Goal: Task Accomplishment & Management: Complete application form

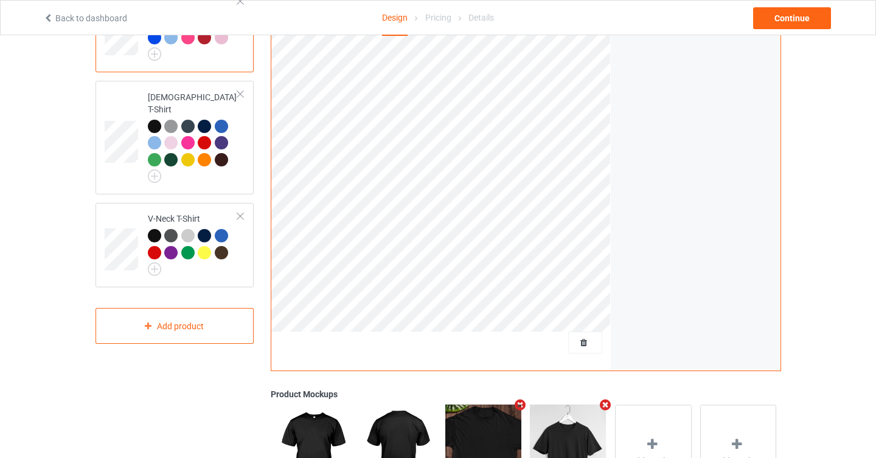
scroll to position [152, 0]
click at [584, 346] on span "Delete all designs" at bounding box center [557, 344] width 64 height 10
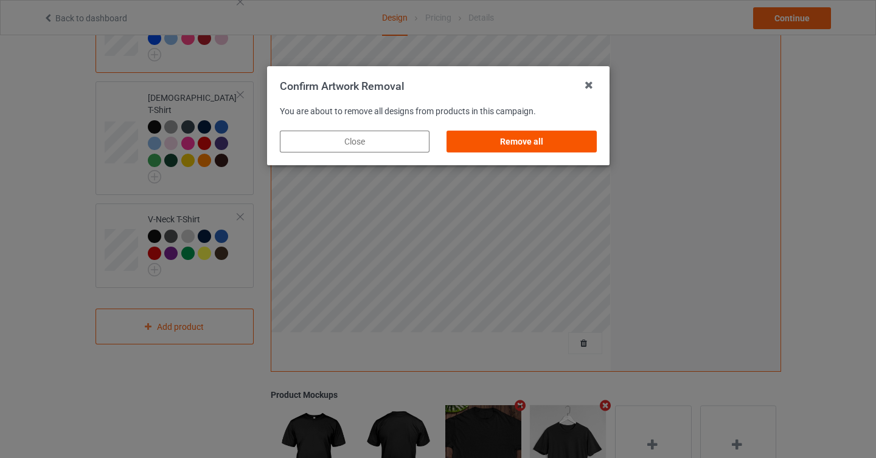
click at [545, 141] on div "Remove all" at bounding box center [521, 142] width 150 height 22
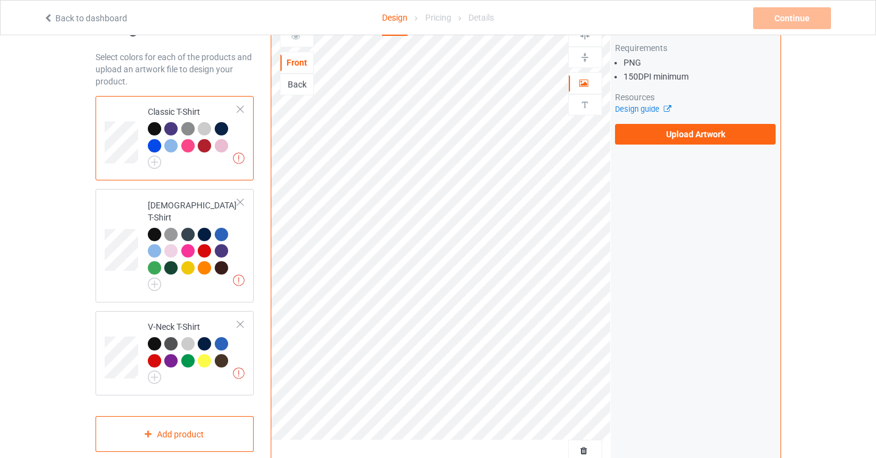
scroll to position [0, 0]
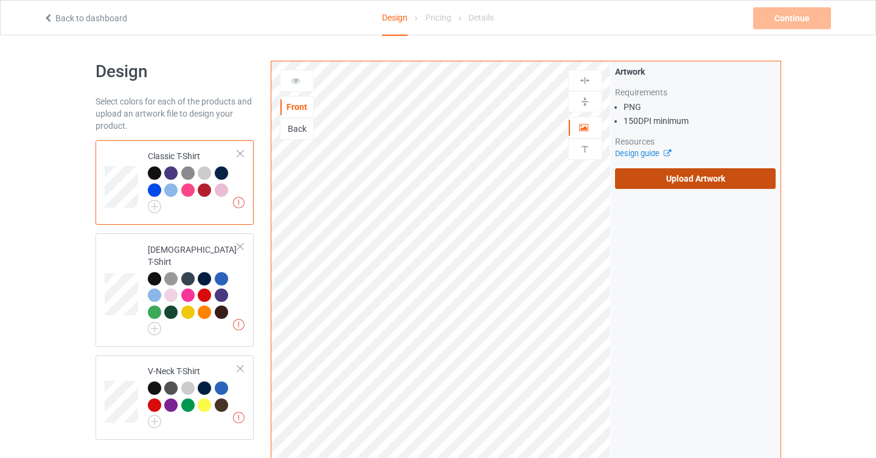
click at [666, 181] on label "Upload Artwork" at bounding box center [695, 178] width 161 height 21
click at [0, 0] on input "Upload Artwork" at bounding box center [0, 0] width 0 height 0
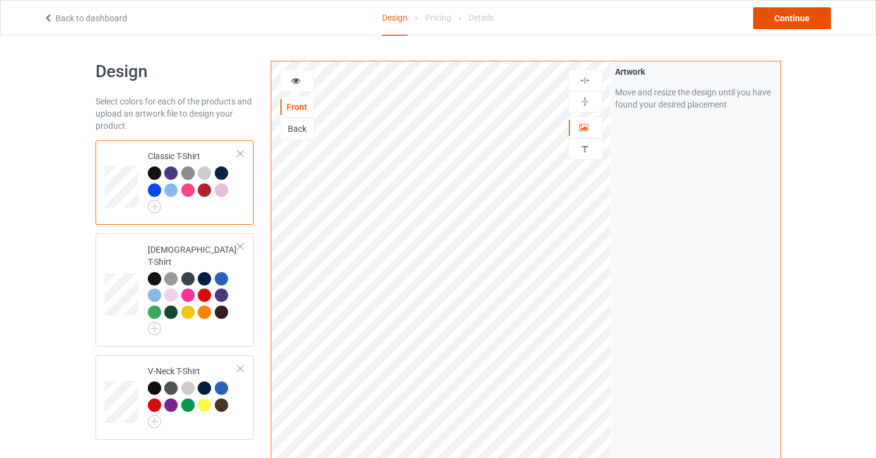
click at [805, 22] on div "Continue" at bounding box center [792, 18] width 78 height 22
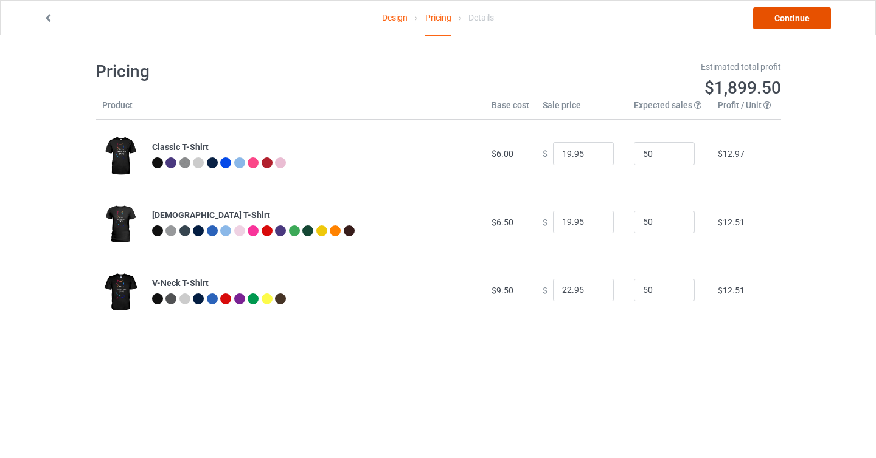
click at [789, 22] on link "Continue" at bounding box center [792, 18] width 78 height 22
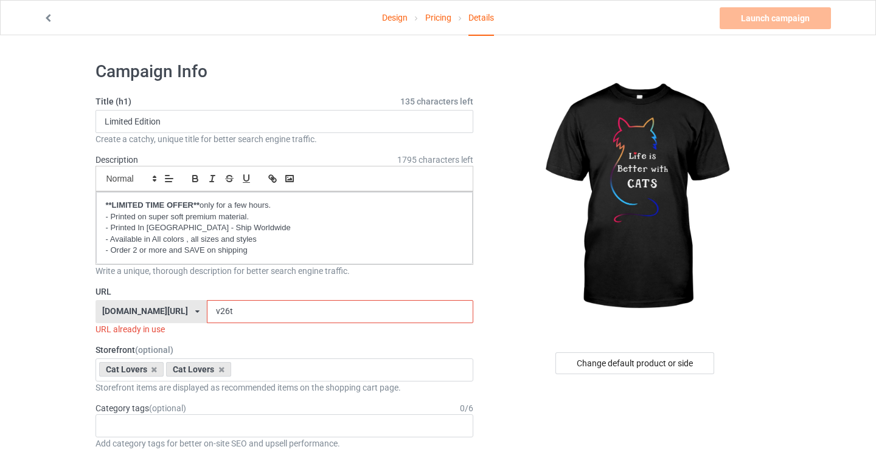
drag, startPoint x: 194, startPoint y: 314, endPoint x: 207, endPoint y: 314, distance: 13.4
click at [207, 314] on input "v26t" at bounding box center [340, 311] width 266 height 23
click at [392, 313] on input "v7" at bounding box center [340, 311] width 266 height 23
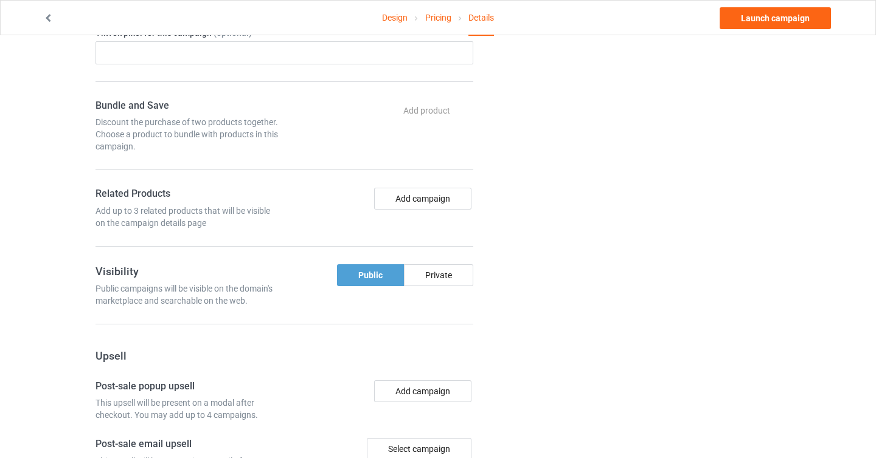
scroll to position [610, 0]
type input "v7N"
drag, startPoint x: 415, startPoint y: 209, endPoint x: 516, endPoint y: 280, distance: 123.3
click at [516, 280] on div "Campaign Info Title (h1) 135 characters left Limited Edition Create a catchy, u…" at bounding box center [438, 66] width 702 height 1248
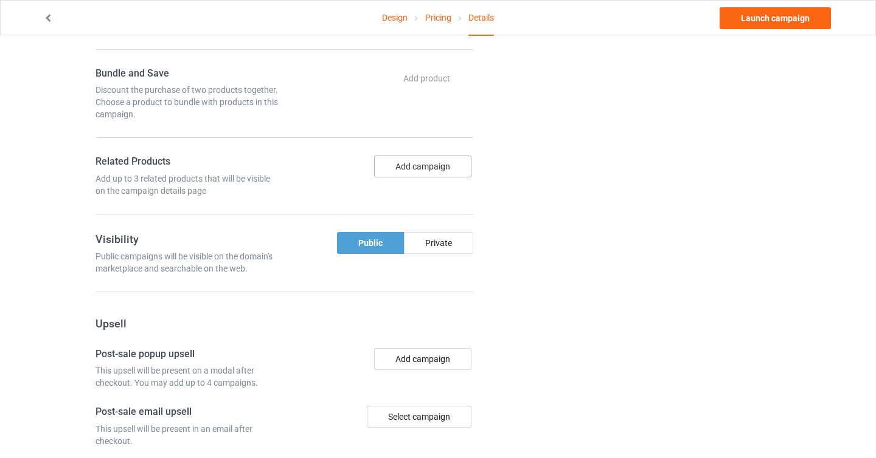
scroll to position [640, 0]
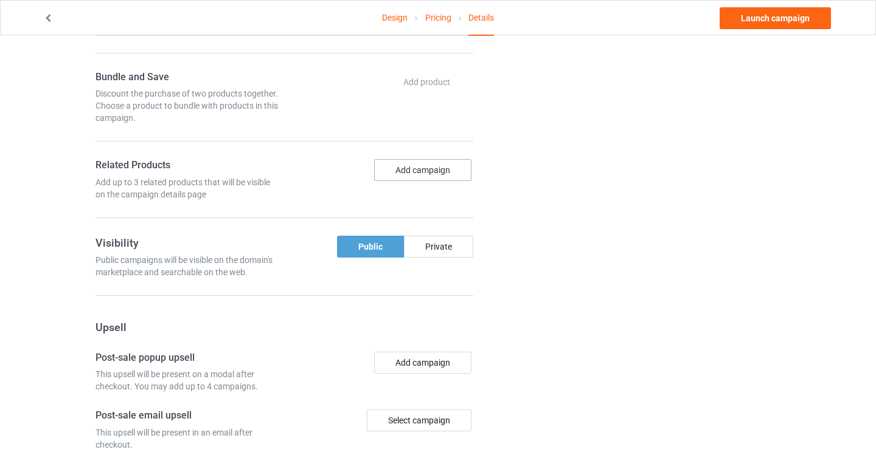
click at [441, 175] on button "Add campaign" at bounding box center [422, 170] width 97 height 22
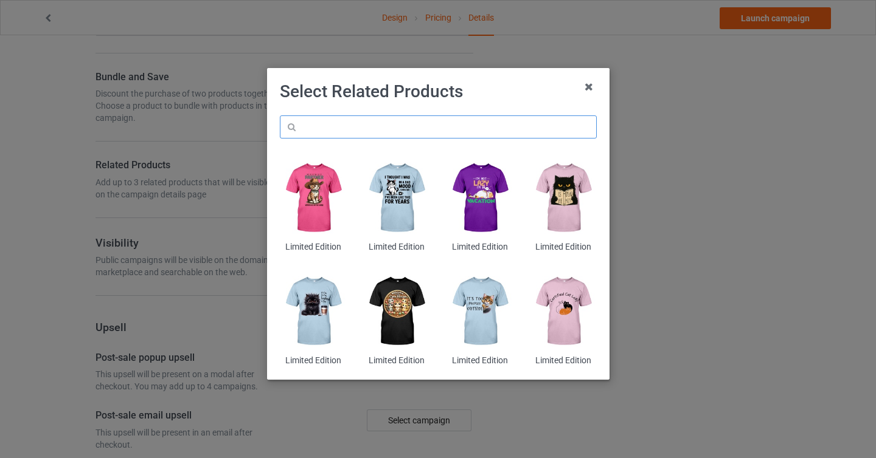
paste input "6lo"
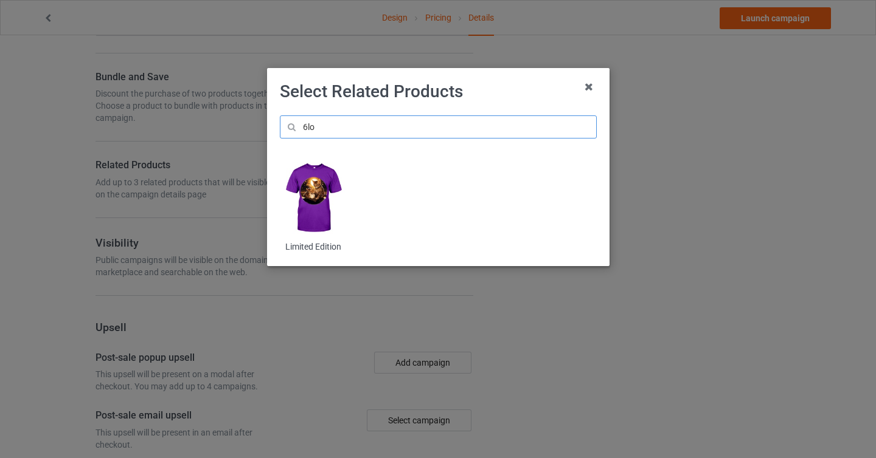
type input "6lo"
click at [320, 196] on img at bounding box center [313, 198] width 66 height 83
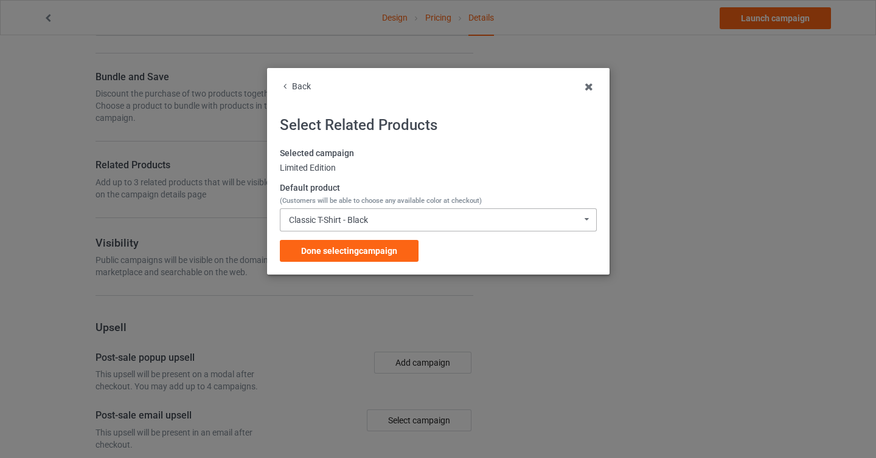
click at [460, 217] on div "Classic T-Shirt - Black Classic T-Shirt - Black Classic T-Shirt - Chocolate Cla…" at bounding box center [438, 220] width 317 height 23
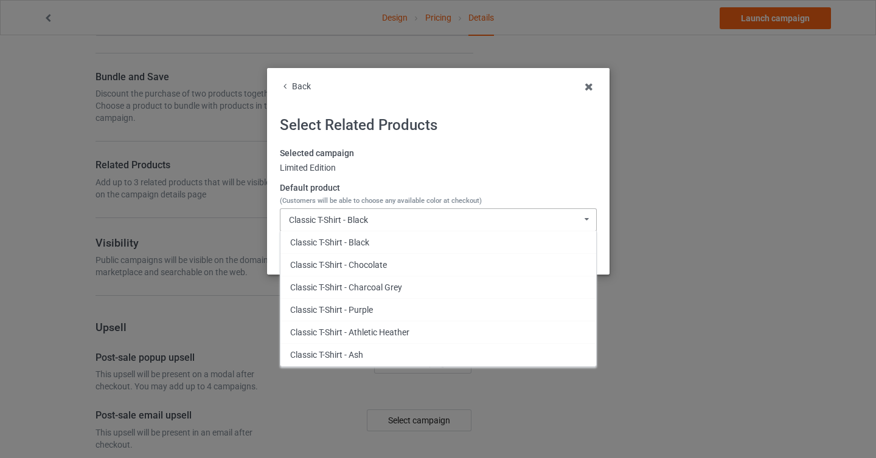
click at [460, 217] on div "Classic T-Shirt - Black Classic T-Shirt - Black Classic T-Shirt - Chocolate Cla…" at bounding box center [438, 220] width 317 height 23
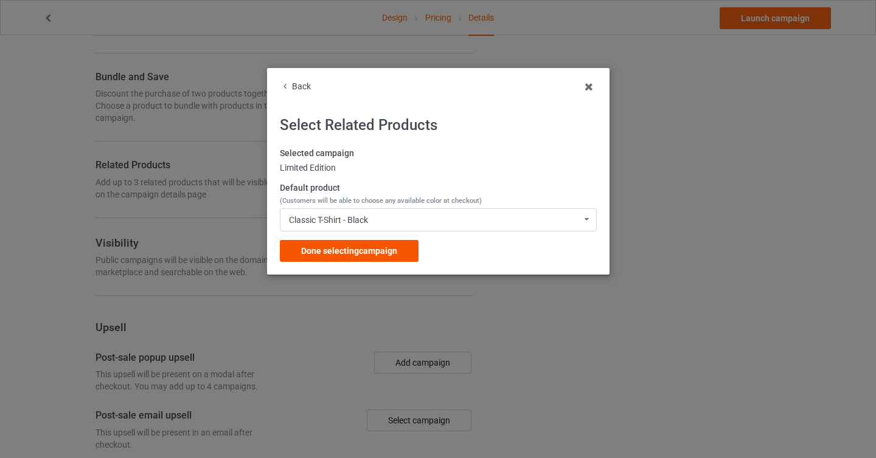
click at [379, 252] on span "Done selecting campaign" at bounding box center [349, 251] width 96 height 10
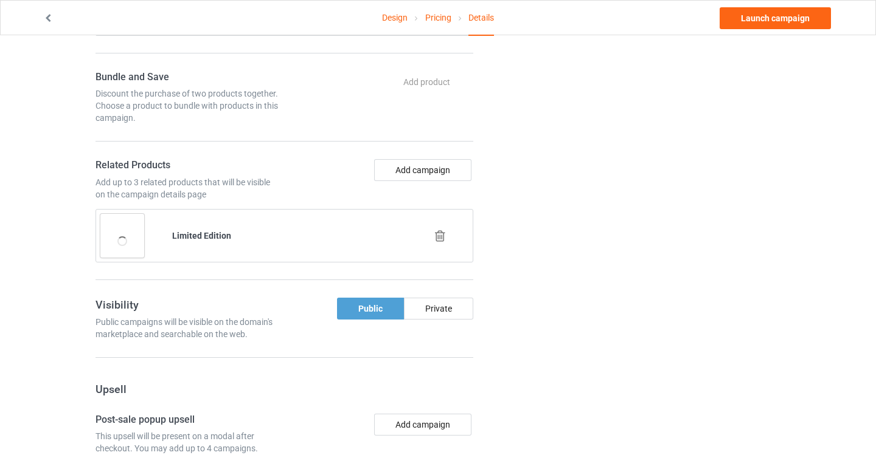
click at [443, 229] on div at bounding box center [440, 236] width 72 height 30
click at [441, 238] on icon at bounding box center [439, 236] width 15 height 13
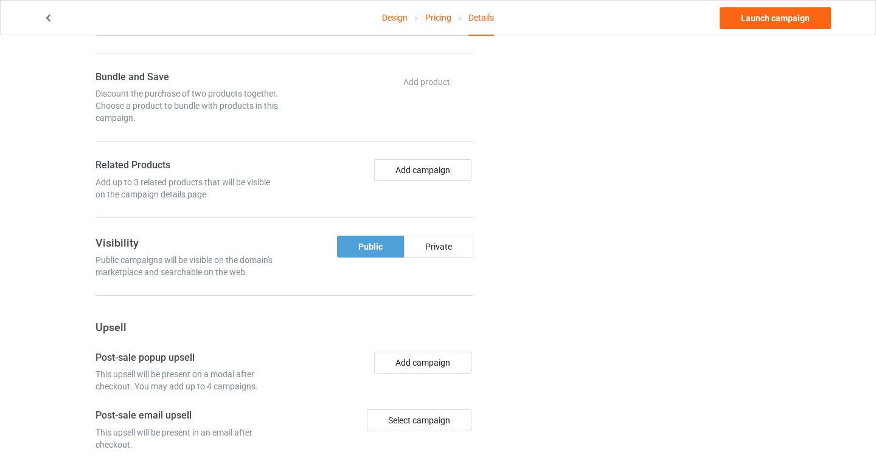
scroll to position [759, 0]
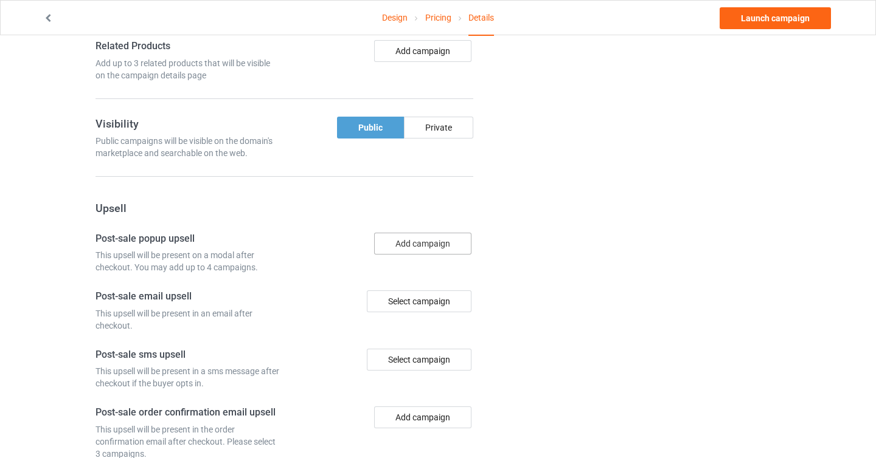
click at [431, 248] on button "Add campaign" at bounding box center [422, 244] width 97 height 22
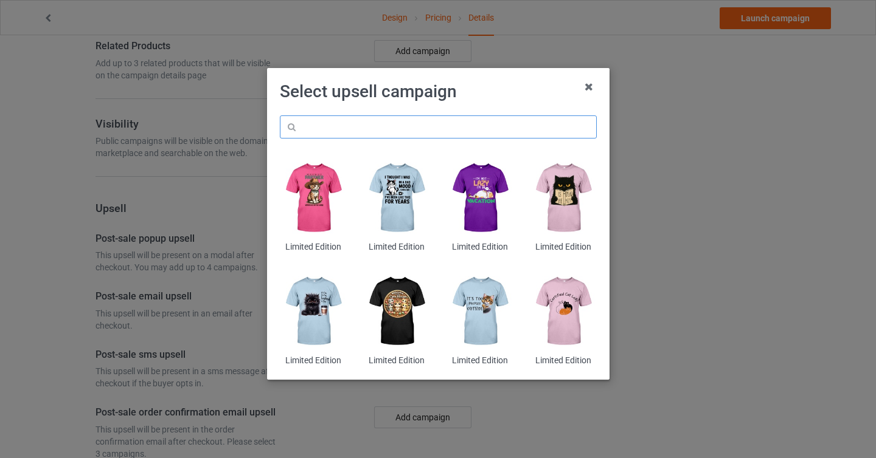
click at [340, 128] on input "text" at bounding box center [438, 127] width 317 height 23
paste input "6lo"
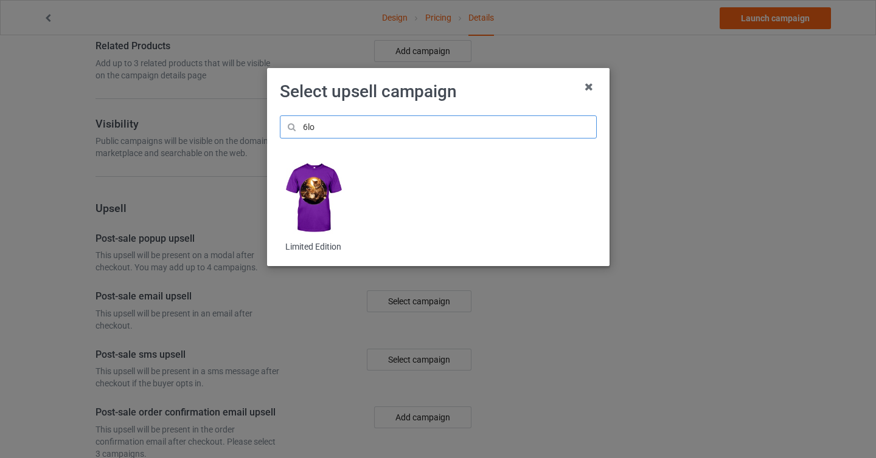
type input "6lo"
click at [317, 207] on img at bounding box center [313, 198] width 66 height 83
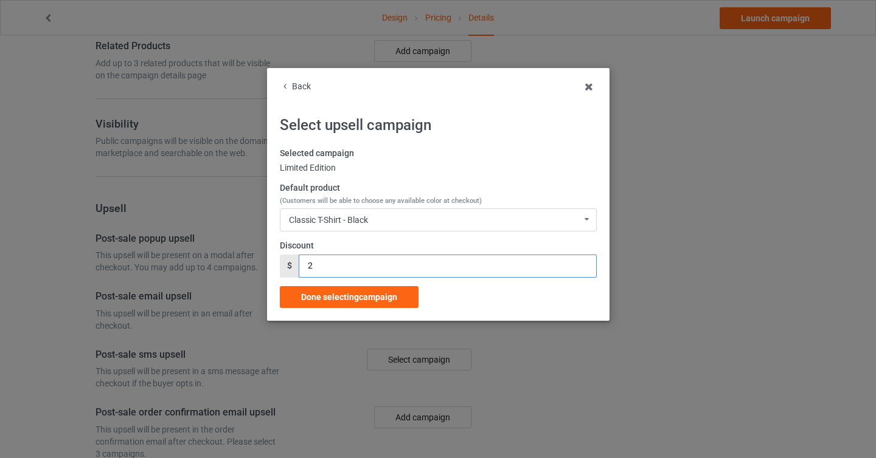
click at [584, 263] on input "2" at bounding box center [447, 266] width 297 height 23
type input "3"
click at [584, 263] on input "3" at bounding box center [447, 266] width 297 height 23
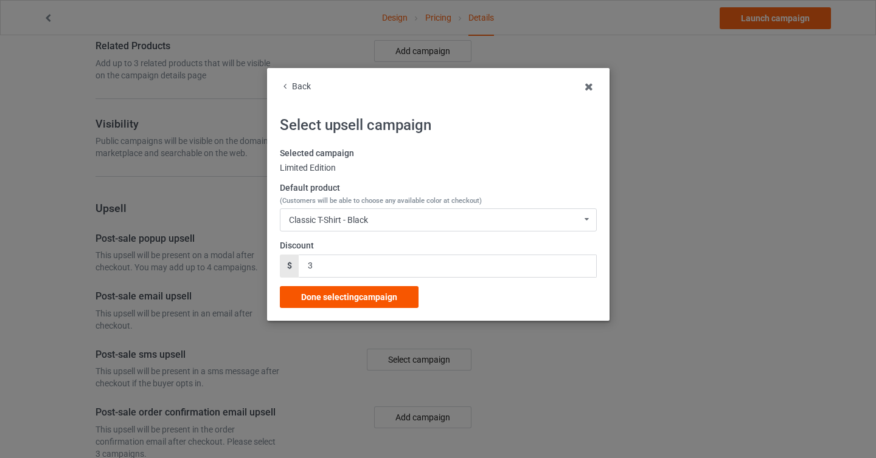
click at [396, 302] on span "Done selecting campaign" at bounding box center [349, 297] width 96 height 10
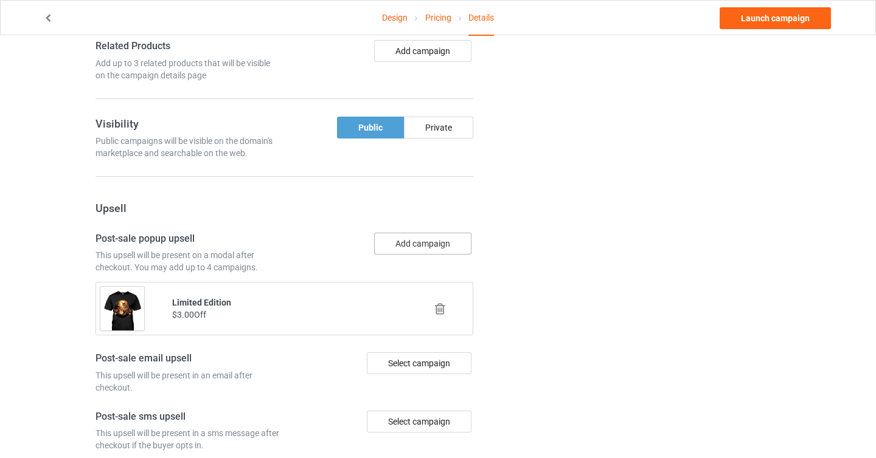
click at [434, 249] on button "Add campaign" at bounding box center [422, 244] width 97 height 22
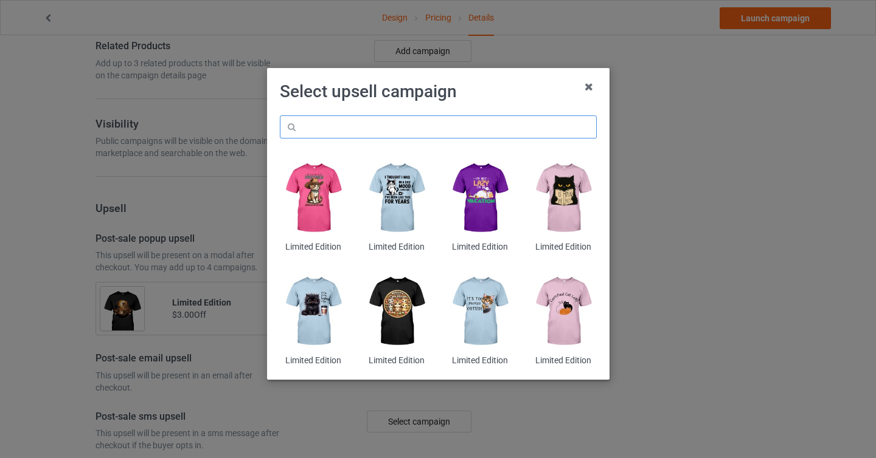
click at [370, 124] on input "text" at bounding box center [438, 127] width 317 height 23
paste input "20"
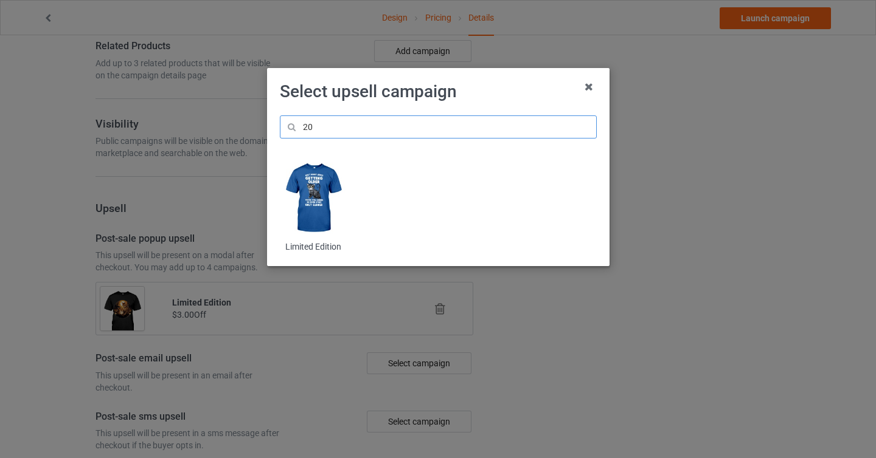
type input "20"
click at [313, 195] on img at bounding box center [313, 198] width 66 height 83
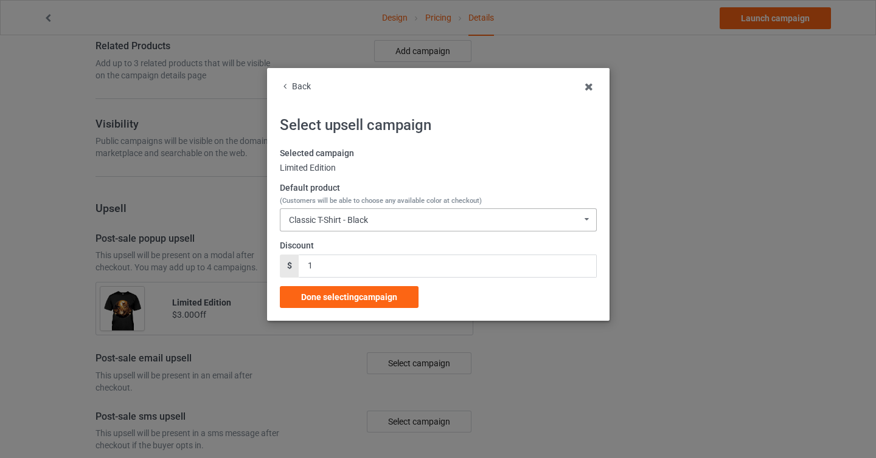
click at [430, 221] on div "Classic T-Shirt - Black Classic T-Shirt - Black Classic T-Shirt - Chocolate Cla…" at bounding box center [438, 220] width 317 height 23
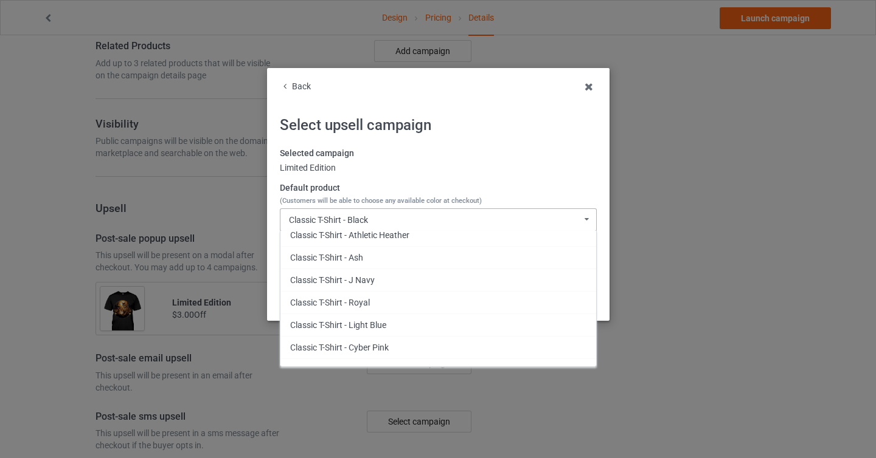
scroll to position [98, 0]
click at [418, 301] on div "Classic T-Shirt - Royal" at bounding box center [438, 302] width 316 height 22
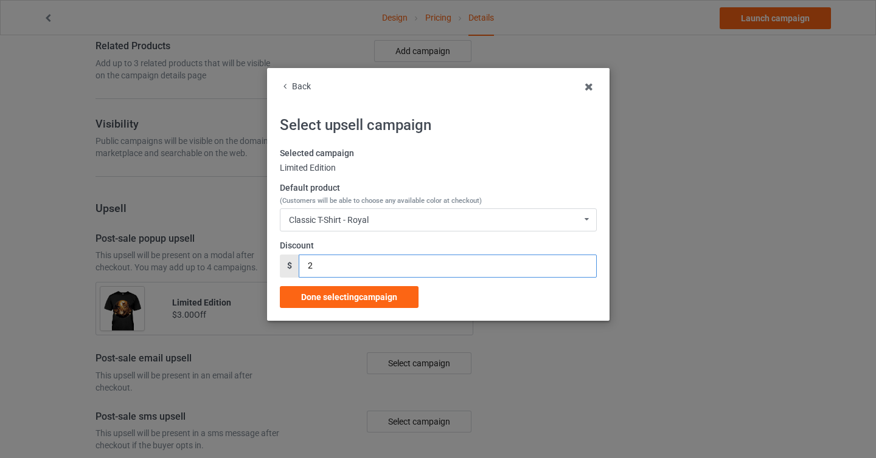
click at [583, 264] on input "2" at bounding box center [447, 266] width 297 height 23
type input "3"
click at [583, 264] on input "3" at bounding box center [447, 266] width 297 height 23
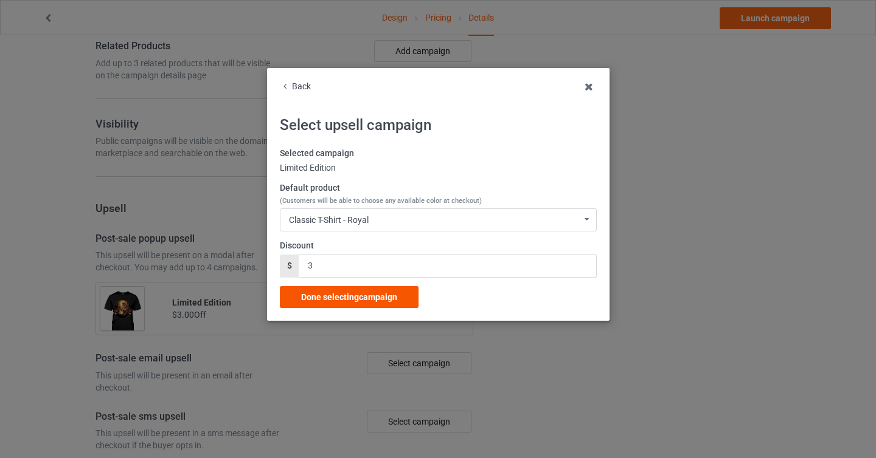
click at [396, 302] on span "Done selecting campaign" at bounding box center [349, 297] width 96 height 10
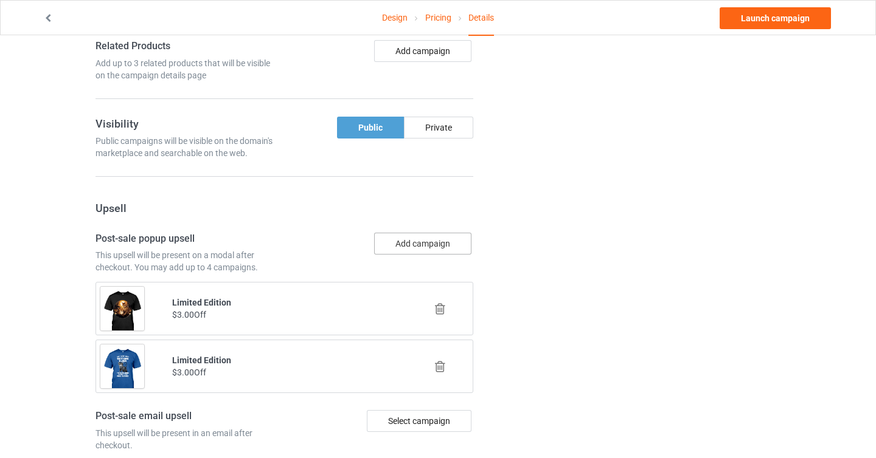
click at [419, 245] on button "Add campaign" at bounding box center [422, 244] width 97 height 22
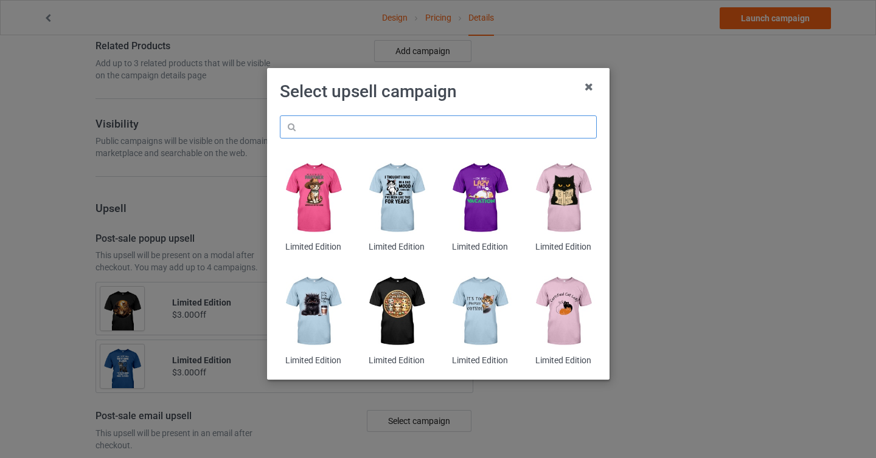
paste input "vv7"
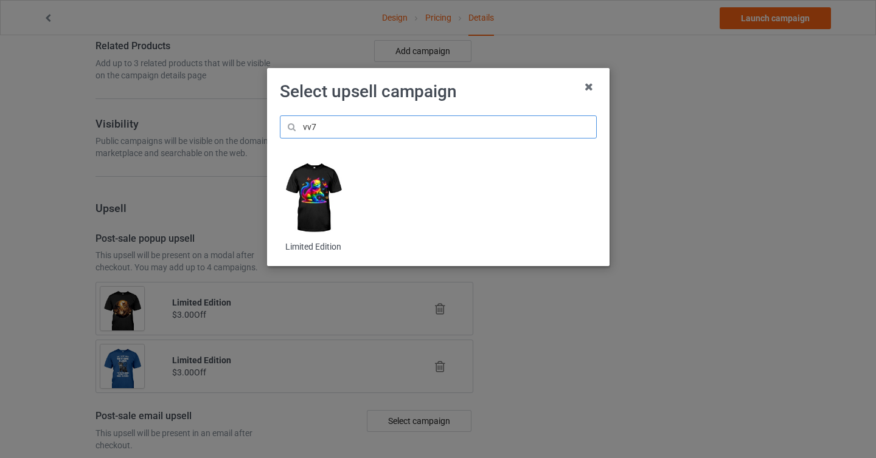
type input "vv7"
click at [319, 195] on img at bounding box center [313, 198] width 66 height 83
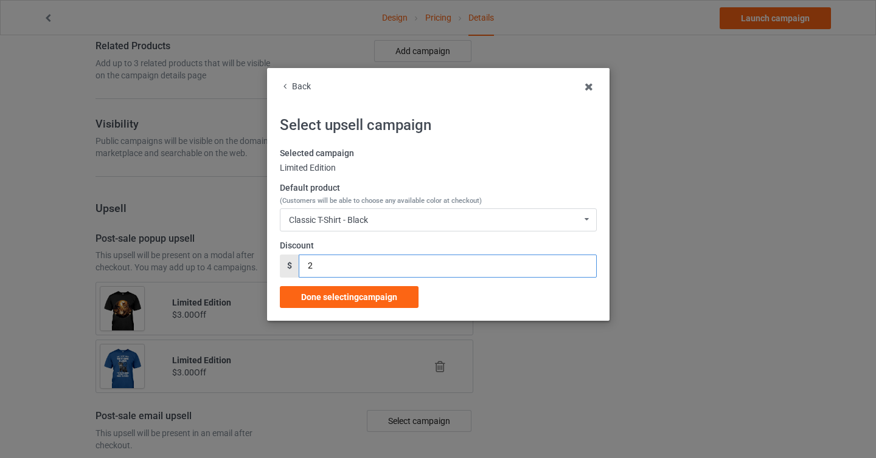
click at [583, 265] on input "2" at bounding box center [447, 266] width 297 height 23
type input "3"
click at [583, 265] on input "3" at bounding box center [447, 266] width 297 height 23
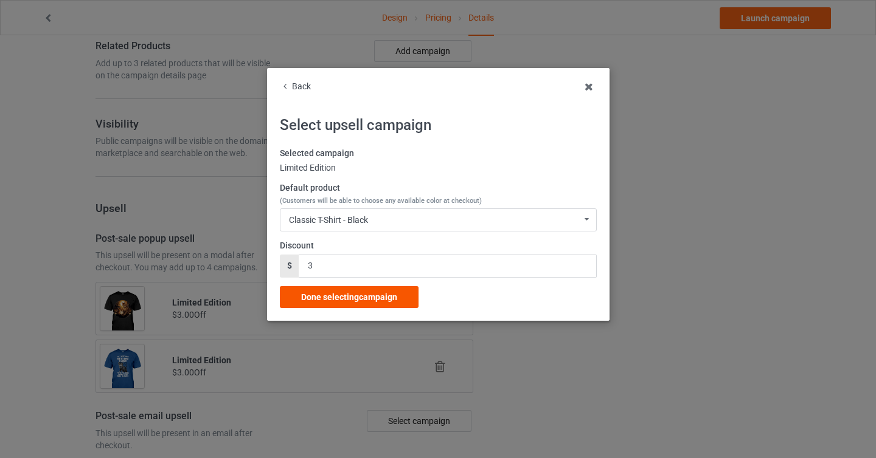
click at [385, 299] on span "Done selecting campaign" at bounding box center [349, 297] width 96 height 10
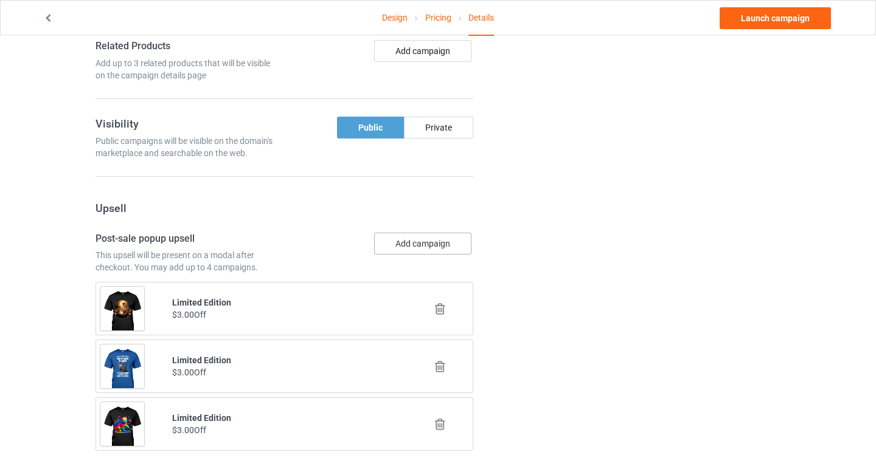
click at [432, 246] on button "Add campaign" at bounding box center [422, 244] width 97 height 22
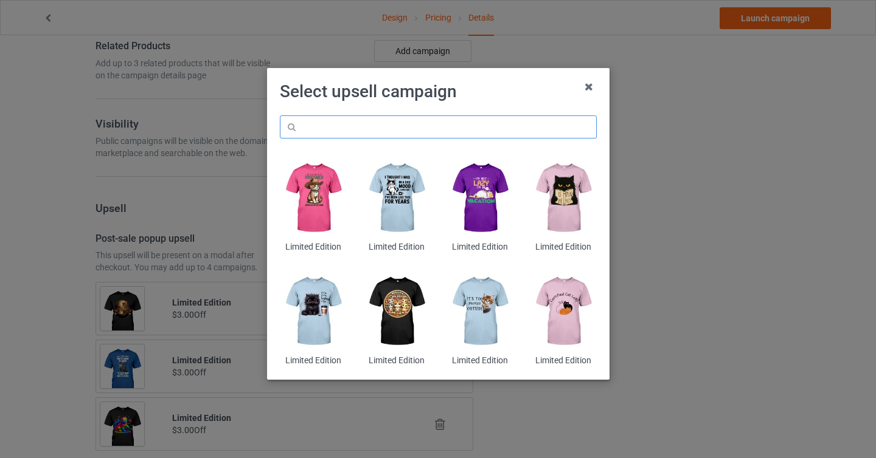
paste input "7lo"
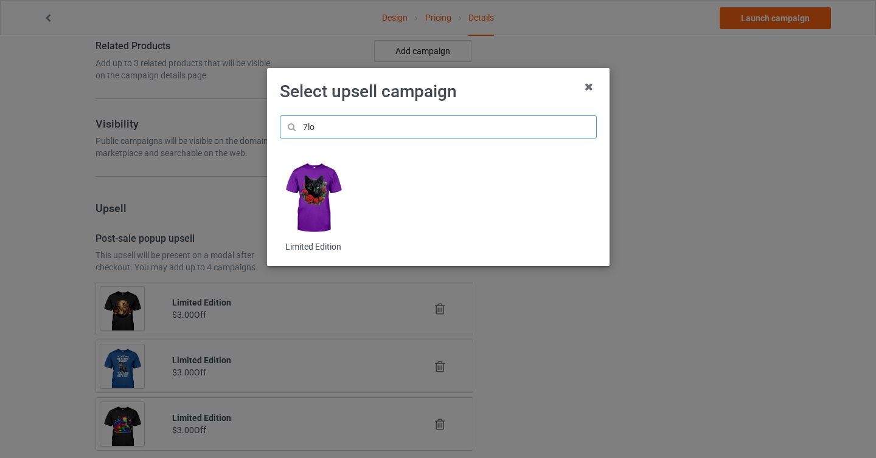
type input "7lo"
click at [301, 195] on img at bounding box center [313, 198] width 66 height 83
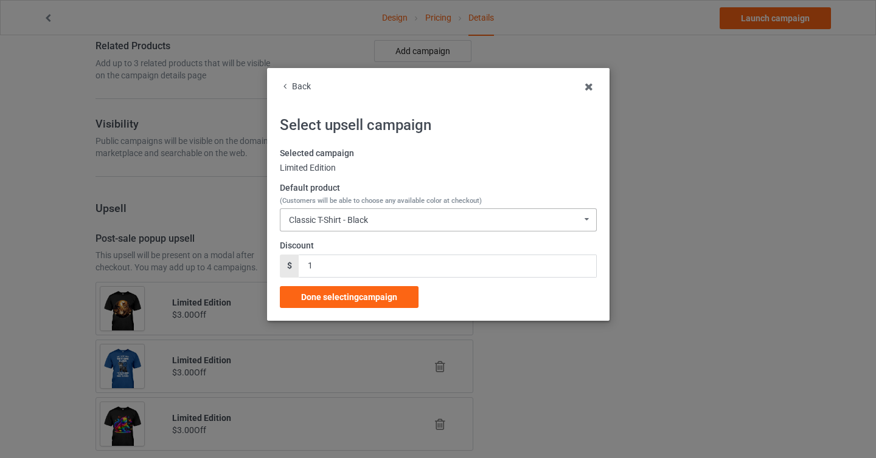
click at [401, 221] on div "Classic T-Shirt - Black Classic T-Shirt - Black Classic T-Shirt - Chocolate Cla…" at bounding box center [438, 220] width 317 height 23
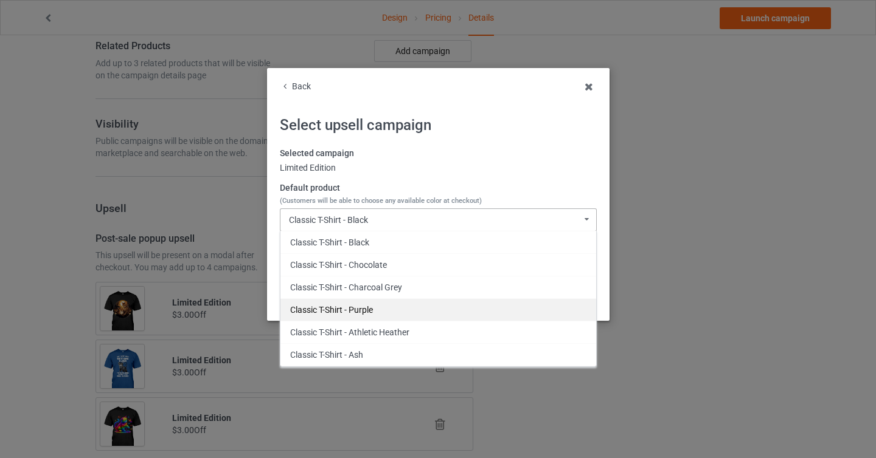
click at [409, 300] on div "Classic T-Shirt - Purple" at bounding box center [438, 310] width 316 height 22
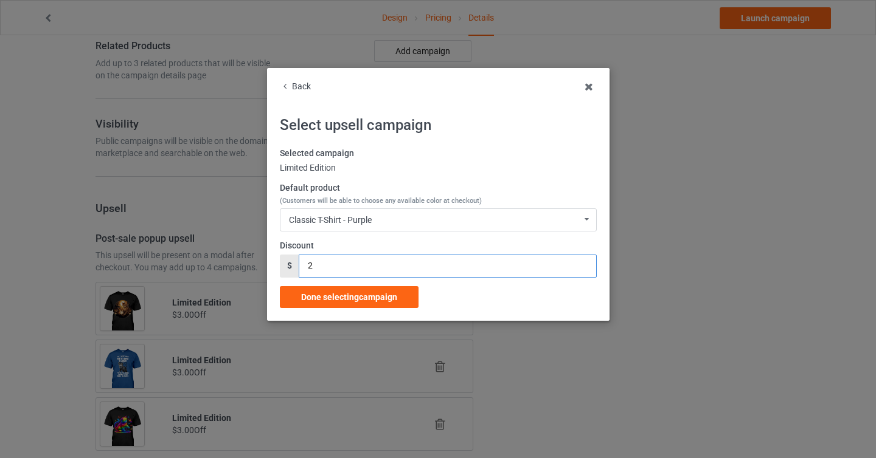
click at [584, 264] on input "2" at bounding box center [447, 266] width 297 height 23
type input "3"
click at [584, 264] on input "3" at bounding box center [447, 266] width 297 height 23
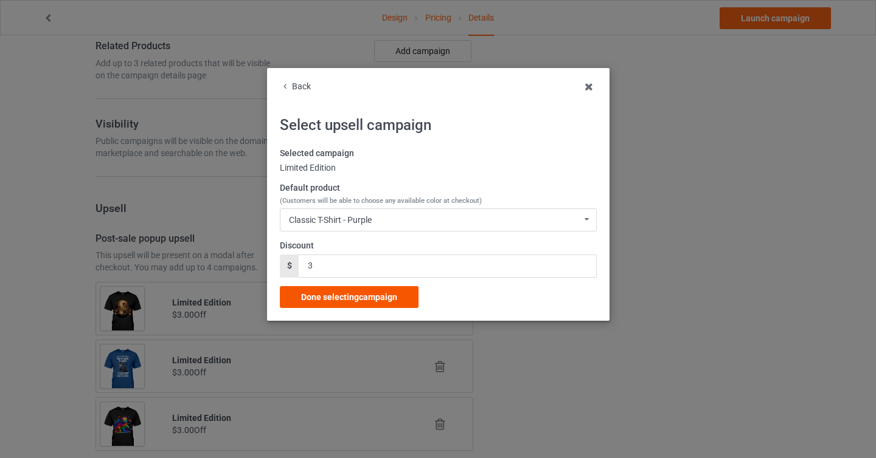
click at [396, 303] on div "Done selecting campaign" at bounding box center [349, 297] width 139 height 22
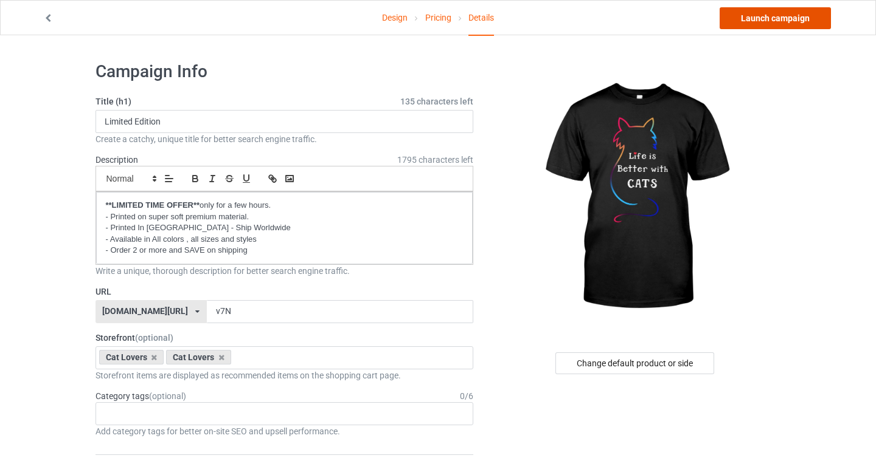
click at [765, 16] on link "Launch campaign" at bounding box center [774, 18] width 111 height 22
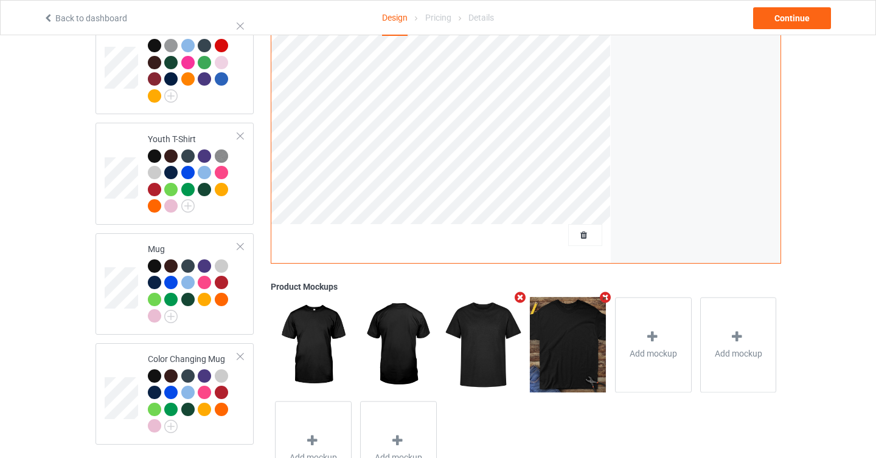
scroll to position [780, 0]
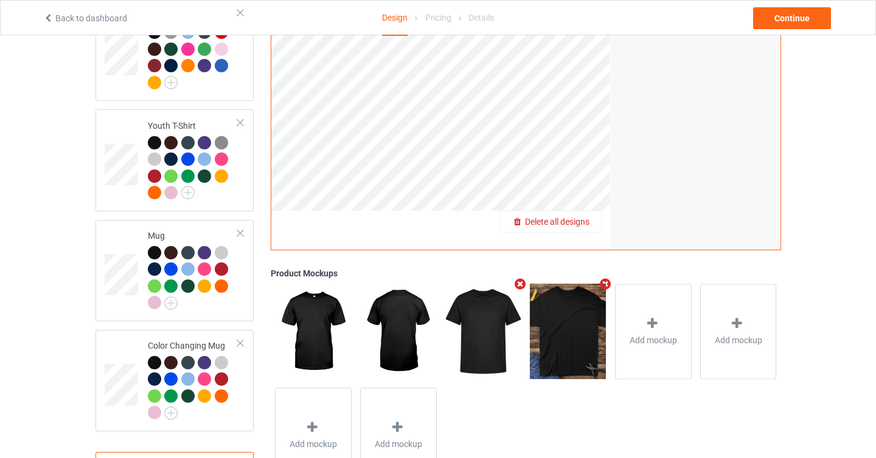
click at [579, 217] on span "Delete all designs" at bounding box center [557, 222] width 64 height 10
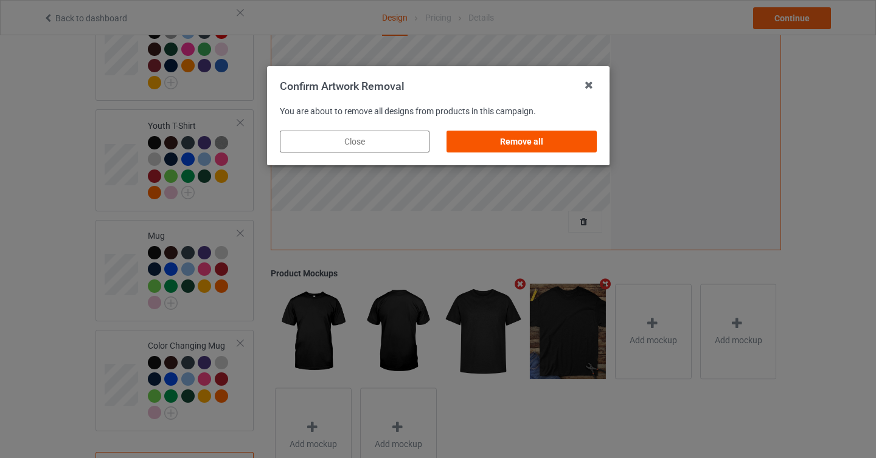
click at [544, 140] on div "Remove all" at bounding box center [521, 142] width 150 height 22
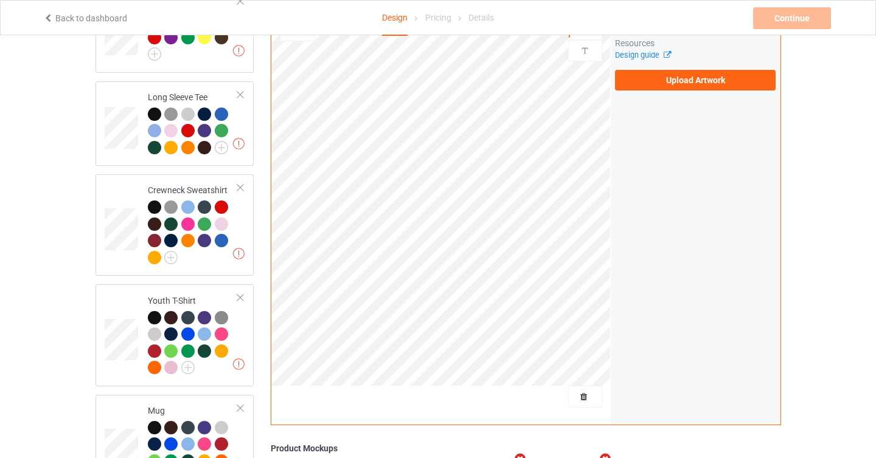
scroll to position [562, 0]
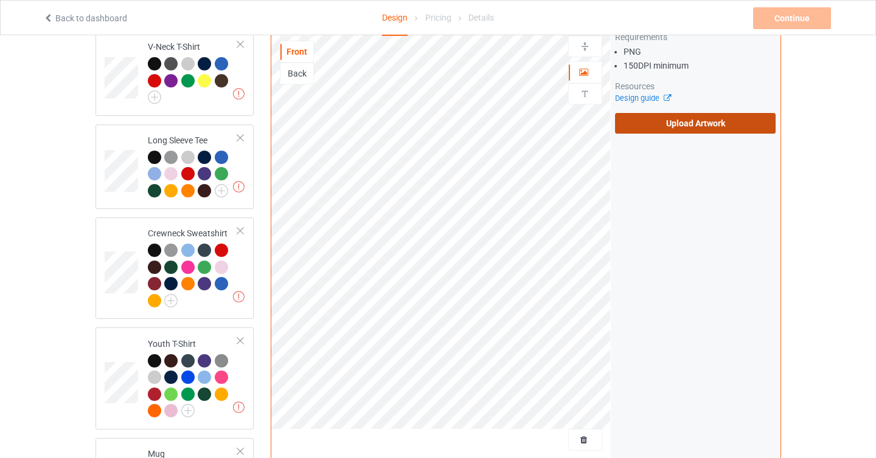
click at [646, 119] on label "Upload Artwork" at bounding box center [695, 123] width 161 height 21
click at [0, 0] on input "Upload Artwork" at bounding box center [0, 0] width 0 height 0
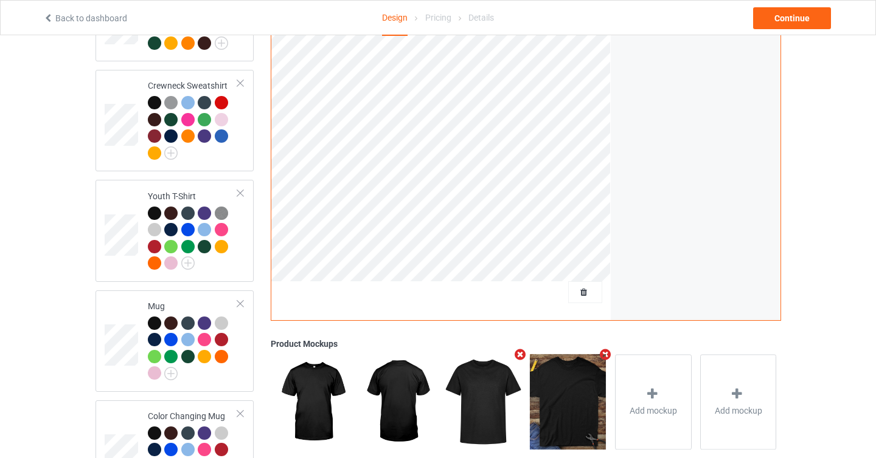
scroll to position [826, 0]
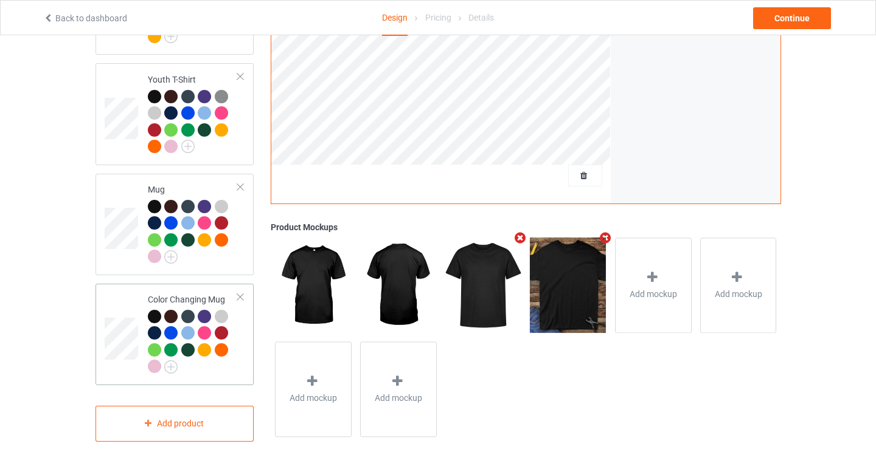
click at [235, 294] on div "Color Changing Mug" at bounding box center [193, 333] width 91 height 79
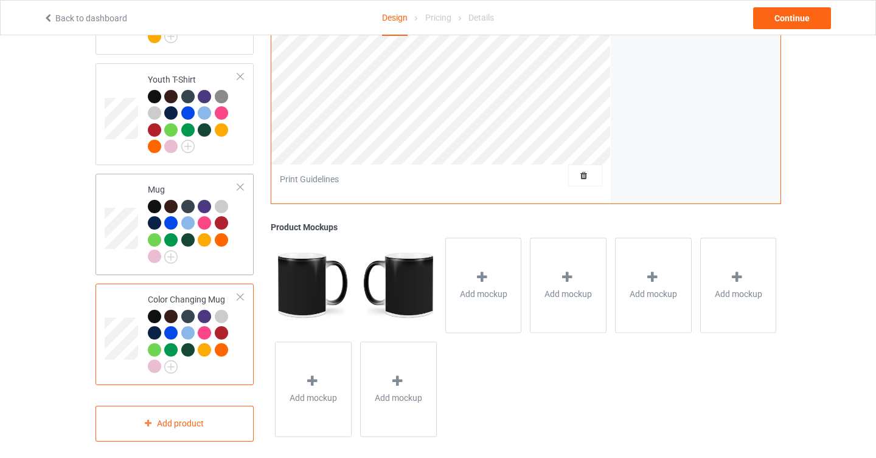
click at [242, 183] on div at bounding box center [240, 187] width 9 height 9
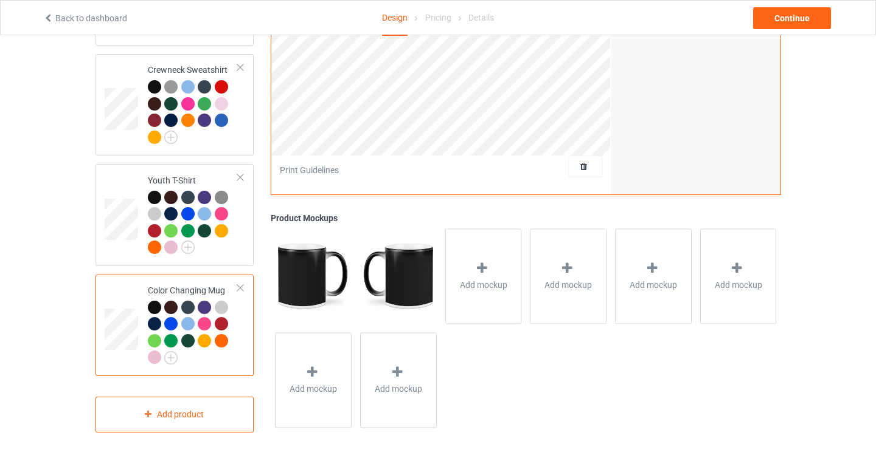
scroll to position [716, 0]
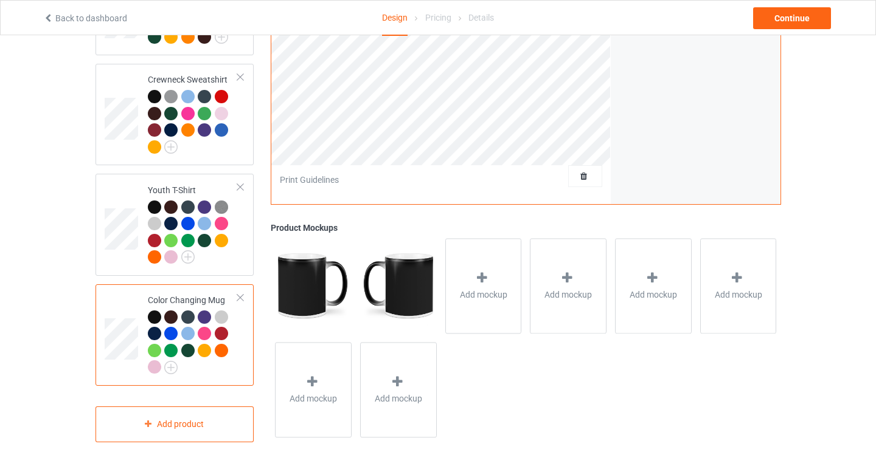
click at [245, 287] on div "Color Changing Mug" at bounding box center [174, 336] width 159 height 102
click at [243, 294] on div at bounding box center [240, 298] width 9 height 9
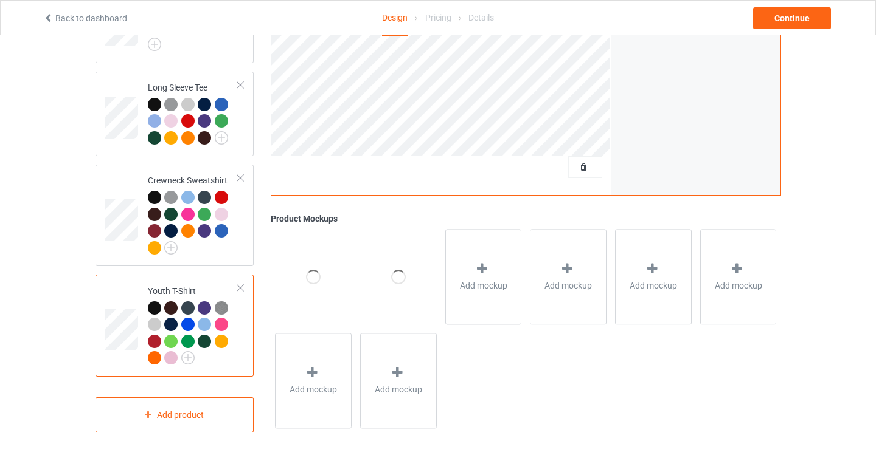
scroll to position [606, 0]
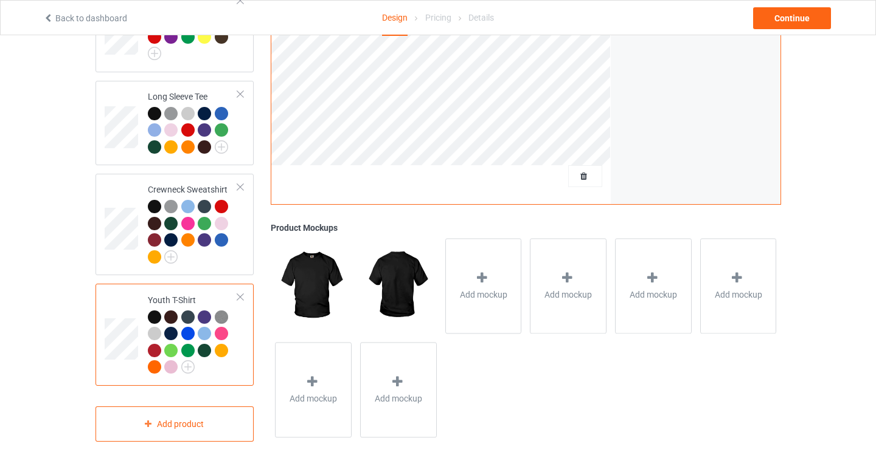
click at [243, 293] on div at bounding box center [240, 297] width 9 height 9
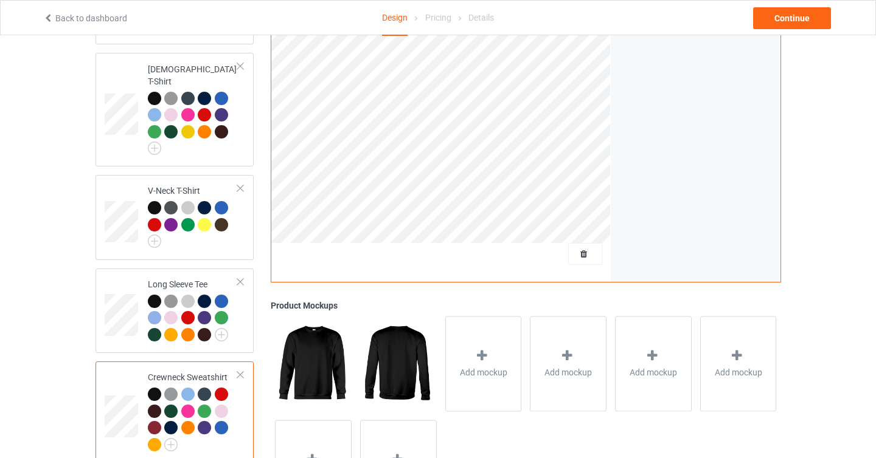
scroll to position [419, 0]
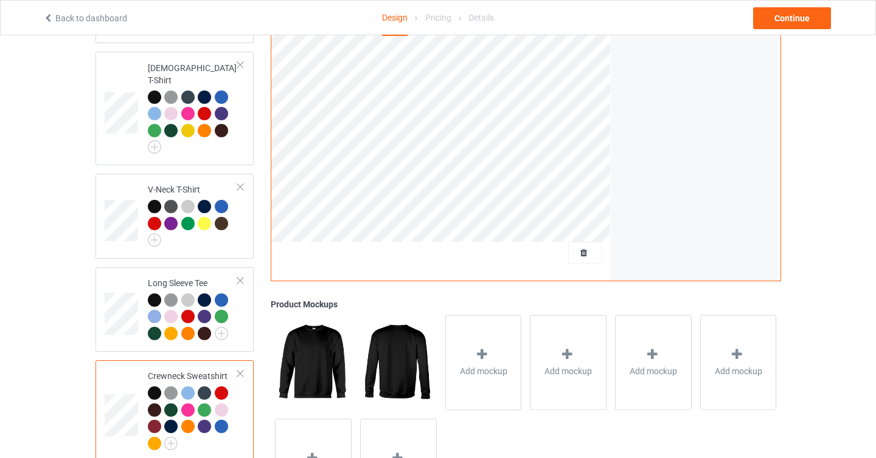
click at [241, 368] on td "Crewneck Sweatshirt" at bounding box center [193, 411] width 104 height 92
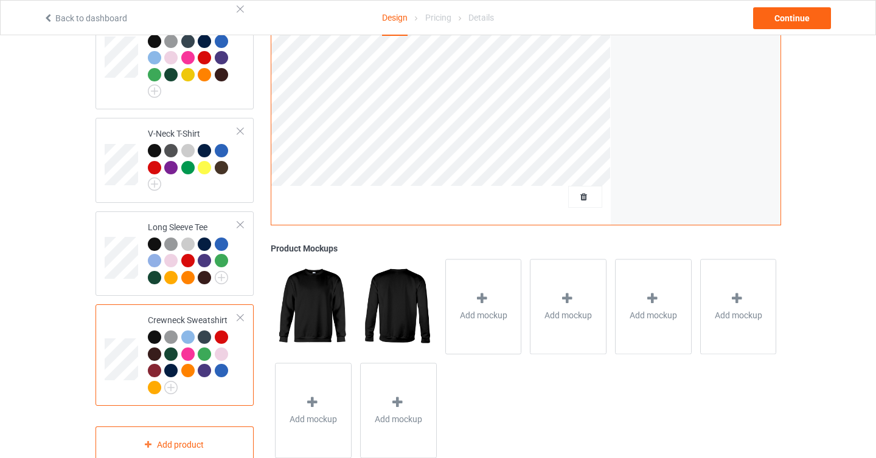
scroll to position [473, 0]
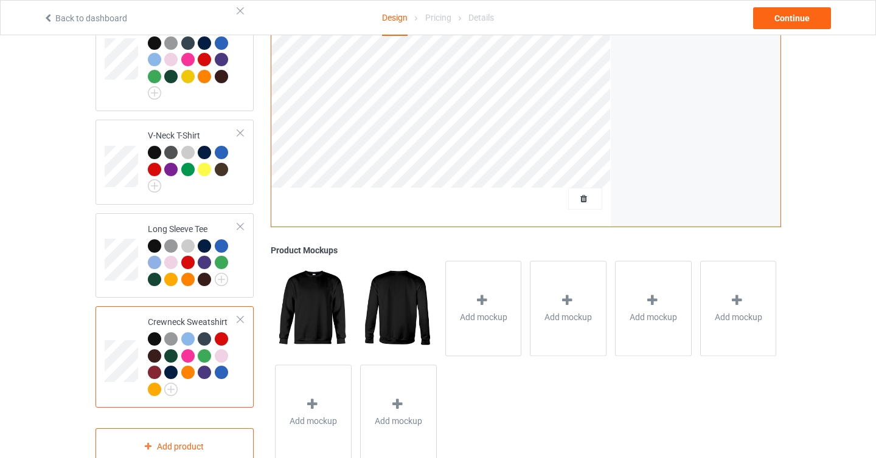
click at [242, 316] on div at bounding box center [240, 320] width 9 height 9
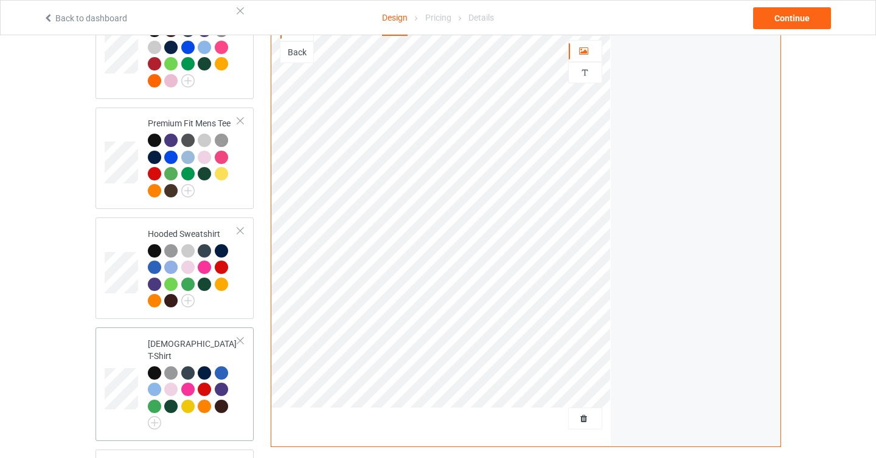
scroll to position [146, 0]
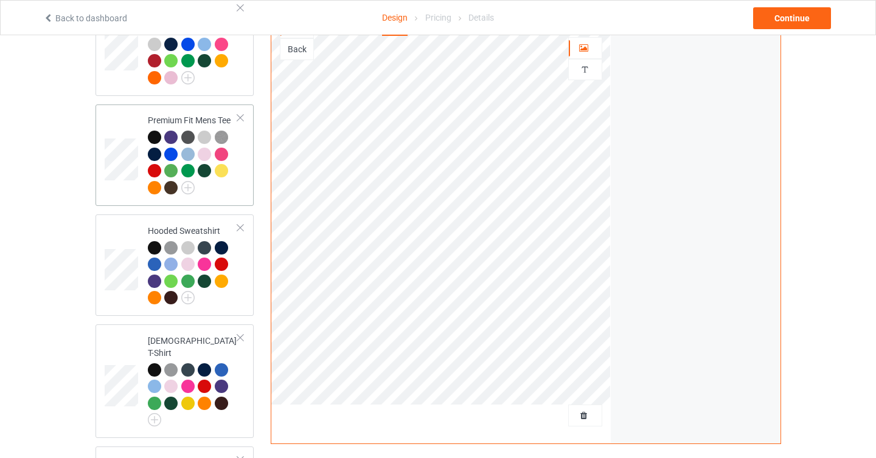
click at [241, 117] on div at bounding box center [240, 118] width 9 height 9
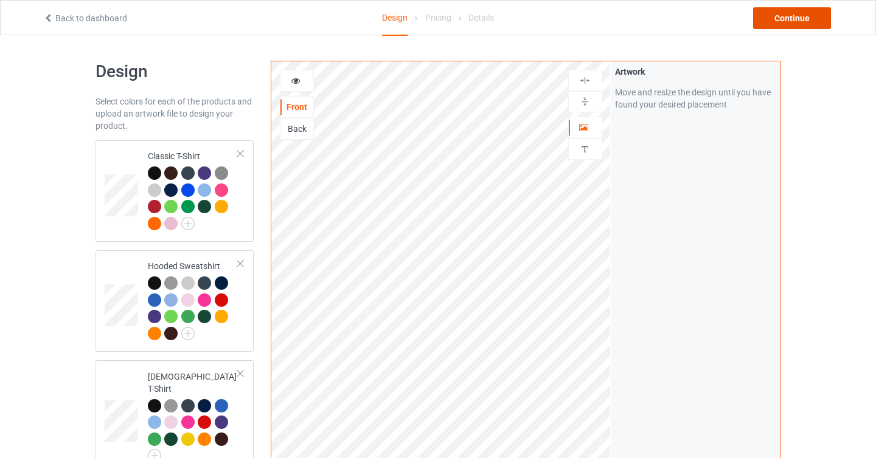
click at [789, 13] on div "Continue" at bounding box center [792, 18] width 78 height 22
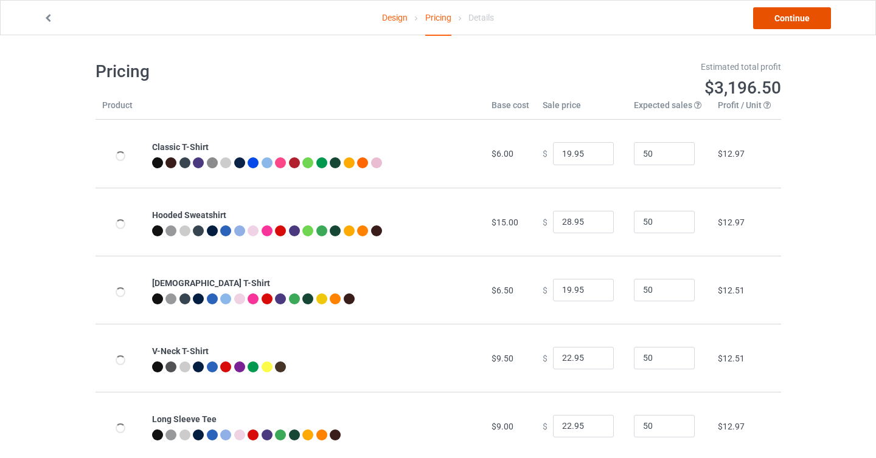
click at [819, 16] on link "Continue" at bounding box center [792, 18] width 78 height 22
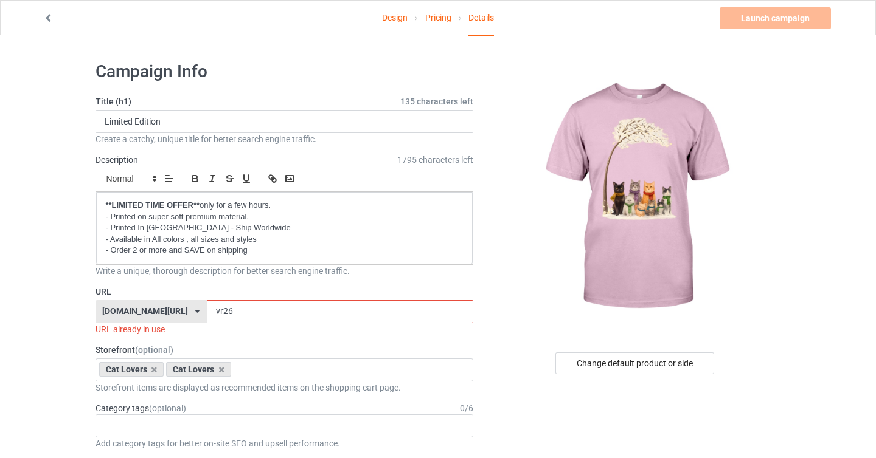
click at [207, 313] on input "vr26" at bounding box center [340, 311] width 266 height 23
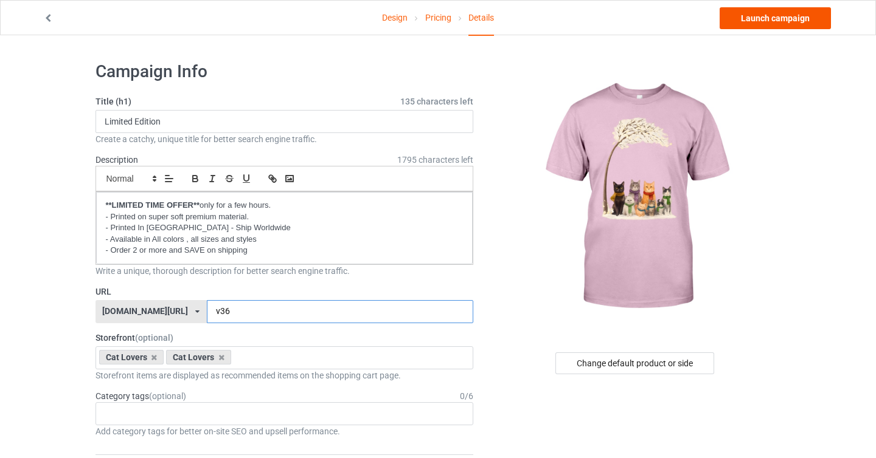
type input "v36"
click at [780, 18] on link "Launch campaign" at bounding box center [774, 18] width 111 height 22
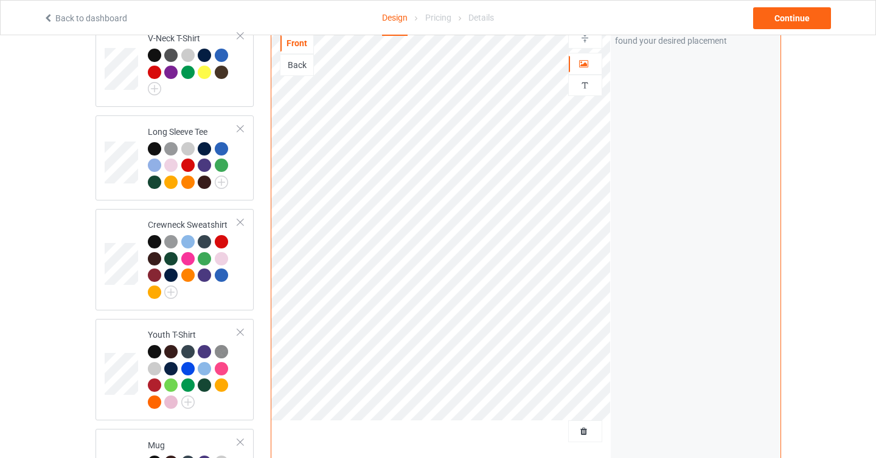
scroll to position [810, 0]
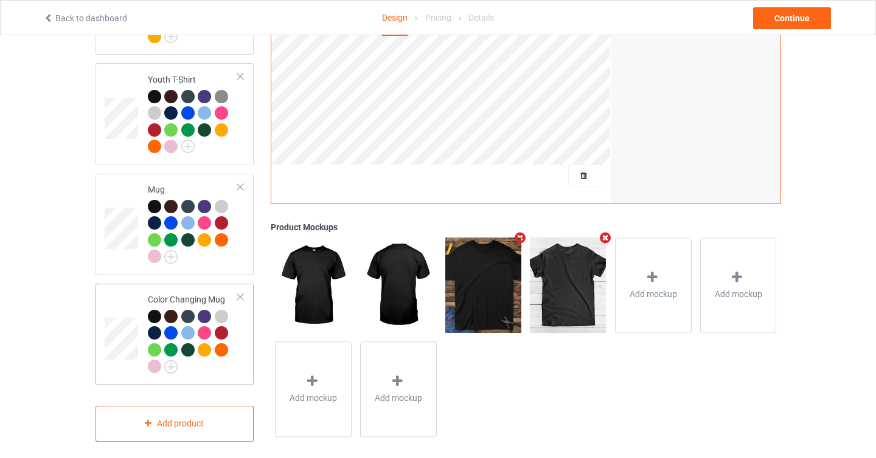
click at [241, 293] on div at bounding box center [240, 297] width 9 height 9
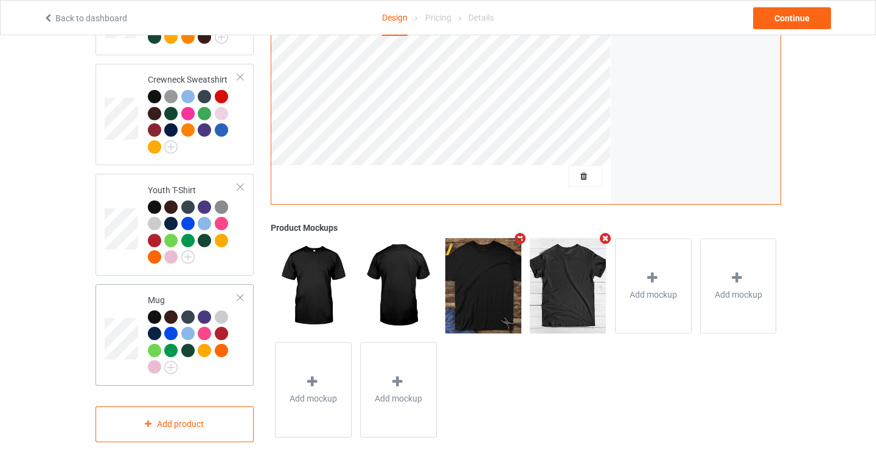
click at [246, 288] on div "Mug" at bounding box center [174, 336] width 159 height 102
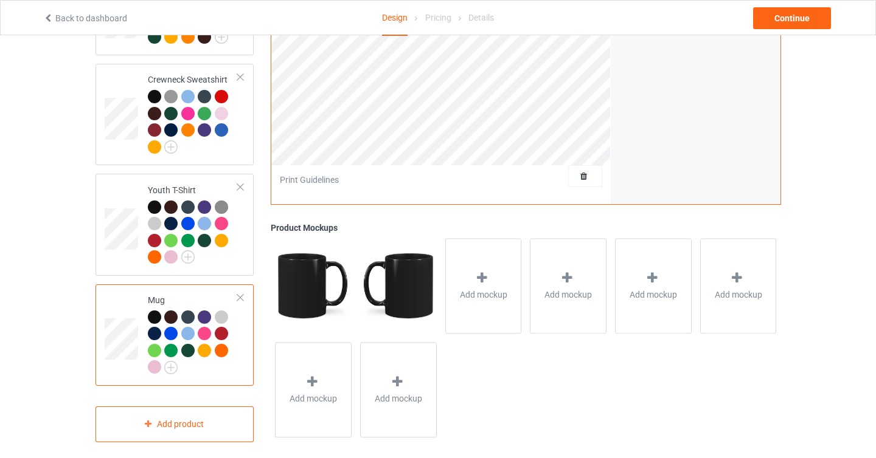
click at [239, 294] on div at bounding box center [240, 298] width 9 height 9
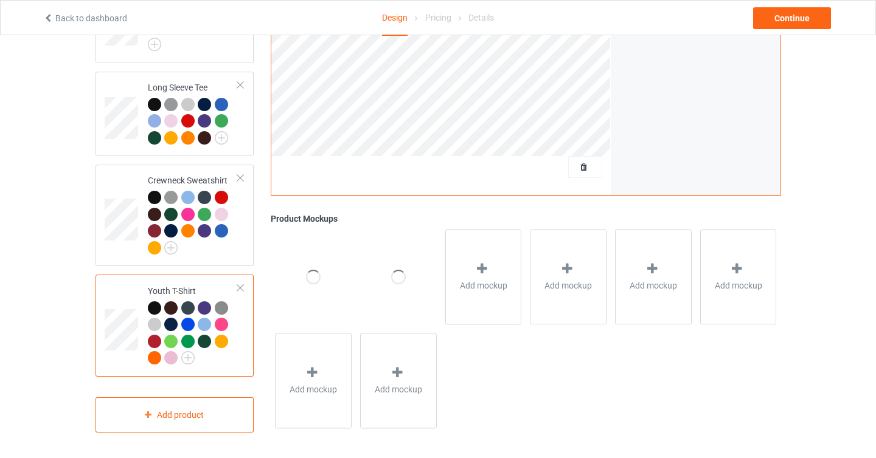
scroll to position [606, 0]
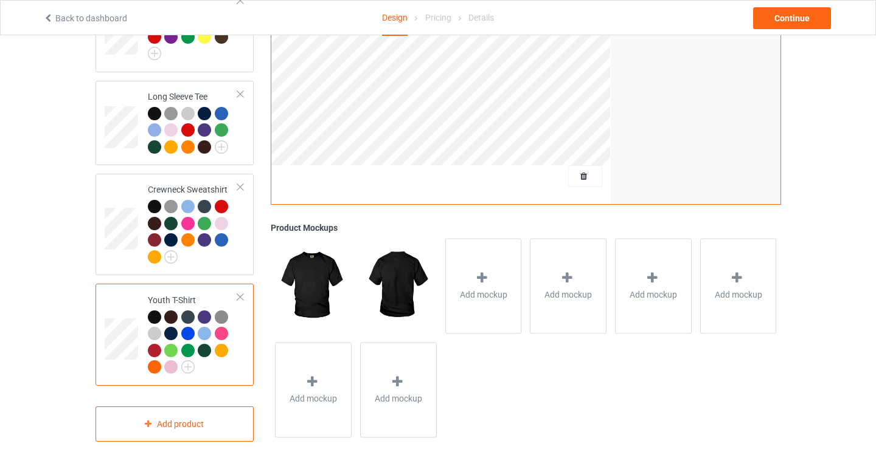
click at [241, 293] on div at bounding box center [240, 297] width 9 height 9
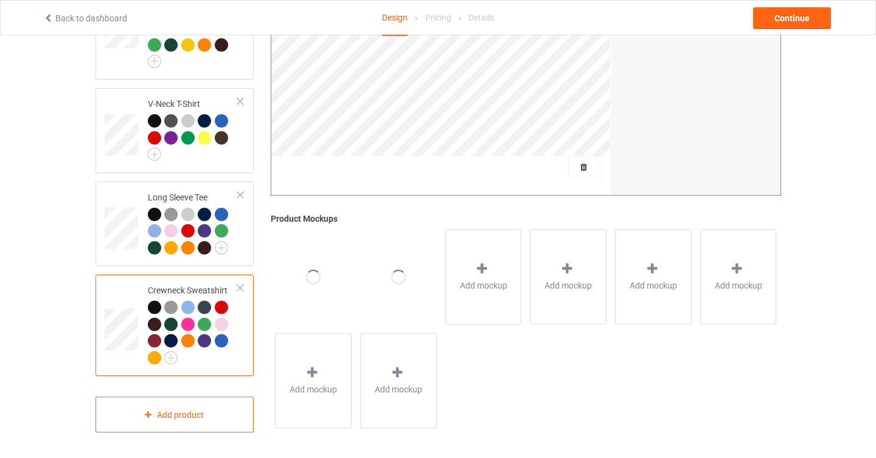
scroll to position [495, 0]
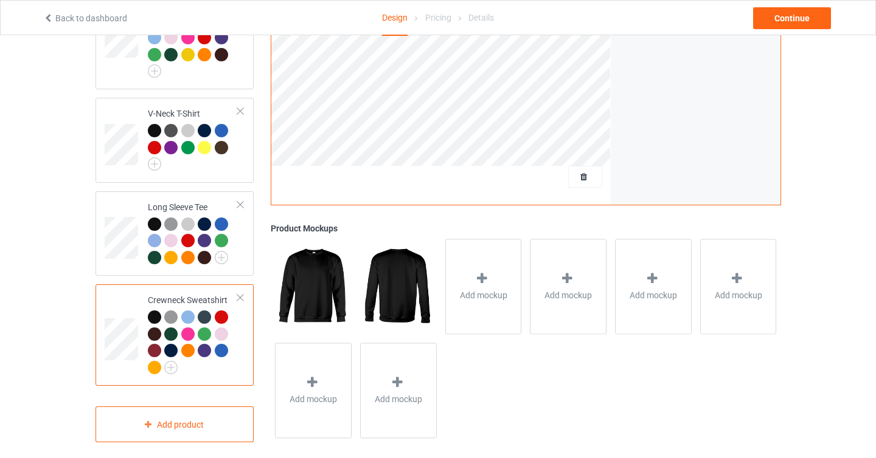
click at [241, 294] on div at bounding box center [240, 298] width 9 height 9
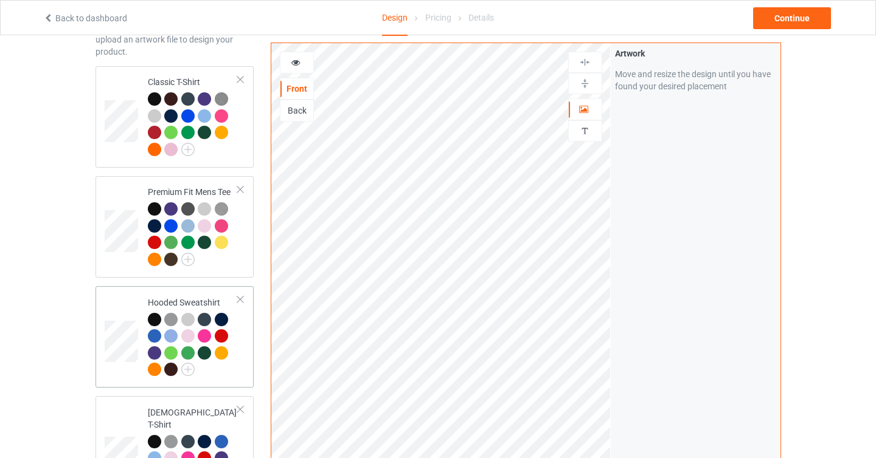
scroll to position [74, 0]
click at [246, 189] on div "Premium Fit Mens Tee" at bounding box center [174, 228] width 159 height 102
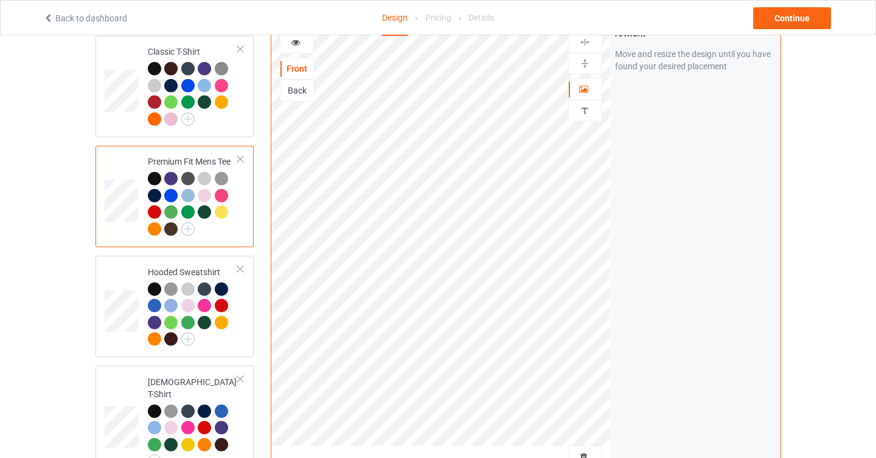
scroll to position [150, 0]
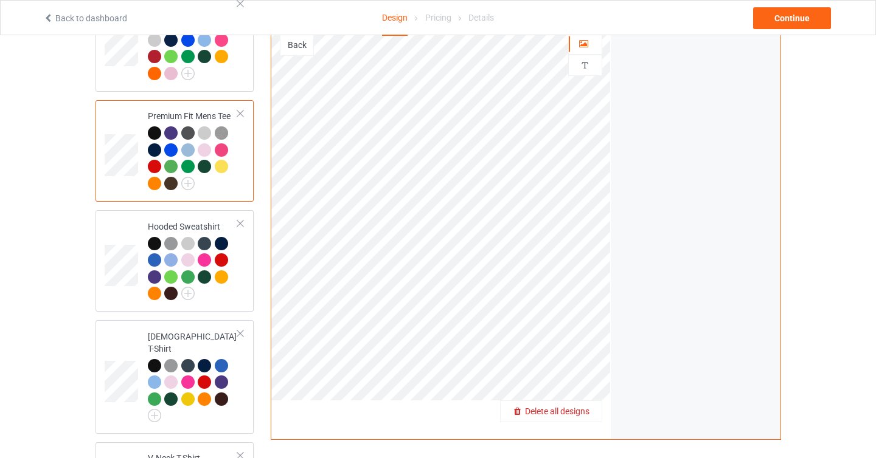
click at [586, 407] on span "Delete all designs" at bounding box center [557, 412] width 64 height 10
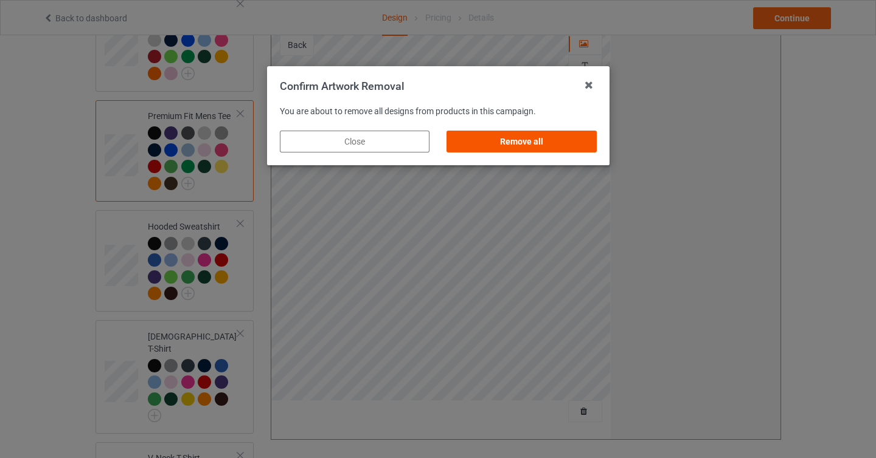
click at [530, 144] on div "Remove all" at bounding box center [521, 142] width 150 height 22
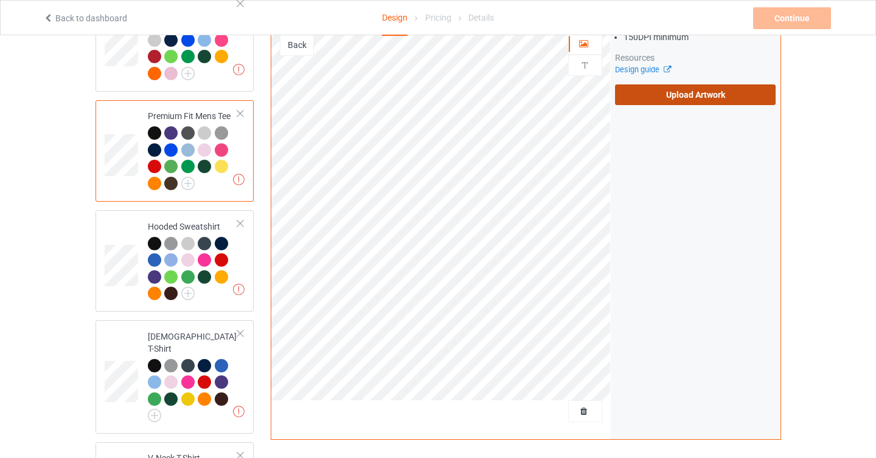
click at [703, 85] on label "Upload Artwork" at bounding box center [695, 95] width 161 height 21
click at [0, 0] on input "Upload Artwork" at bounding box center [0, 0] width 0 height 0
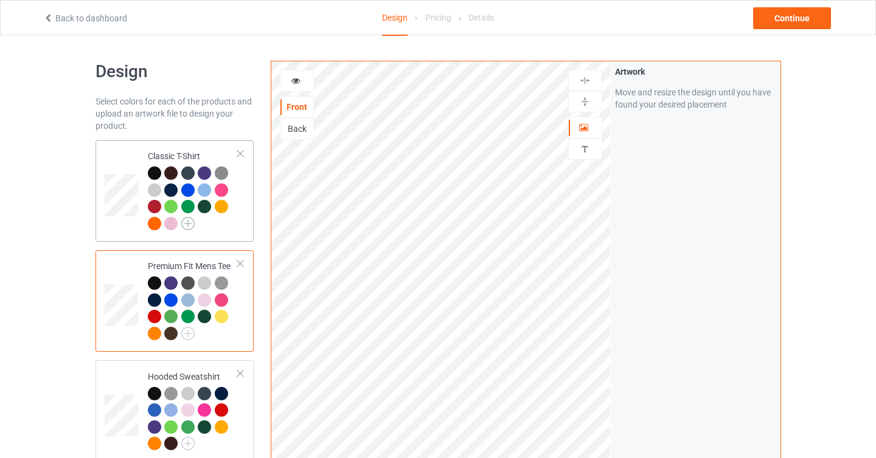
click at [190, 226] on img at bounding box center [187, 223] width 13 height 13
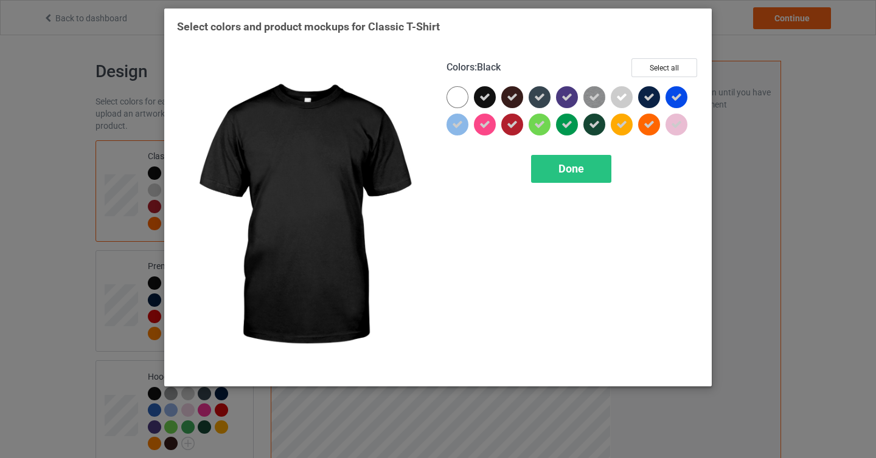
click at [481, 102] on icon at bounding box center [484, 97] width 11 height 11
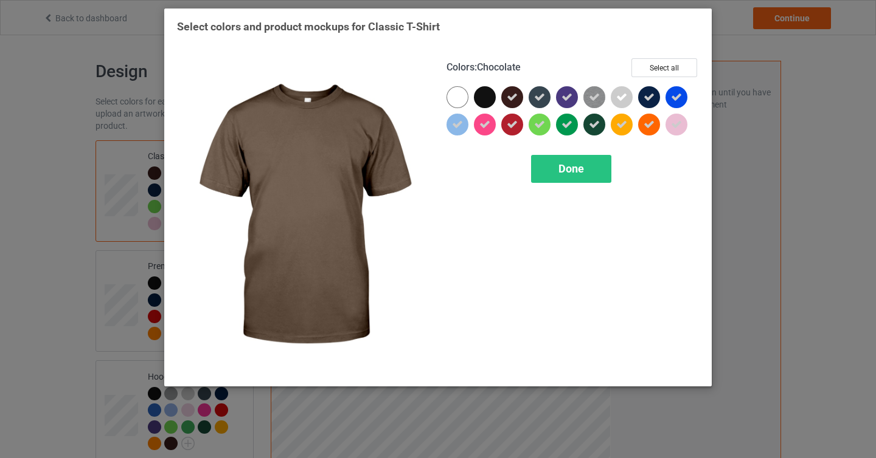
click at [509, 97] on icon at bounding box center [512, 97] width 11 height 11
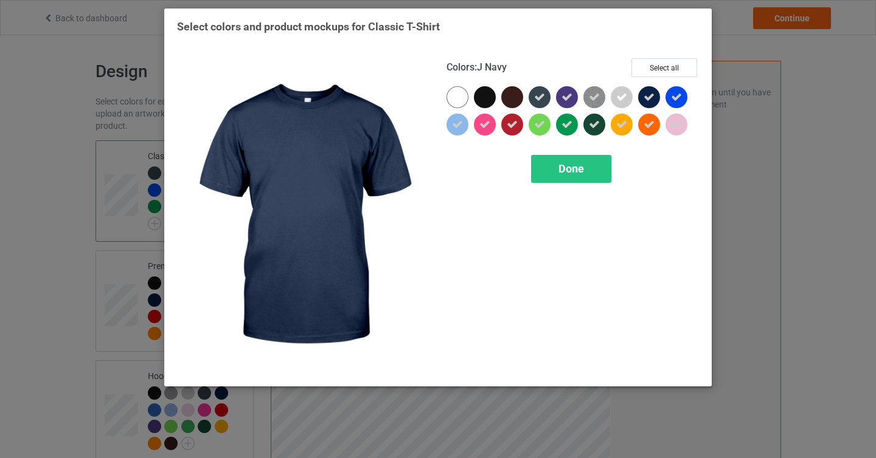
click at [645, 97] on icon at bounding box center [648, 97] width 11 height 11
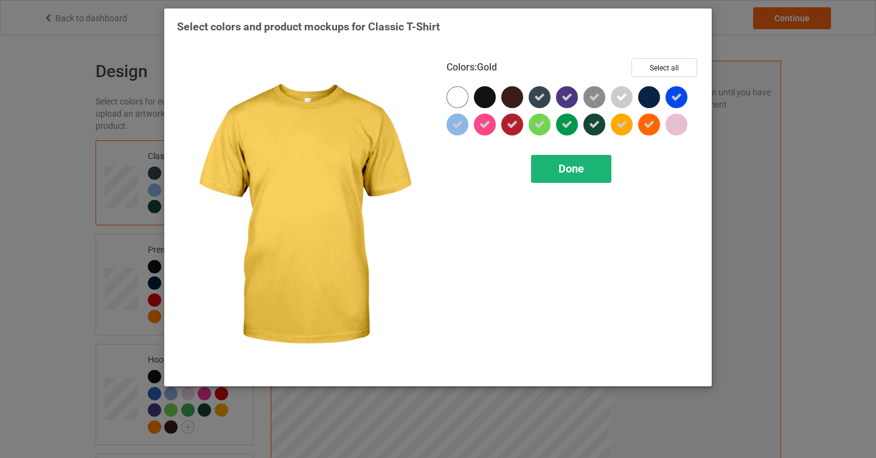
click at [575, 173] on span "Done" at bounding box center [571, 168] width 26 height 13
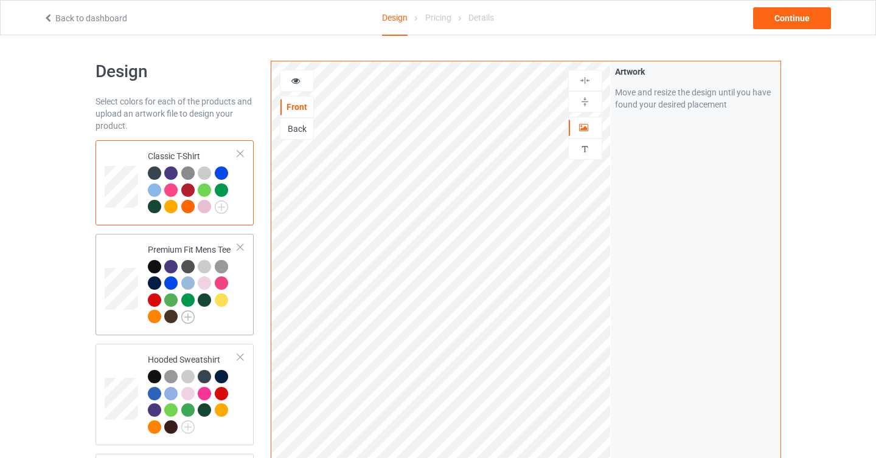
click at [185, 320] on img at bounding box center [187, 317] width 13 height 13
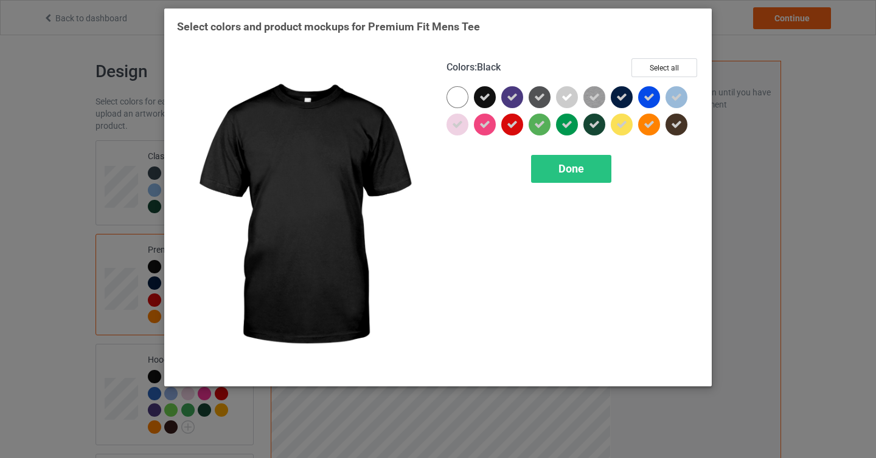
click at [483, 99] on icon at bounding box center [484, 97] width 11 height 11
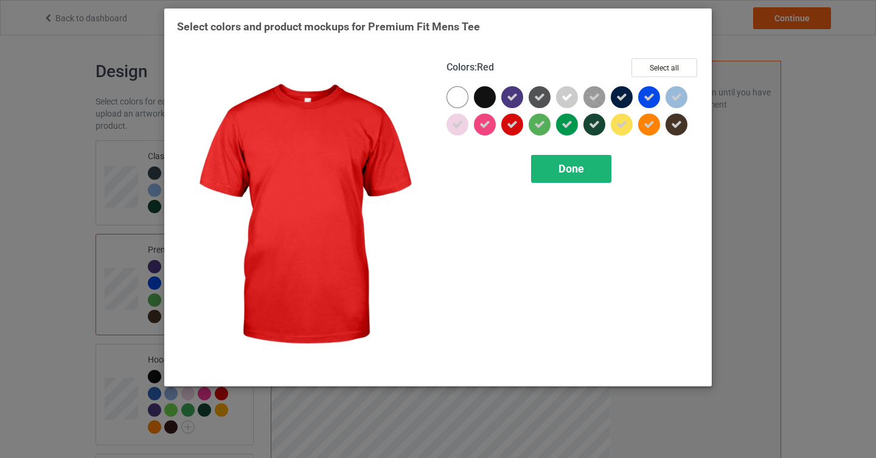
click at [545, 168] on div "Done" at bounding box center [571, 169] width 80 height 28
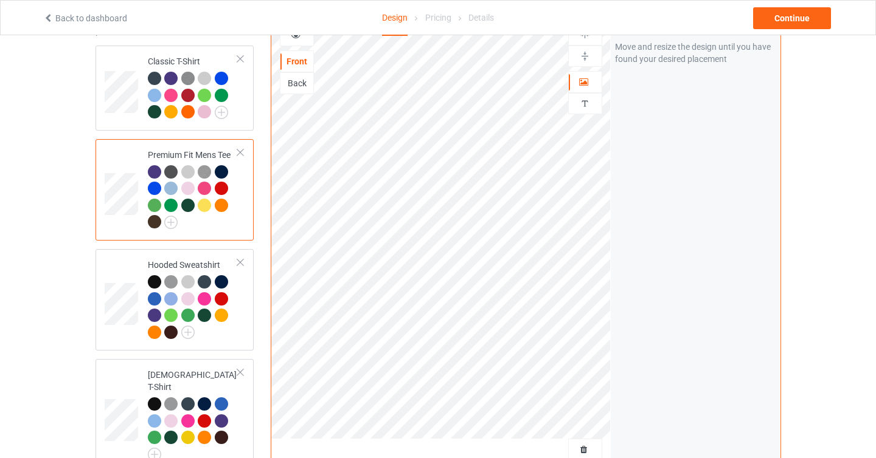
scroll to position [134, 0]
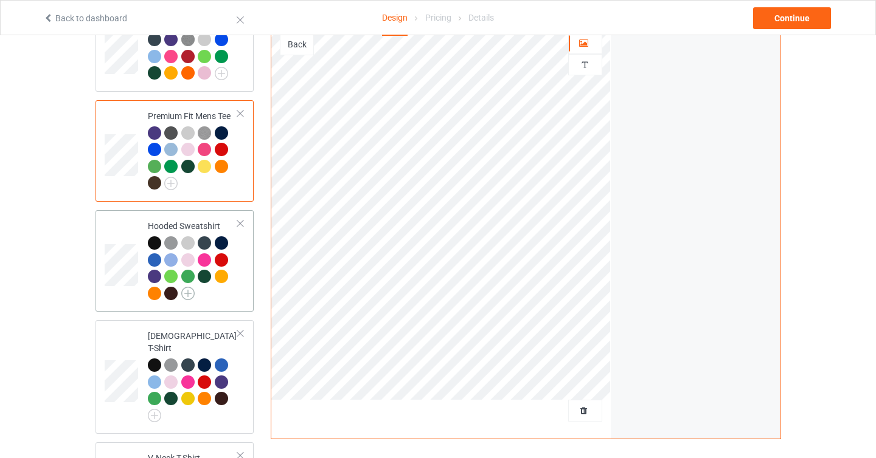
click at [190, 298] on img at bounding box center [187, 293] width 13 height 13
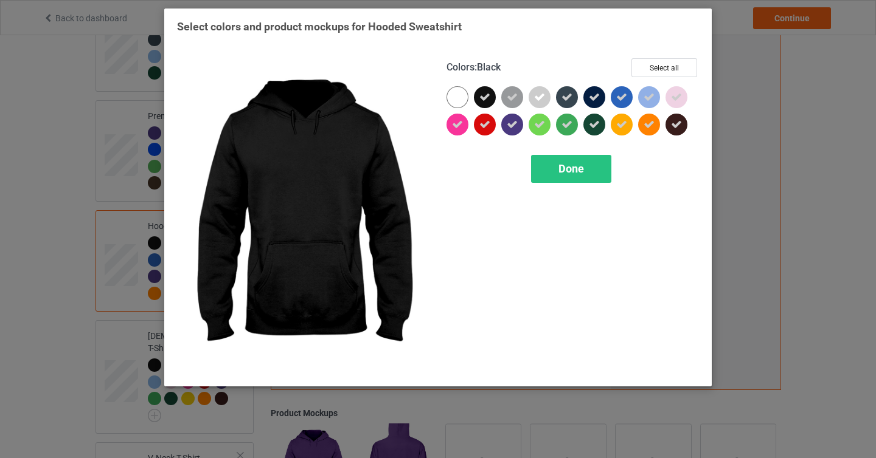
click at [491, 99] on div at bounding box center [485, 97] width 22 height 22
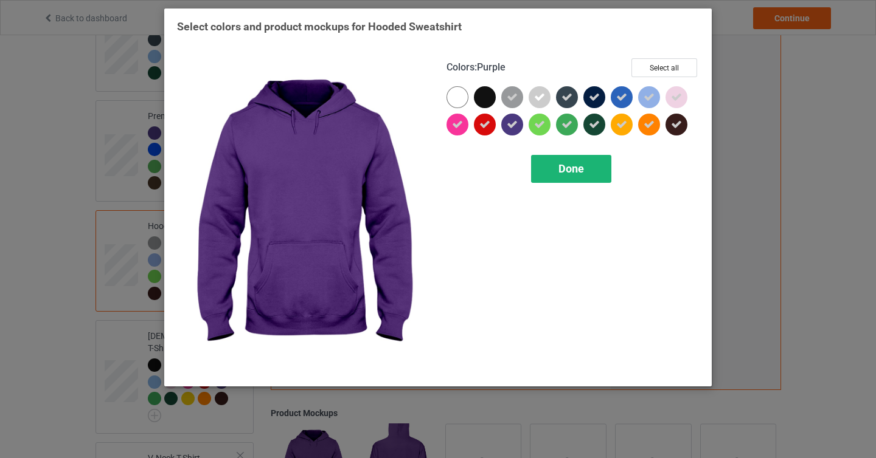
click at [553, 170] on div "Done" at bounding box center [571, 169] width 80 height 28
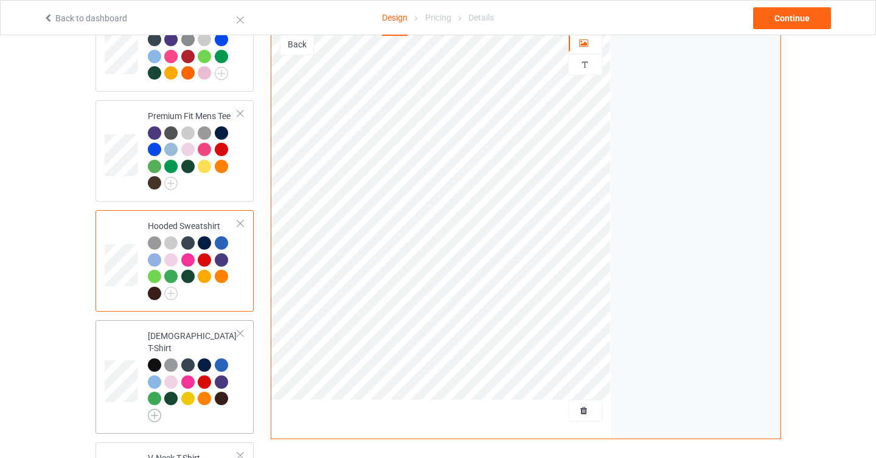
click at [156, 409] on img at bounding box center [154, 415] width 13 height 13
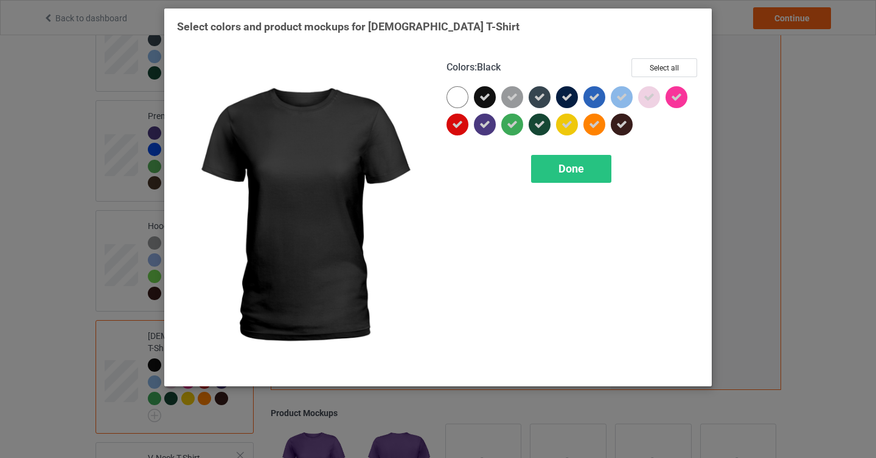
click at [481, 99] on icon at bounding box center [484, 97] width 11 height 11
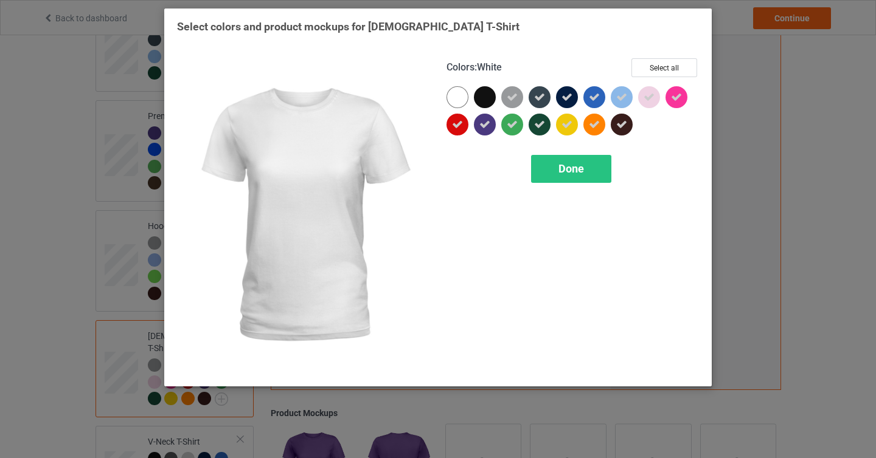
click at [49, 330] on div "Select colors and product mockups for Ladies T-Shirt Colors : White Select all …" at bounding box center [438, 229] width 876 height 458
click at [595, 168] on div "Done" at bounding box center [571, 169] width 80 height 28
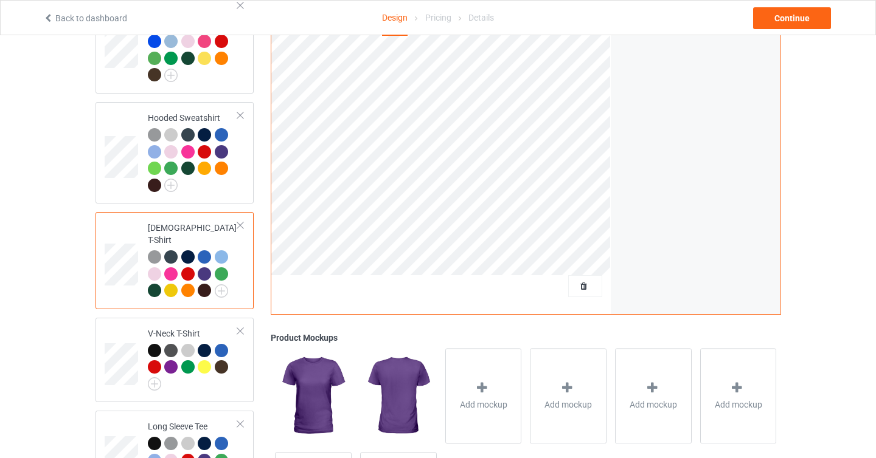
scroll to position [351, 0]
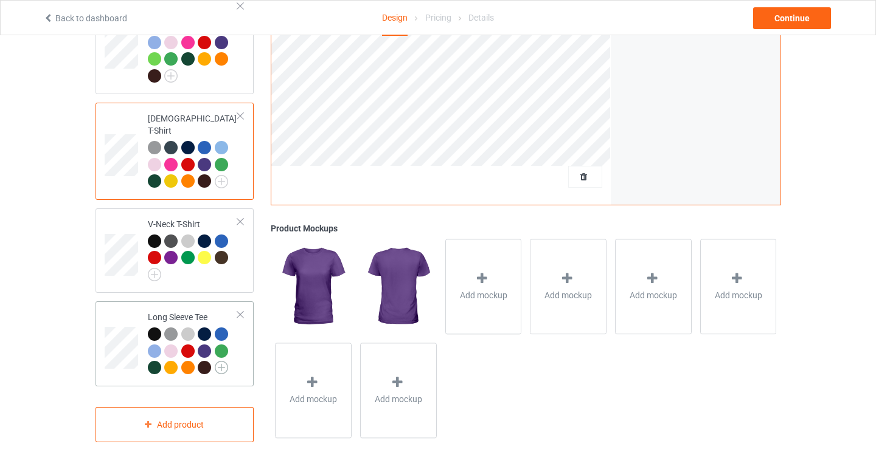
click at [224, 361] on img at bounding box center [221, 367] width 13 height 13
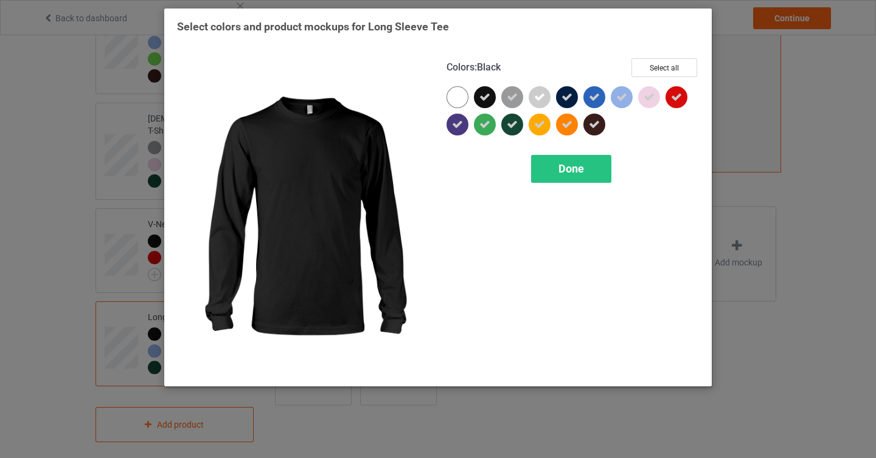
click at [489, 94] on icon at bounding box center [484, 97] width 11 height 11
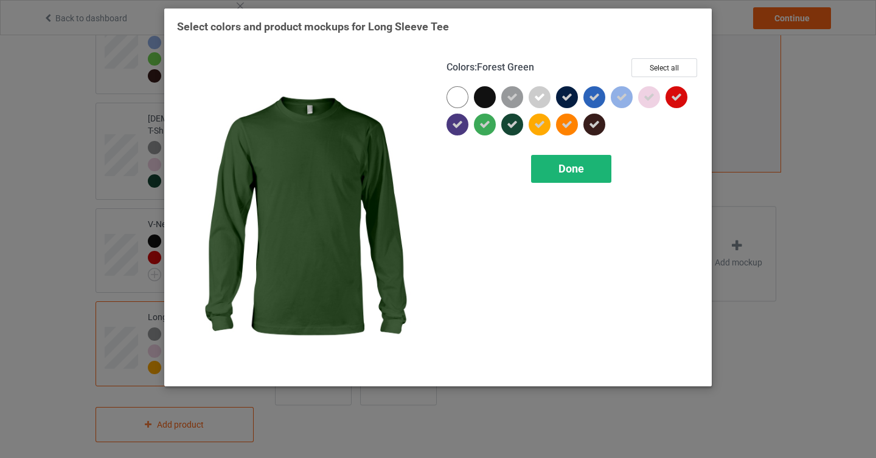
click at [545, 167] on div "Done" at bounding box center [571, 169] width 80 height 28
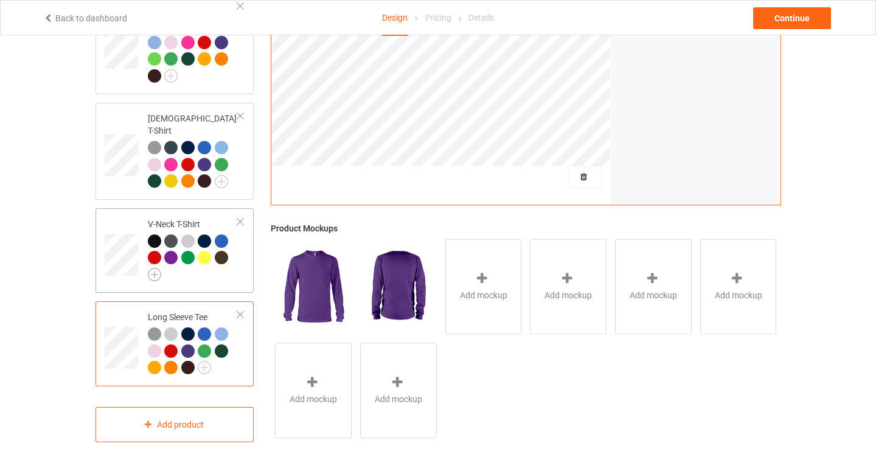
click at [153, 268] on img at bounding box center [154, 274] width 13 height 13
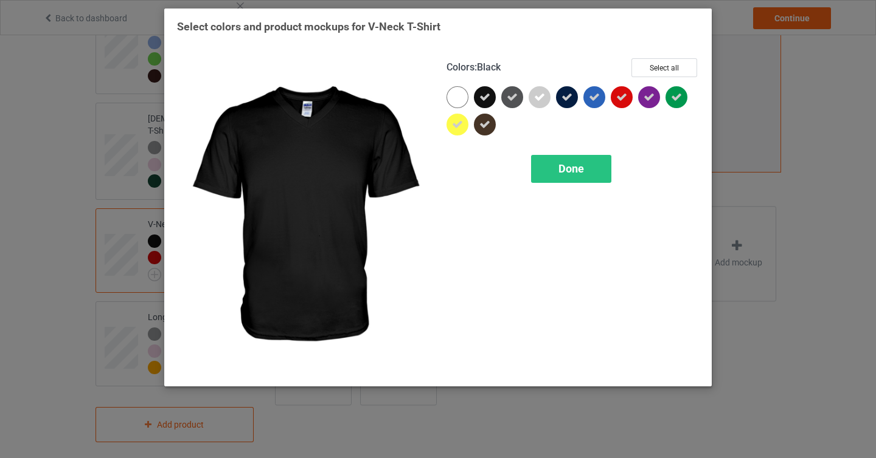
click at [483, 98] on icon at bounding box center [484, 97] width 11 height 11
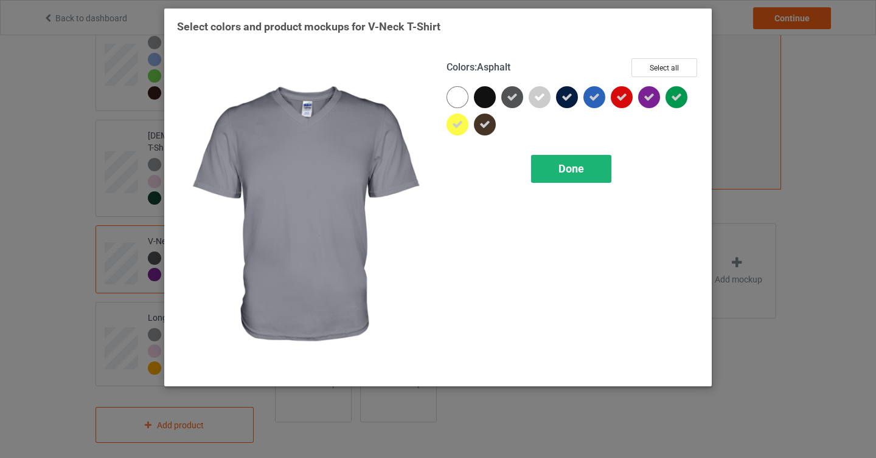
click at [545, 164] on div "Done" at bounding box center [571, 169] width 80 height 28
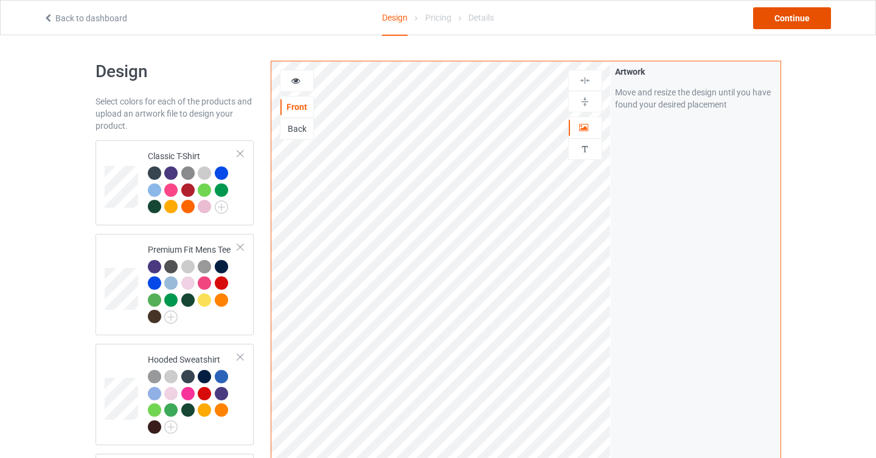
click at [821, 13] on div "Continue" at bounding box center [792, 18] width 78 height 22
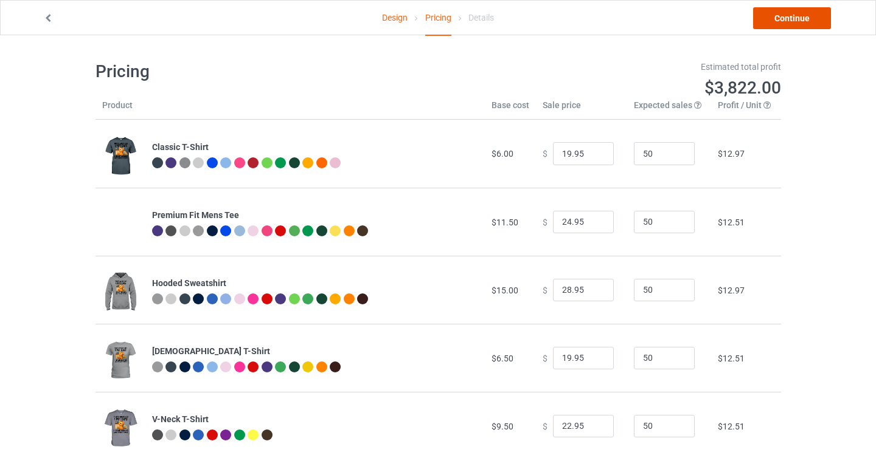
click at [797, 24] on link "Continue" at bounding box center [792, 18] width 78 height 22
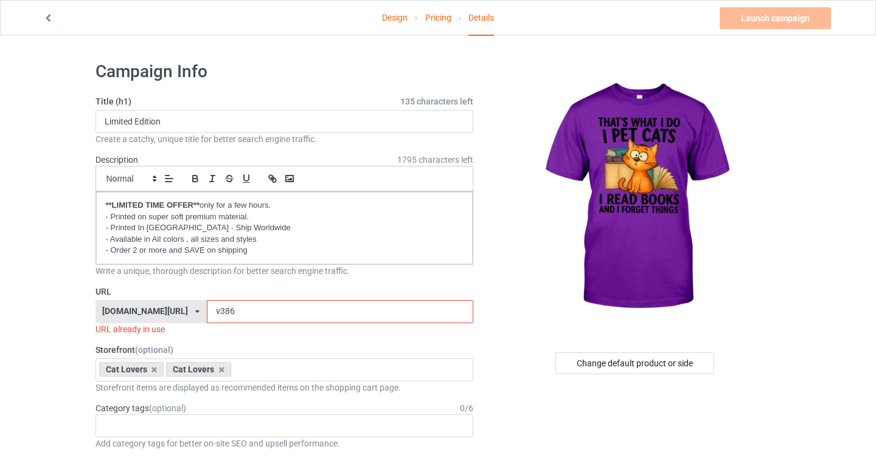
drag, startPoint x: 197, startPoint y: 314, endPoint x: 215, endPoint y: 314, distance: 17.6
click at [215, 314] on input "v386" at bounding box center [340, 311] width 266 height 23
click at [593, 364] on div "Change default product or side" at bounding box center [634, 364] width 159 height 22
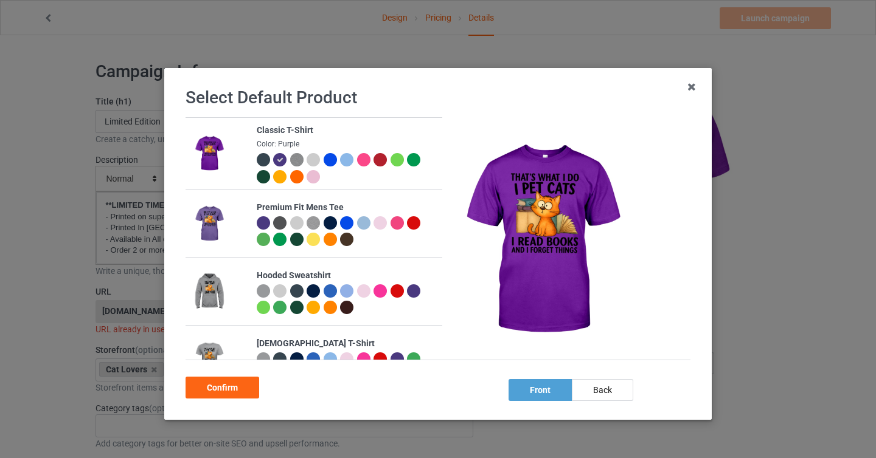
click at [345, 164] on div at bounding box center [346, 159] width 13 height 13
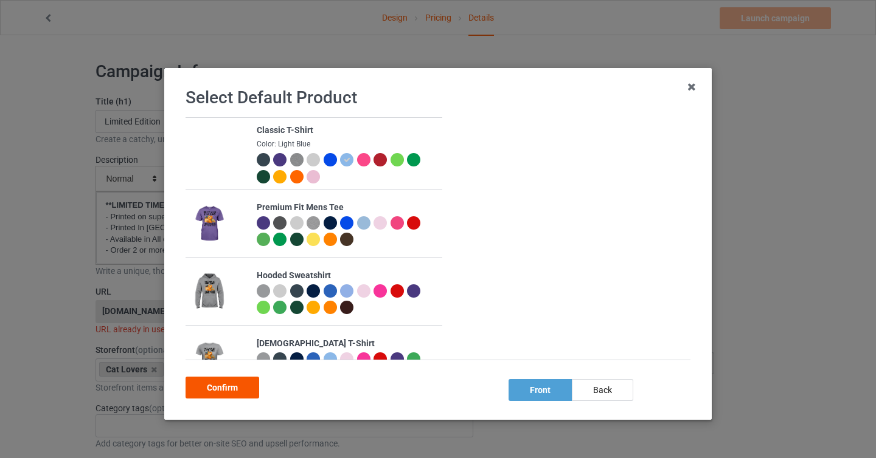
click at [239, 383] on div "Confirm" at bounding box center [222, 388] width 74 height 22
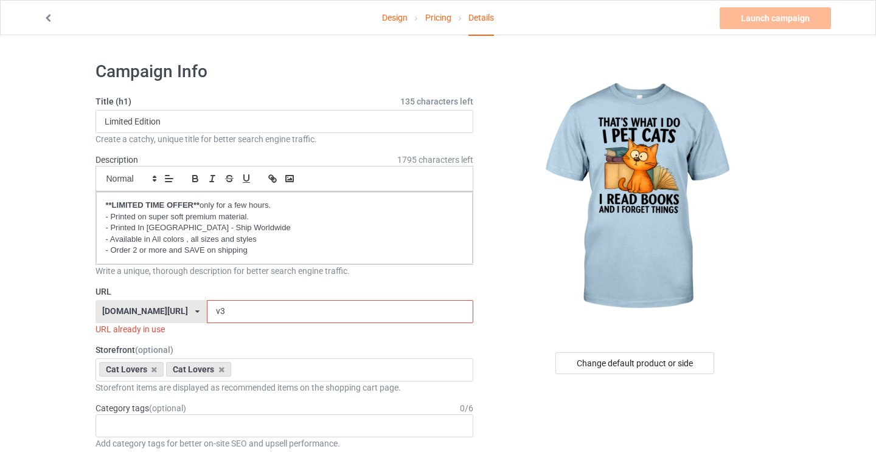
click at [330, 314] on input "v3" at bounding box center [340, 311] width 266 height 23
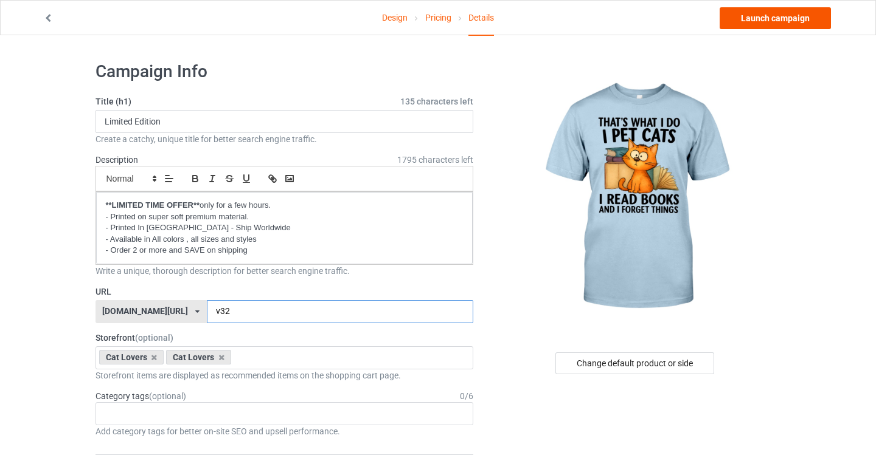
type input "v32"
click at [770, 21] on link "Launch campaign" at bounding box center [774, 18] width 111 height 22
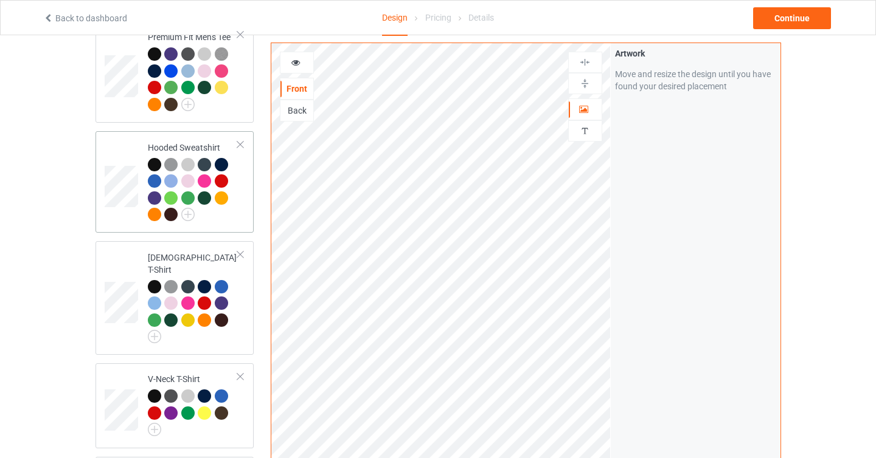
scroll to position [826, 0]
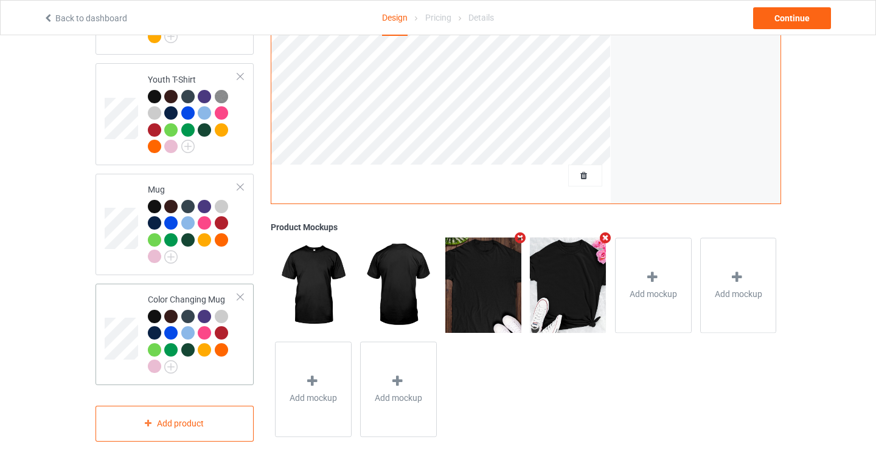
click at [241, 293] on div at bounding box center [240, 297] width 9 height 9
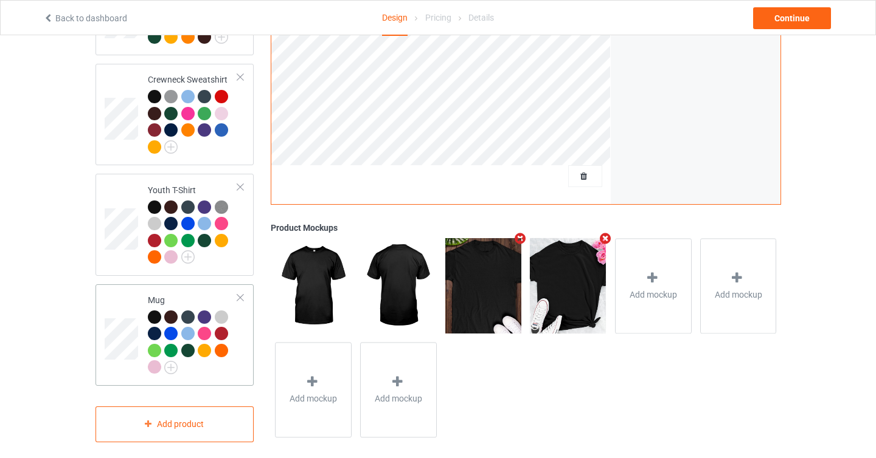
click at [243, 285] on div "Mug" at bounding box center [174, 336] width 159 height 102
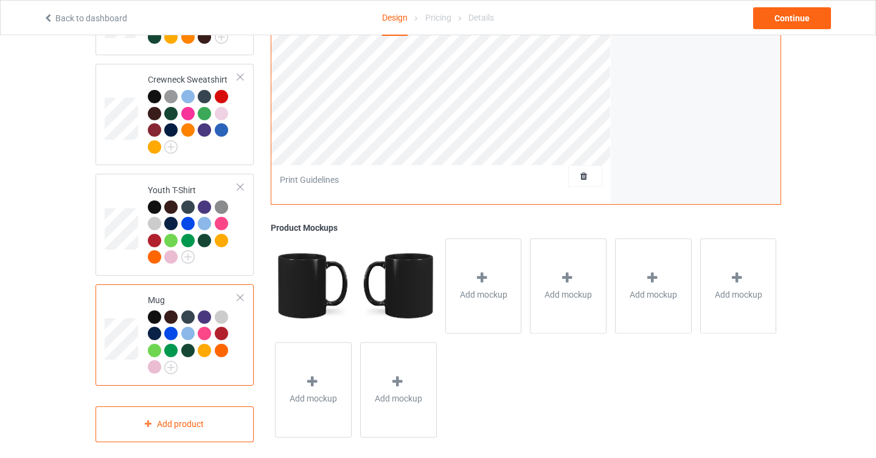
click at [243, 294] on div at bounding box center [240, 298] width 9 height 9
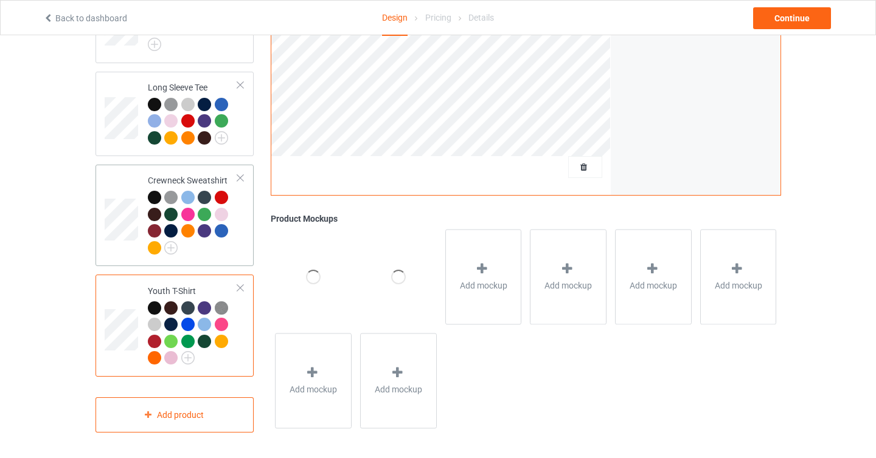
scroll to position [606, 0]
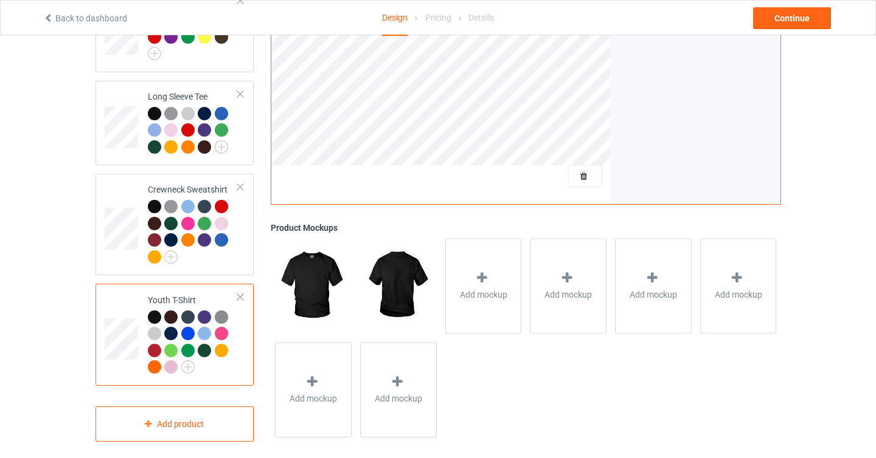
click at [246, 285] on div "Youth T-Shirt" at bounding box center [174, 335] width 159 height 102
click at [241, 183] on div at bounding box center [240, 187] width 9 height 9
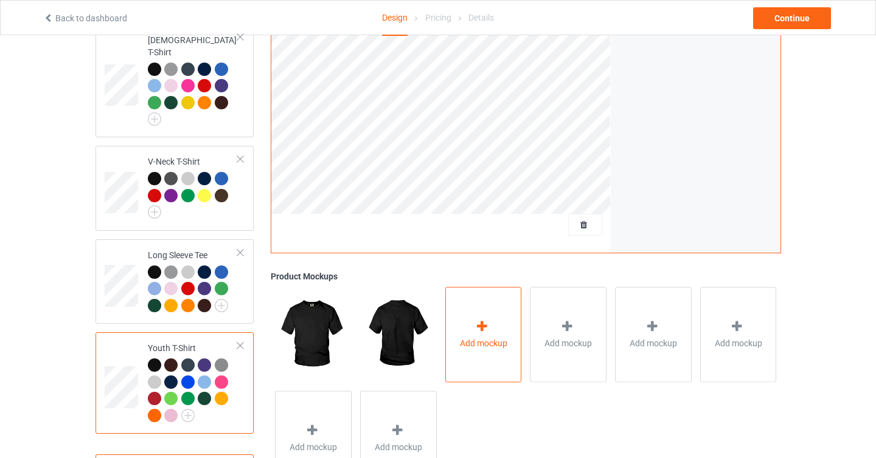
scroll to position [495, 0]
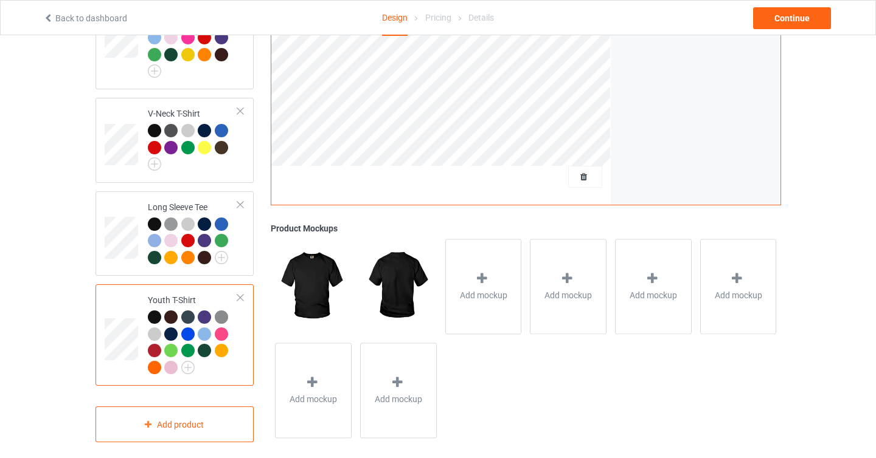
click at [245, 286] on div "Youth T-Shirt" at bounding box center [174, 336] width 159 height 102
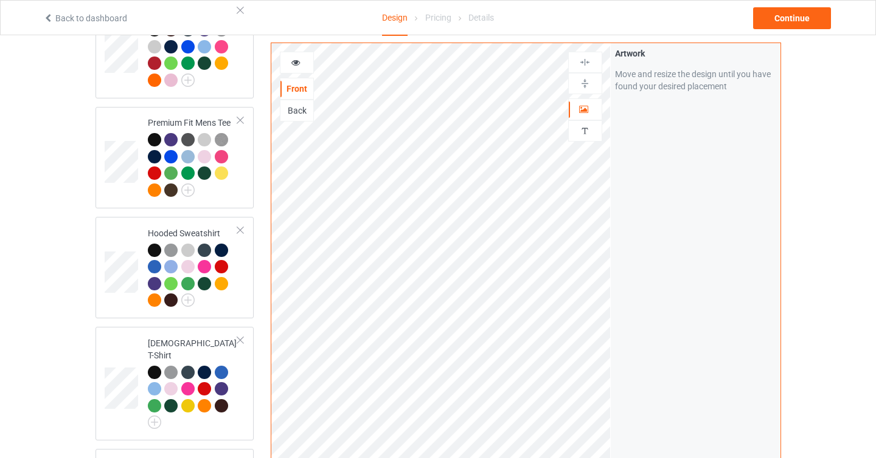
scroll to position [287, 0]
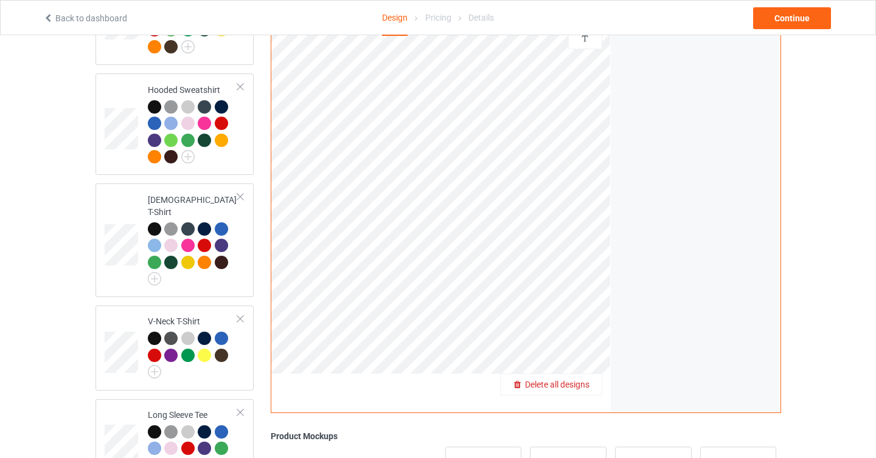
click at [582, 380] on span "Delete all designs" at bounding box center [557, 385] width 64 height 10
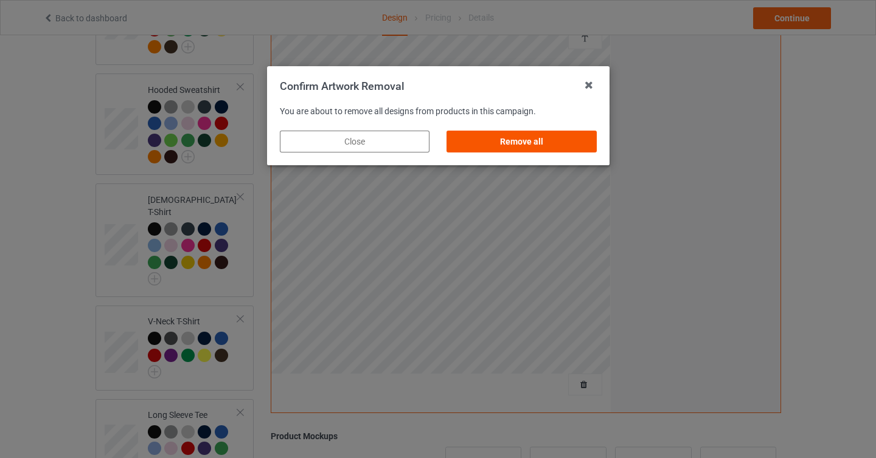
click at [538, 144] on div "Remove all" at bounding box center [521, 142] width 150 height 22
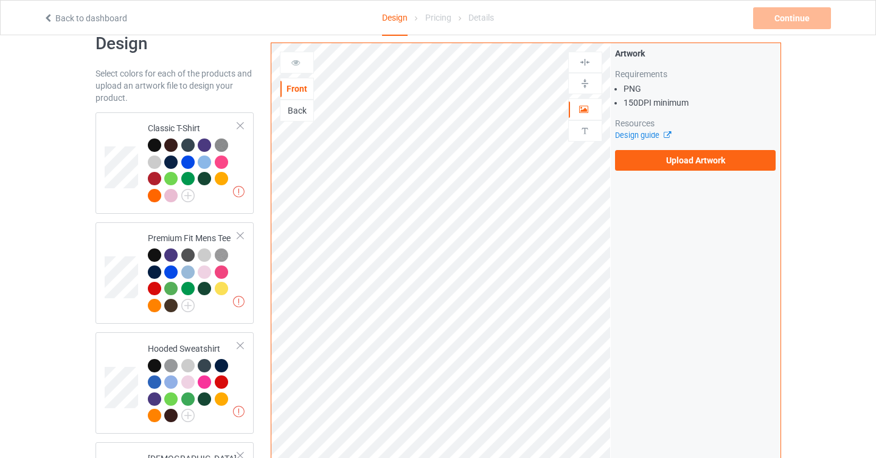
scroll to position [18, 0]
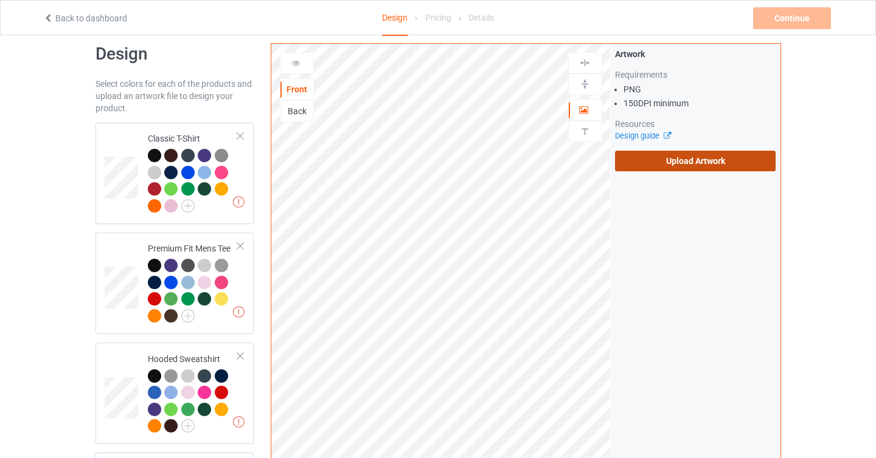
click at [665, 157] on label "Upload Artwork" at bounding box center [695, 161] width 161 height 21
click at [0, 0] on input "Upload Artwork" at bounding box center [0, 0] width 0 height 0
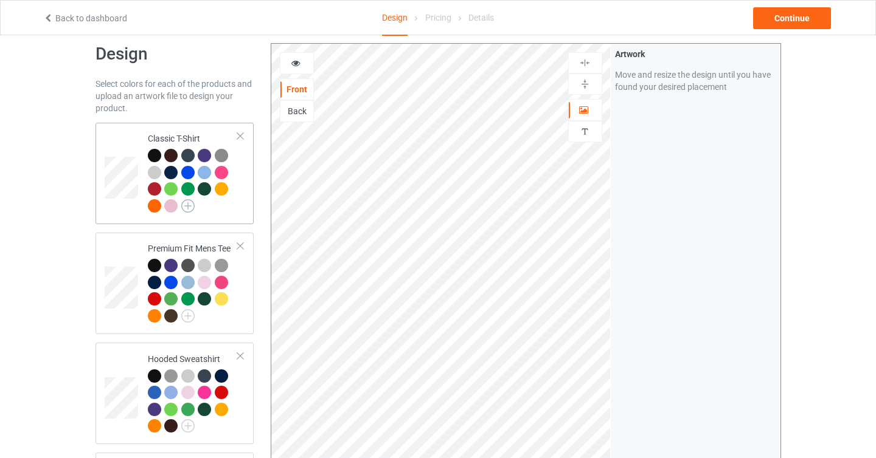
click at [189, 207] on img at bounding box center [187, 205] width 13 height 13
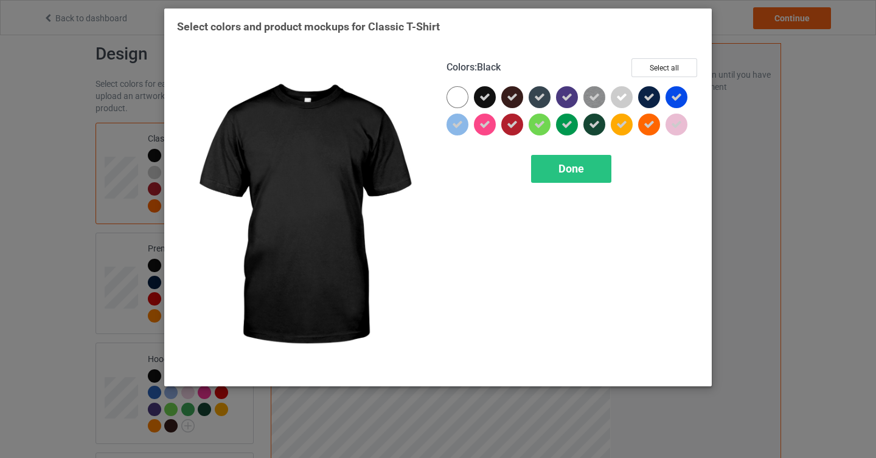
click at [495, 87] on div at bounding box center [487, 99] width 27 height 27
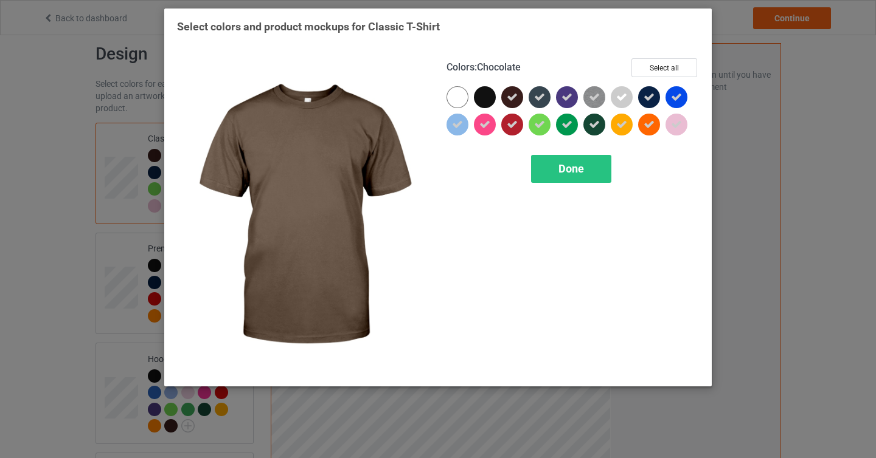
click at [518, 97] on div at bounding box center [512, 97] width 22 height 22
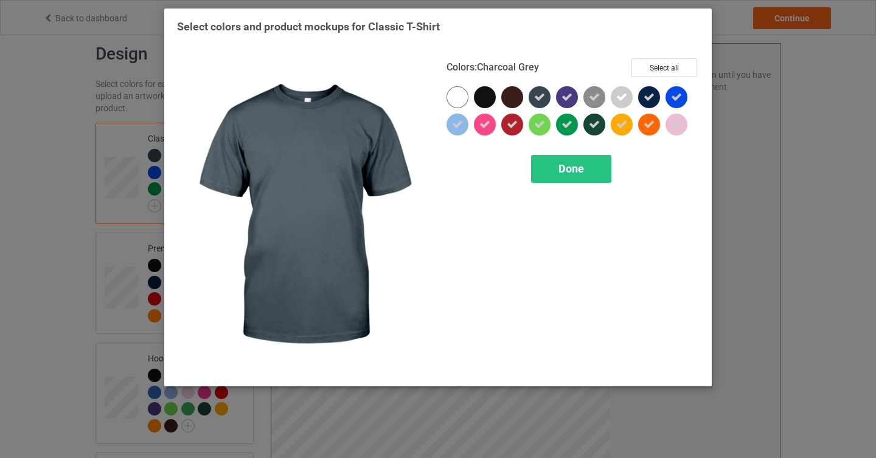
click at [542, 98] on icon at bounding box center [539, 97] width 11 height 11
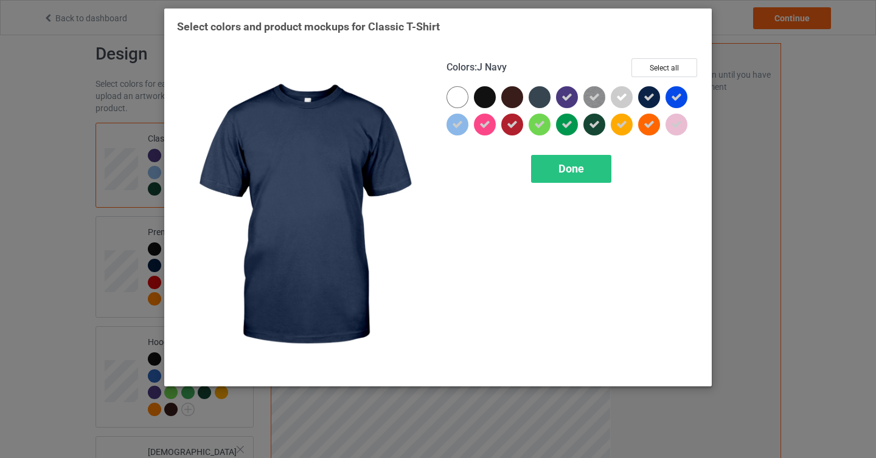
click at [651, 96] on icon at bounding box center [648, 97] width 11 height 11
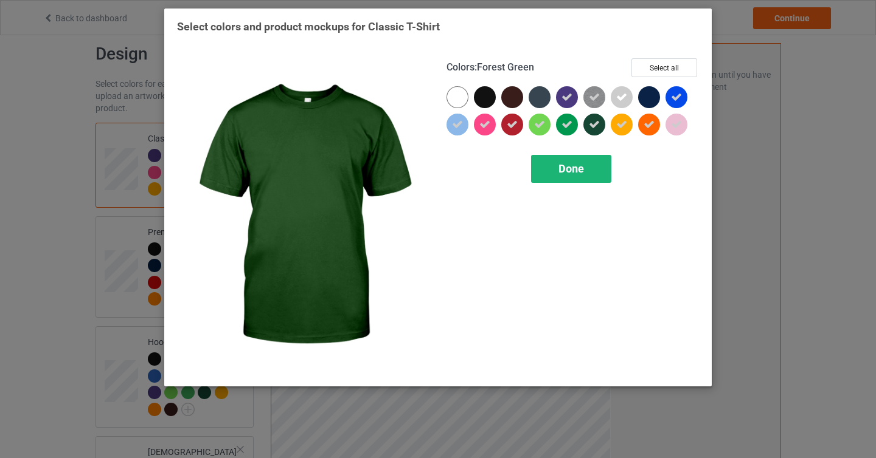
click at [579, 170] on span "Done" at bounding box center [571, 168] width 26 height 13
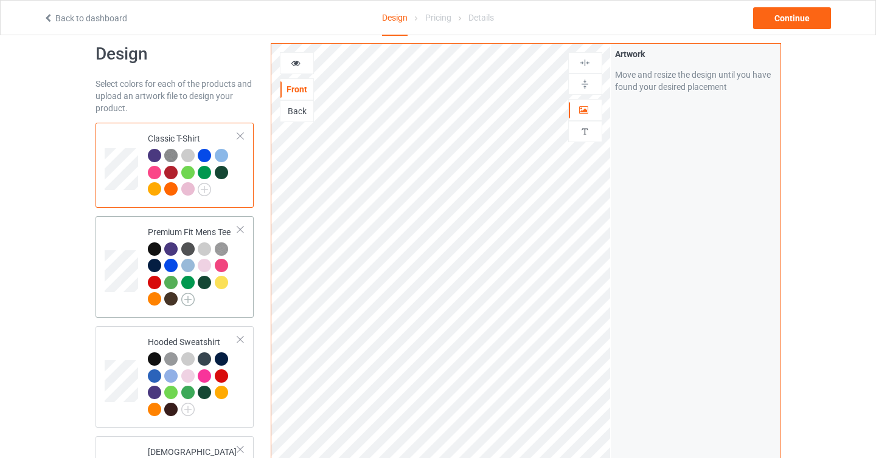
click at [192, 297] on img at bounding box center [187, 299] width 13 height 13
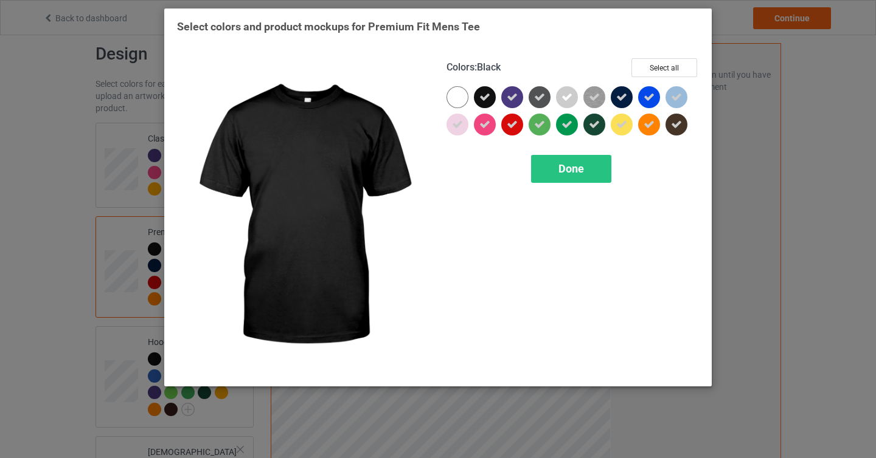
click at [484, 100] on icon at bounding box center [484, 97] width 11 height 11
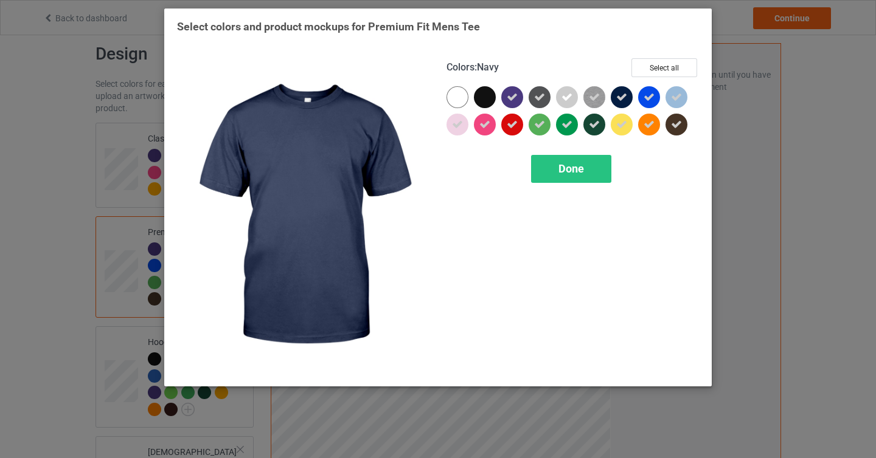
click at [630, 92] on div at bounding box center [621, 97] width 22 height 22
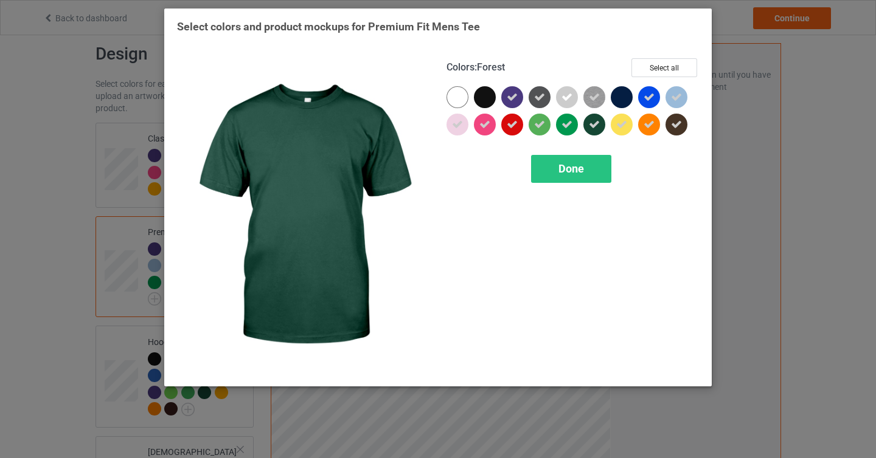
click at [598, 122] on icon at bounding box center [594, 124] width 11 height 11
click at [586, 167] on div "Done" at bounding box center [571, 169] width 80 height 28
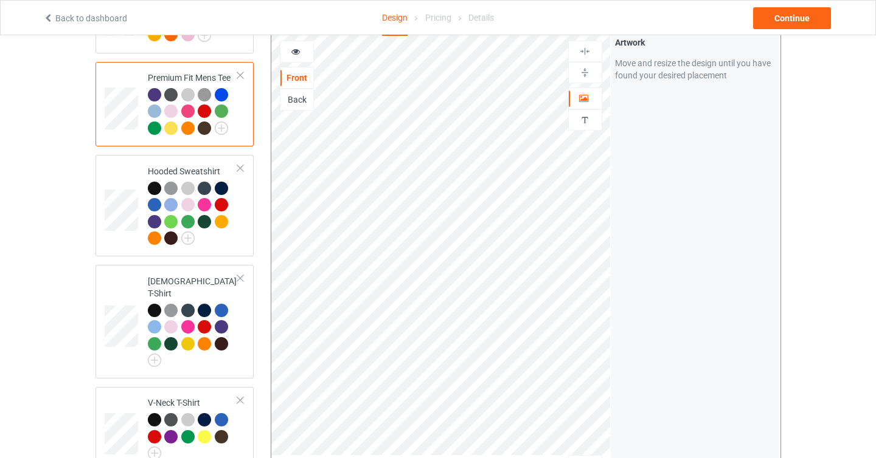
scroll to position [173, 0]
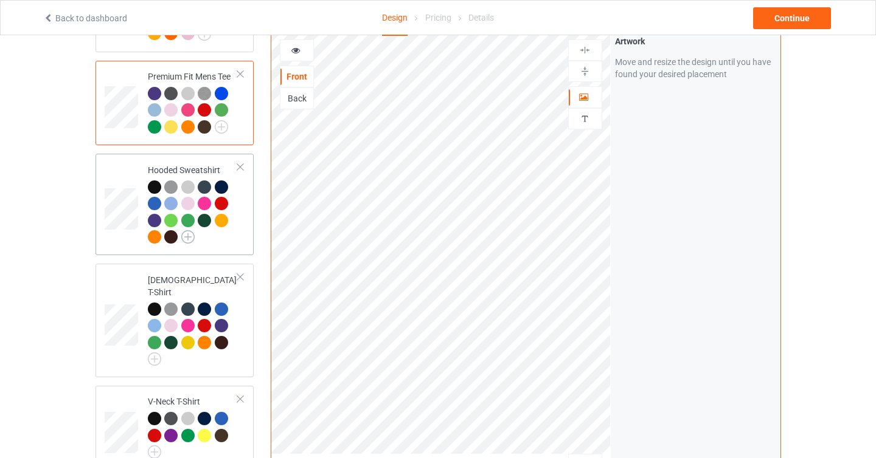
click at [188, 236] on img at bounding box center [187, 236] width 13 height 13
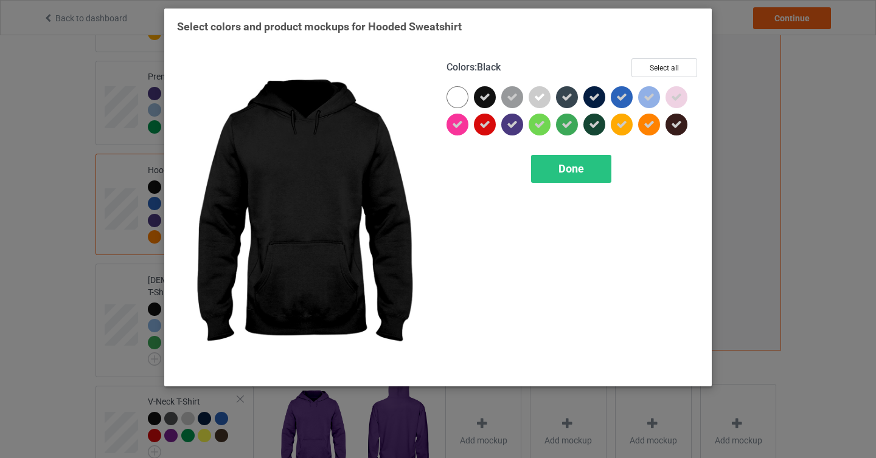
click at [480, 94] on icon at bounding box center [484, 97] width 11 height 11
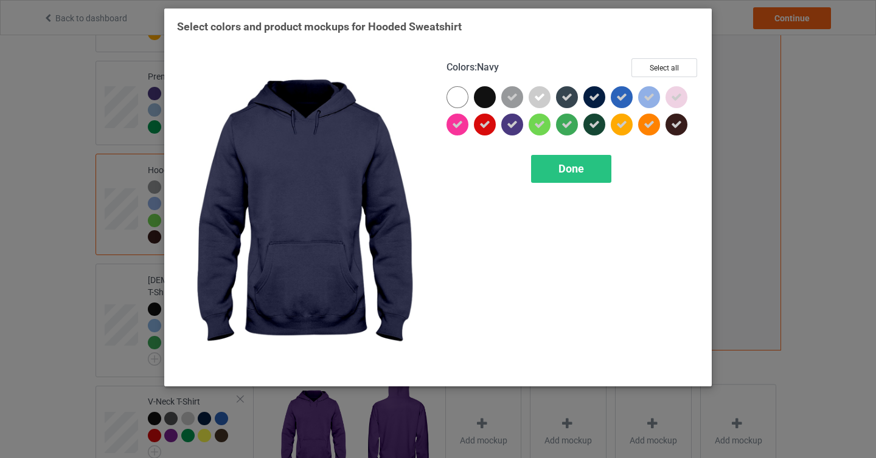
click at [596, 94] on icon at bounding box center [594, 97] width 11 height 11
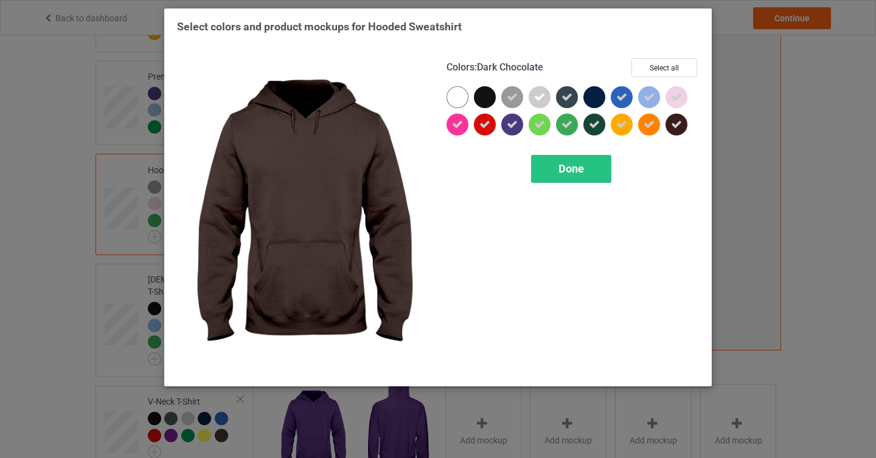
click at [672, 123] on icon at bounding box center [676, 124] width 11 height 11
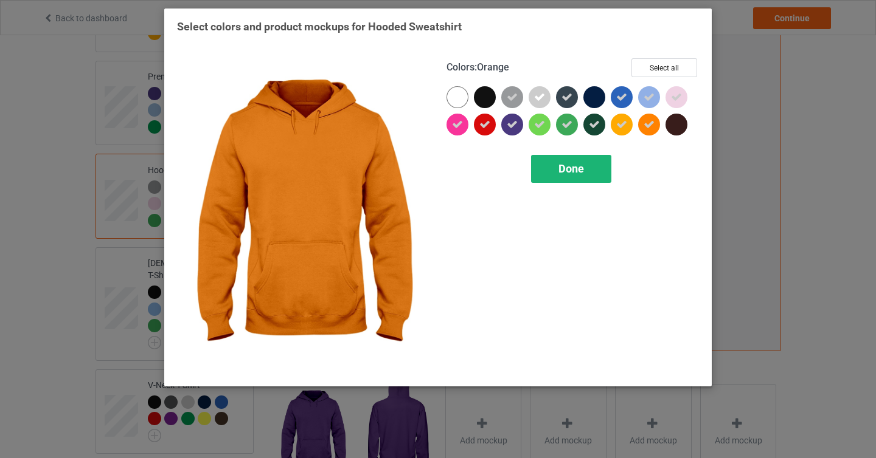
click at [572, 167] on span "Done" at bounding box center [571, 168] width 26 height 13
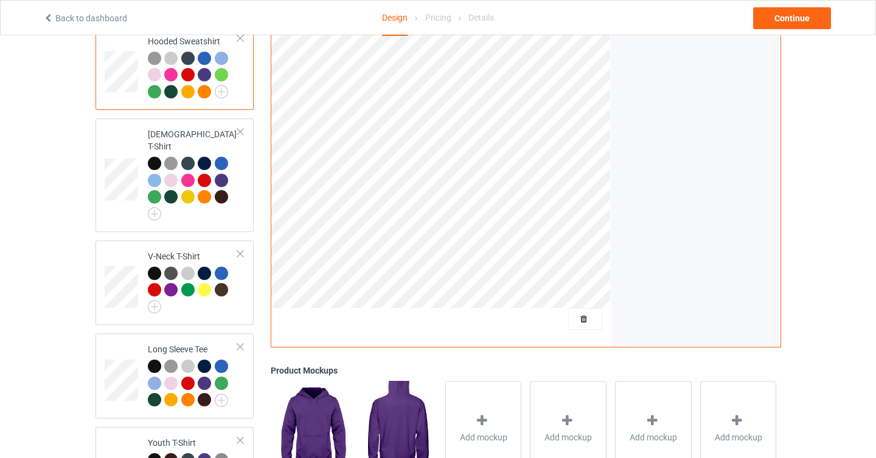
scroll to position [304, 0]
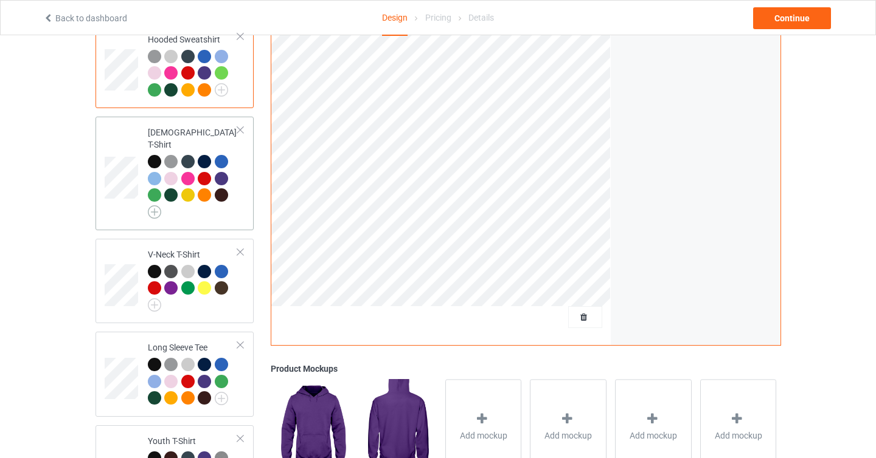
click at [153, 206] on img at bounding box center [154, 212] width 13 height 13
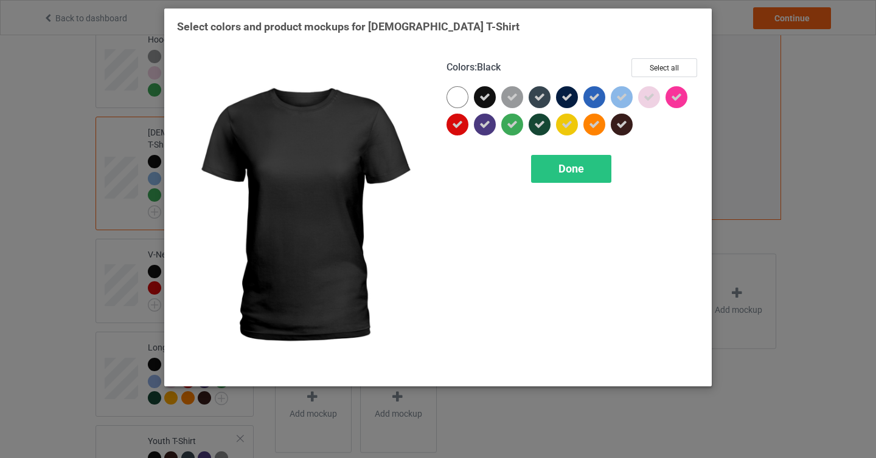
click at [489, 90] on div at bounding box center [485, 97] width 22 height 22
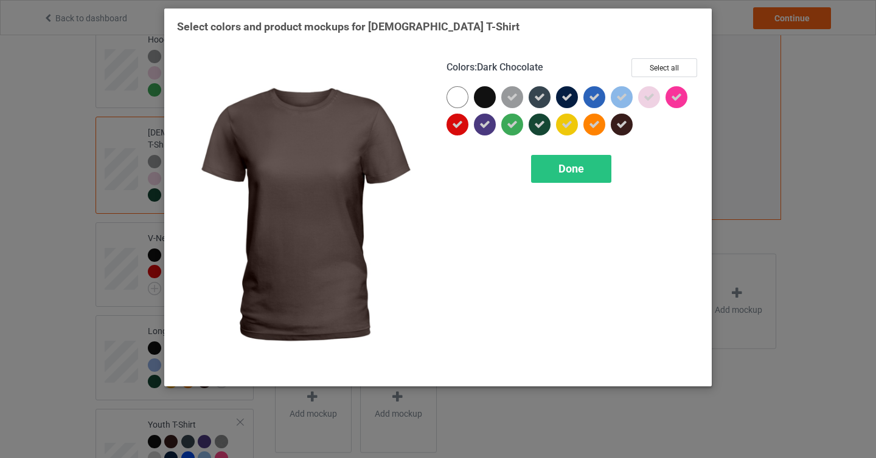
click at [617, 128] on icon at bounding box center [621, 124] width 11 height 11
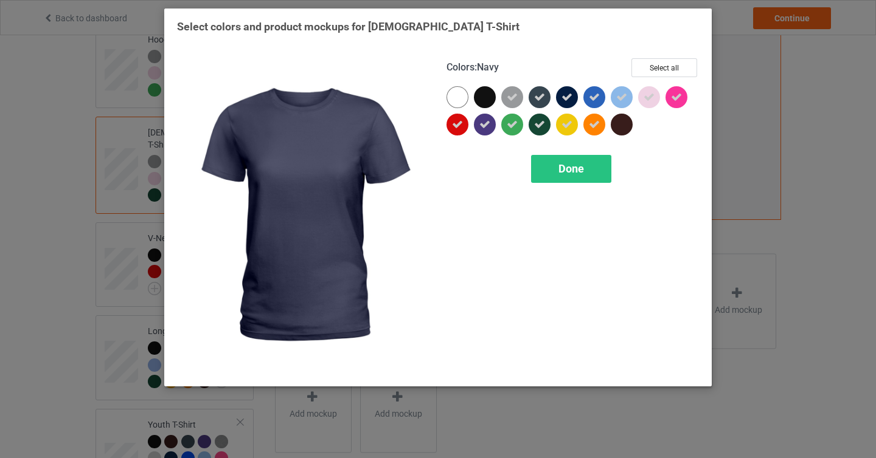
click at [570, 97] on icon at bounding box center [566, 97] width 11 height 11
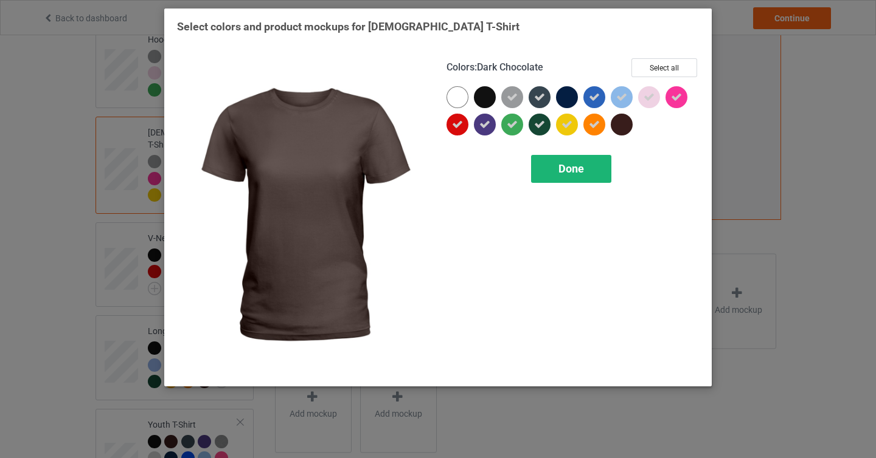
click at [573, 170] on span "Done" at bounding box center [571, 168] width 26 height 13
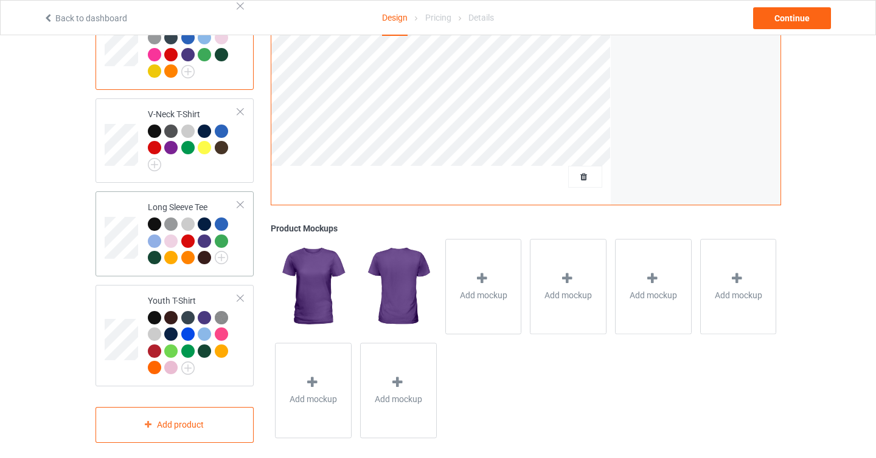
scroll to position [427, 0]
click at [220, 252] on img at bounding box center [221, 258] width 13 height 13
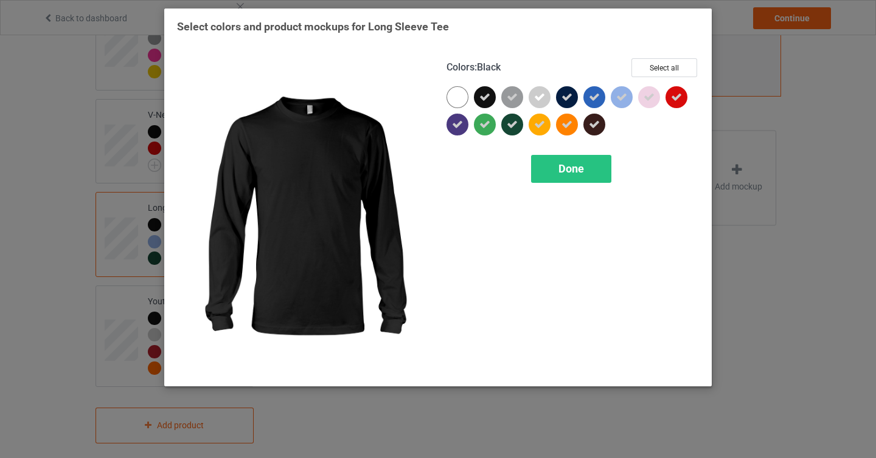
click at [488, 102] on icon at bounding box center [484, 97] width 11 height 11
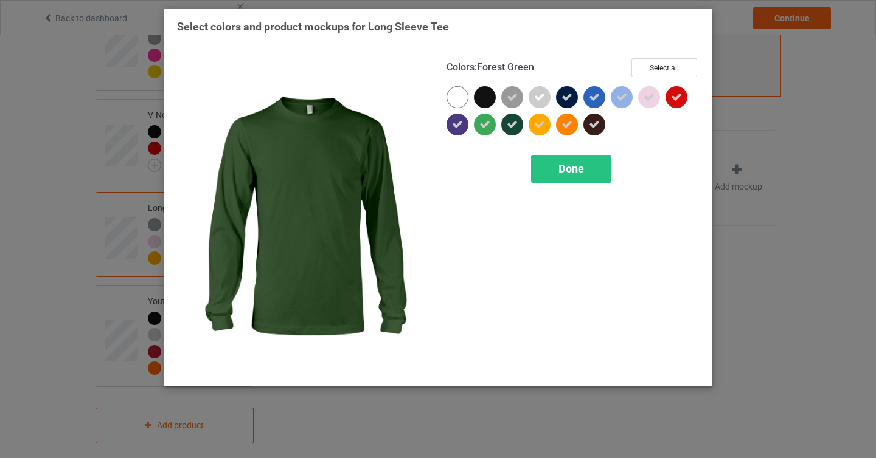
click at [510, 128] on icon at bounding box center [512, 124] width 11 height 11
click at [564, 100] on icon at bounding box center [566, 97] width 11 height 11
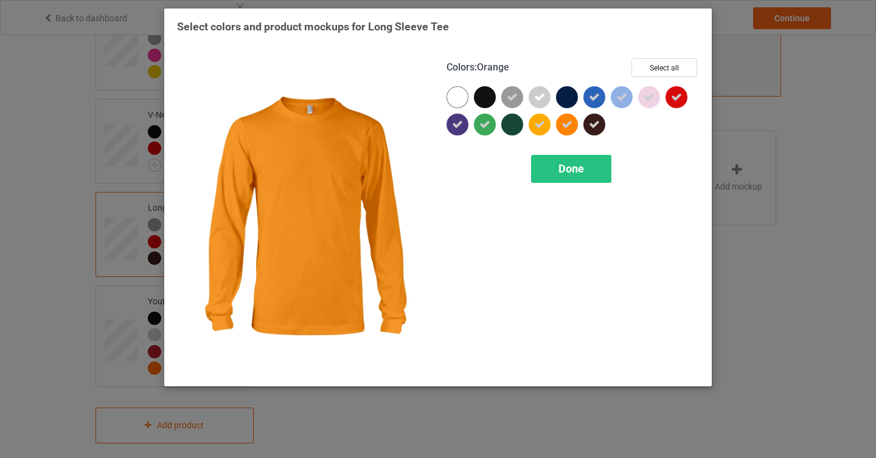
click at [567, 201] on div "Colors : Orange Select all Done" at bounding box center [572, 216] width 269 height 333
click at [567, 173] on span "Done" at bounding box center [571, 168] width 26 height 13
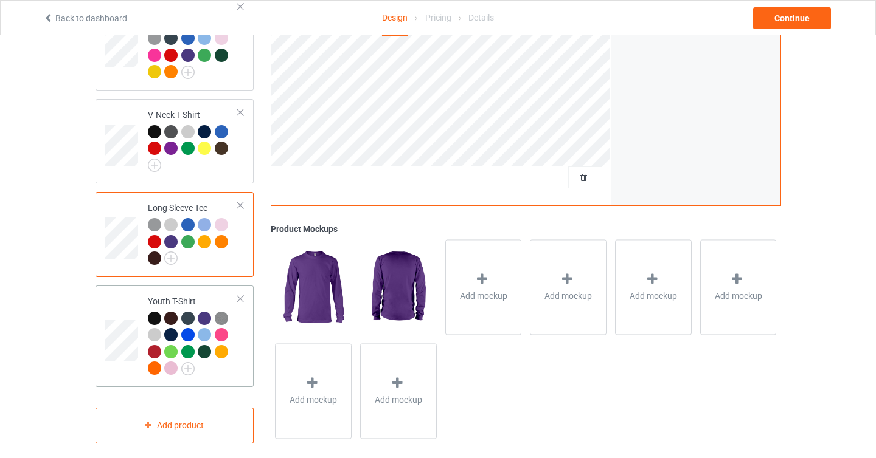
scroll to position [428, 0]
click at [240, 294] on div at bounding box center [240, 298] width 9 height 9
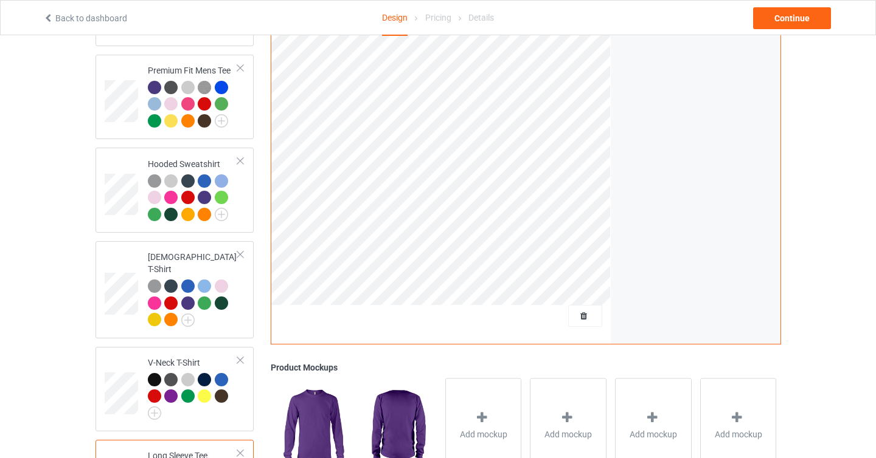
scroll to position [329, 0]
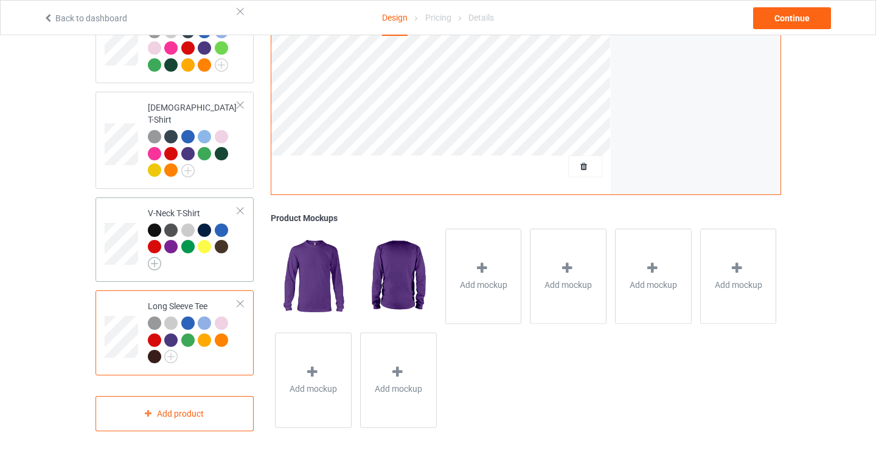
click at [158, 257] on img at bounding box center [154, 263] width 13 height 13
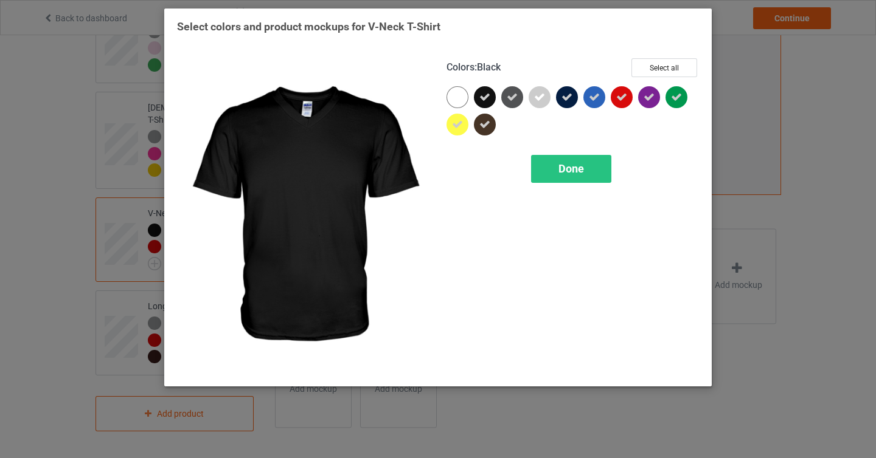
click at [487, 92] on icon at bounding box center [484, 97] width 11 height 11
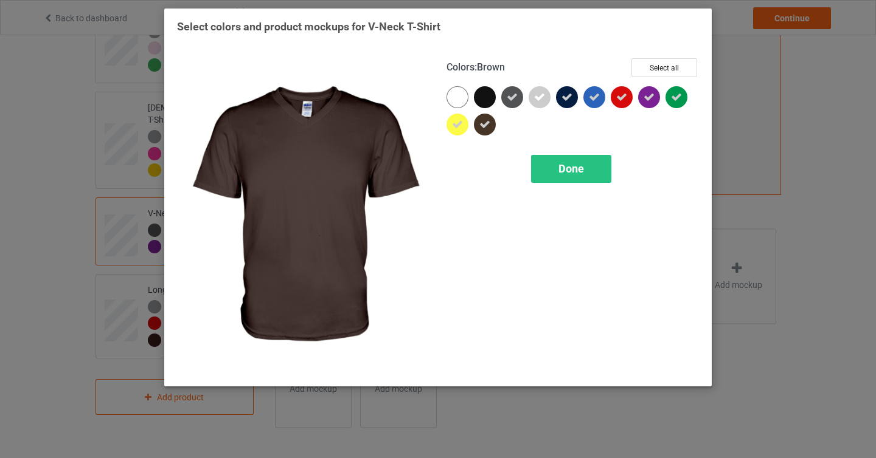
click at [486, 129] on icon at bounding box center [484, 124] width 11 height 11
click at [569, 164] on span "Done" at bounding box center [571, 168] width 26 height 13
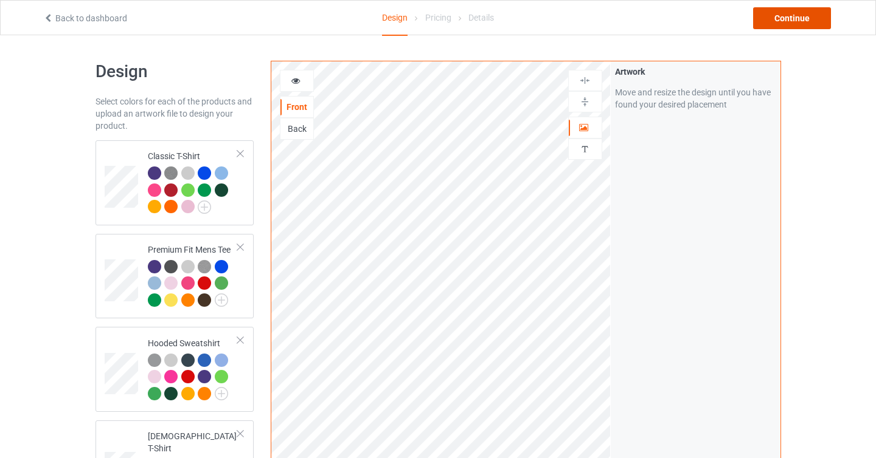
click at [782, 26] on div "Continue" at bounding box center [792, 18] width 78 height 22
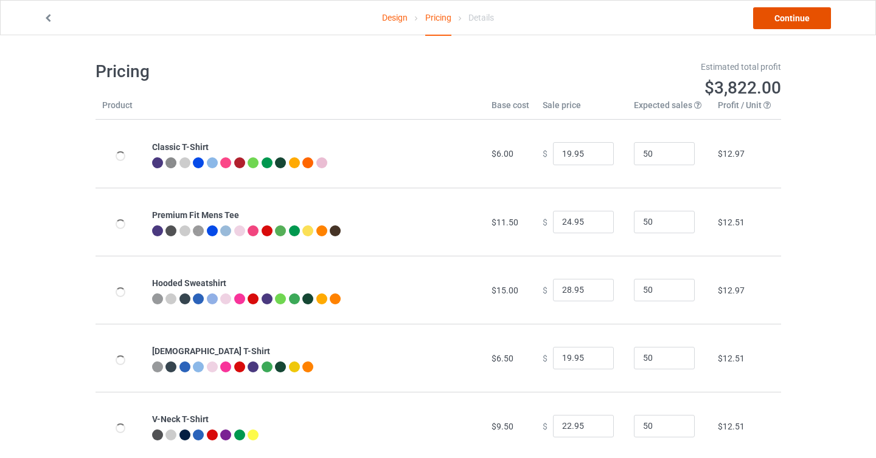
click at [769, 20] on link "Continue" at bounding box center [792, 18] width 78 height 22
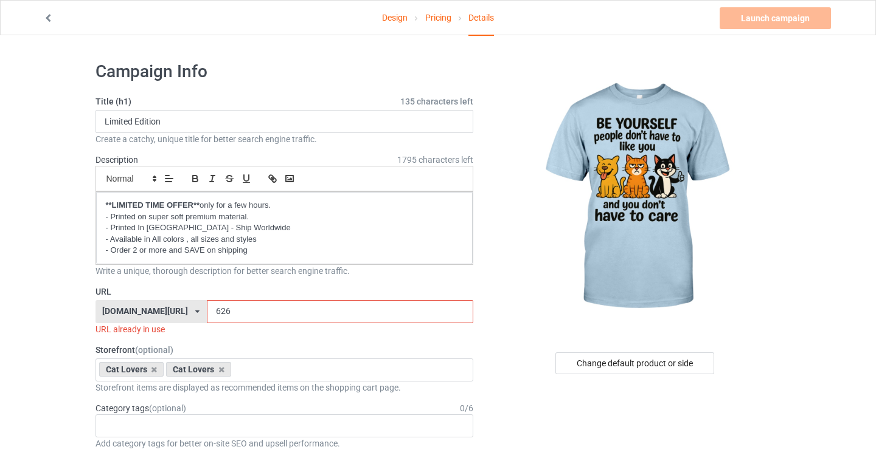
click at [207, 311] on input "626" at bounding box center [340, 311] width 266 height 23
click at [207, 313] on input "626" at bounding box center [340, 311] width 266 height 23
click at [281, 335] on div "URL already in use" at bounding box center [284, 329] width 378 height 12
click at [207, 313] on input "626" at bounding box center [340, 311] width 266 height 23
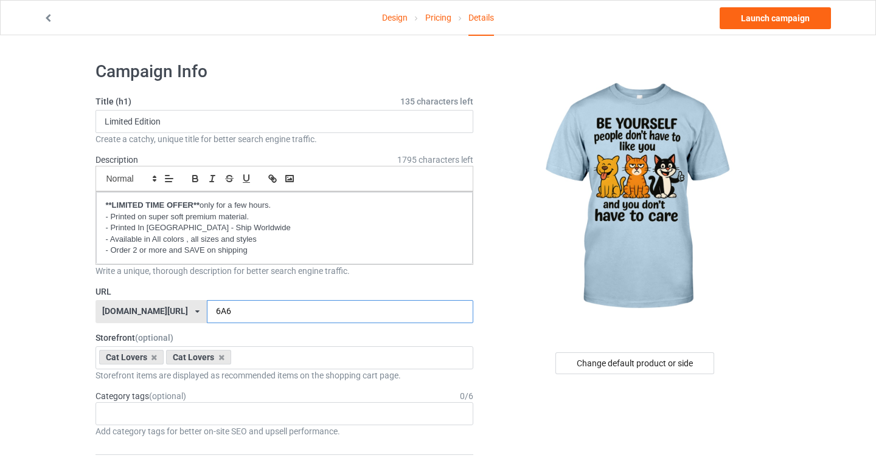
type input "6A6"
click at [767, 19] on link "Launch campaign" at bounding box center [774, 18] width 111 height 22
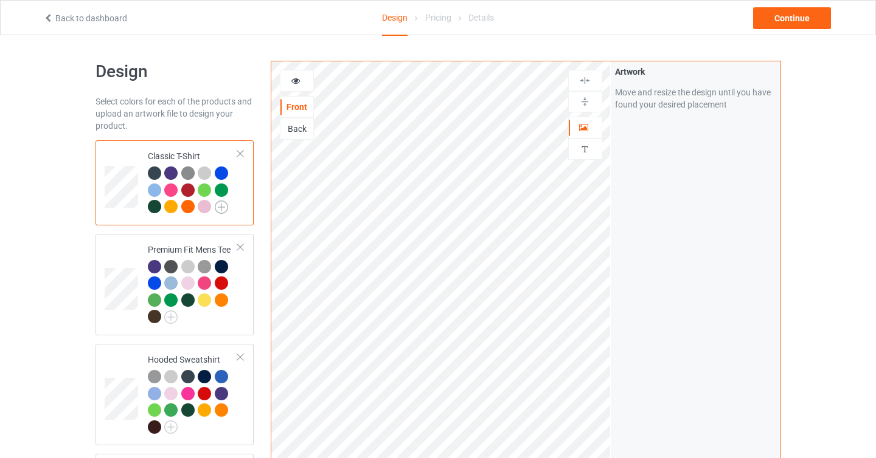
click at [224, 210] on img at bounding box center [221, 207] width 13 height 13
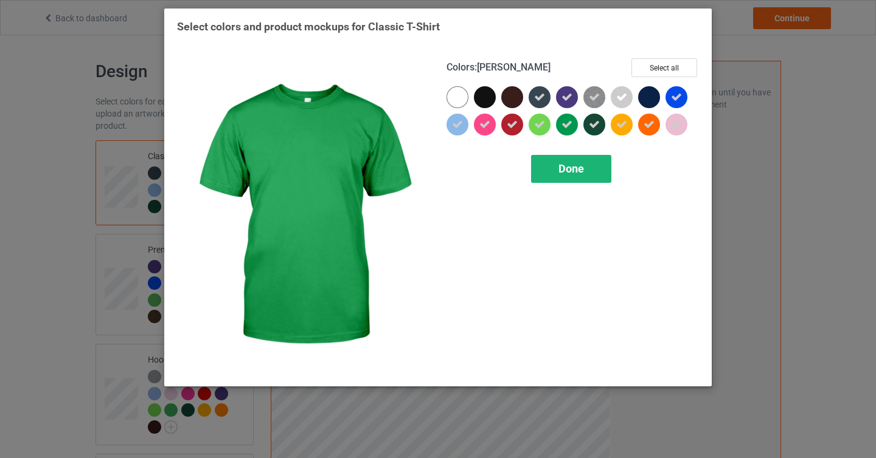
click at [579, 176] on div "Done" at bounding box center [571, 169] width 80 height 28
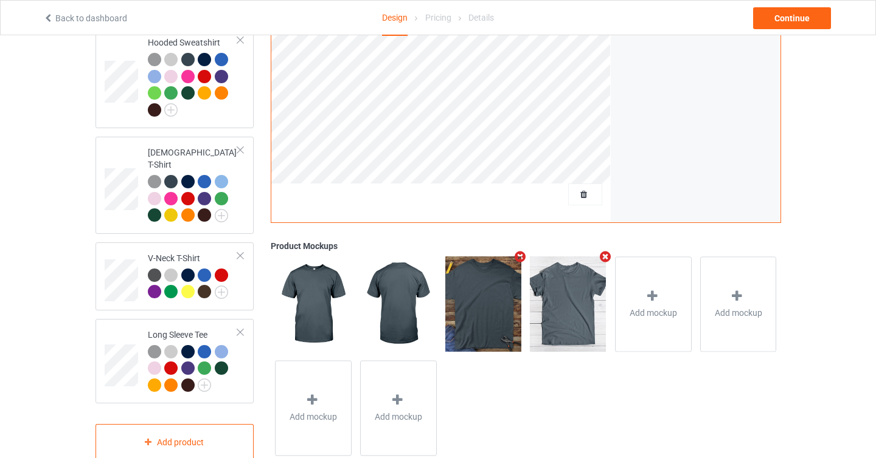
scroll to position [307, 0]
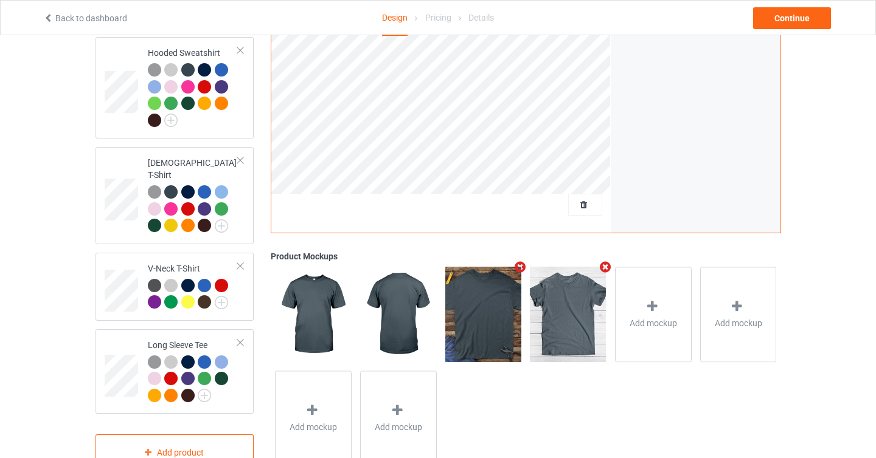
click at [585, 201] on div at bounding box center [585, 205] width 34 height 22
click at [579, 200] on span "Delete all designs" at bounding box center [557, 205] width 64 height 10
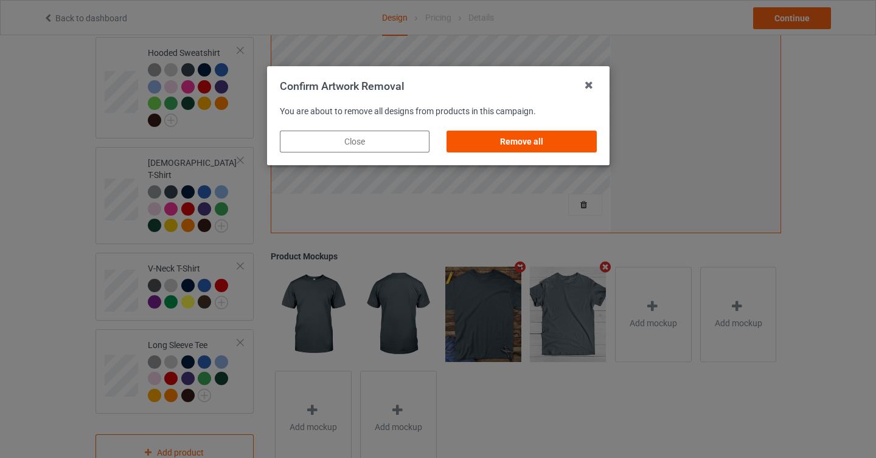
click at [572, 141] on div "Remove all" at bounding box center [521, 142] width 150 height 22
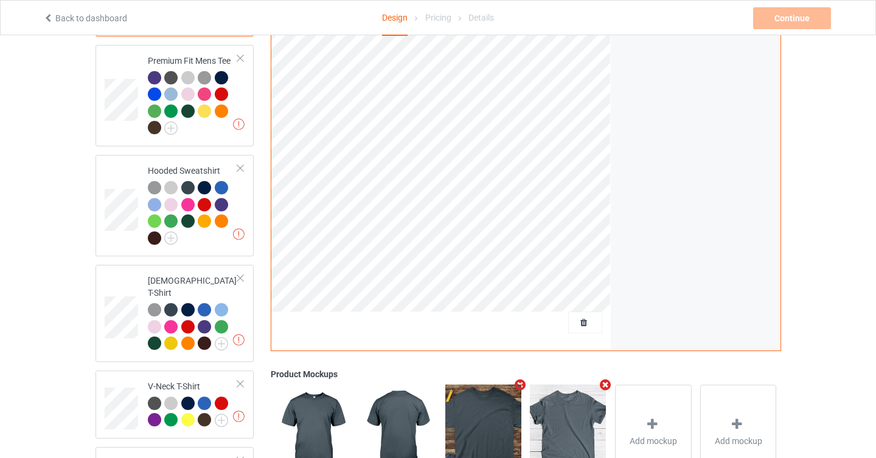
scroll to position [0, 0]
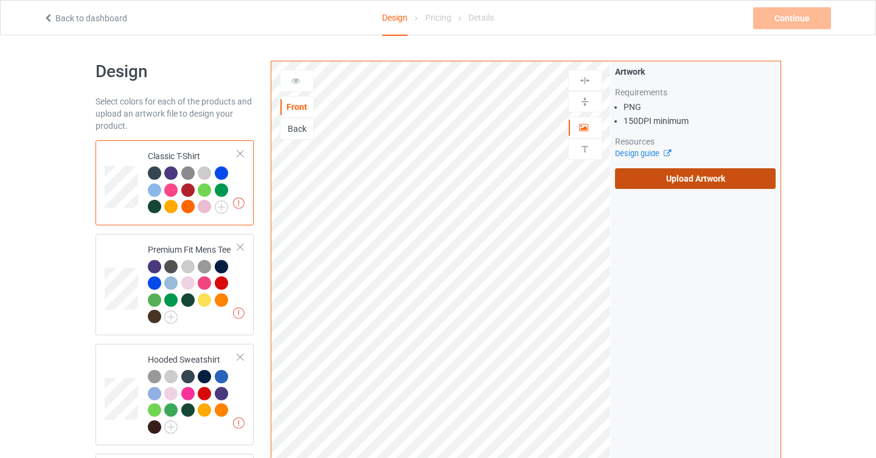
click at [683, 188] on label "Upload Artwork" at bounding box center [695, 178] width 161 height 21
click at [0, 0] on input "Upload Artwork" at bounding box center [0, 0] width 0 height 0
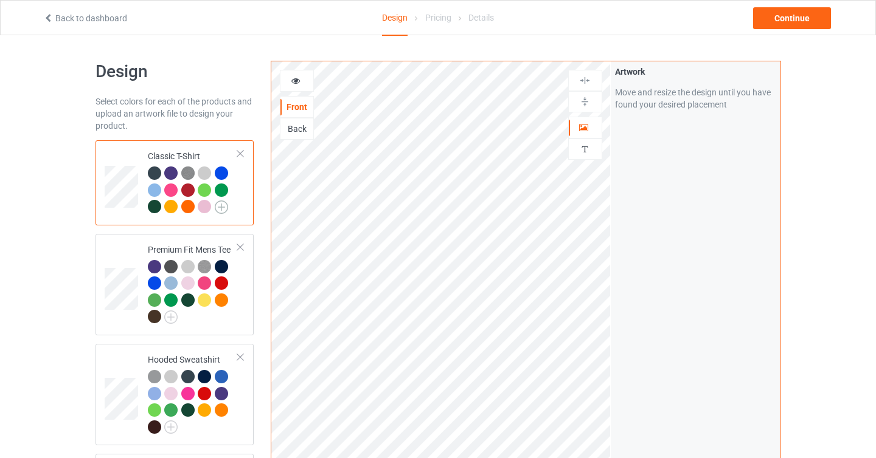
click at [222, 208] on img at bounding box center [221, 207] width 13 height 13
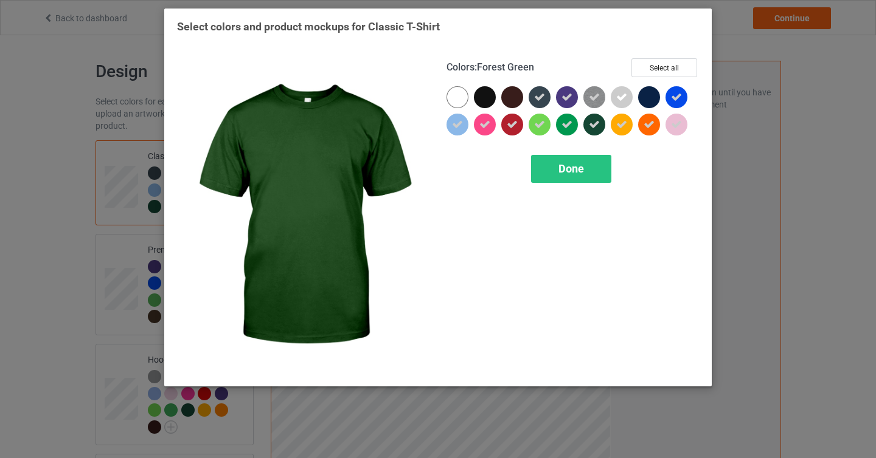
click at [592, 128] on icon at bounding box center [594, 124] width 11 height 11
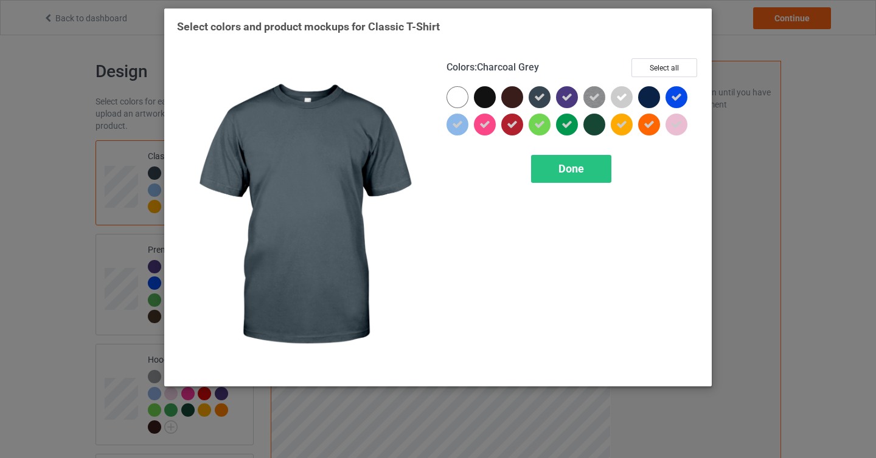
click at [534, 96] on icon at bounding box center [539, 97] width 11 height 11
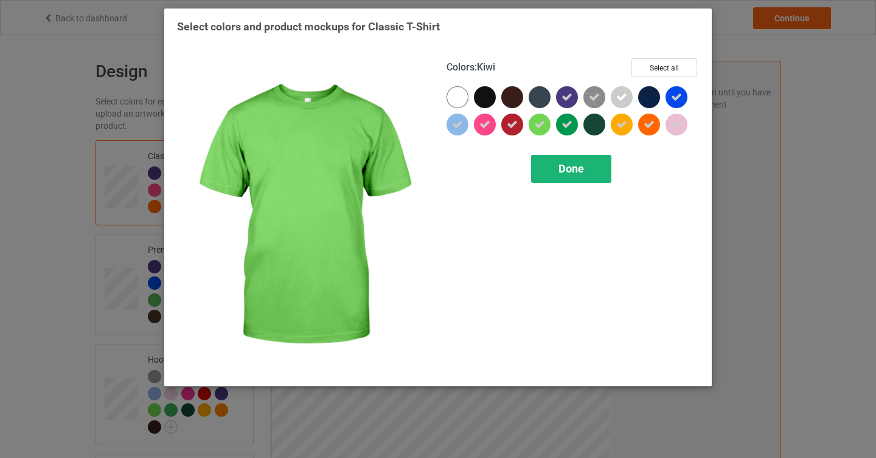
click at [567, 176] on div "Done" at bounding box center [571, 169] width 80 height 28
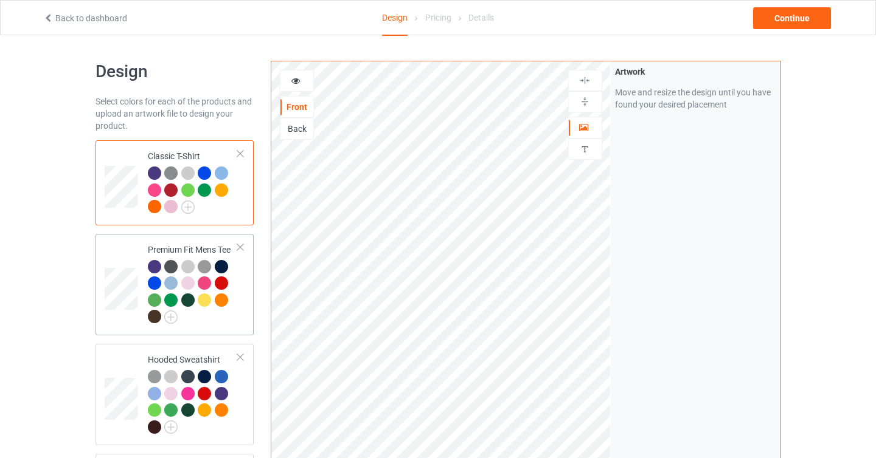
click at [221, 305] on div at bounding box center [221, 300] width 13 height 13
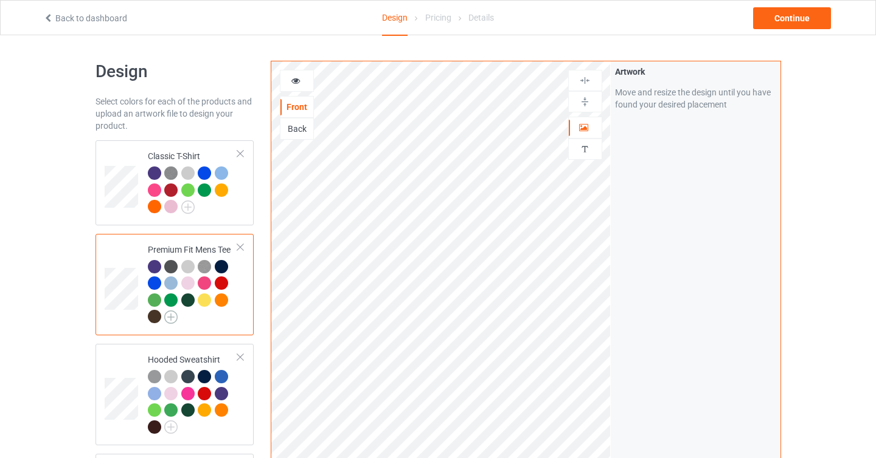
click at [176, 317] on img at bounding box center [170, 317] width 13 height 13
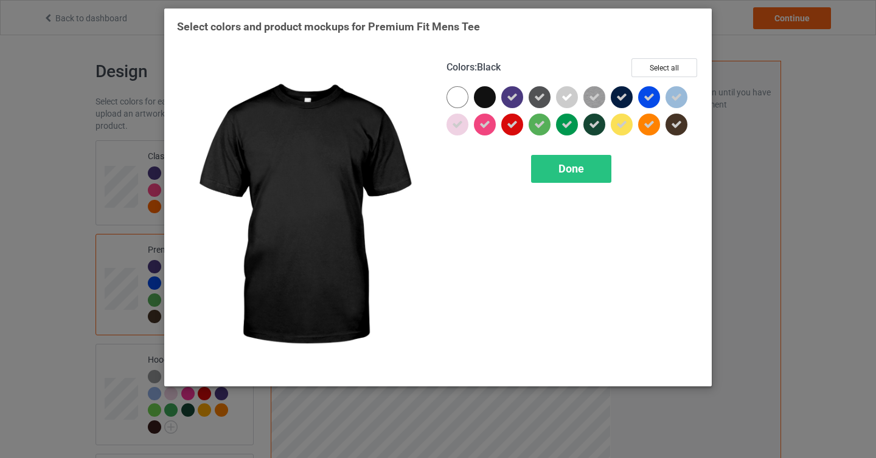
click at [488, 98] on div at bounding box center [485, 97] width 22 height 22
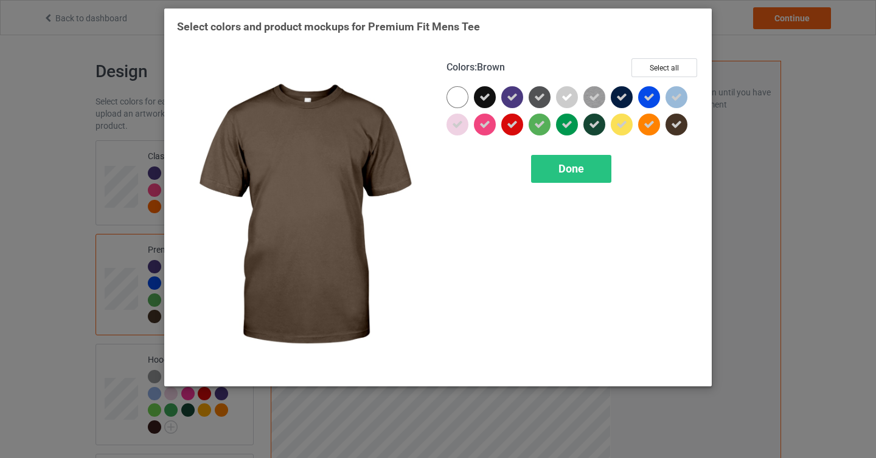
click at [668, 128] on div at bounding box center [676, 125] width 22 height 22
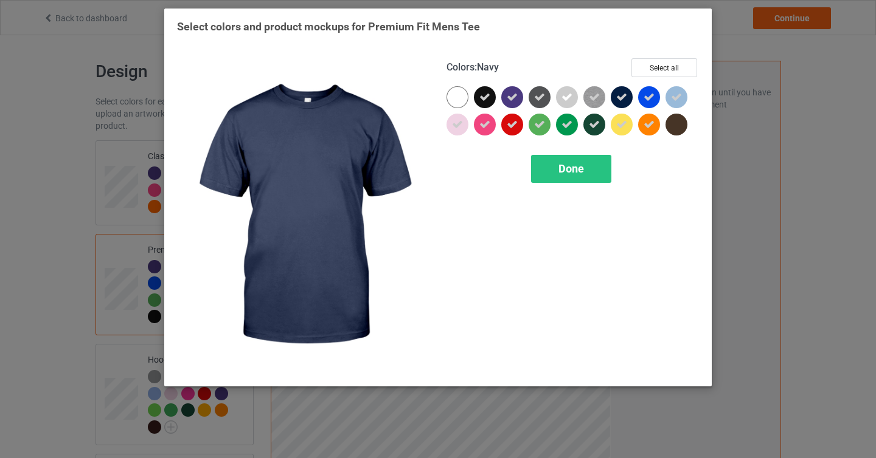
click at [623, 99] on icon at bounding box center [621, 97] width 11 height 11
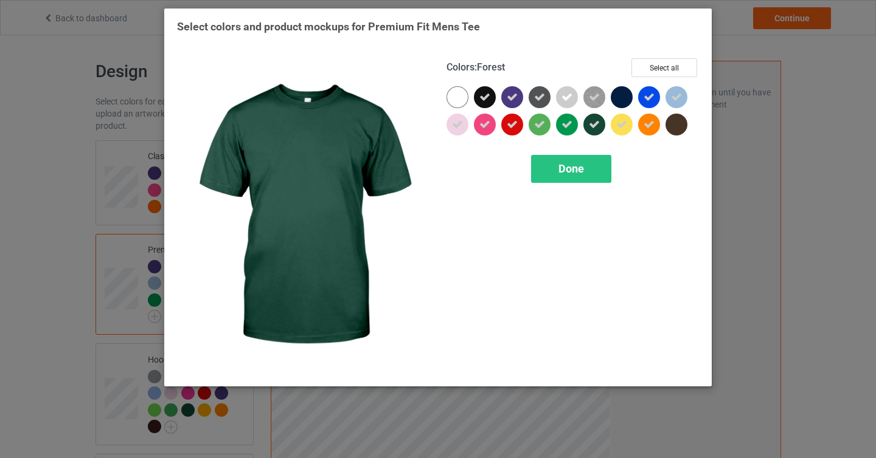
click at [602, 124] on div at bounding box center [594, 125] width 22 height 22
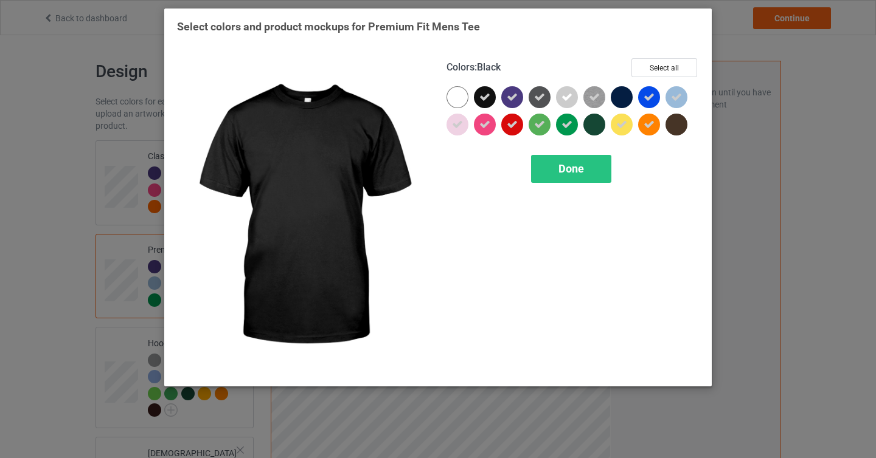
click at [488, 97] on icon at bounding box center [484, 97] width 11 height 11
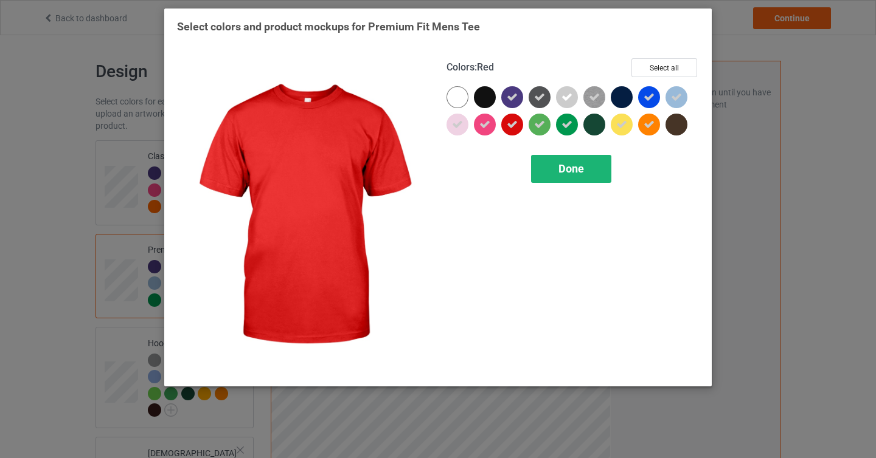
click at [562, 168] on span "Done" at bounding box center [571, 168] width 26 height 13
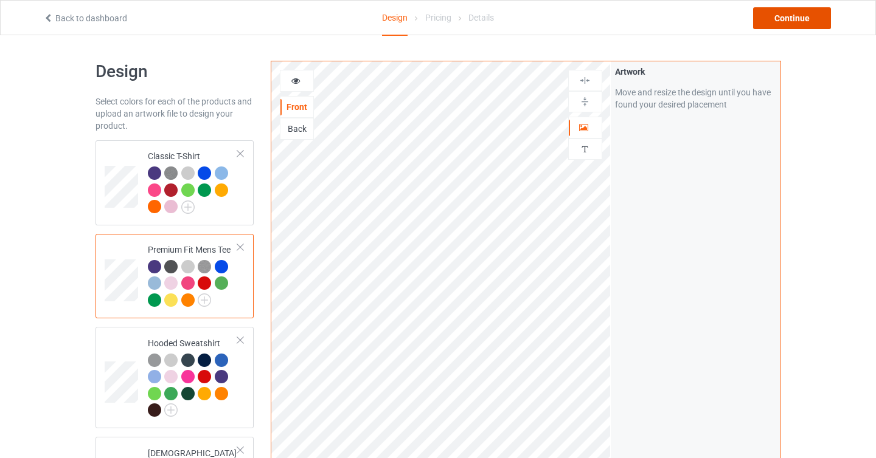
click at [794, 22] on div "Continue" at bounding box center [792, 18] width 78 height 22
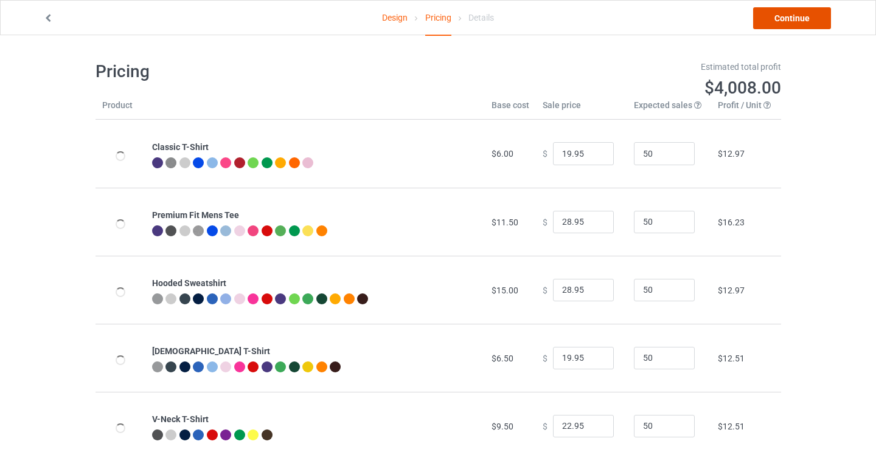
click at [783, 22] on link "Continue" at bounding box center [792, 18] width 78 height 22
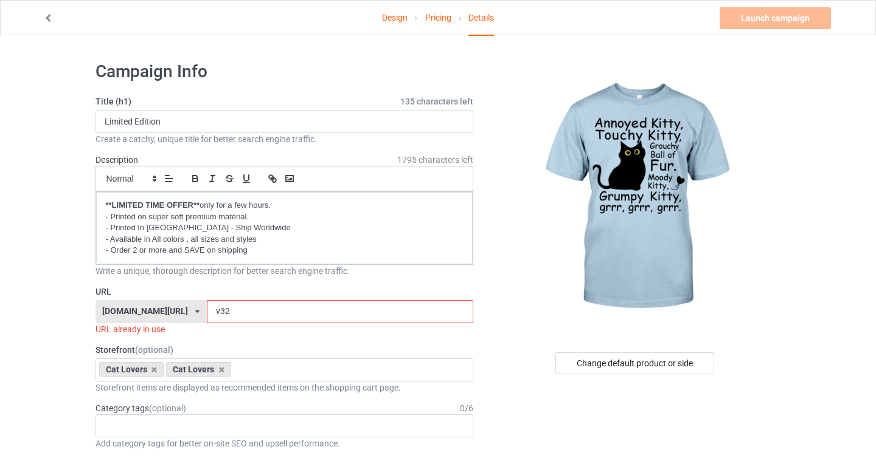
click at [207, 311] on input "v32" at bounding box center [340, 311] width 266 height 23
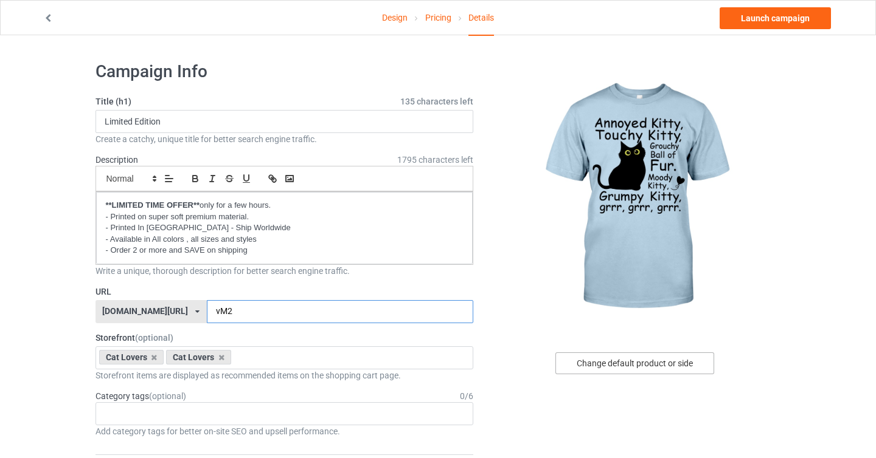
type input "vM2"
click at [609, 365] on div "Change default product or side" at bounding box center [634, 364] width 159 height 22
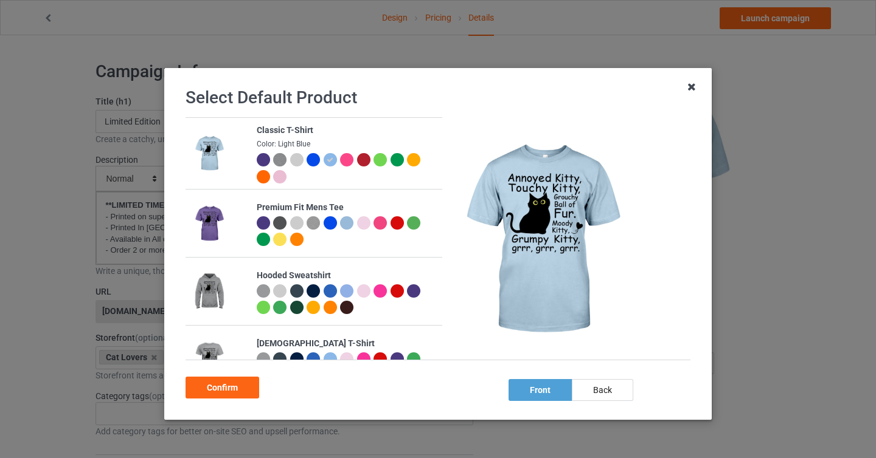
click at [694, 89] on icon at bounding box center [691, 86] width 19 height 19
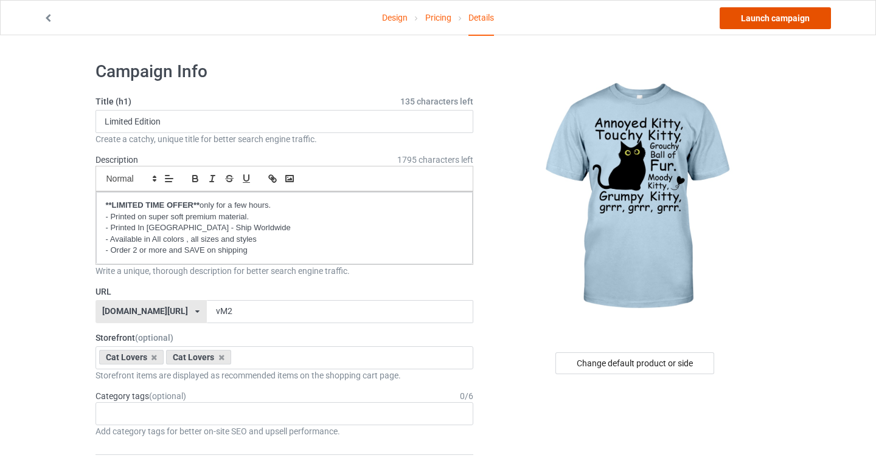
click at [788, 21] on link "Launch campaign" at bounding box center [774, 18] width 111 height 22
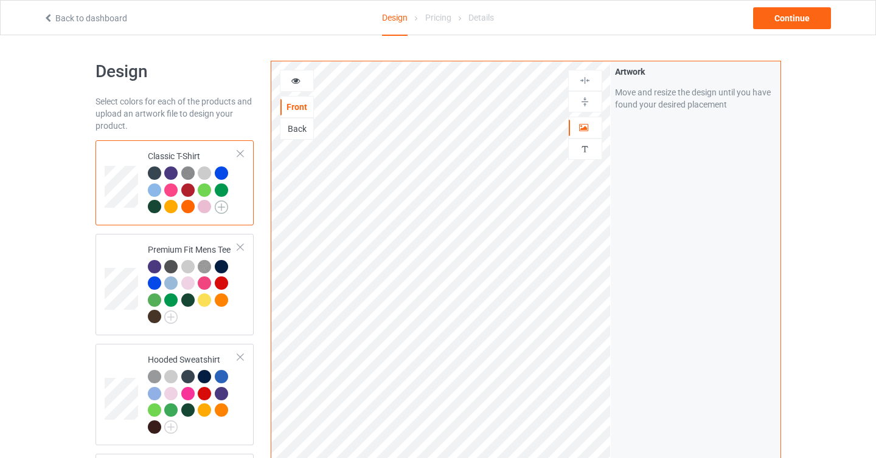
click at [221, 209] on img at bounding box center [221, 207] width 13 height 13
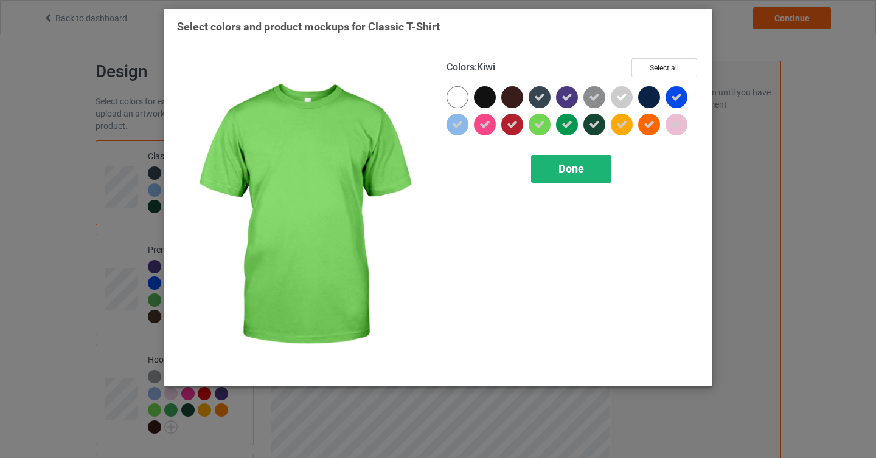
click at [572, 168] on span "Done" at bounding box center [571, 168] width 26 height 13
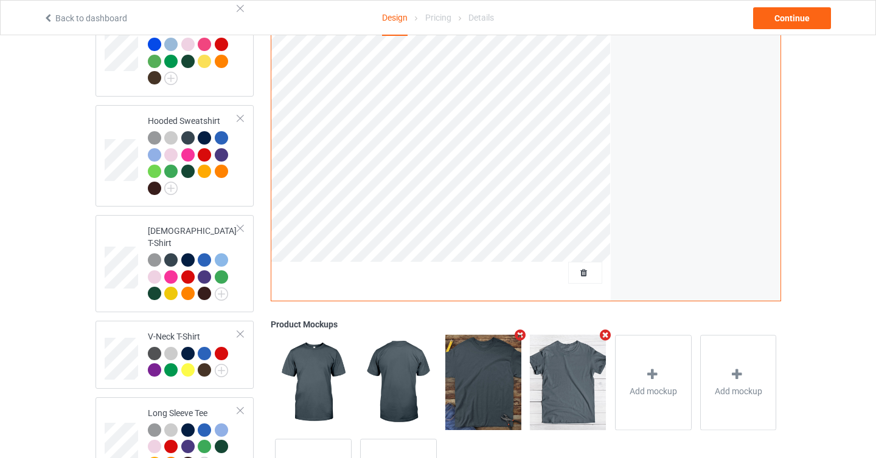
scroll to position [238, 0]
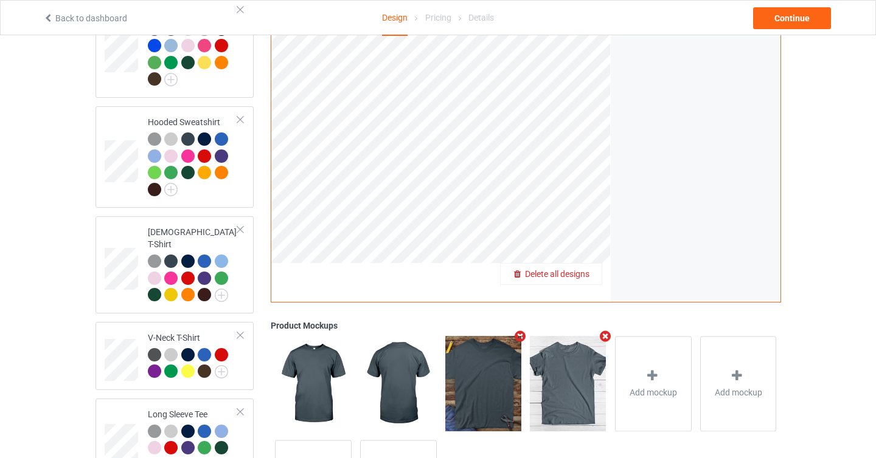
click at [589, 269] on span "Delete all designs" at bounding box center [557, 274] width 64 height 10
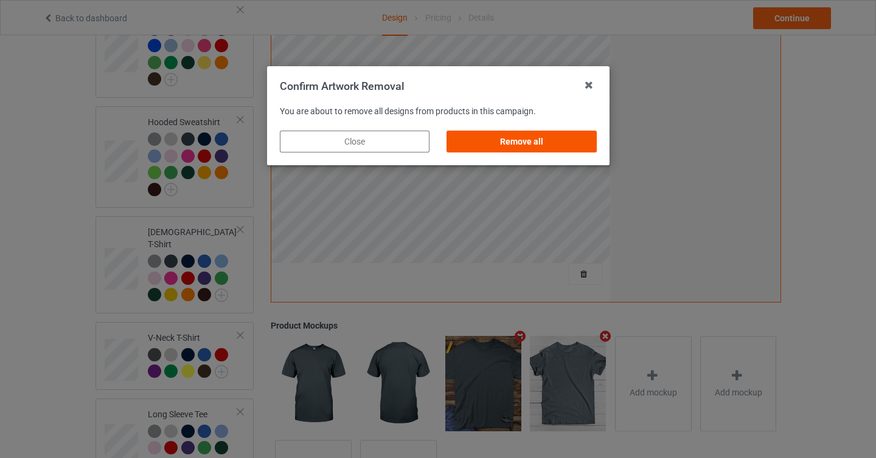
click at [563, 141] on div "Remove all" at bounding box center [521, 142] width 150 height 22
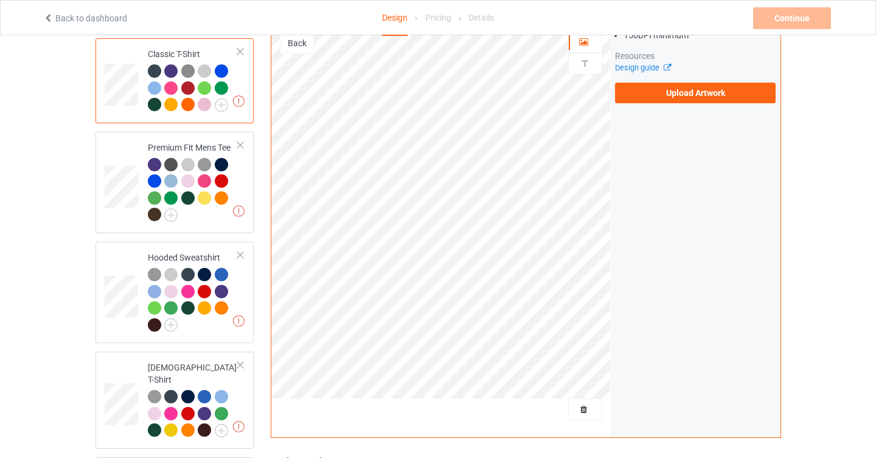
scroll to position [0, 0]
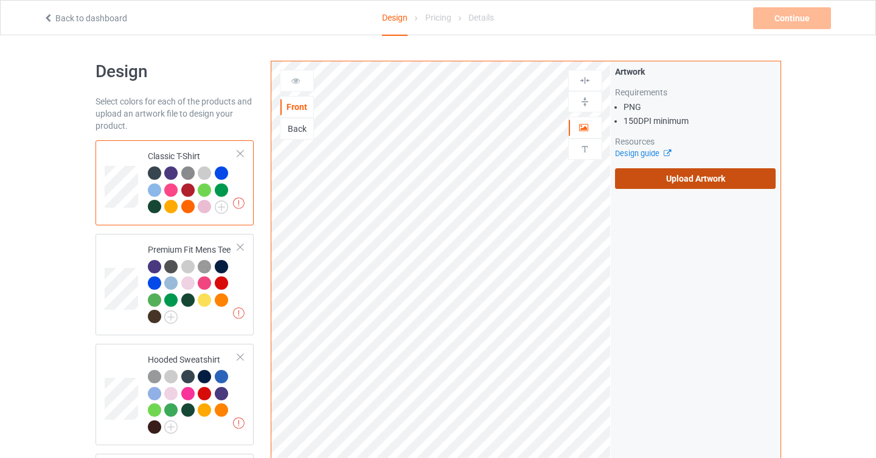
click at [659, 182] on label "Upload Artwork" at bounding box center [695, 178] width 161 height 21
click at [0, 0] on input "Upload Artwork" at bounding box center [0, 0] width 0 height 0
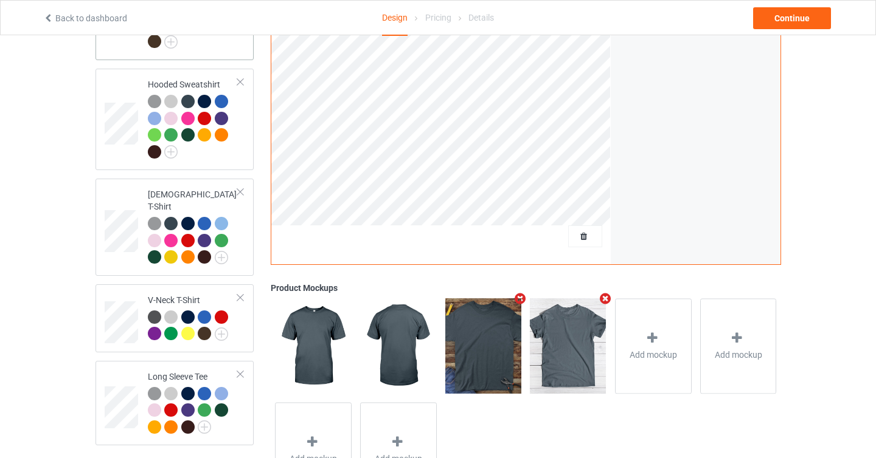
scroll to position [277, 0]
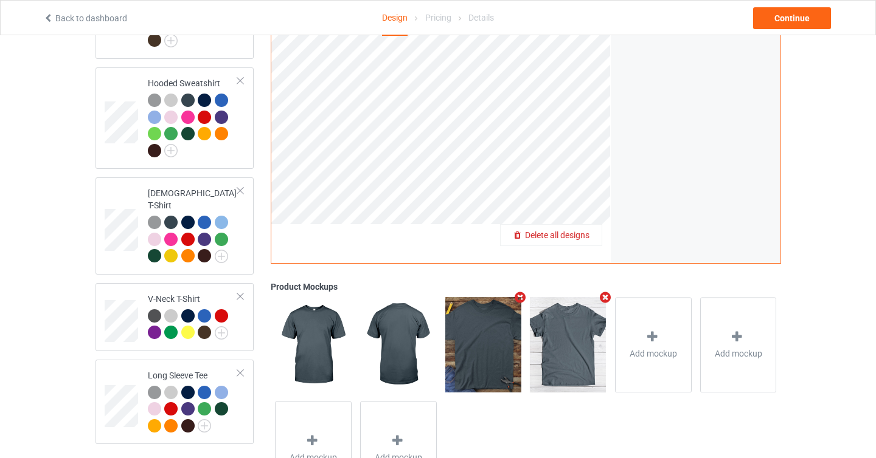
click at [593, 229] on div "Delete all designs" at bounding box center [550, 235] width 101 height 12
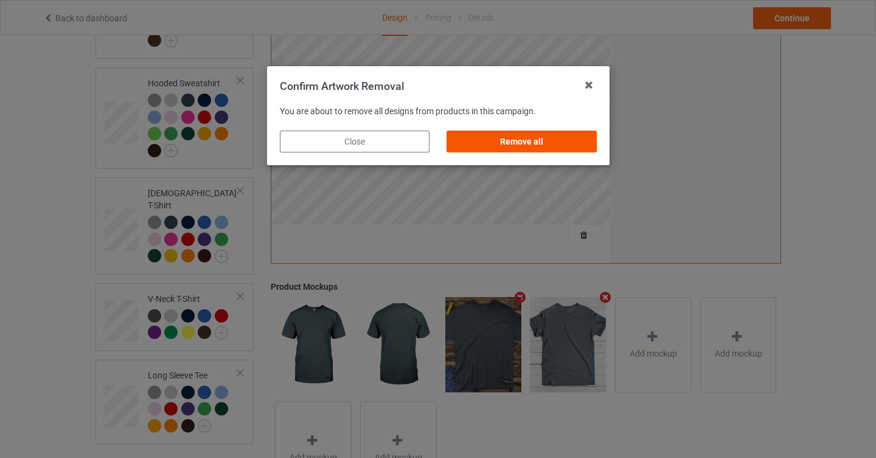
click at [542, 144] on div "Remove all" at bounding box center [521, 142] width 150 height 22
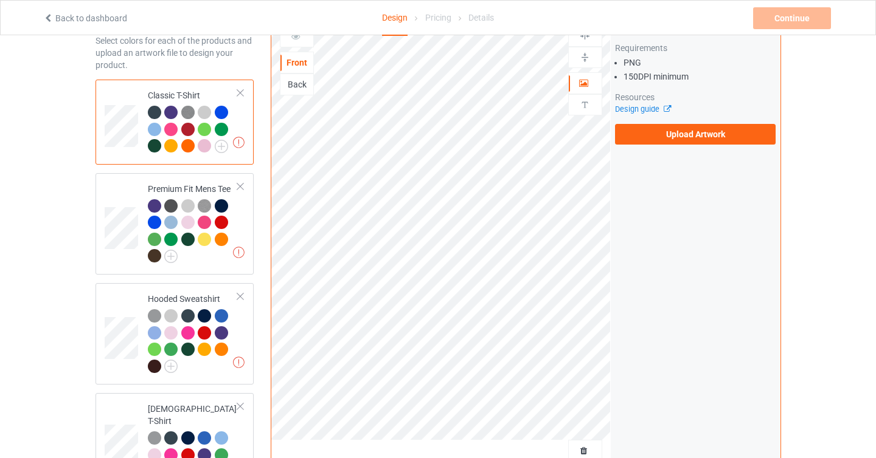
scroll to position [0, 0]
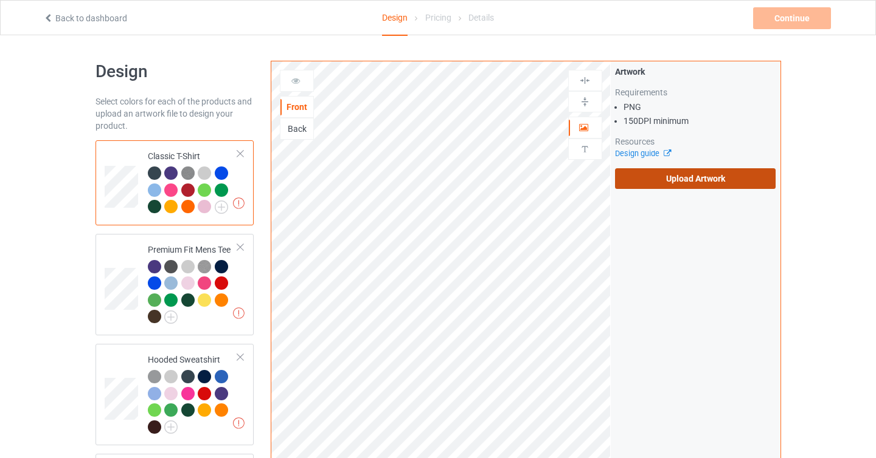
click at [691, 184] on label "Upload Artwork" at bounding box center [695, 178] width 161 height 21
click at [0, 0] on input "Upload Artwork" at bounding box center [0, 0] width 0 height 0
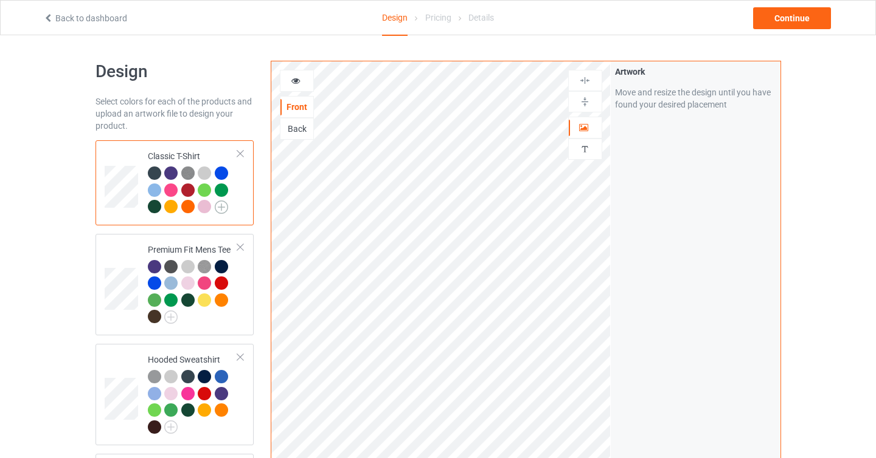
click at [223, 205] on img at bounding box center [221, 207] width 13 height 13
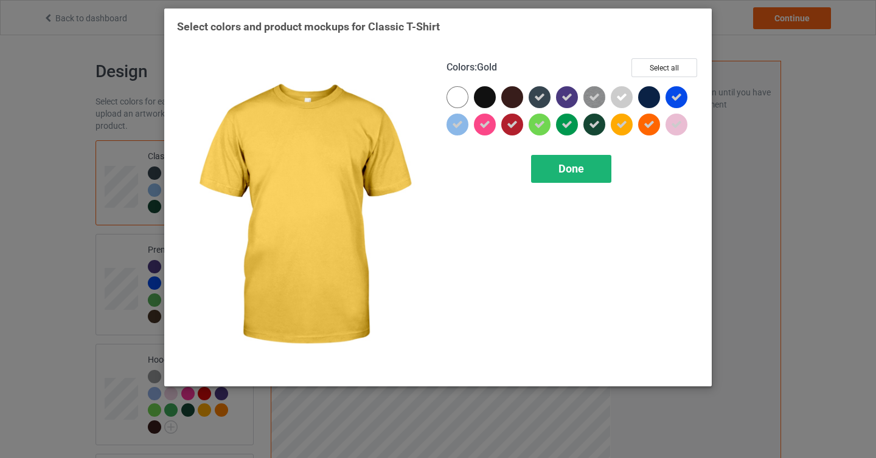
click at [593, 173] on div "Done" at bounding box center [571, 169] width 80 height 28
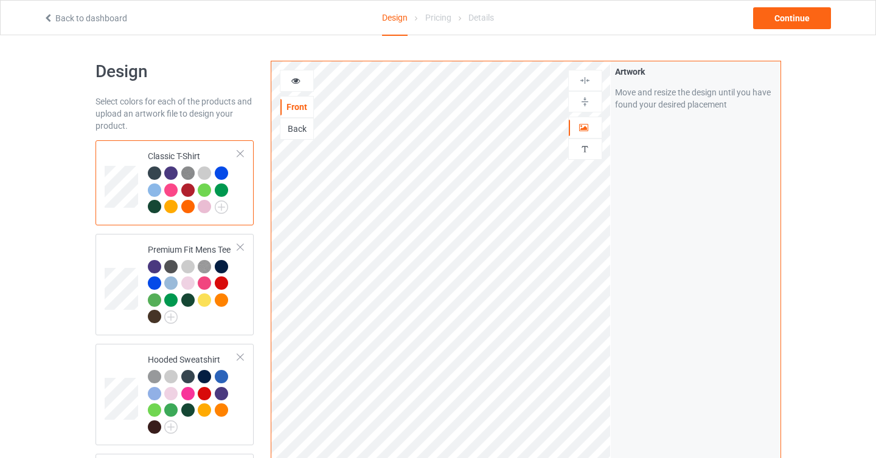
click at [158, 189] on div at bounding box center [154, 190] width 13 height 13
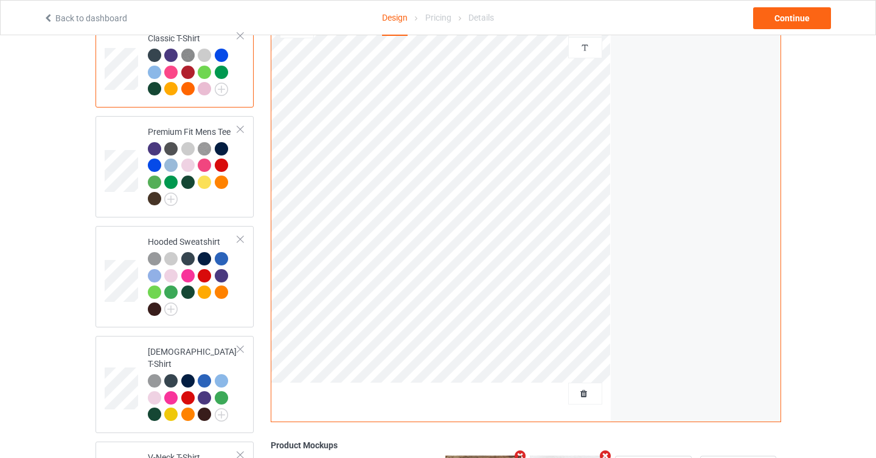
scroll to position [117, 0]
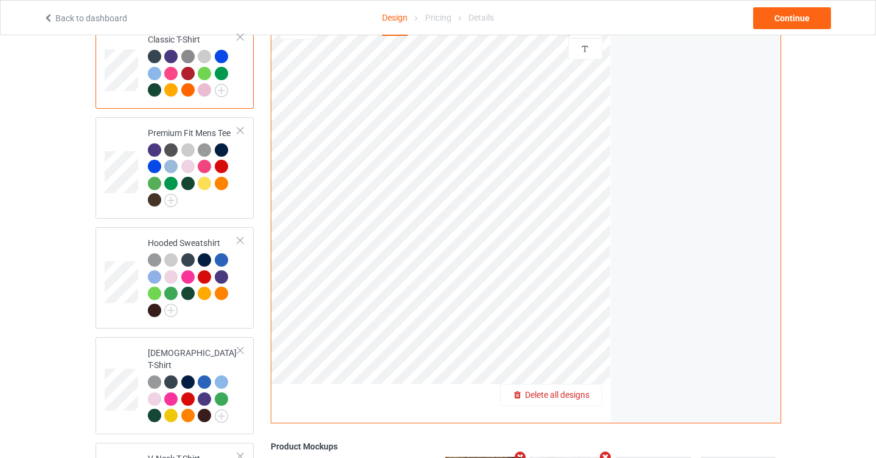
click at [587, 390] on span "Delete all designs" at bounding box center [557, 395] width 64 height 10
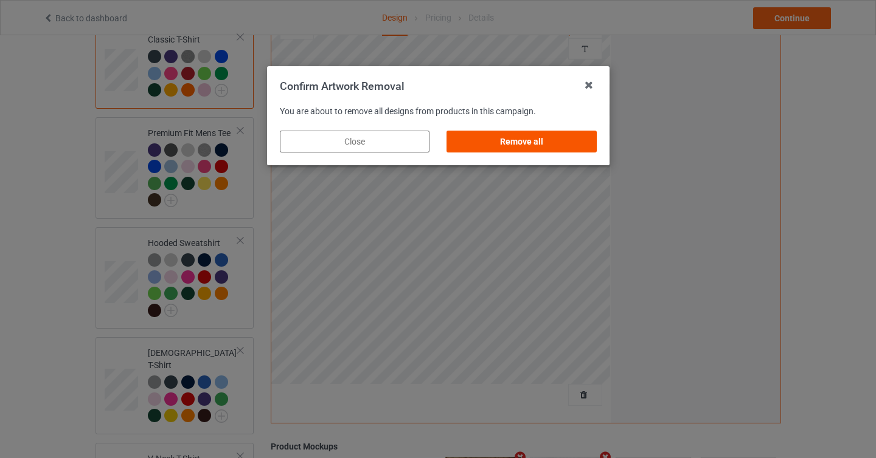
click at [564, 147] on div "Remove all" at bounding box center [521, 142] width 150 height 22
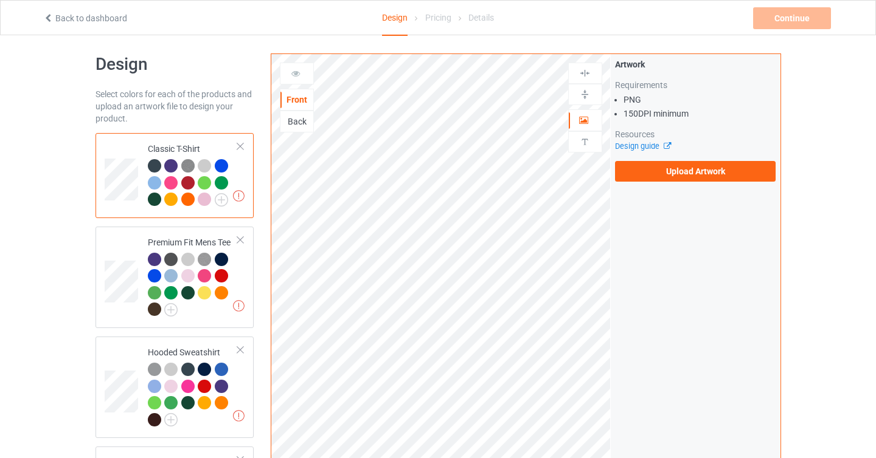
scroll to position [7, 0]
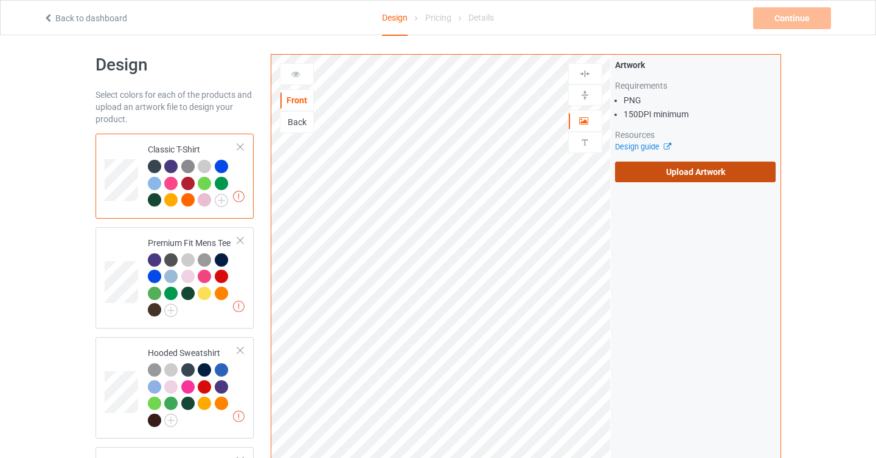
click at [662, 162] on label "Upload Artwork" at bounding box center [695, 172] width 161 height 21
click at [0, 0] on input "Upload Artwork" at bounding box center [0, 0] width 0 height 0
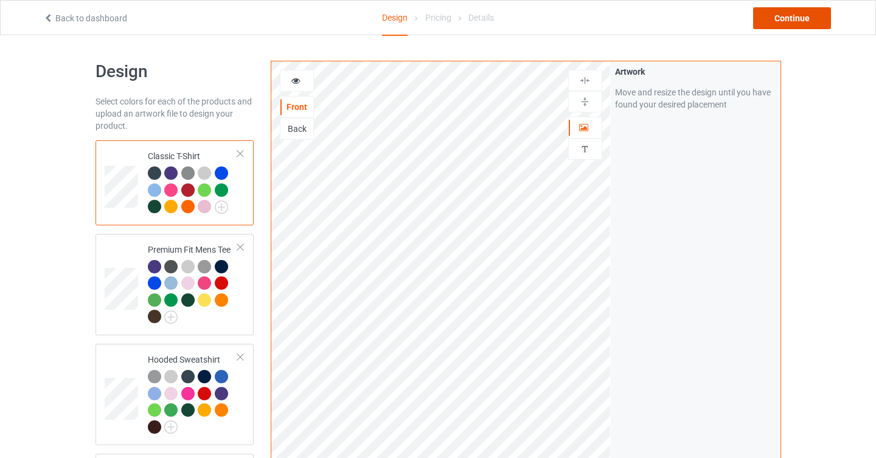
click at [768, 21] on div "Continue" at bounding box center [792, 18] width 78 height 22
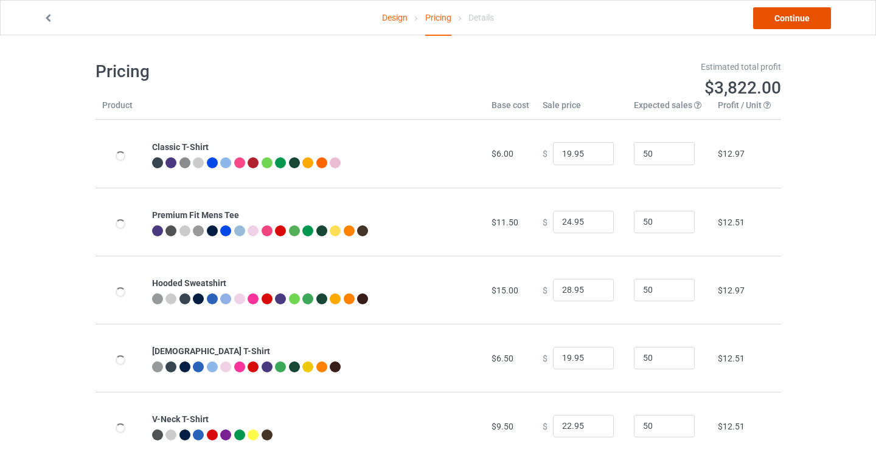
click at [778, 18] on link "Continue" at bounding box center [792, 18] width 78 height 22
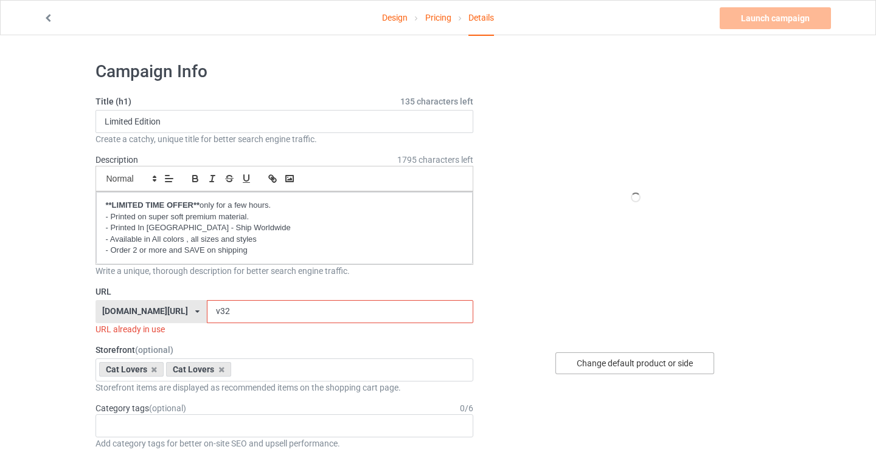
click at [630, 367] on div "Change default product or side" at bounding box center [634, 364] width 159 height 22
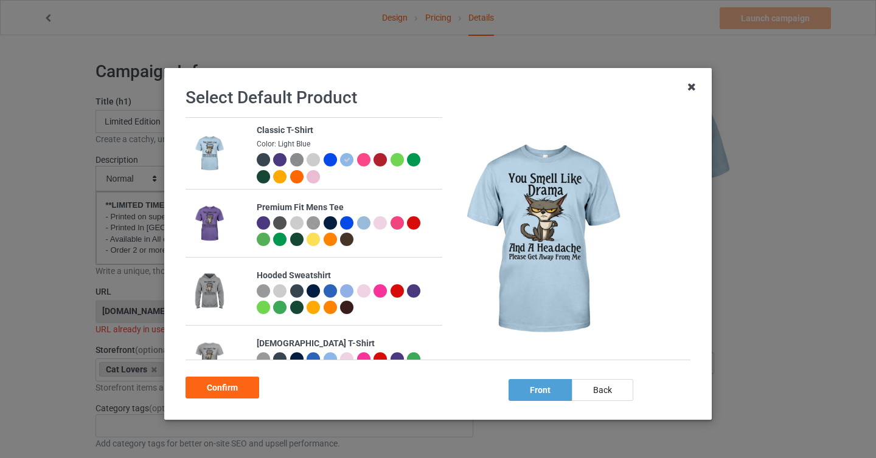
click at [694, 82] on icon at bounding box center [691, 86] width 19 height 19
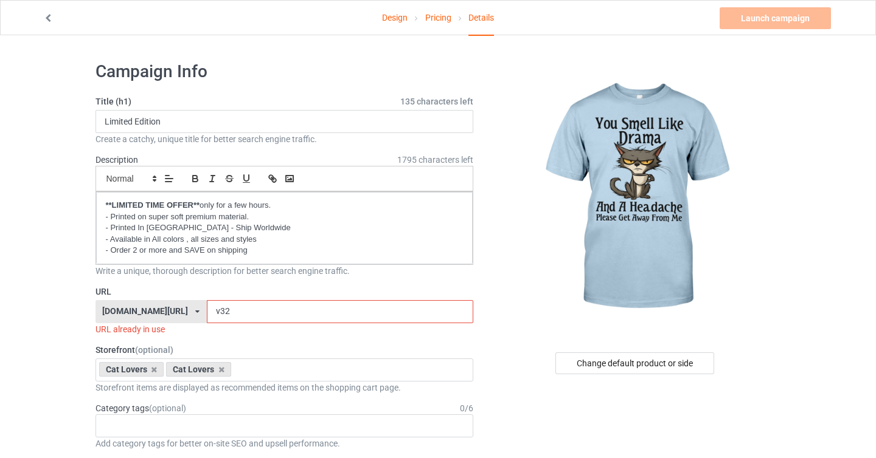
click at [207, 314] on input "v32" at bounding box center [340, 311] width 266 height 23
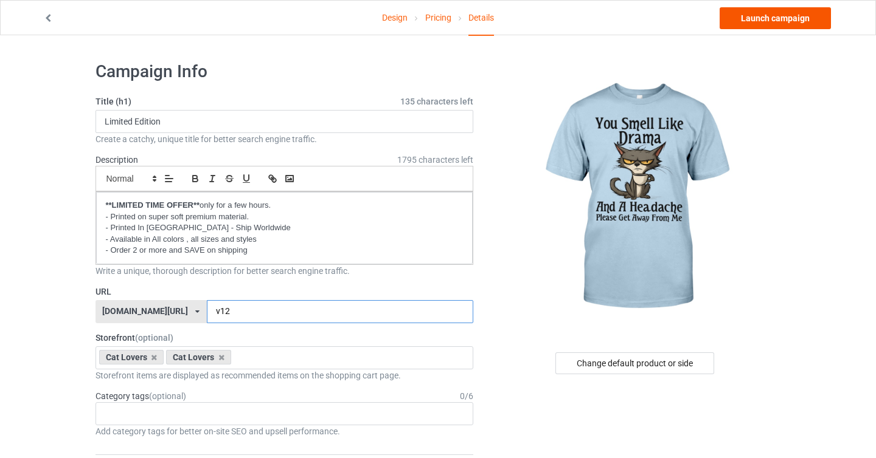
type input "v12"
click at [783, 21] on link "Launch campaign" at bounding box center [774, 18] width 111 height 22
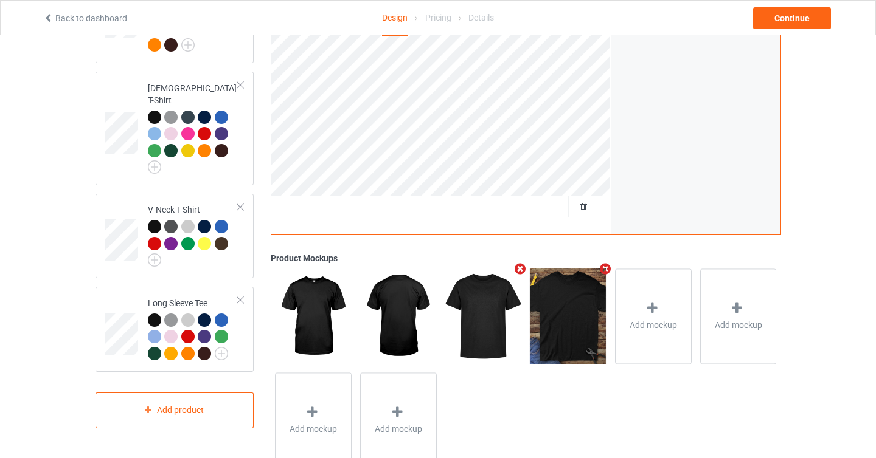
scroll to position [299, 0]
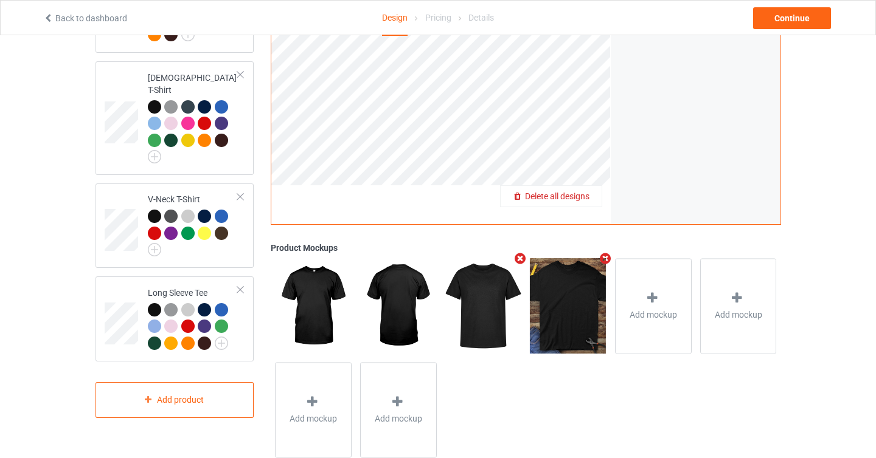
click at [581, 196] on span "Delete all designs" at bounding box center [557, 197] width 64 height 10
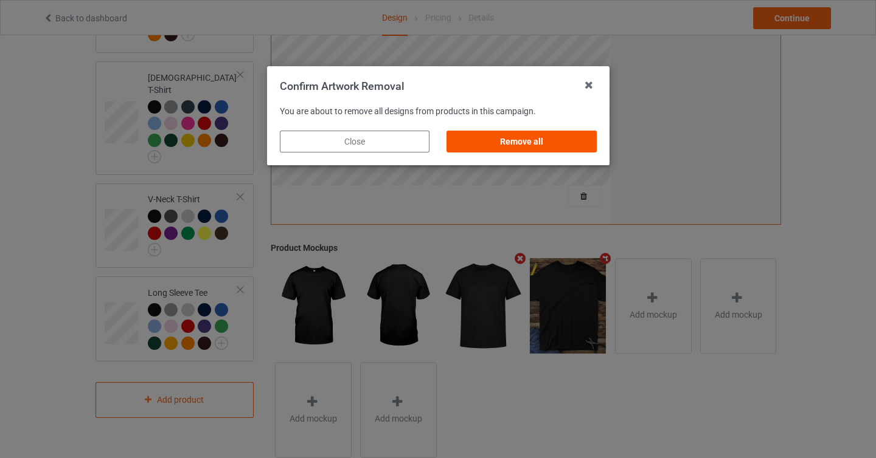
click at [556, 147] on div "Remove all" at bounding box center [521, 142] width 150 height 22
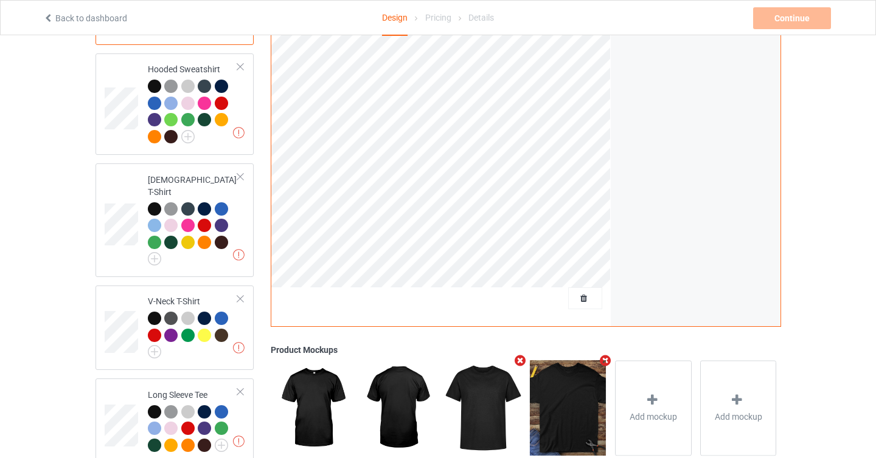
scroll to position [0, 0]
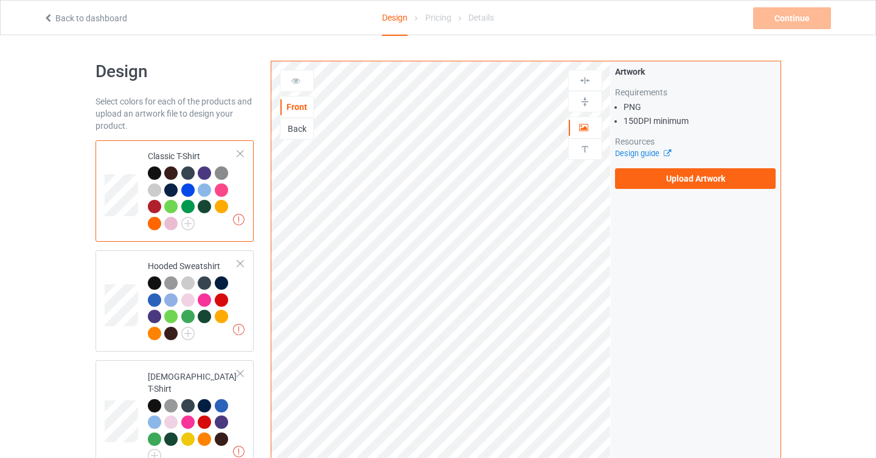
click at [675, 189] on div "Artwork Requirements PNG 150 DPI minimum Resources Design guide Upload Artwork" at bounding box center [695, 127] width 170 height 132
click at [677, 181] on label "Upload Artwork" at bounding box center [695, 178] width 161 height 21
click at [0, 0] on input "Upload Artwork" at bounding box center [0, 0] width 0 height 0
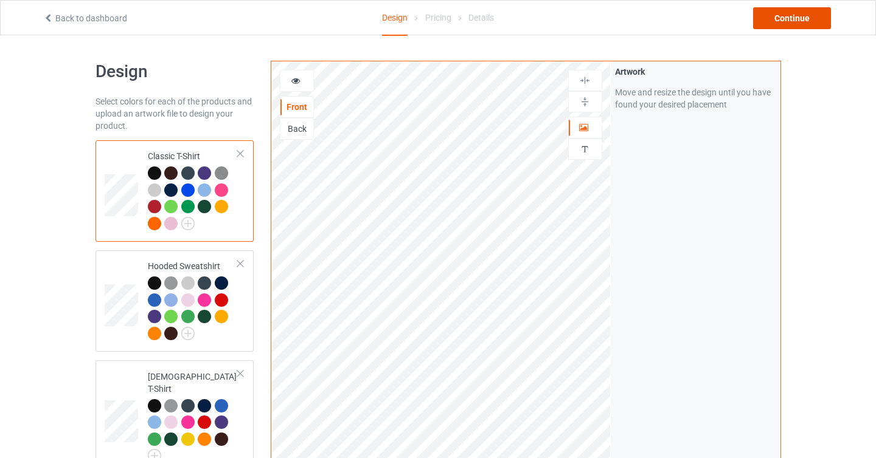
click at [797, 21] on div "Continue" at bounding box center [792, 18] width 78 height 22
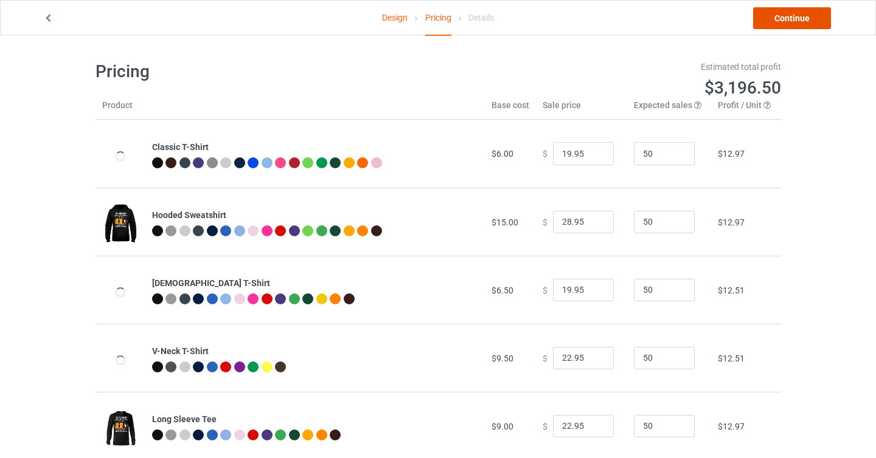
click at [773, 21] on link "Continue" at bounding box center [792, 18] width 78 height 22
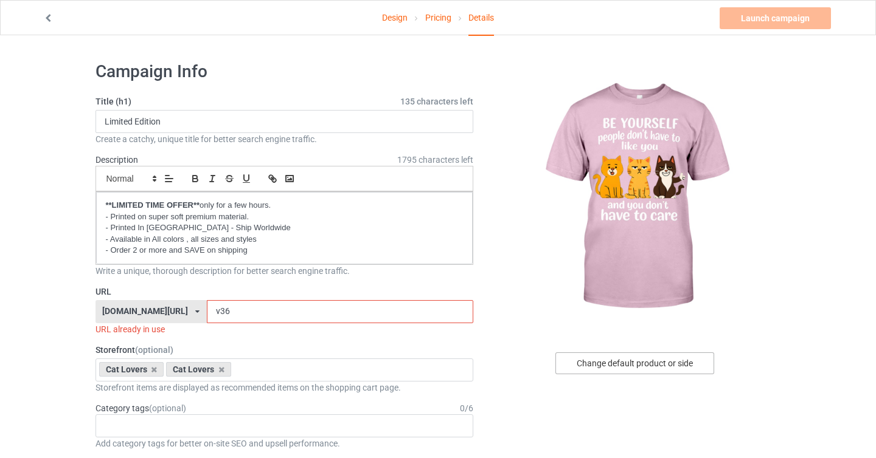
click at [679, 371] on div "Change default product or side" at bounding box center [634, 364] width 159 height 22
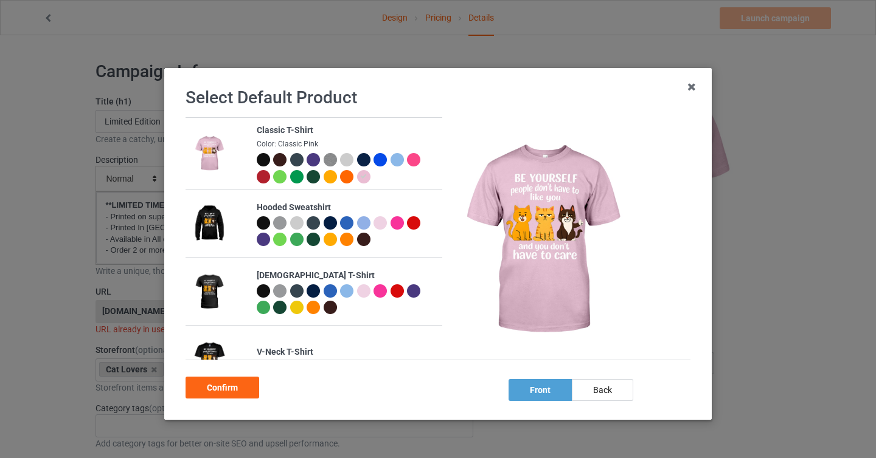
click at [263, 157] on div at bounding box center [263, 159] width 13 height 13
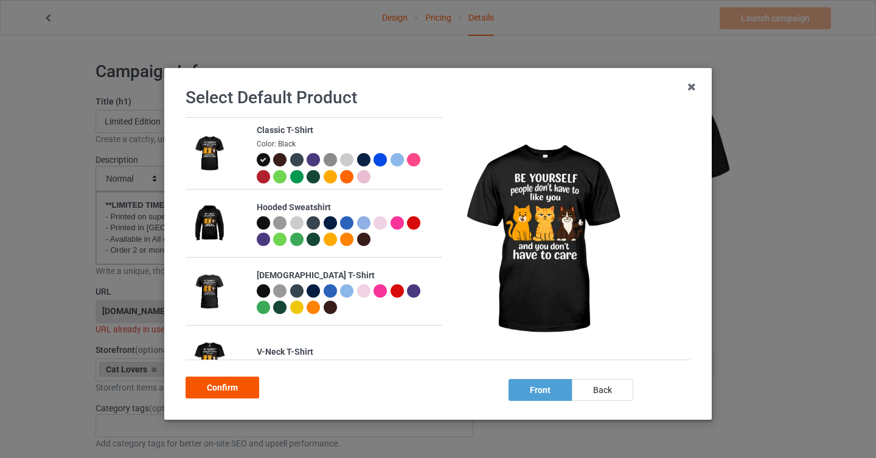
click at [240, 389] on div "Confirm" at bounding box center [222, 388] width 74 height 22
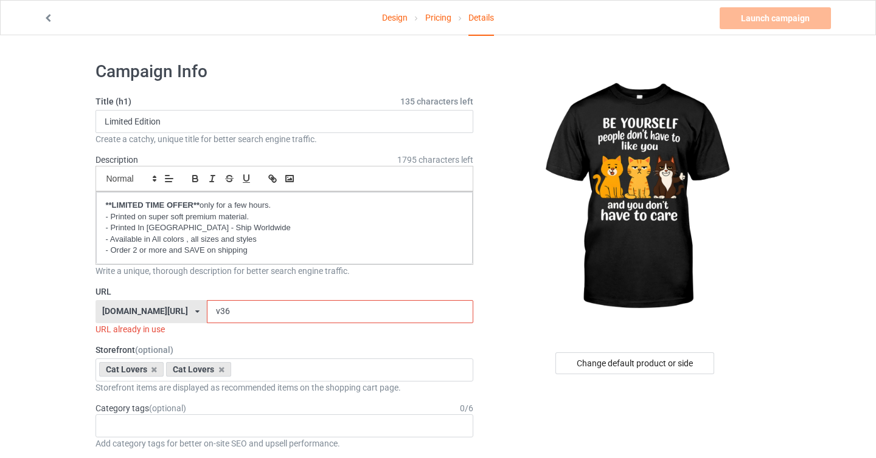
drag, startPoint x: 195, startPoint y: 313, endPoint x: 188, endPoint y: 313, distance: 7.3
click at [207, 313] on input "v36" at bounding box center [340, 311] width 266 height 23
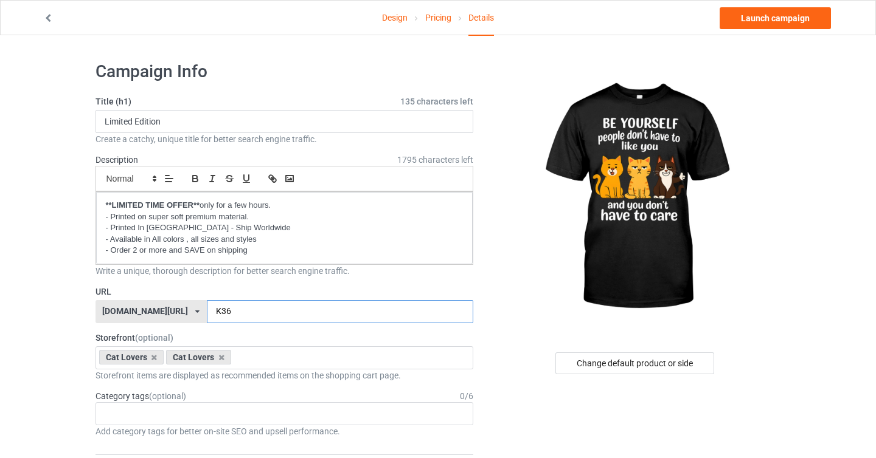
type input "K36"
click at [789, 29] on div "Design Pricing Details Launch campaign" at bounding box center [438, 18] width 806 height 34
click at [790, 15] on link "Launch campaign" at bounding box center [774, 18] width 111 height 22
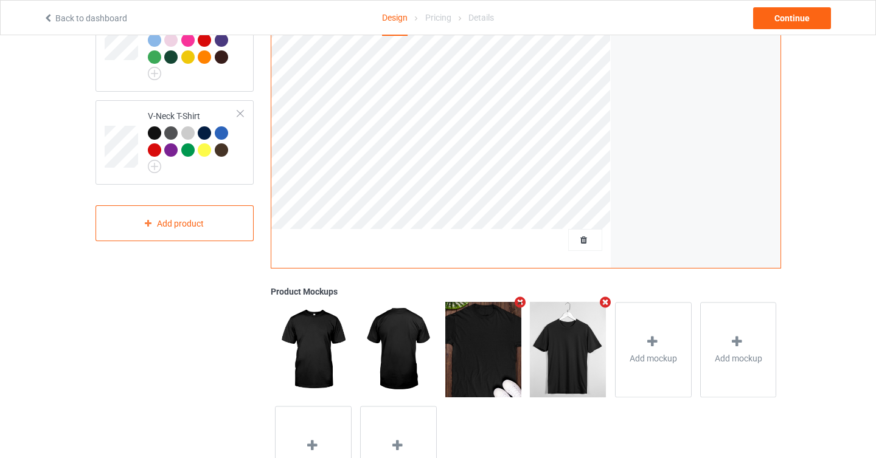
scroll to position [255, 0]
click at [587, 235] on div "Delete all designs" at bounding box center [550, 241] width 101 height 12
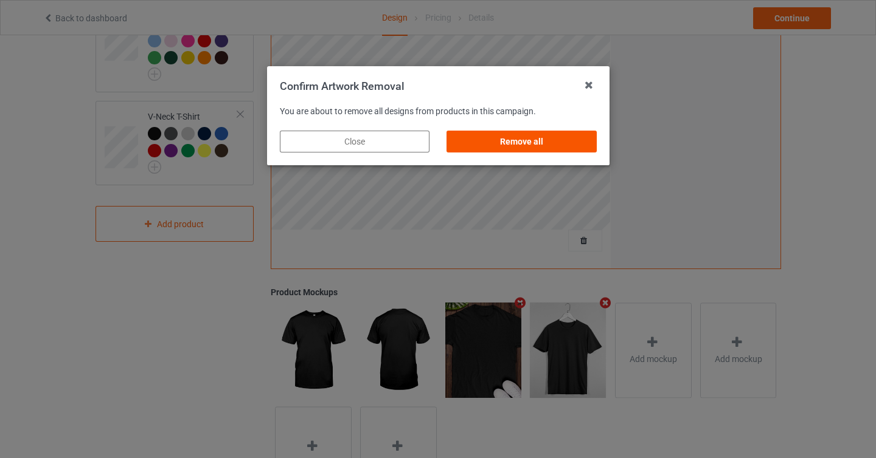
click at [520, 145] on div "Remove all" at bounding box center [521, 142] width 150 height 22
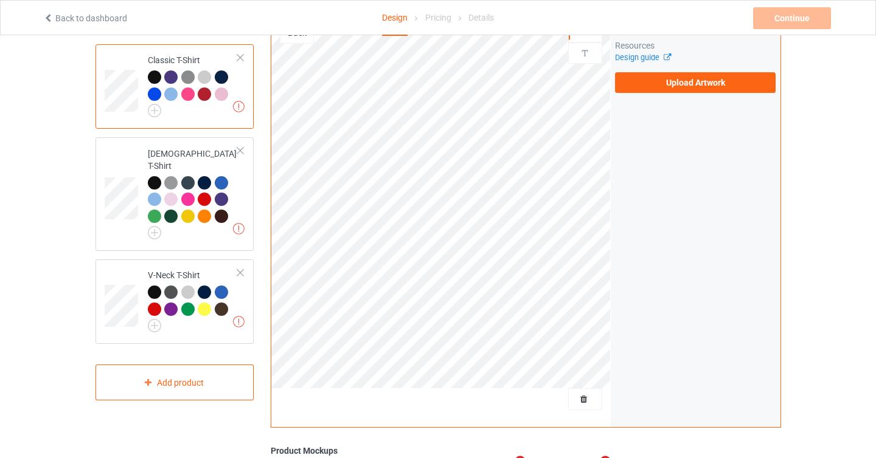
scroll to position [0, 0]
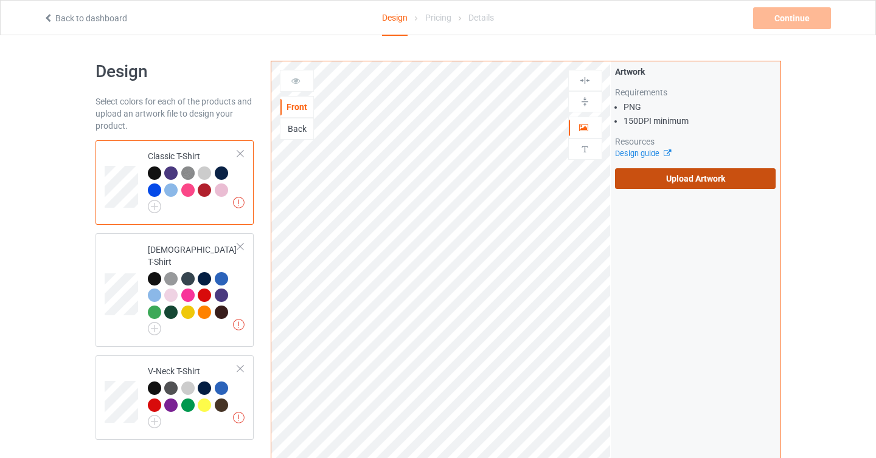
click at [698, 181] on label "Upload Artwork" at bounding box center [695, 178] width 161 height 21
click at [0, 0] on input "Upload Artwork" at bounding box center [0, 0] width 0 height 0
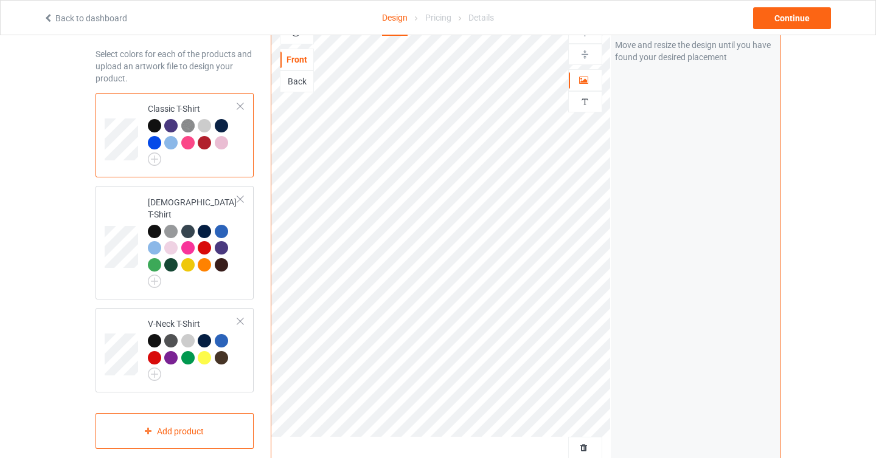
scroll to position [46, 0]
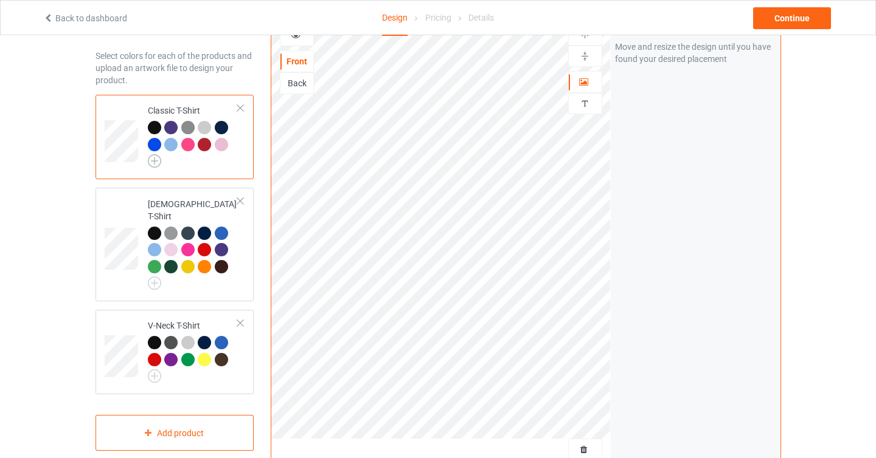
click at [153, 162] on img at bounding box center [154, 160] width 13 height 13
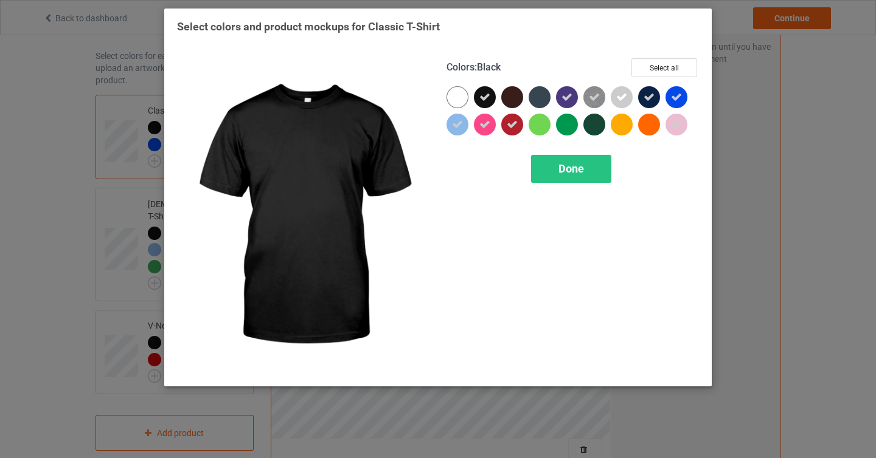
click at [485, 93] on icon at bounding box center [484, 97] width 11 height 11
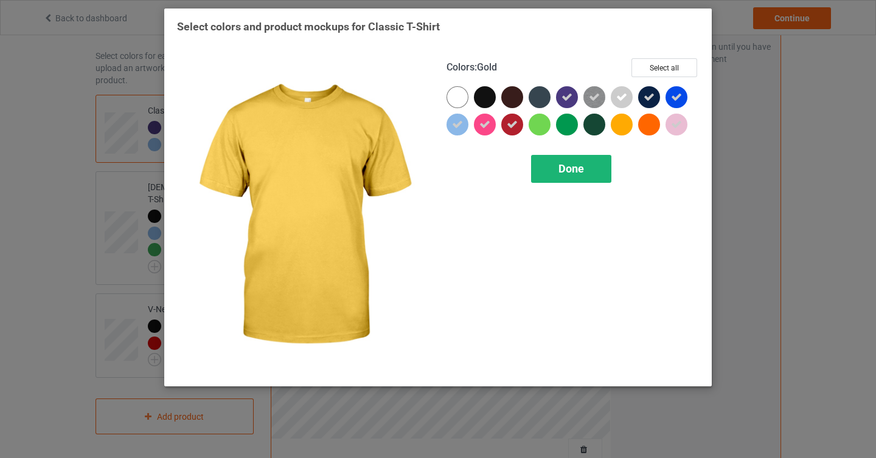
click at [575, 169] on span "Done" at bounding box center [571, 168] width 26 height 13
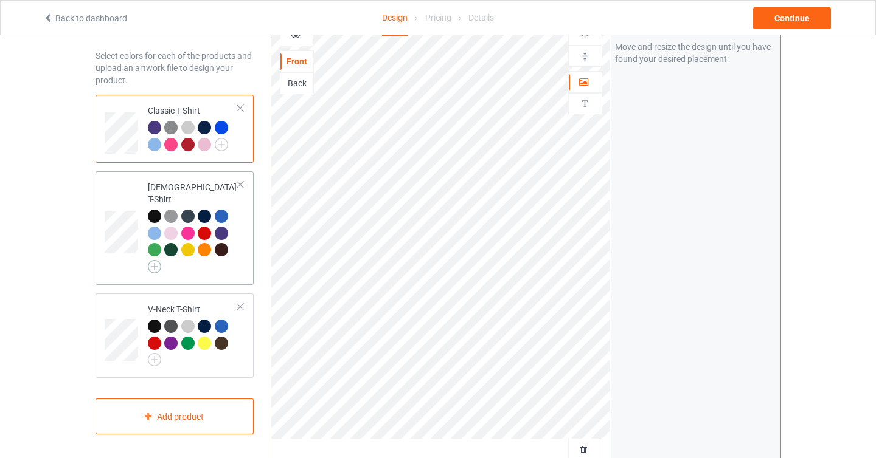
click at [155, 260] on img at bounding box center [154, 266] width 13 height 13
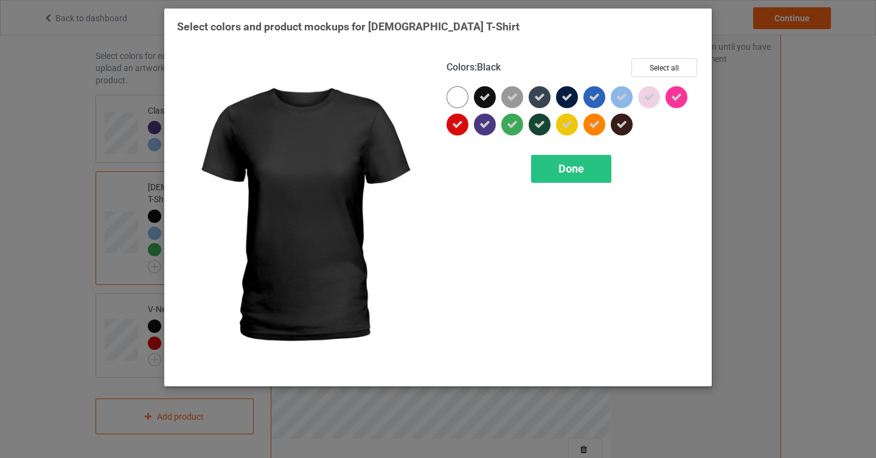
click at [479, 99] on icon at bounding box center [484, 97] width 11 height 11
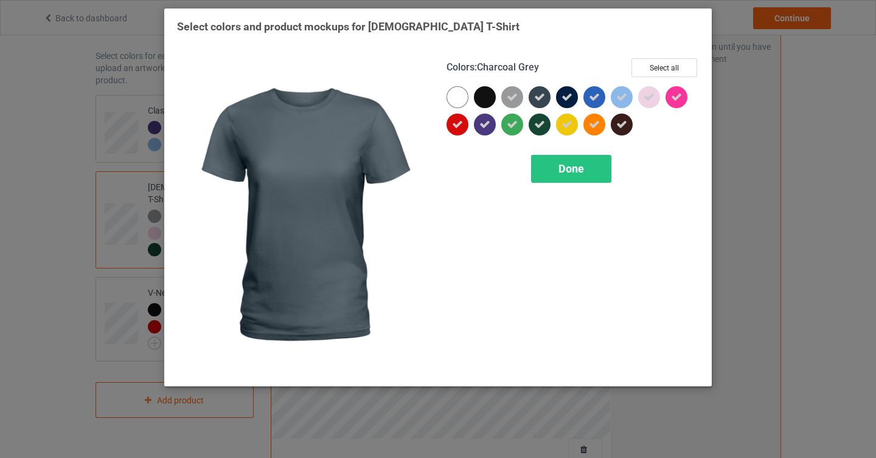
click at [543, 94] on icon at bounding box center [539, 97] width 11 height 11
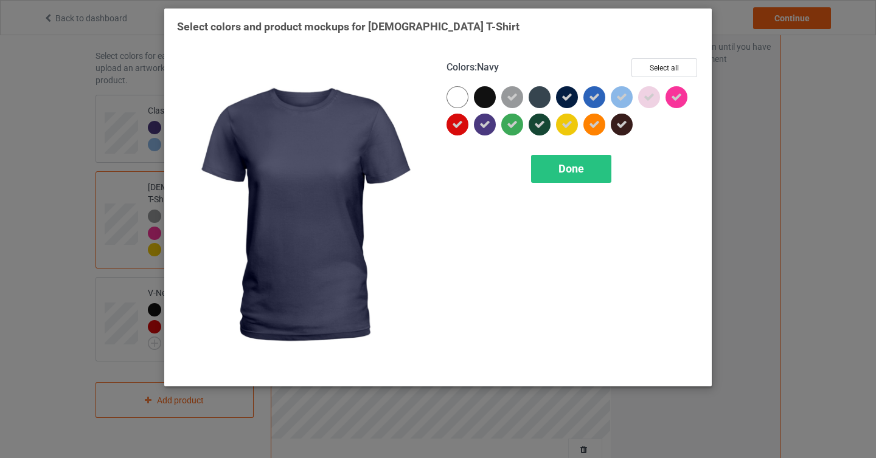
click at [581, 94] on div at bounding box center [569, 99] width 27 height 27
click at [567, 94] on div at bounding box center [567, 97] width 22 height 22
click at [567, 94] on icon at bounding box center [566, 97] width 11 height 11
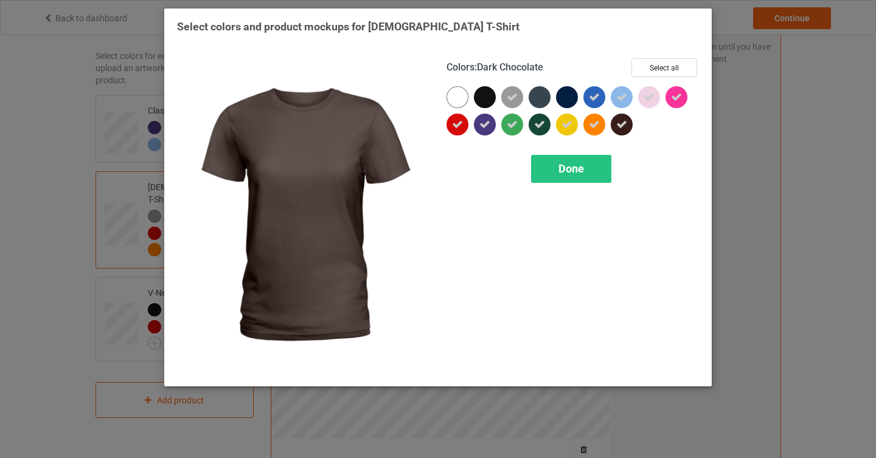
click at [620, 125] on icon at bounding box center [621, 124] width 11 height 11
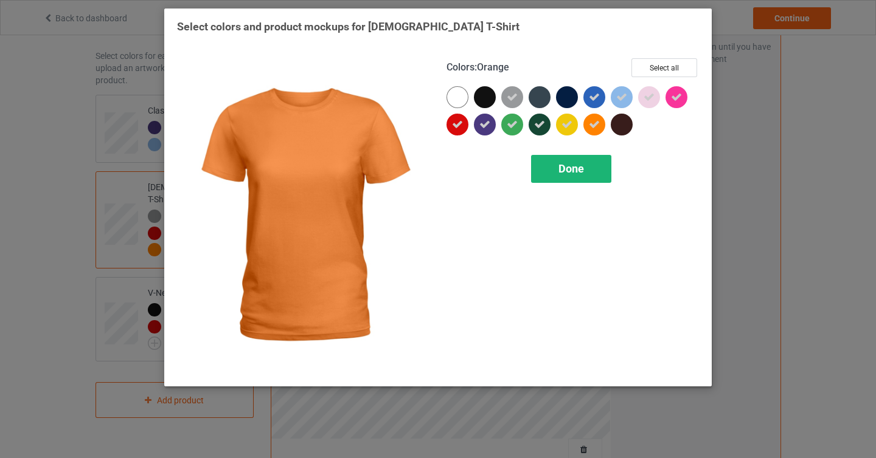
click at [573, 170] on span "Done" at bounding box center [571, 168] width 26 height 13
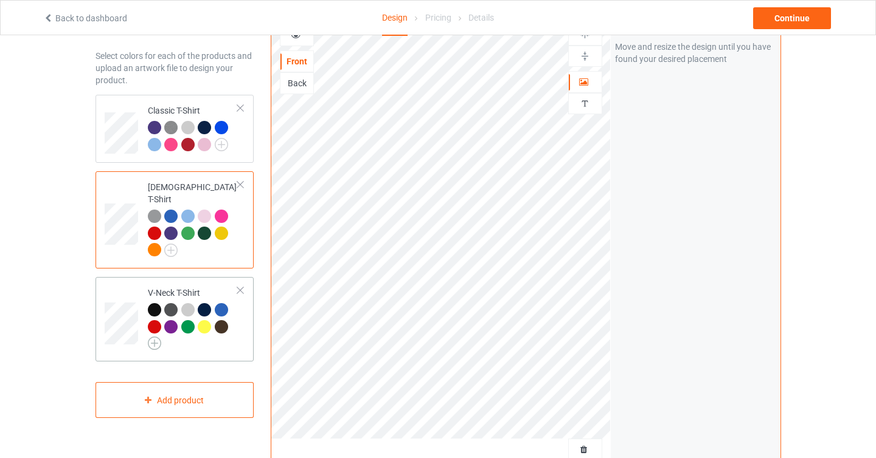
click at [155, 337] on img at bounding box center [154, 343] width 13 height 13
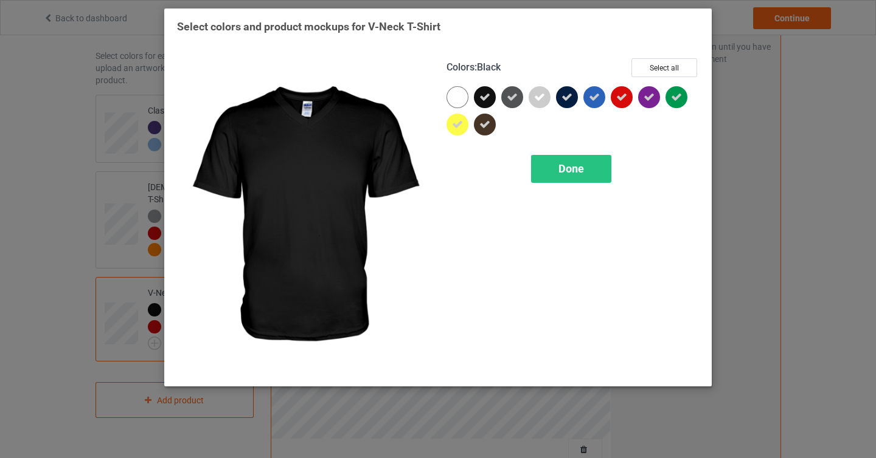
click at [488, 100] on icon at bounding box center [484, 97] width 11 height 11
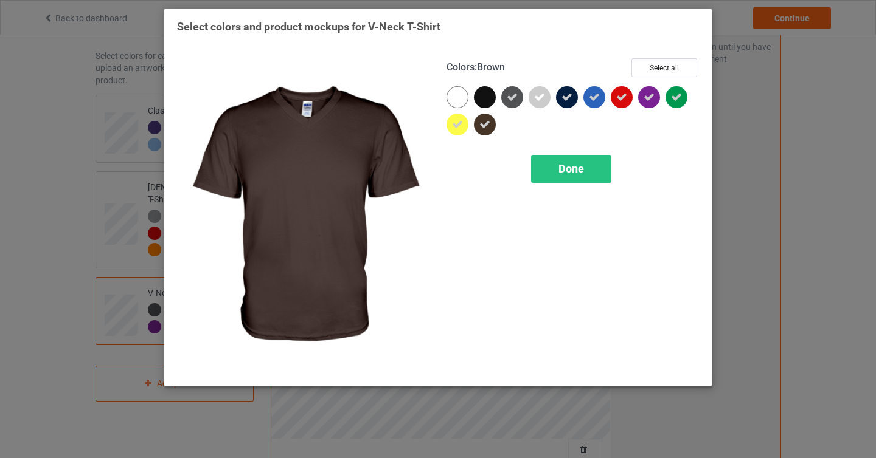
click at [488, 125] on icon at bounding box center [484, 124] width 11 height 11
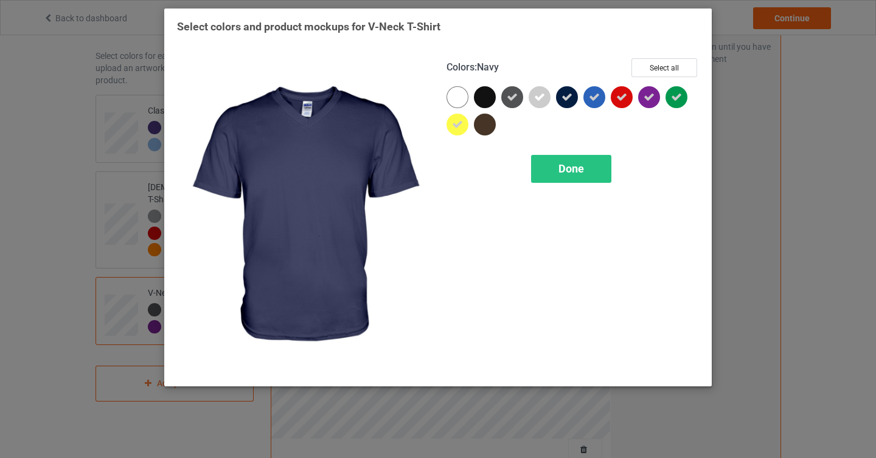
click at [566, 97] on icon at bounding box center [566, 97] width 11 height 11
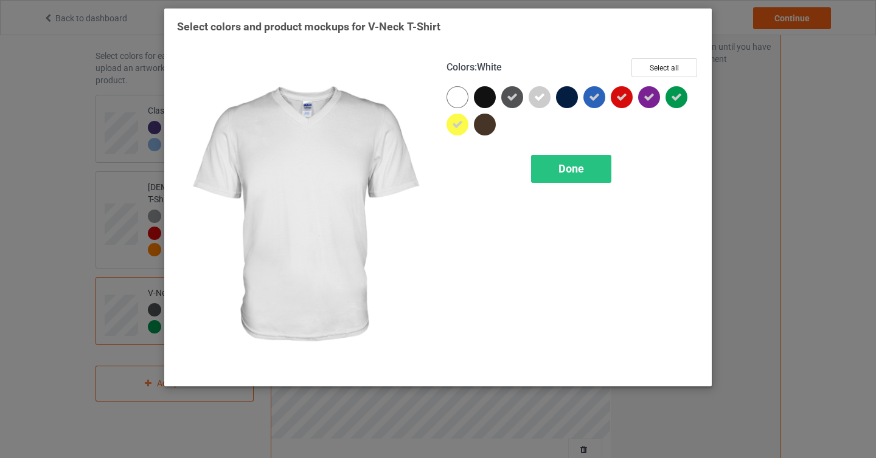
click at [455, 101] on div at bounding box center [457, 97] width 22 height 22
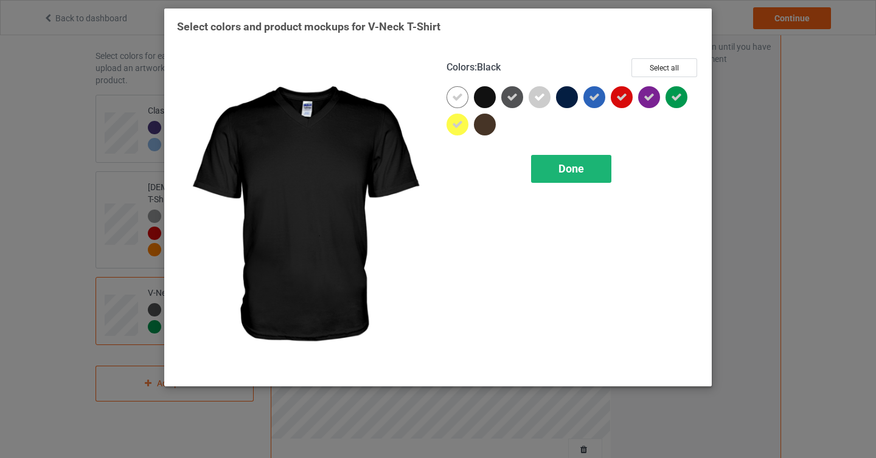
click at [575, 170] on span "Done" at bounding box center [571, 168] width 26 height 13
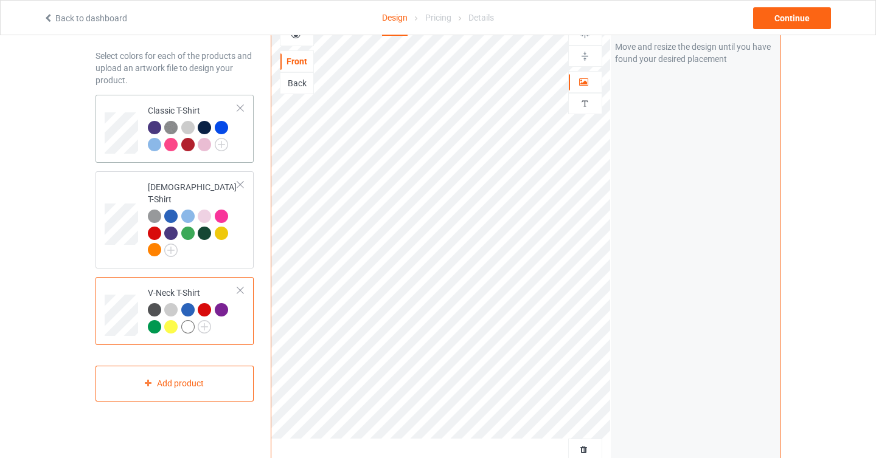
click at [178, 107] on div "Classic T-Shirt" at bounding box center [193, 128] width 91 height 46
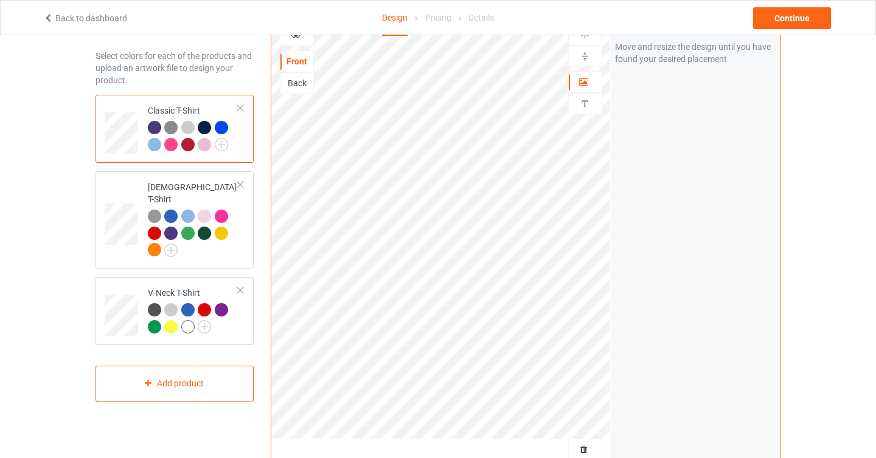
click at [204, 145] on div at bounding box center [204, 144] width 13 height 13
click at [171, 148] on div at bounding box center [170, 144] width 13 height 13
click at [173, 128] on img at bounding box center [170, 127] width 13 height 13
click at [172, 145] on div at bounding box center [170, 144] width 13 height 13
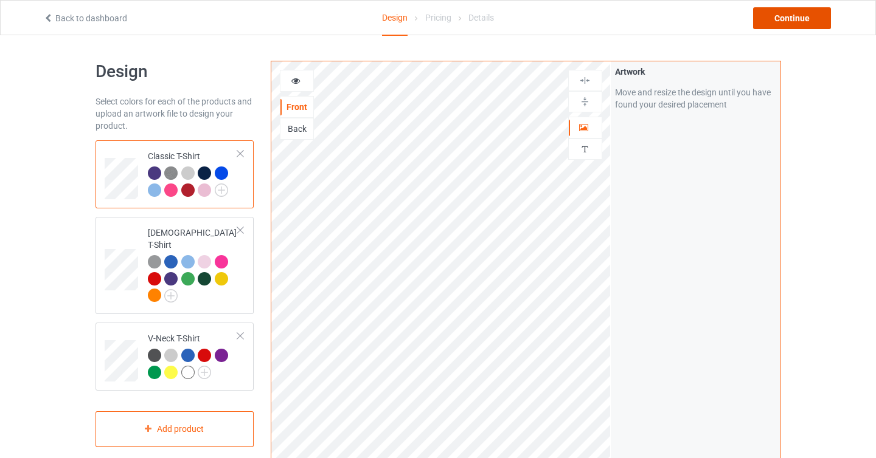
click at [781, 17] on div "Continue" at bounding box center [792, 18] width 78 height 22
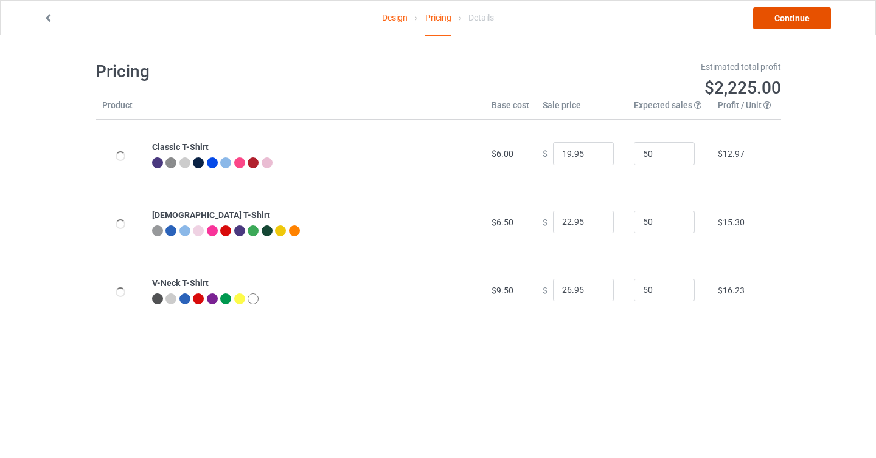
click at [795, 13] on link "Continue" at bounding box center [792, 18] width 78 height 22
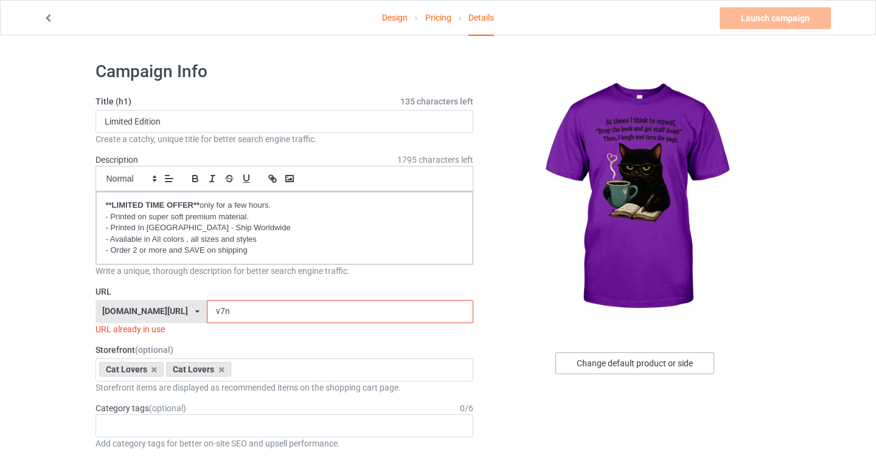
click at [630, 365] on div "Change default product or side" at bounding box center [634, 364] width 159 height 22
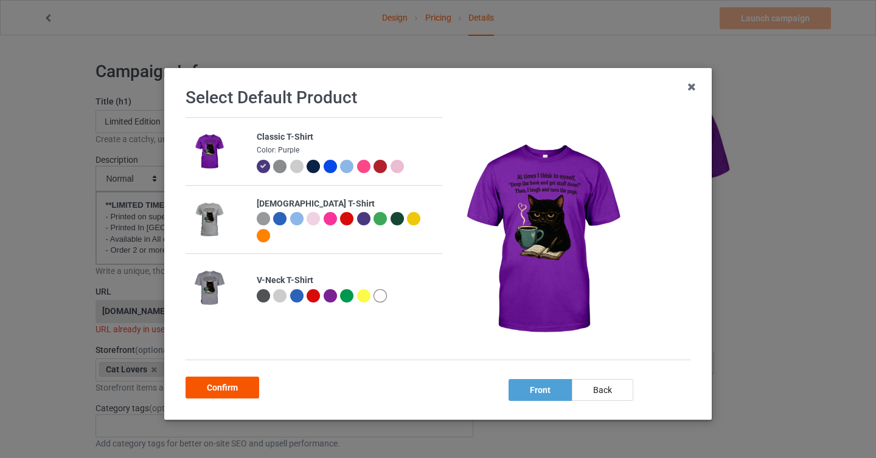
click at [238, 392] on div "Confirm" at bounding box center [222, 388] width 74 height 22
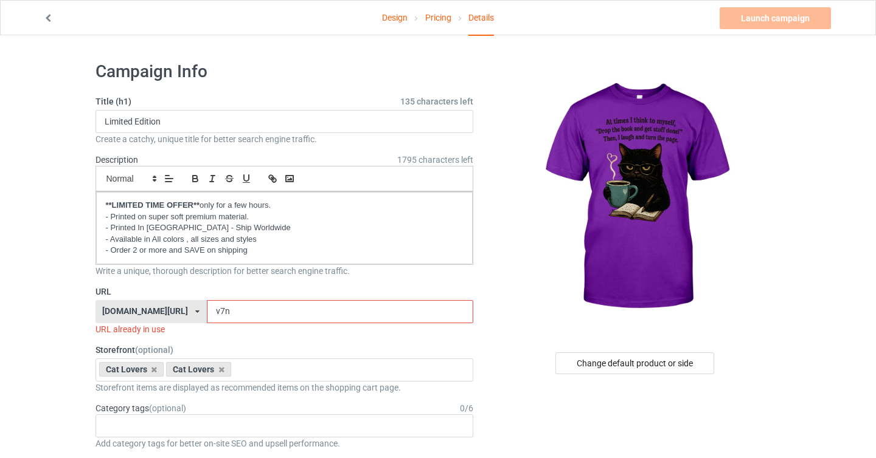
click at [244, 303] on input "v7n" at bounding box center [340, 311] width 266 height 23
click at [207, 312] on input "v7n" at bounding box center [340, 311] width 266 height 23
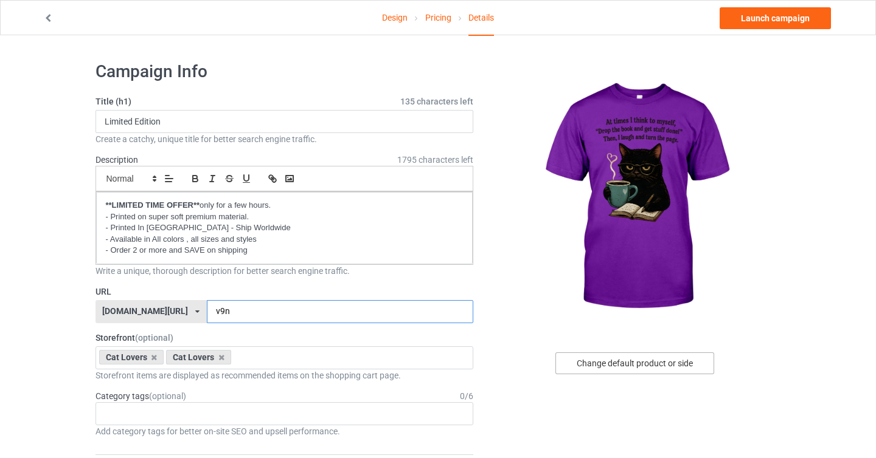
type input "v9n"
click at [609, 364] on div "Change default product or side" at bounding box center [634, 364] width 159 height 22
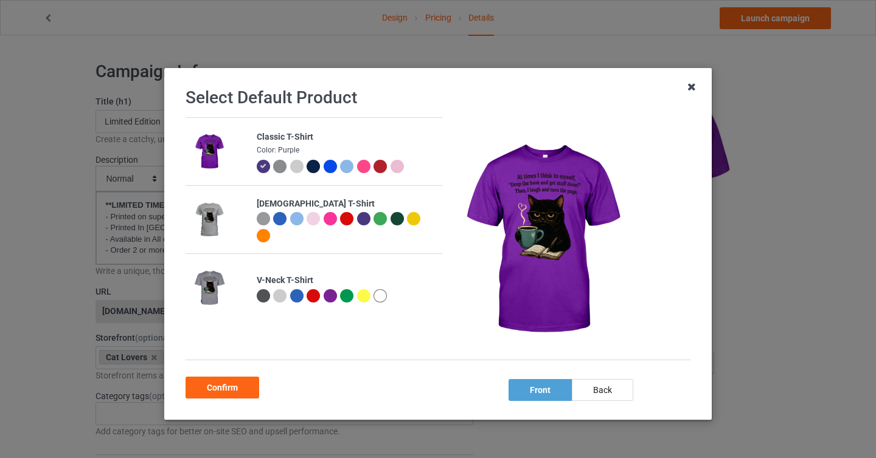
click at [691, 89] on icon at bounding box center [691, 86] width 19 height 19
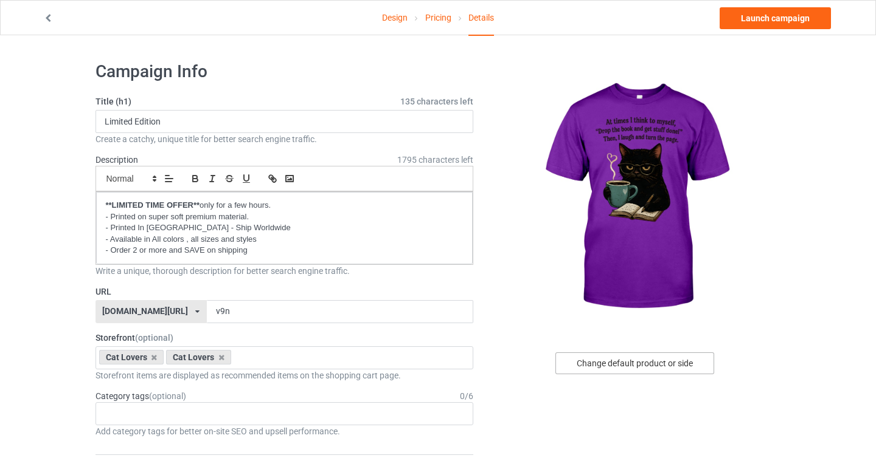
click at [611, 370] on div "Change default product or side" at bounding box center [634, 364] width 159 height 22
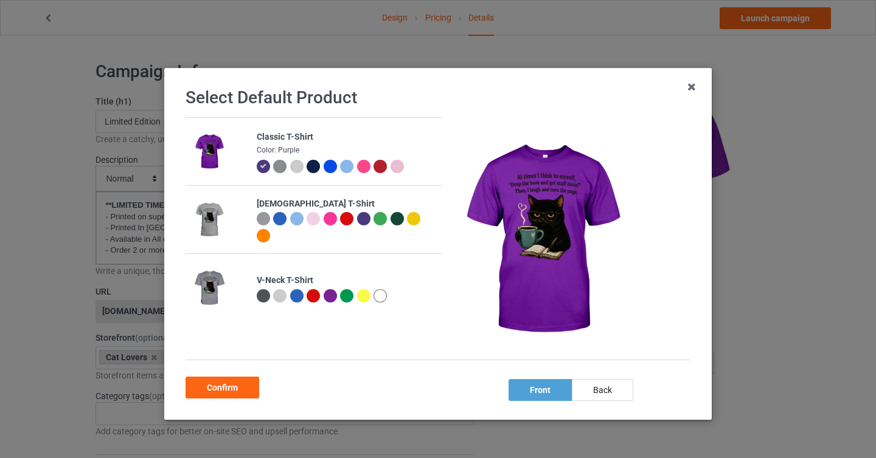
click at [364, 169] on div at bounding box center [363, 166] width 13 height 13
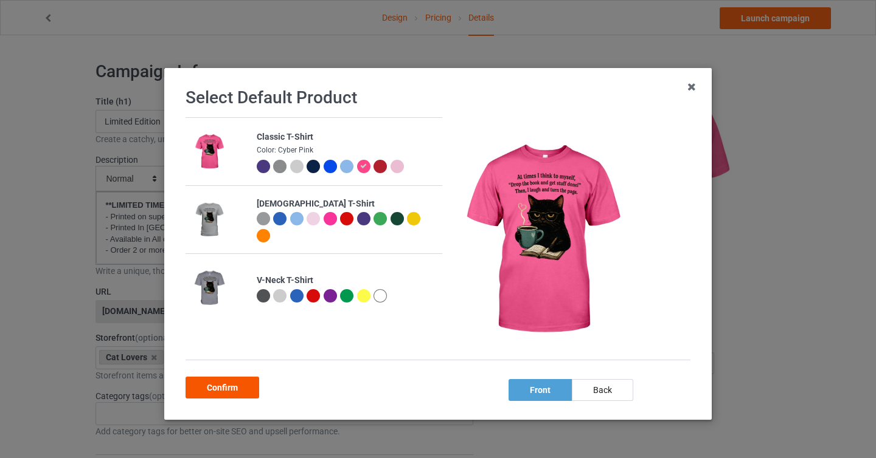
click at [238, 391] on div "Confirm" at bounding box center [222, 388] width 74 height 22
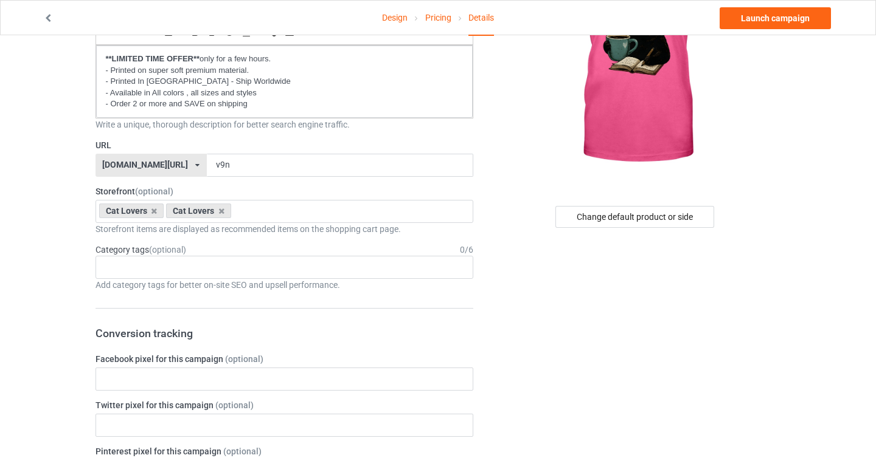
scroll to position [16, 0]
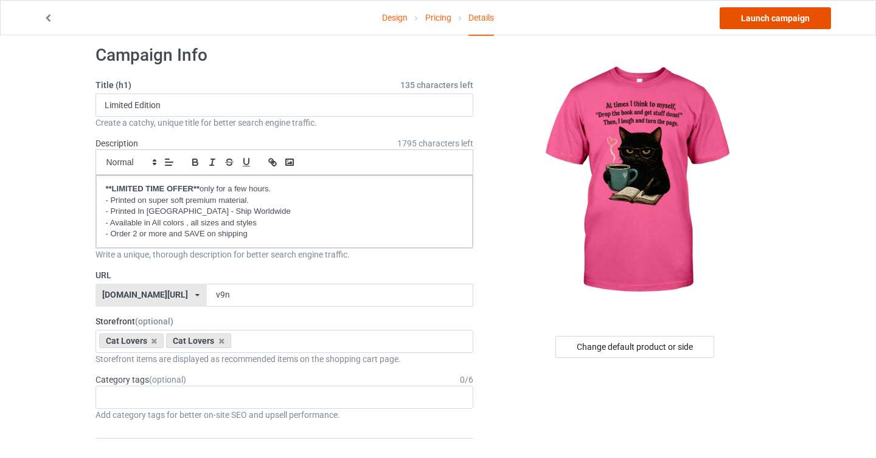
click at [752, 15] on link "Launch campaign" at bounding box center [774, 18] width 111 height 22
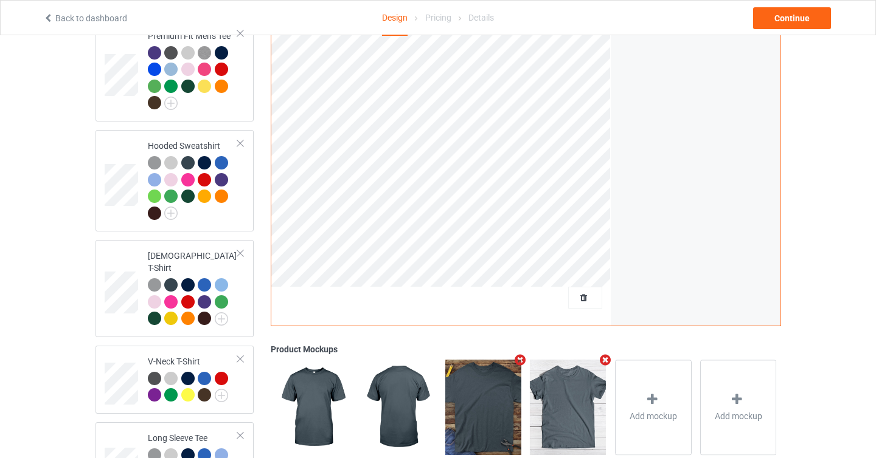
scroll to position [213, 0]
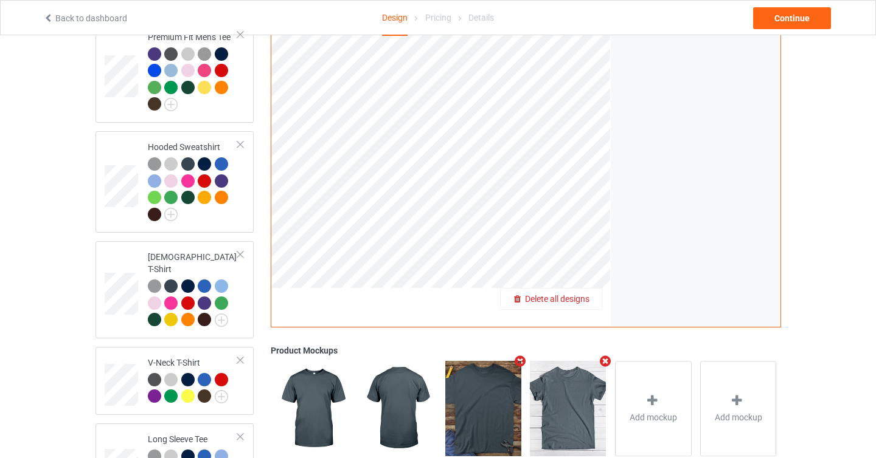
click at [579, 294] on span "Delete all designs" at bounding box center [557, 299] width 64 height 10
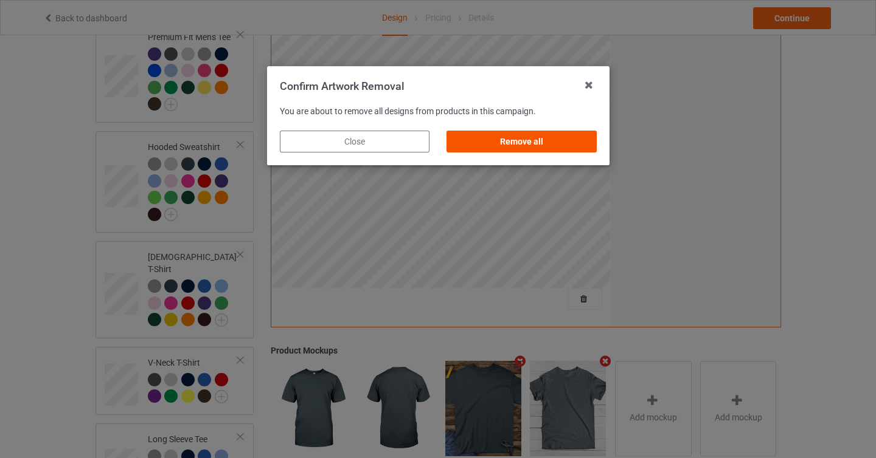
click at [556, 138] on div "Remove all" at bounding box center [521, 142] width 150 height 22
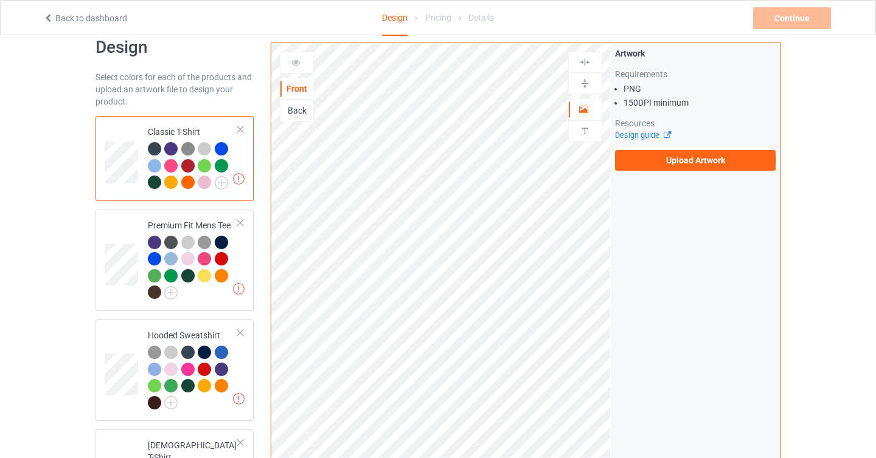
scroll to position [14, 0]
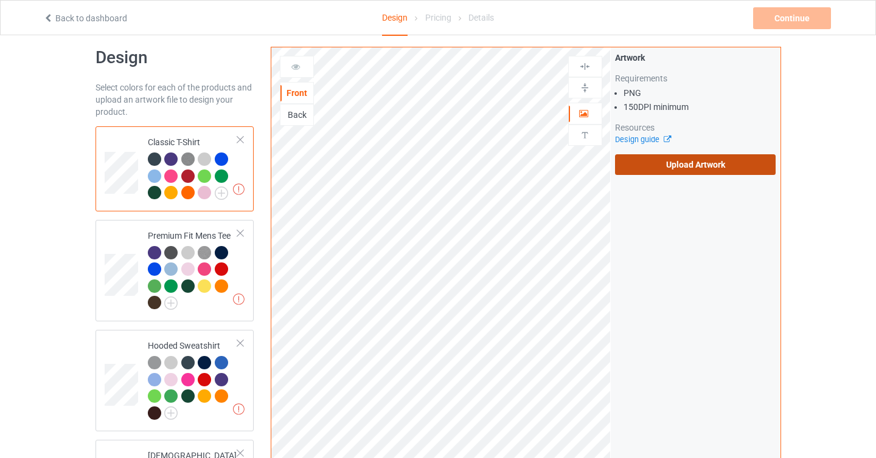
click at [712, 161] on label "Upload Artwork" at bounding box center [695, 164] width 161 height 21
click at [0, 0] on input "Upload Artwork" at bounding box center [0, 0] width 0 height 0
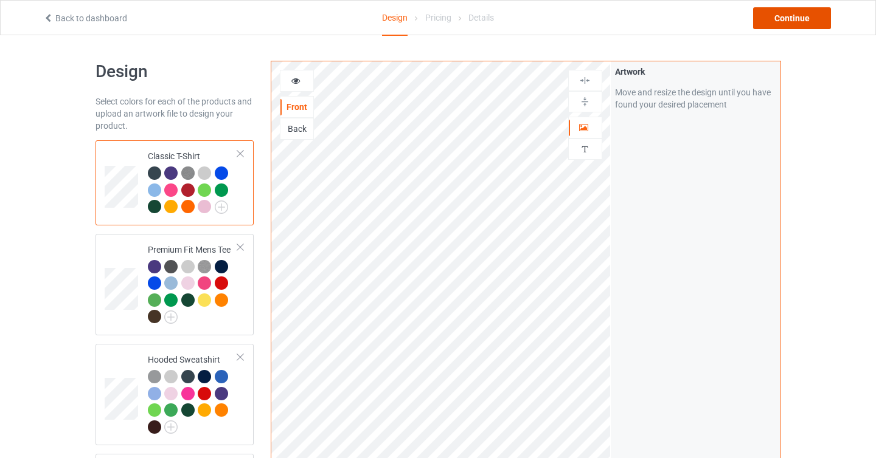
click at [785, 21] on div "Continue" at bounding box center [792, 18] width 78 height 22
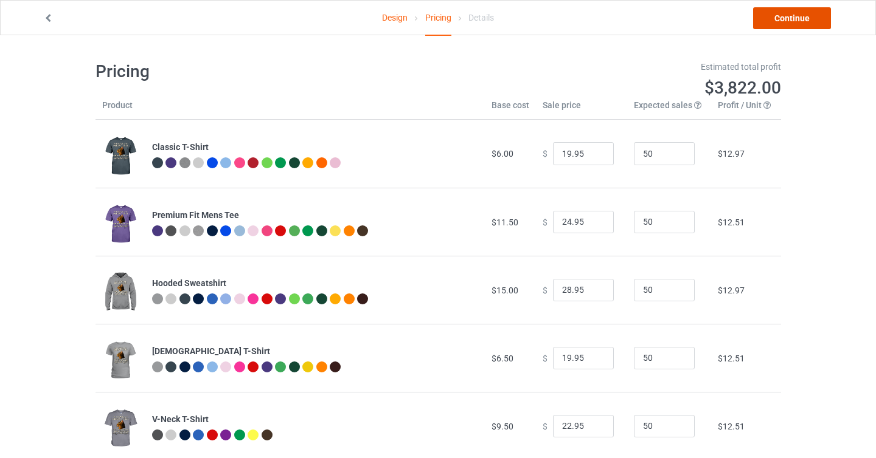
click at [789, 19] on link "Continue" at bounding box center [792, 18] width 78 height 22
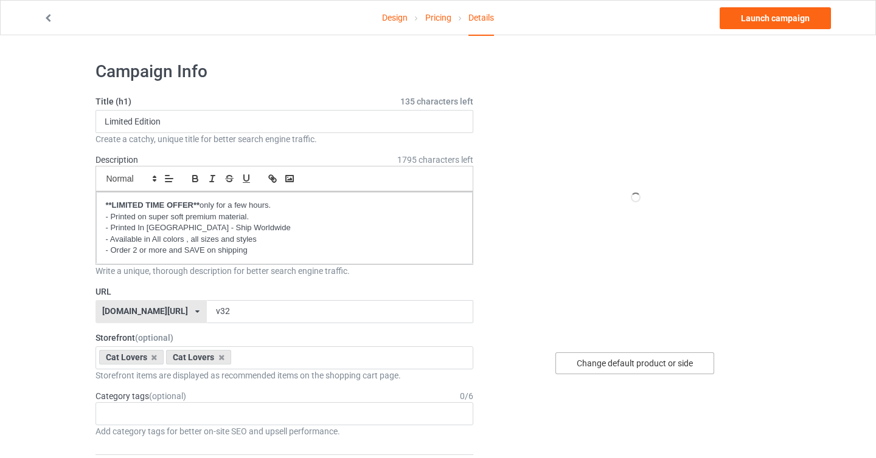
click at [649, 370] on div "Change default product or side" at bounding box center [634, 364] width 159 height 22
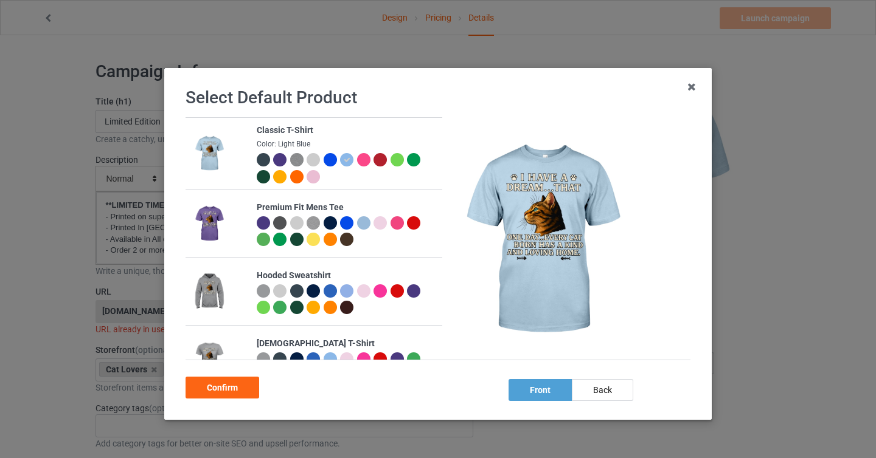
click at [259, 160] on div at bounding box center [263, 159] width 13 height 13
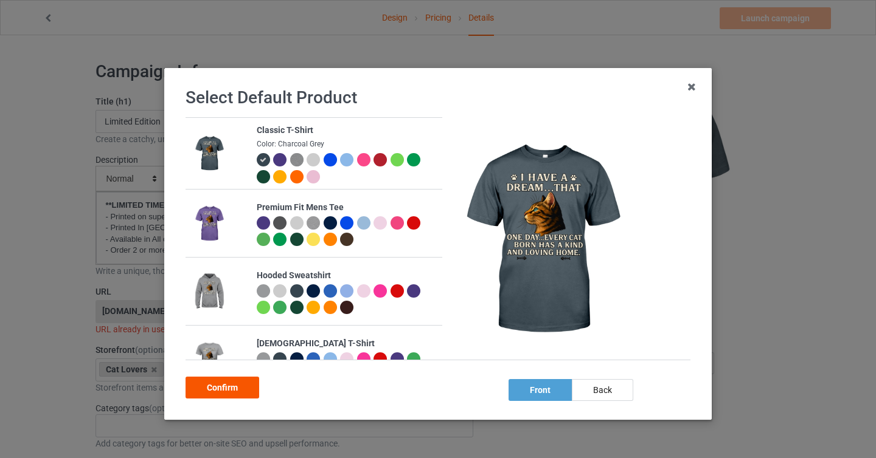
click at [233, 395] on div "Confirm" at bounding box center [222, 388] width 74 height 22
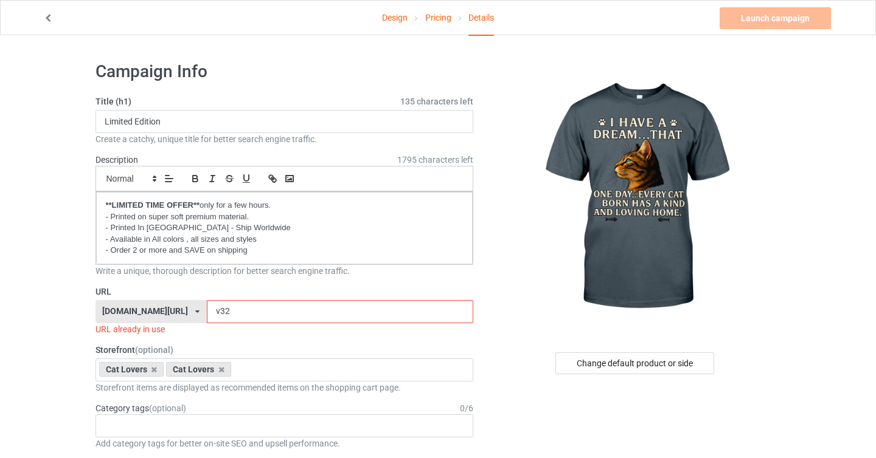
click at [207, 309] on input "v32" at bounding box center [340, 311] width 266 height 23
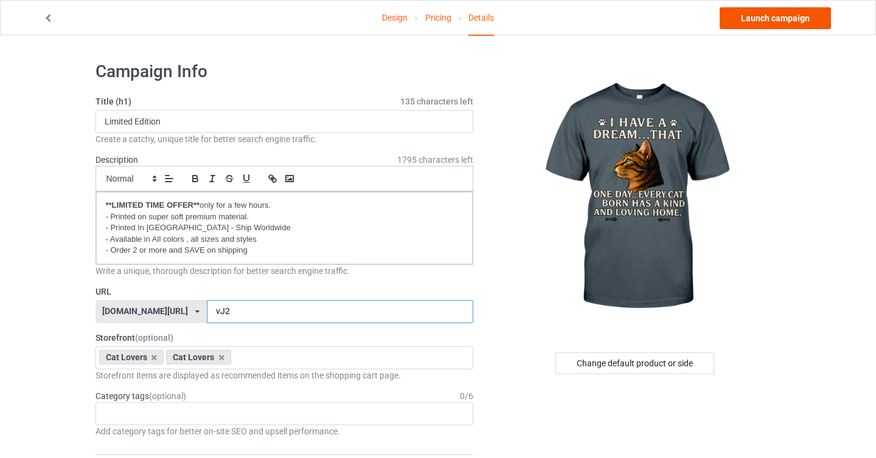
type input "vJ2"
click at [773, 9] on link "Launch campaign" at bounding box center [774, 18] width 111 height 22
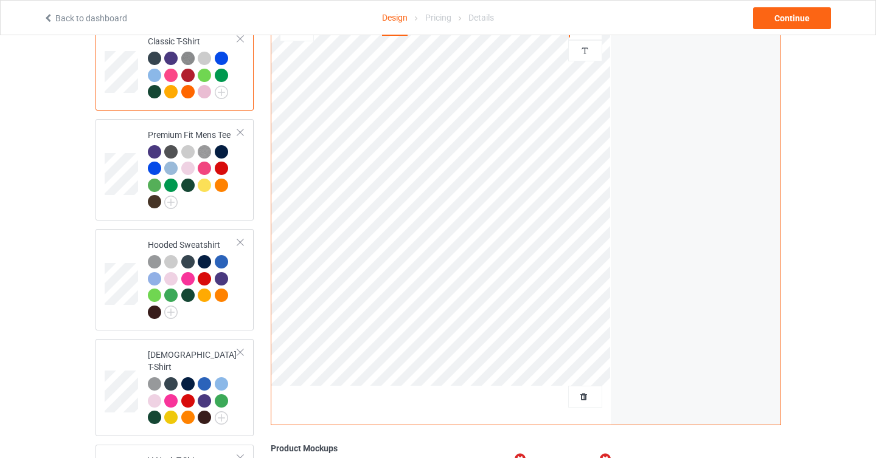
scroll to position [116, 0]
click at [585, 392] on span "Delete all designs" at bounding box center [557, 397] width 64 height 10
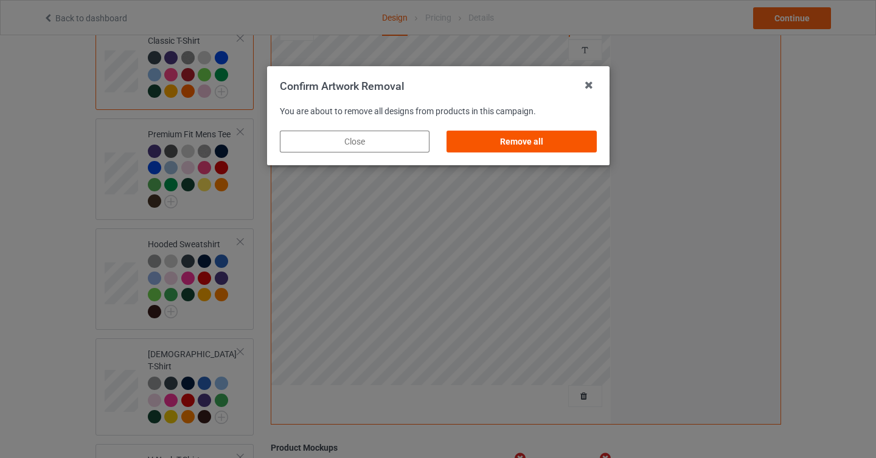
click at [556, 139] on div "Remove all" at bounding box center [521, 142] width 150 height 22
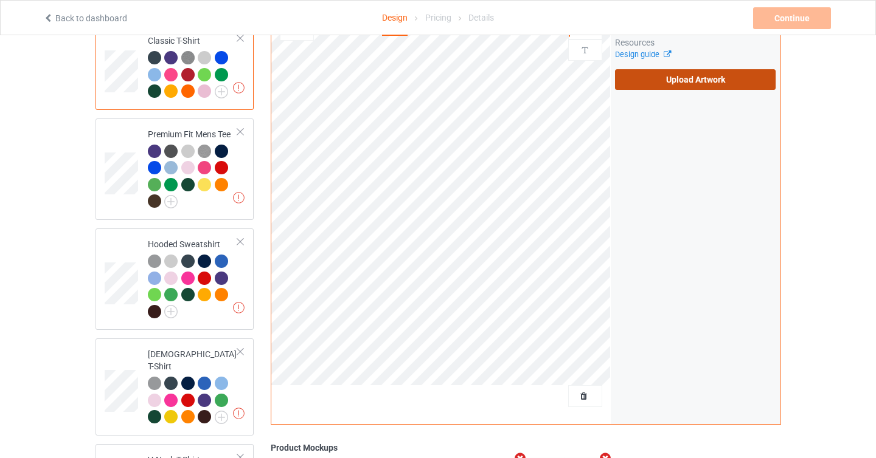
click at [707, 69] on label "Upload Artwork" at bounding box center [695, 79] width 161 height 21
click at [0, 0] on input "Upload Artwork" at bounding box center [0, 0] width 0 height 0
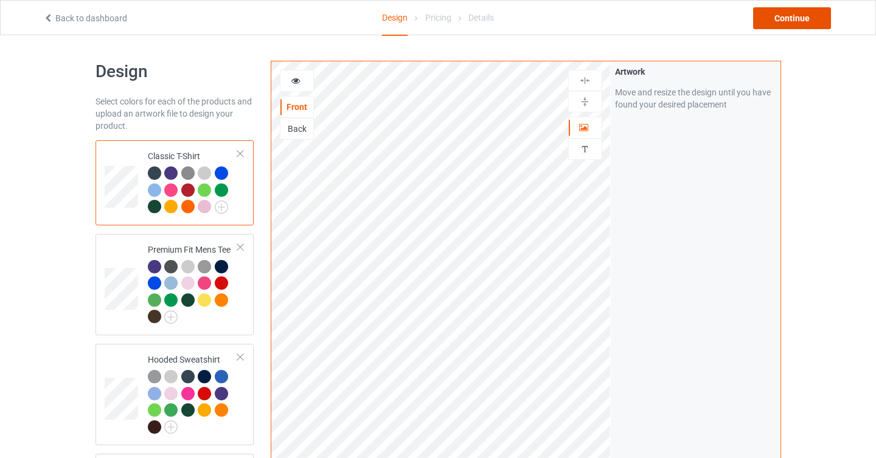
click at [801, 24] on div "Continue" at bounding box center [792, 18] width 78 height 22
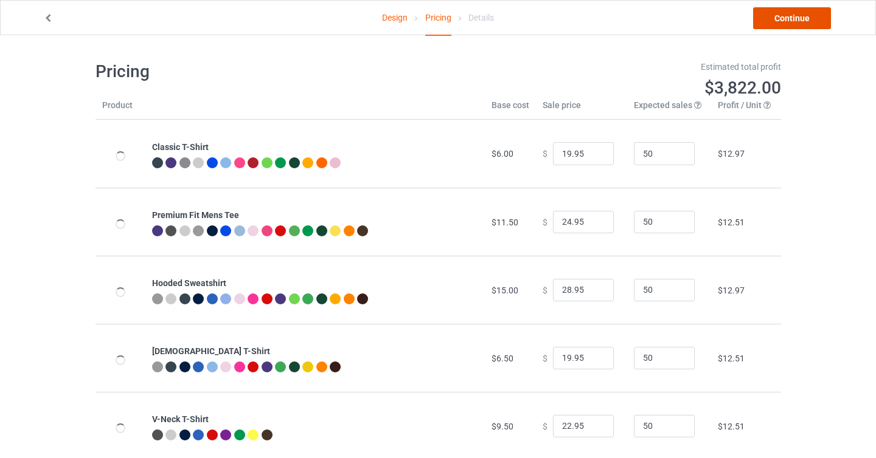
click at [801, 12] on link "Continue" at bounding box center [792, 18] width 78 height 22
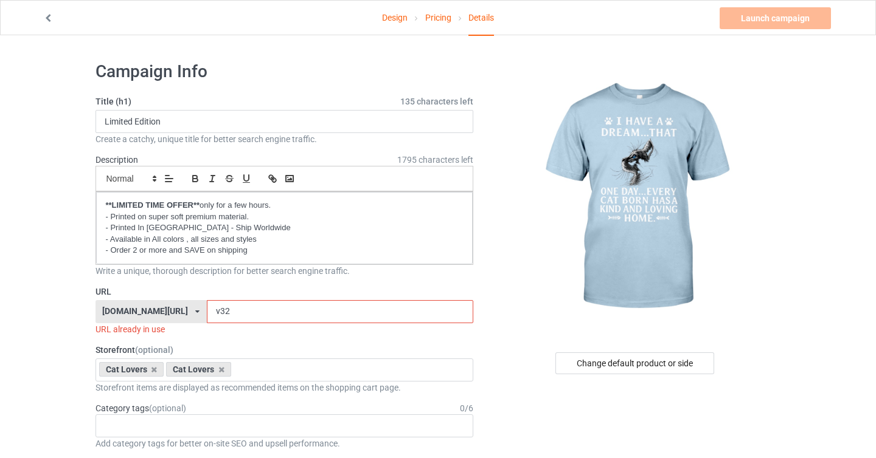
click at [207, 309] on input "v32" at bounding box center [340, 311] width 266 height 23
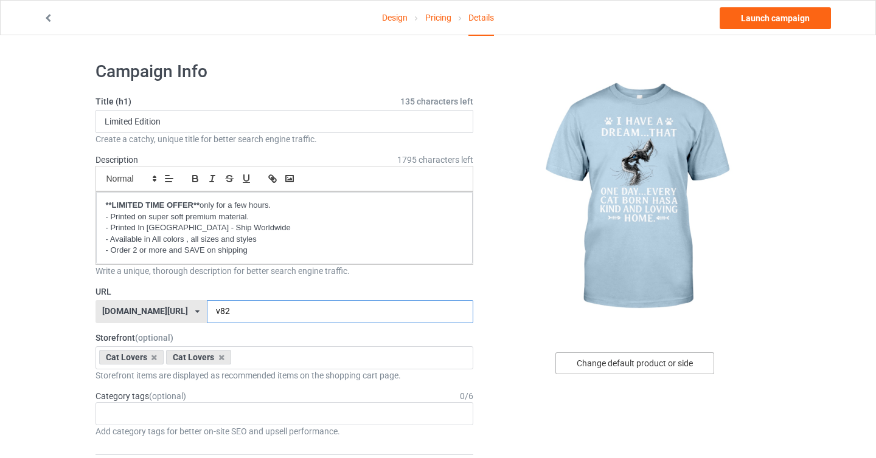
type input "v82"
click at [652, 364] on div "Change default product or side" at bounding box center [634, 364] width 159 height 22
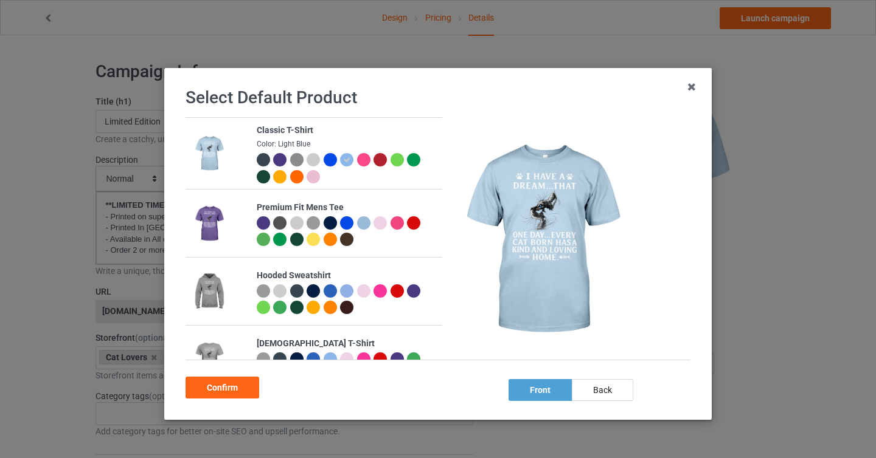
click at [275, 159] on div at bounding box center [279, 159] width 13 height 13
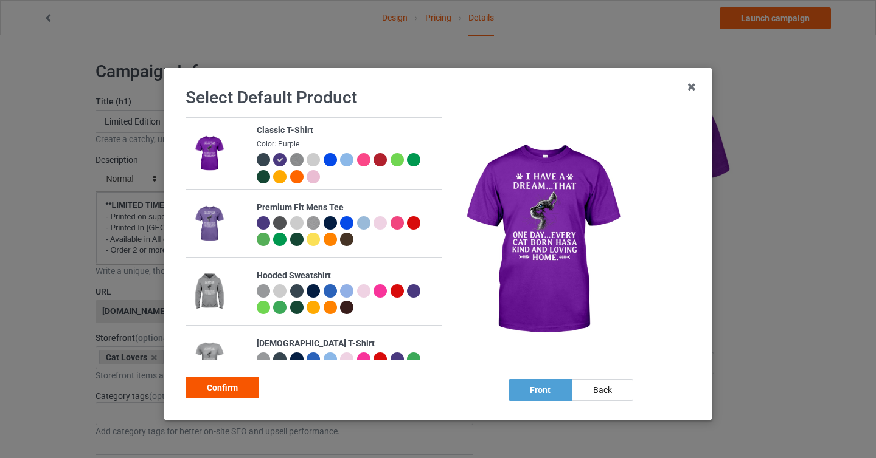
click at [240, 386] on div "Confirm" at bounding box center [222, 388] width 74 height 22
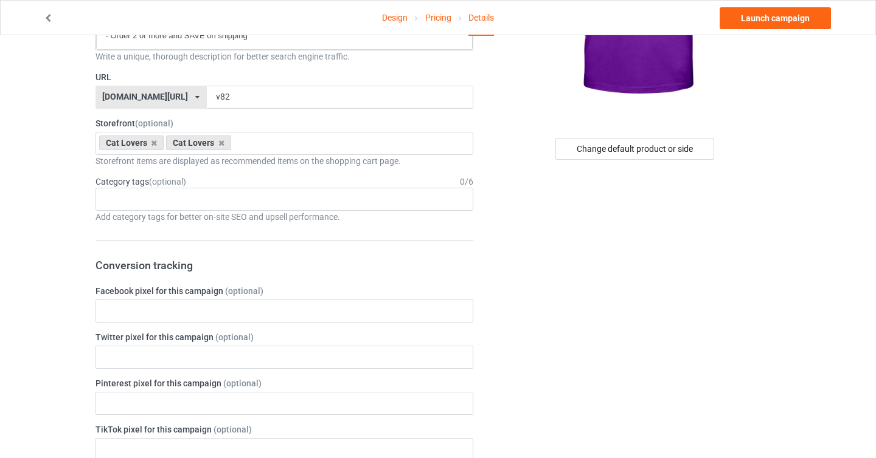
scroll to position [5, 0]
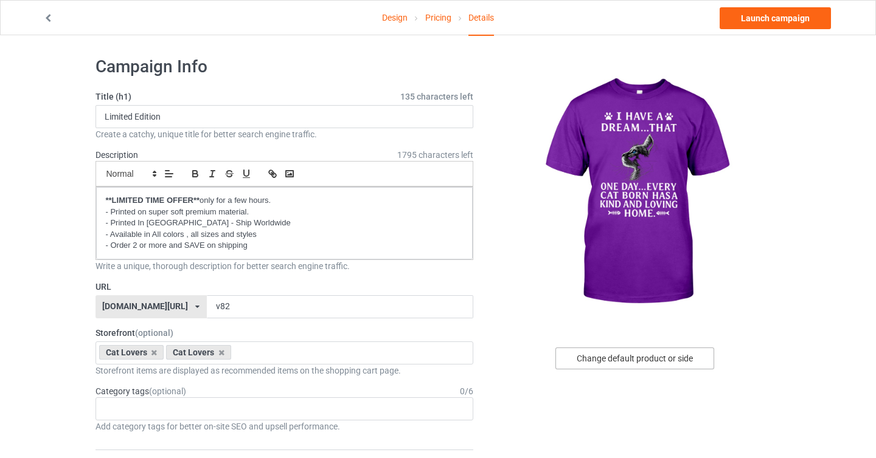
click at [648, 361] on div "Change default product or side" at bounding box center [634, 359] width 159 height 22
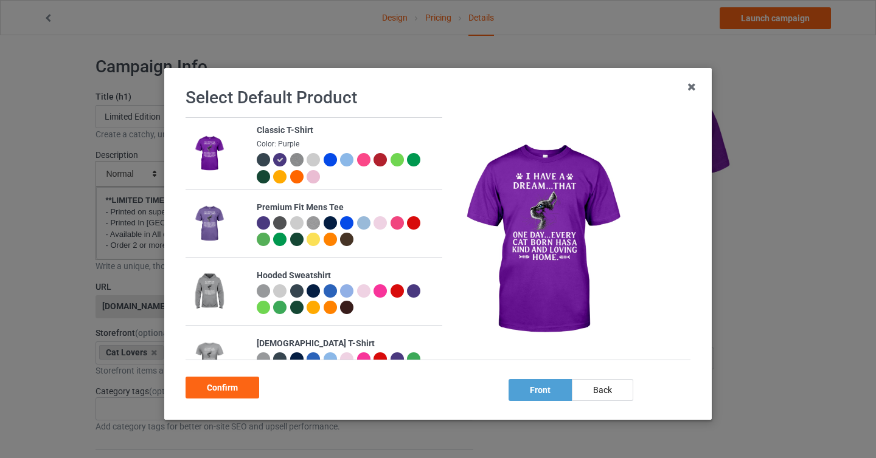
click at [263, 160] on div at bounding box center [263, 159] width 13 height 13
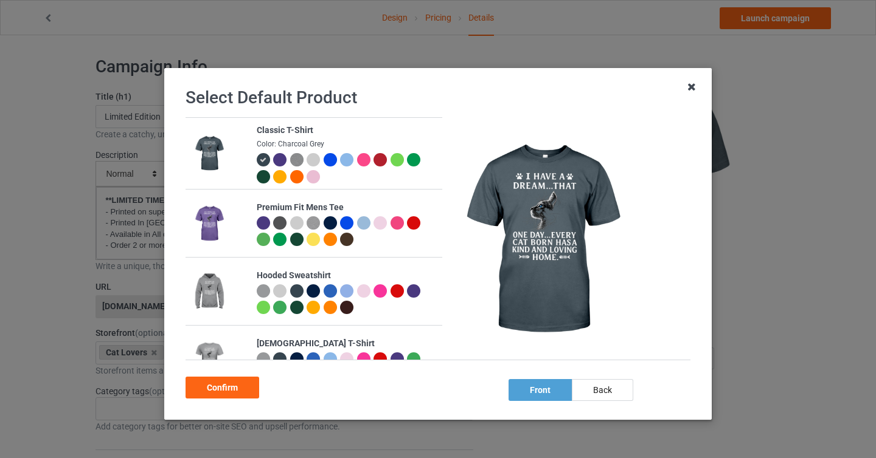
click at [693, 88] on icon at bounding box center [691, 86] width 19 height 19
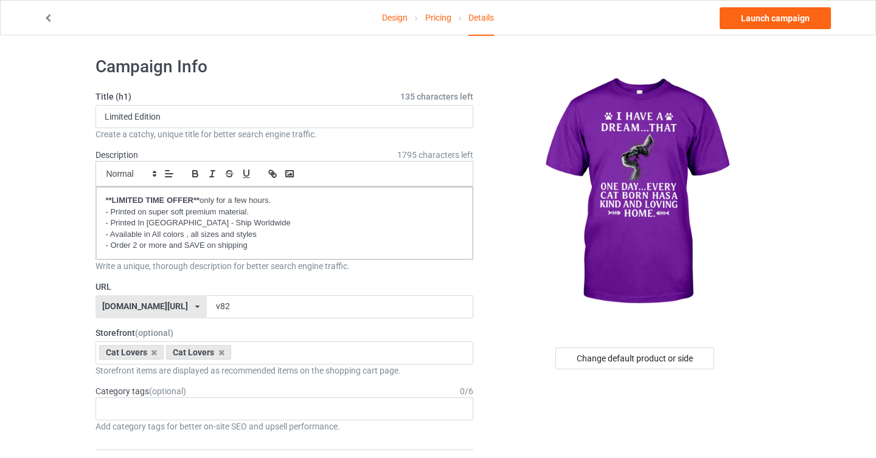
click at [401, 17] on link "Design" at bounding box center [395, 18] width 26 height 34
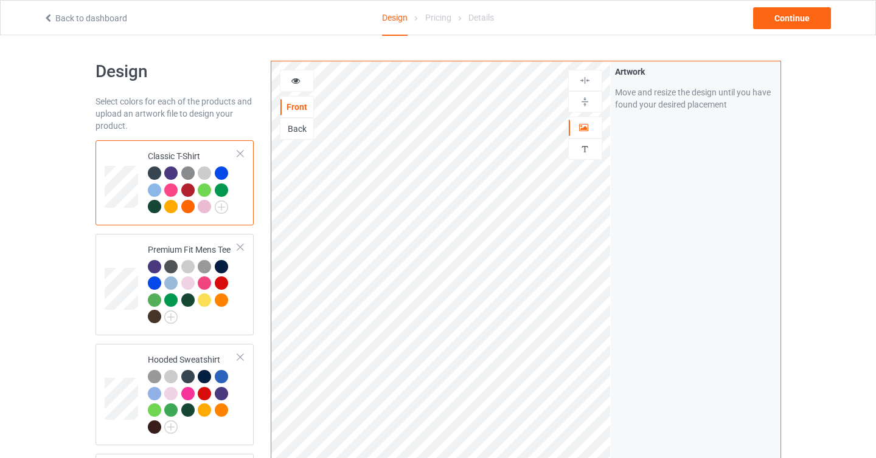
click at [207, 205] on div at bounding box center [204, 206] width 13 height 13
click at [195, 208] on div at bounding box center [189, 208] width 17 height 17
click at [168, 209] on div at bounding box center [170, 206] width 13 height 13
click at [150, 207] on div at bounding box center [154, 206] width 13 height 13
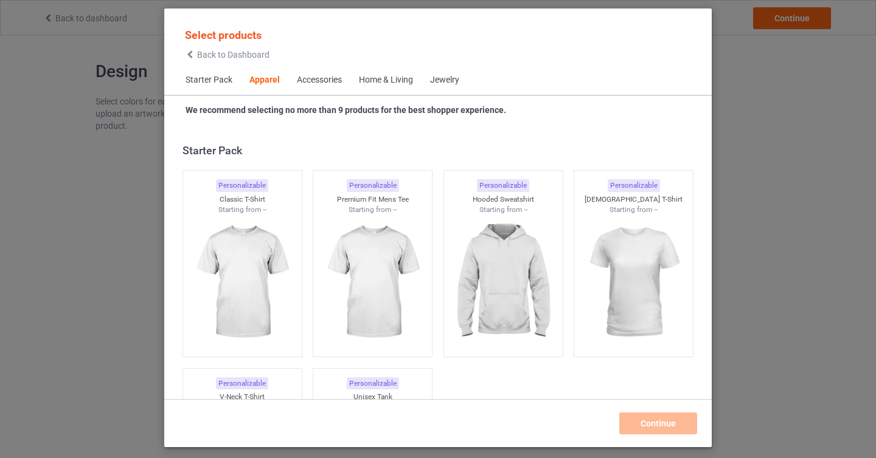
scroll to position [453, 0]
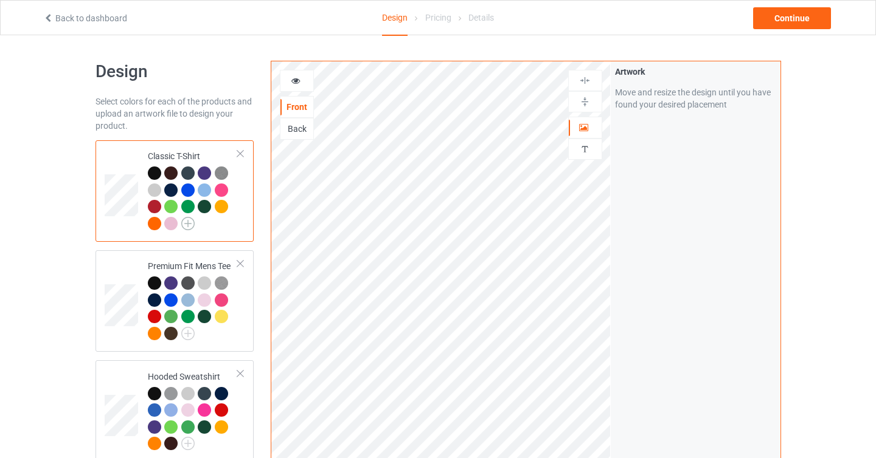
click at [187, 223] on img at bounding box center [187, 223] width 13 height 13
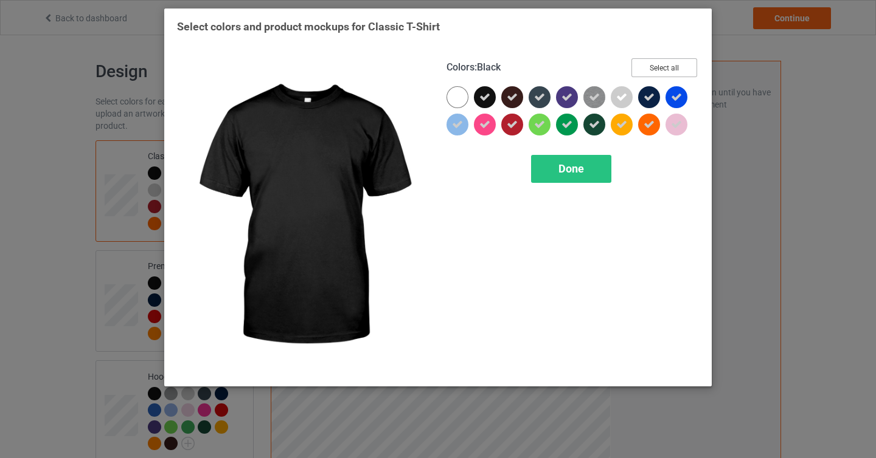
click at [646, 69] on button "Select all" at bounding box center [664, 67] width 66 height 19
click at [646, 69] on button "Reset to Default" at bounding box center [653, 67] width 88 height 19
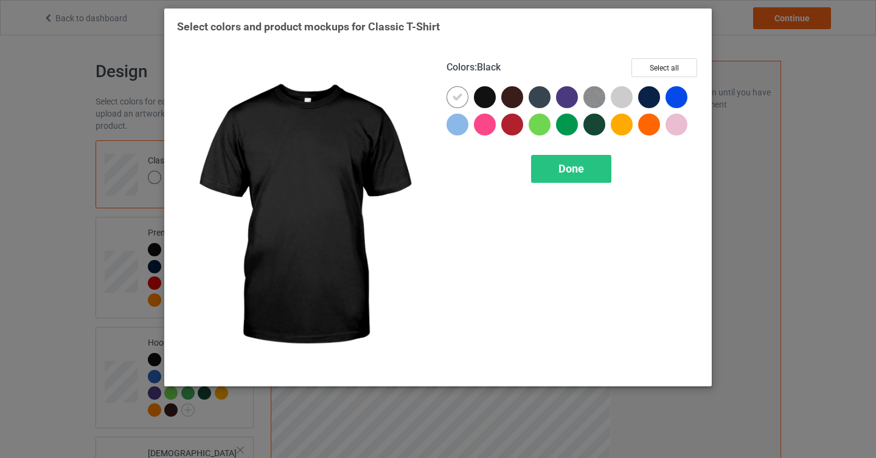
click at [486, 95] on div at bounding box center [485, 97] width 22 height 22
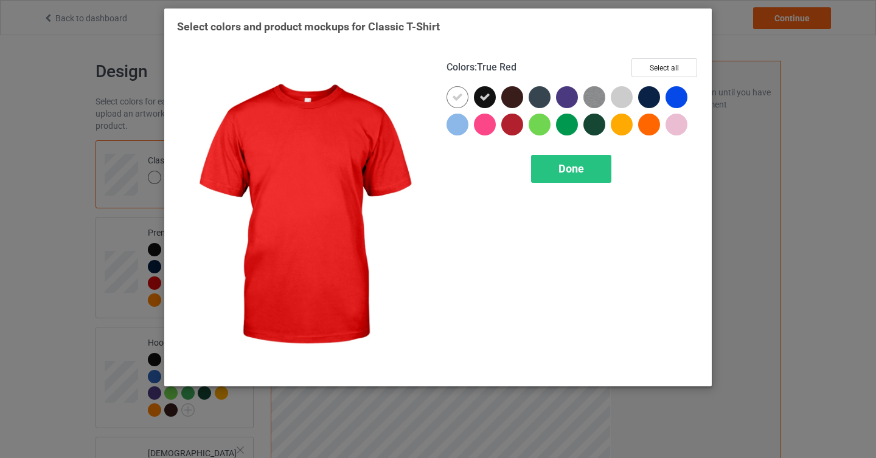
click at [558, 184] on div "Colors : True Red Select all Done" at bounding box center [572, 216] width 269 height 333
click at [563, 167] on span "Done" at bounding box center [571, 168] width 26 height 13
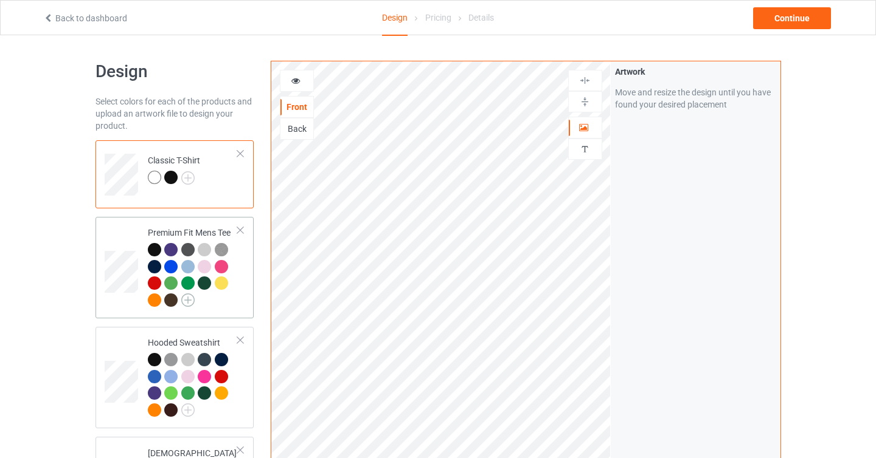
click at [185, 299] on img at bounding box center [187, 300] width 13 height 13
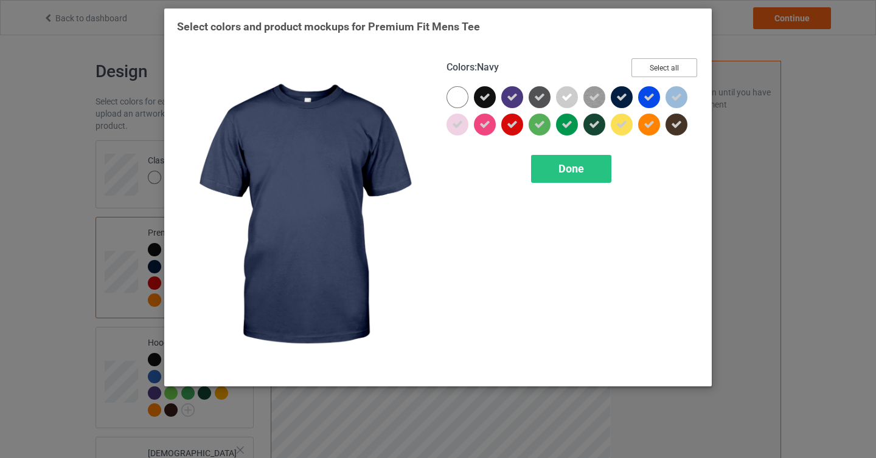
click at [660, 72] on button "Select all" at bounding box center [664, 67] width 66 height 19
click at [660, 72] on button "Reset to Default" at bounding box center [653, 67] width 88 height 19
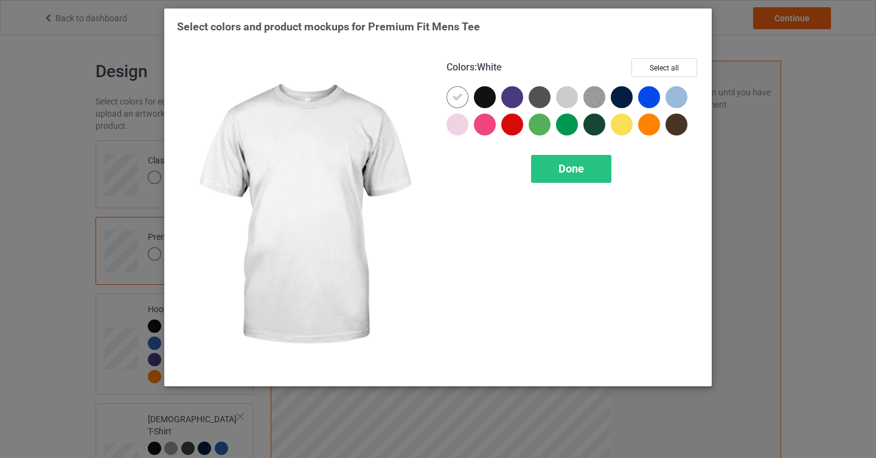
click at [476, 97] on div at bounding box center [485, 97] width 22 height 22
click at [459, 97] on icon at bounding box center [457, 97] width 11 height 11
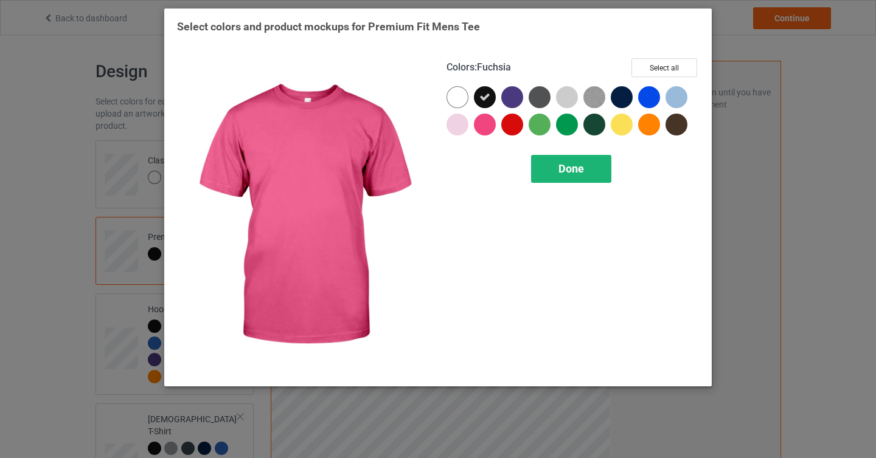
click at [576, 179] on div "Done" at bounding box center [571, 169] width 80 height 28
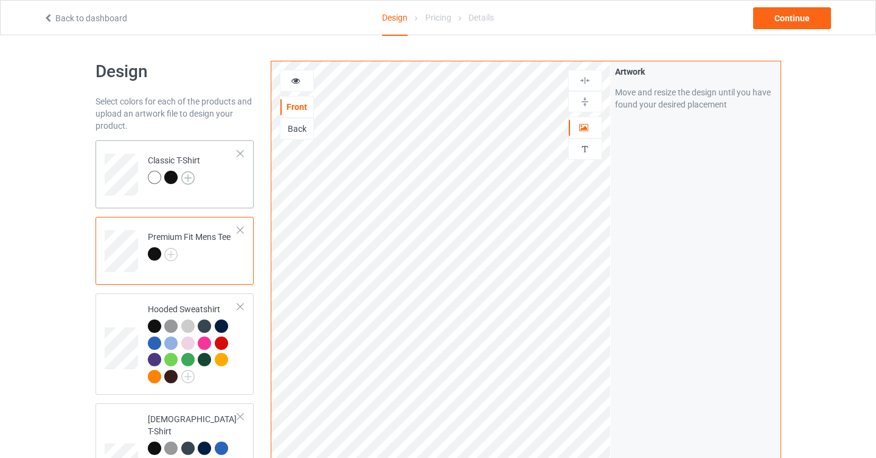
click at [192, 177] on img at bounding box center [187, 177] width 13 height 13
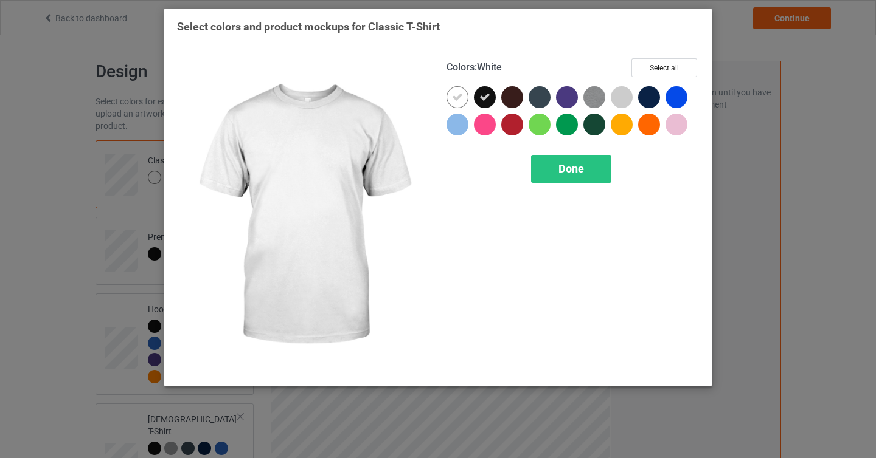
click at [464, 85] on div "Colors : White Select all" at bounding box center [572, 72] width 252 height 28
click at [463, 95] on div at bounding box center [457, 97] width 22 height 22
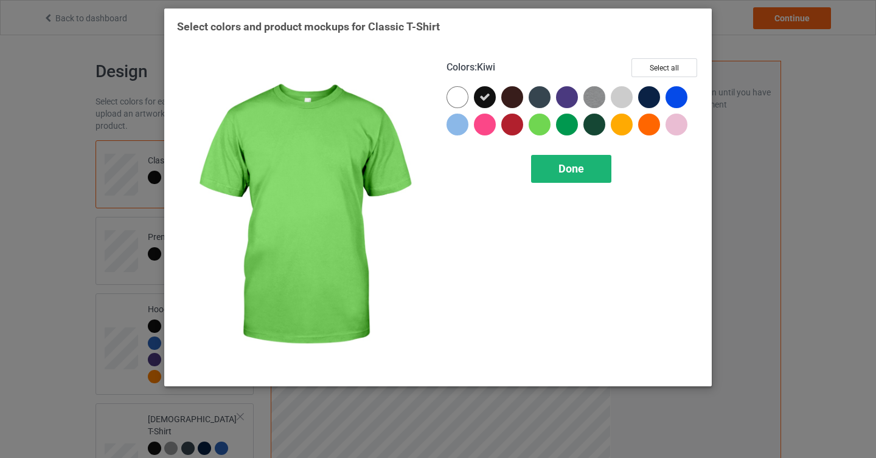
click at [574, 162] on div "Done" at bounding box center [571, 169] width 80 height 28
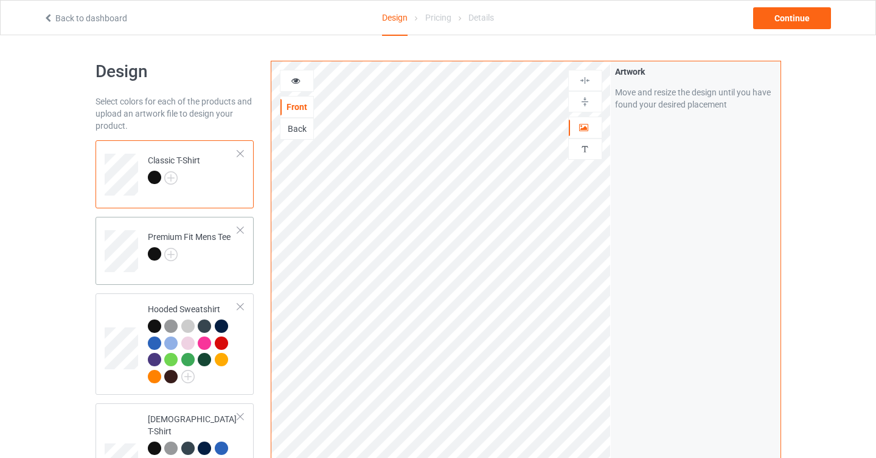
scroll to position [142, 0]
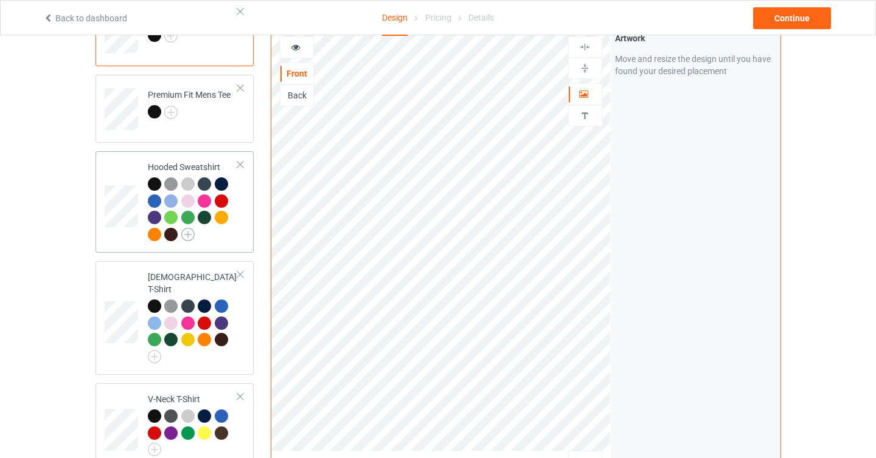
click at [187, 237] on img at bounding box center [187, 234] width 13 height 13
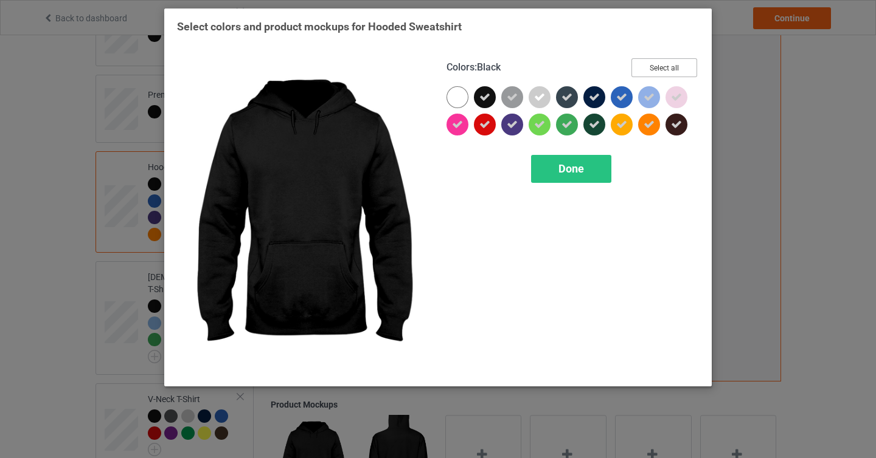
click at [651, 63] on button "Select all" at bounding box center [664, 67] width 66 height 19
click at [651, 63] on button "Reset to Default" at bounding box center [653, 67] width 88 height 19
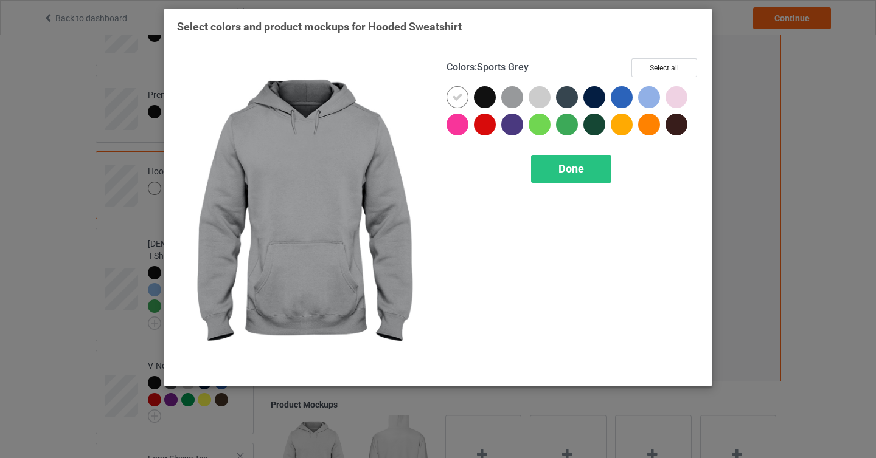
click at [482, 93] on div at bounding box center [485, 97] width 22 height 22
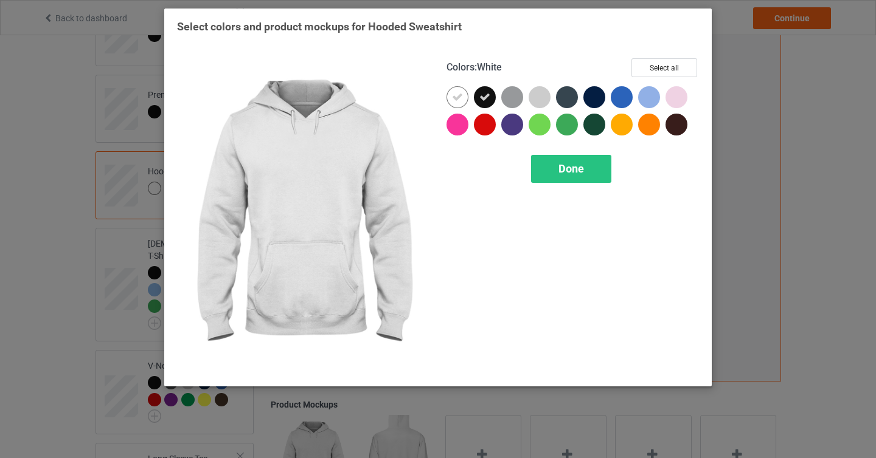
click at [460, 95] on icon at bounding box center [457, 97] width 11 height 11
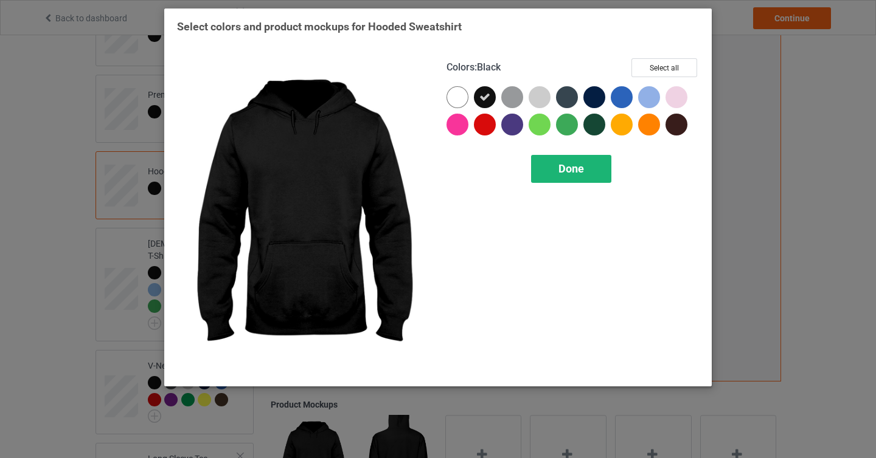
click at [559, 173] on span "Done" at bounding box center [571, 168] width 26 height 13
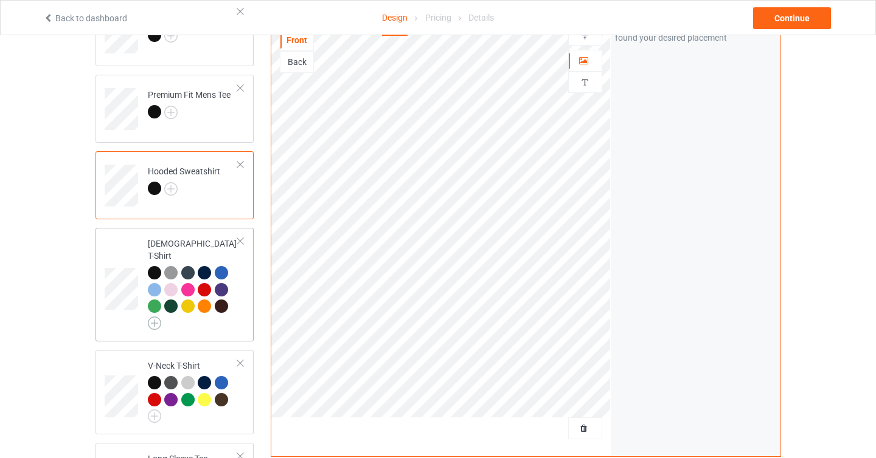
click at [157, 317] on img at bounding box center [154, 323] width 13 height 13
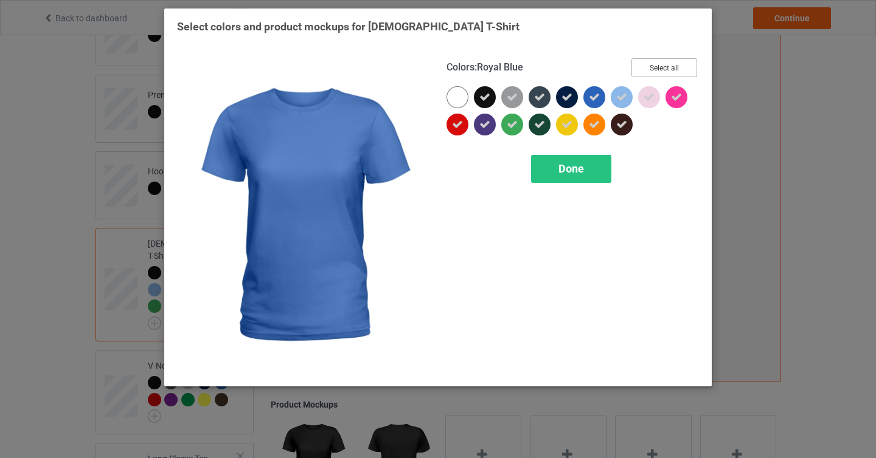
click at [653, 67] on button "Select all" at bounding box center [664, 67] width 66 height 19
click at [653, 67] on button "Reset to Default" at bounding box center [653, 67] width 88 height 19
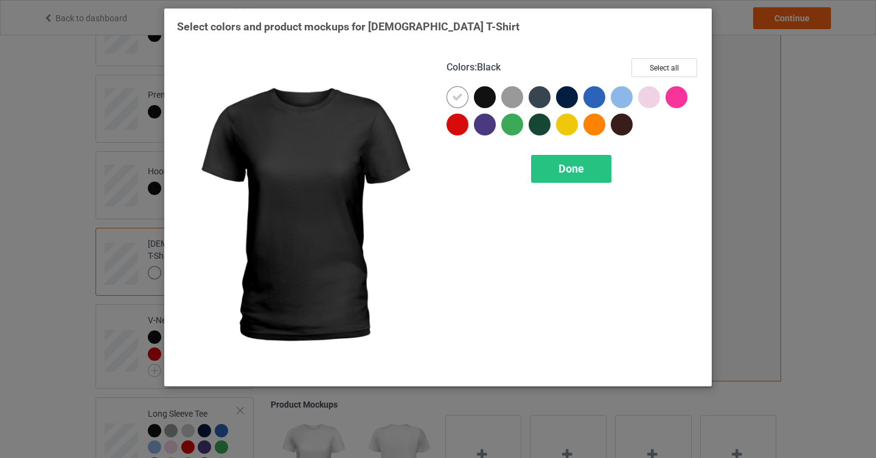
click at [480, 98] on div at bounding box center [485, 97] width 22 height 22
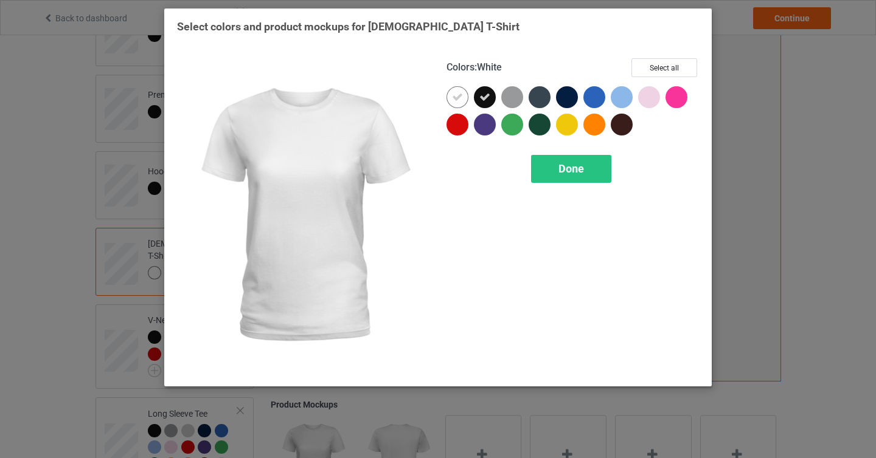
click at [454, 98] on icon at bounding box center [457, 97] width 11 height 11
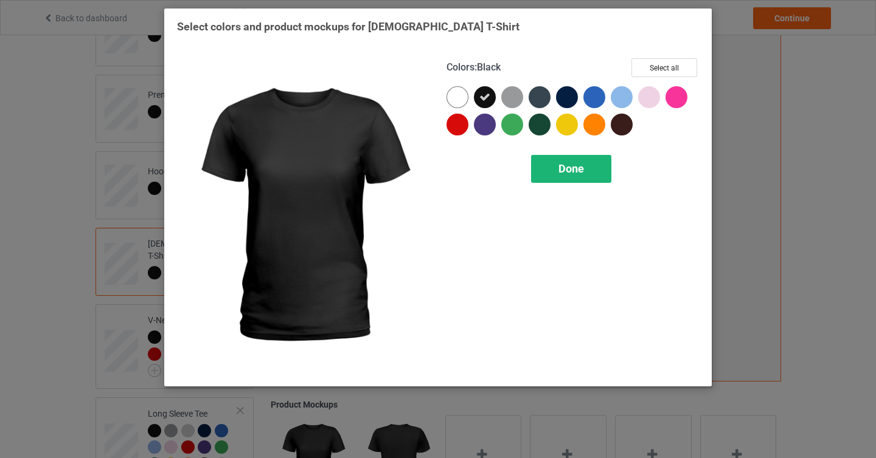
click at [545, 168] on div "Done" at bounding box center [571, 169] width 80 height 28
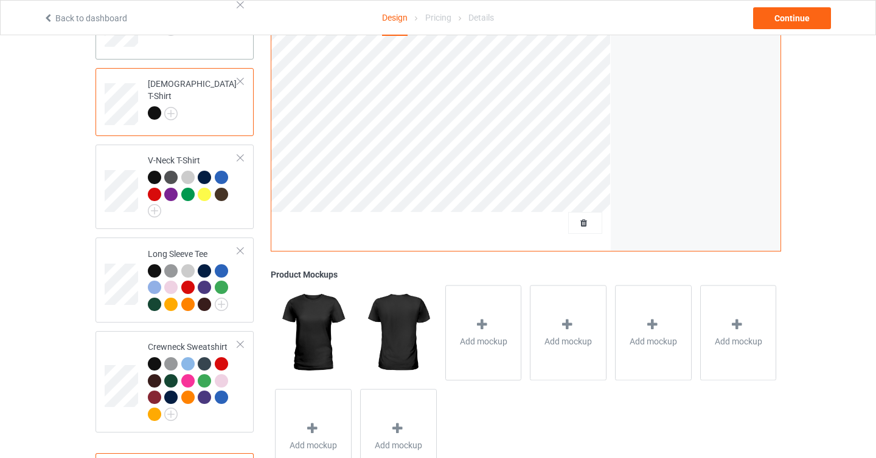
scroll to position [309, 0]
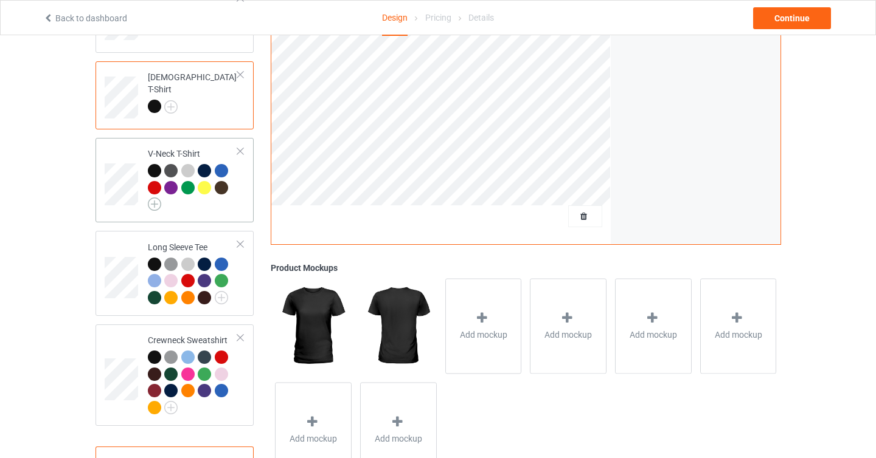
click at [153, 206] on img at bounding box center [154, 204] width 13 height 13
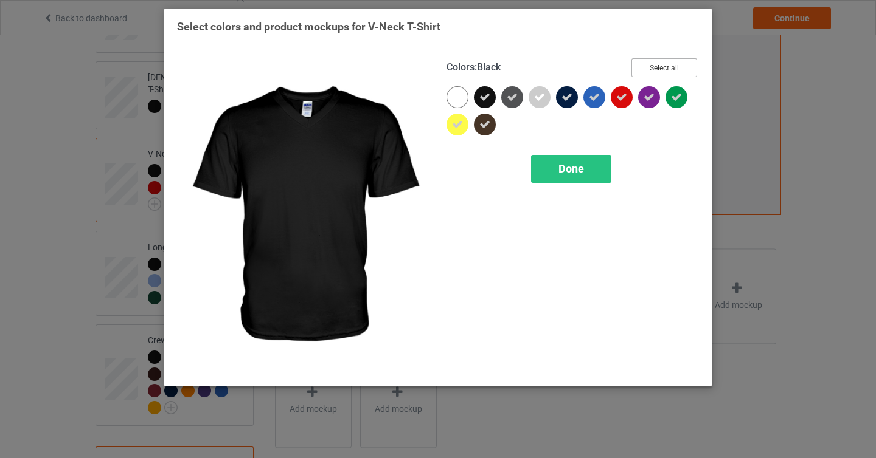
click at [666, 71] on button "Select all" at bounding box center [664, 67] width 66 height 19
click at [665, 71] on button "Reset to Default" at bounding box center [653, 67] width 88 height 19
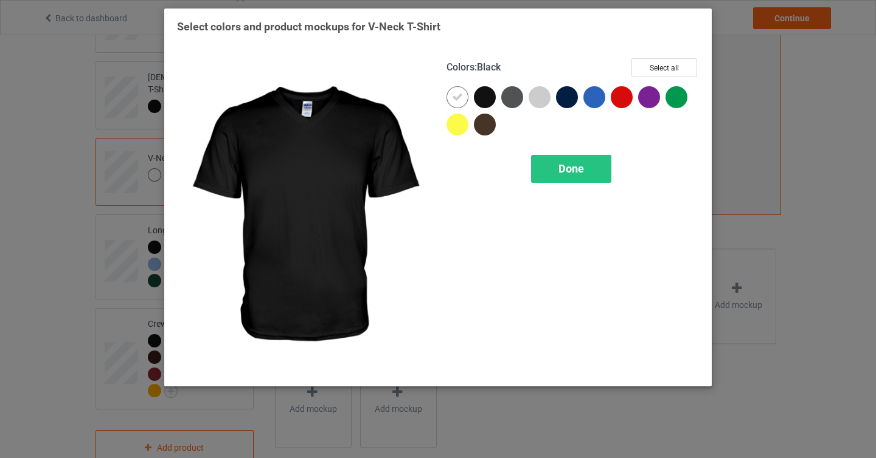
click at [481, 97] on div at bounding box center [485, 97] width 22 height 22
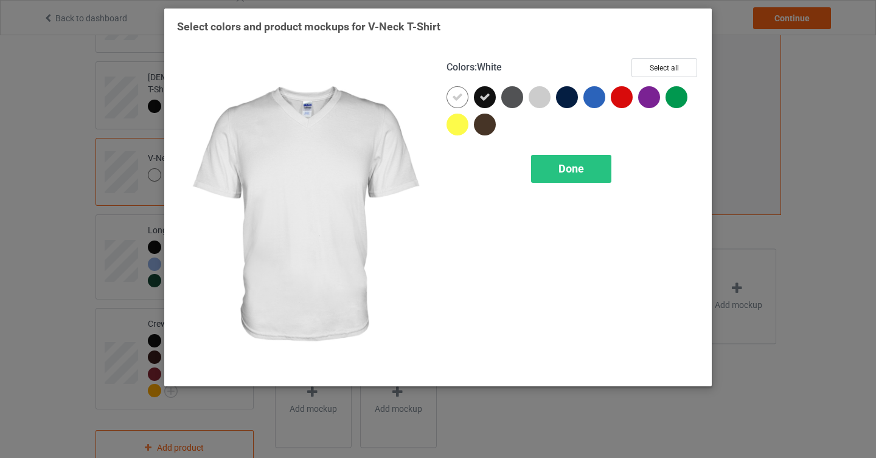
click at [460, 95] on icon at bounding box center [457, 97] width 11 height 11
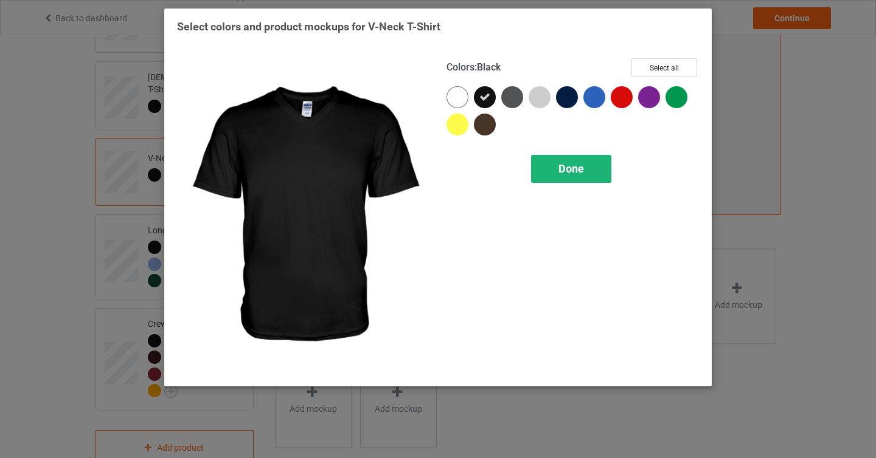
click at [563, 174] on span "Done" at bounding box center [571, 168] width 26 height 13
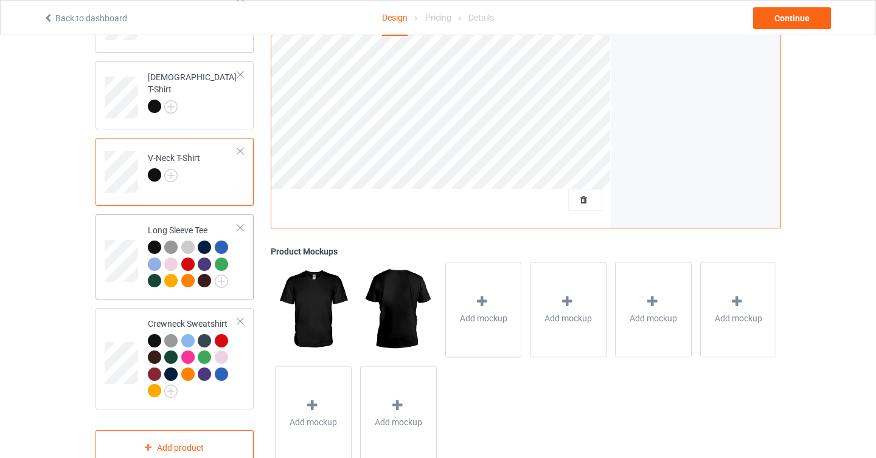
scroll to position [343, 0]
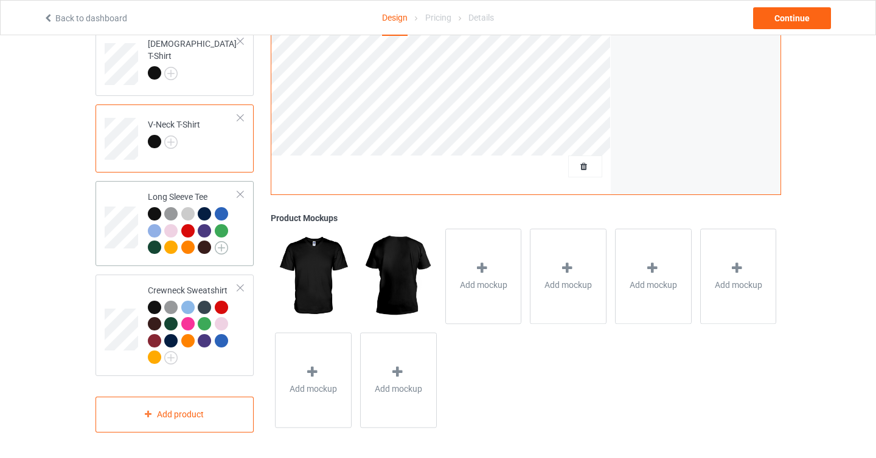
click at [222, 247] on img at bounding box center [221, 247] width 13 height 13
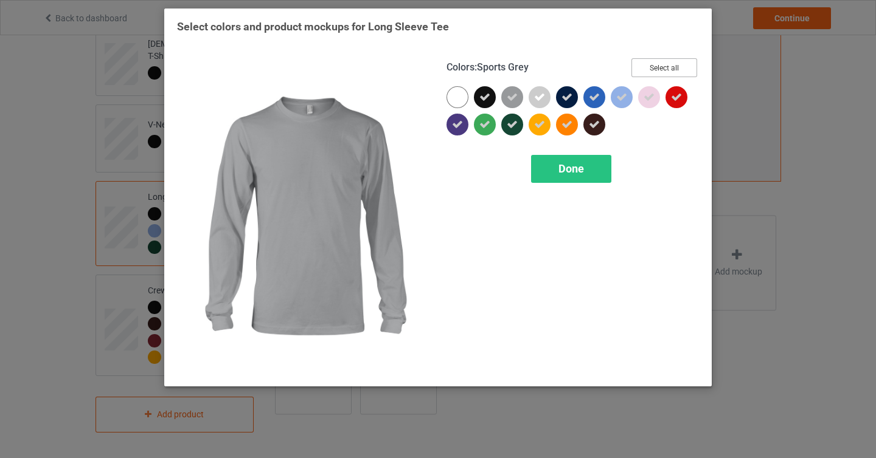
click at [651, 69] on button "Select all" at bounding box center [664, 67] width 66 height 19
click at [651, 69] on button "Reset to Default" at bounding box center [653, 67] width 88 height 19
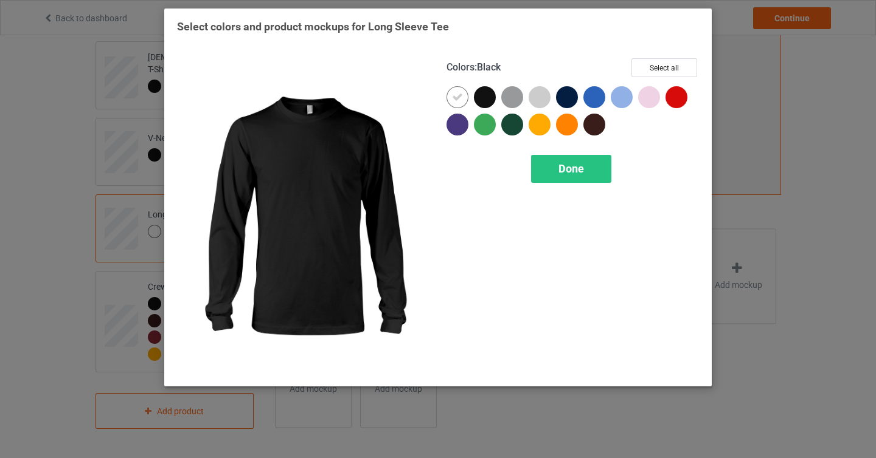
click at [481, 100] on div at bounding box center [485, 97] width 22 height 22
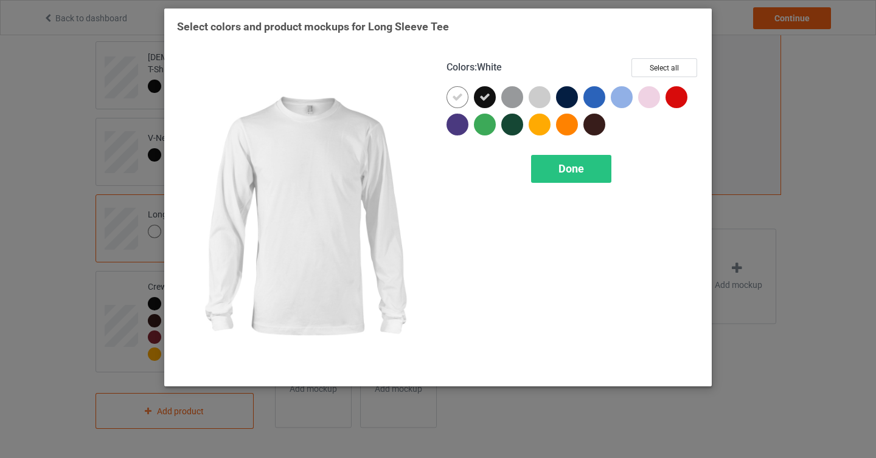
click at [448, 100] on div at bounding box center [457, 97] width 22 height 22
click at [456, 100] on div at bounding box center [457, 97] width 22 height 22
click at [457, 95] on icon at bounding box center [457, 97] width 11 height 11
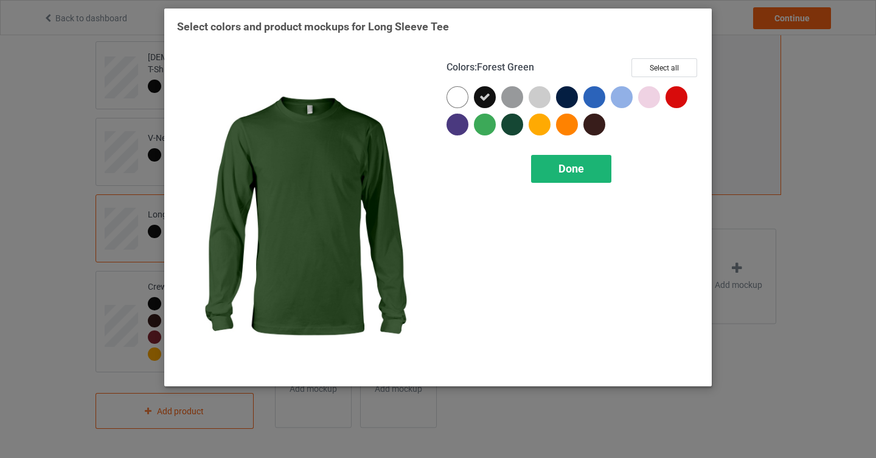
click at [551, 162] on div "Done" at bounding box center [571, 169] width 80 height 28
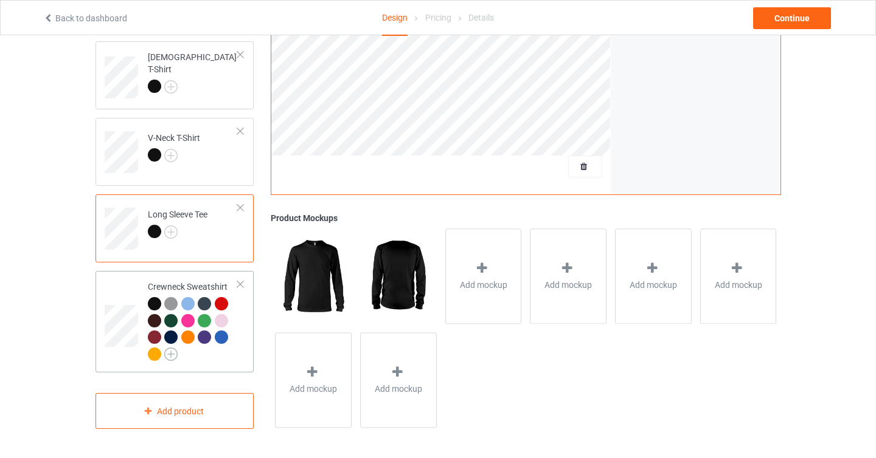
click at [173, 353] on img at bounding box center [170, 354] width 13 height 13
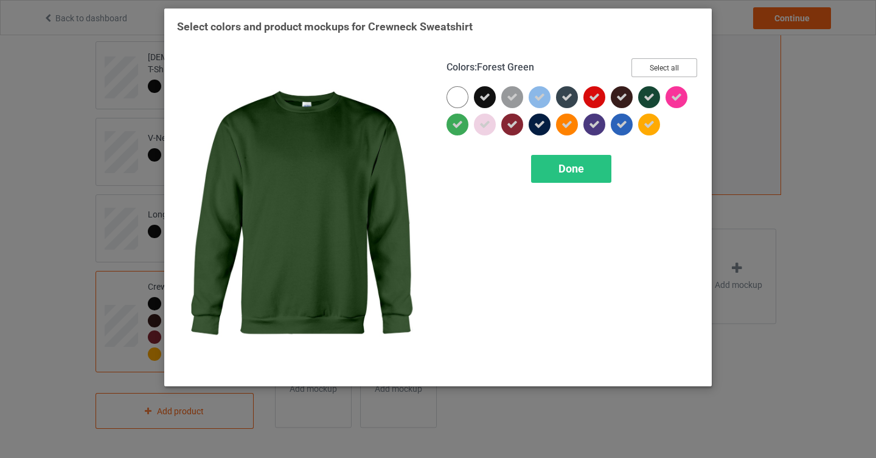
click at [666, 71] on button "Select all" at bounding box center [664, 67] width 66 height 19
click at [666, 71] on button "Reset to Default" at bounding box center [653, 67] width 88 height 19
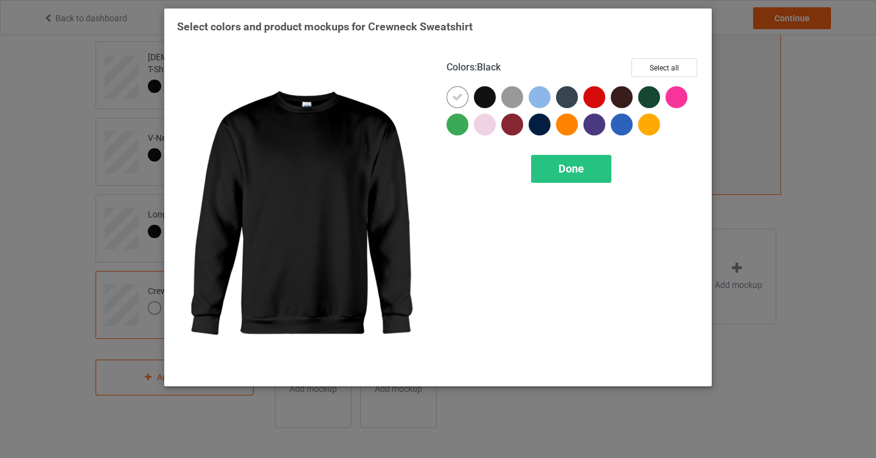
click at [487, 95] on div at bounding box center [485, 97] width 22 height 22
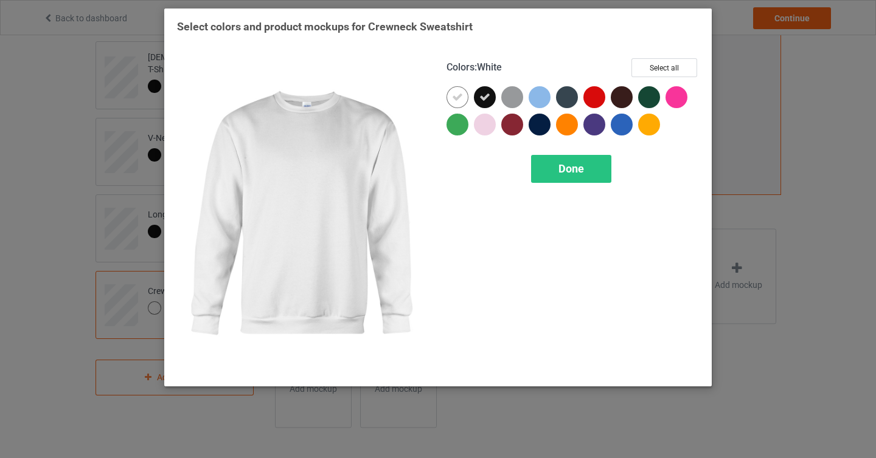
click at [462, 95] on icon at bounding box center [457, 97] width 11 height 11
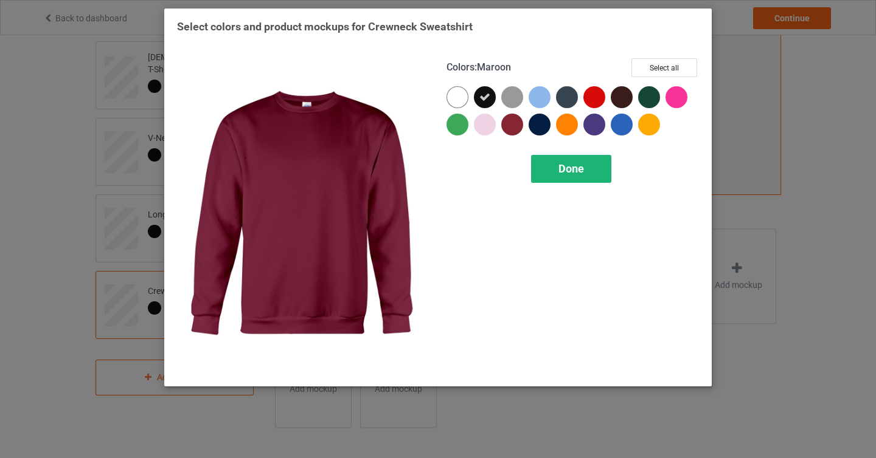
click at [571, 174] on span "Done" at bounding box center [571, 168] width 26 height 13
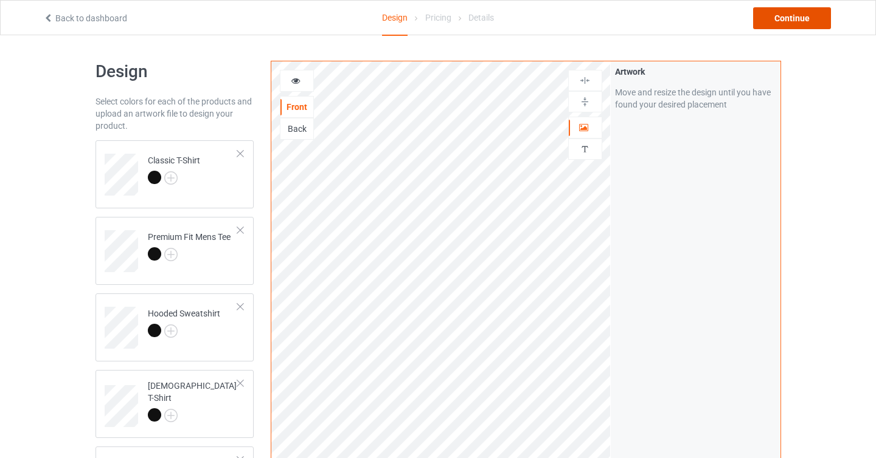
click at [789, 16] on div "Continue" at bounding box center [792, 18] width 78 height 22
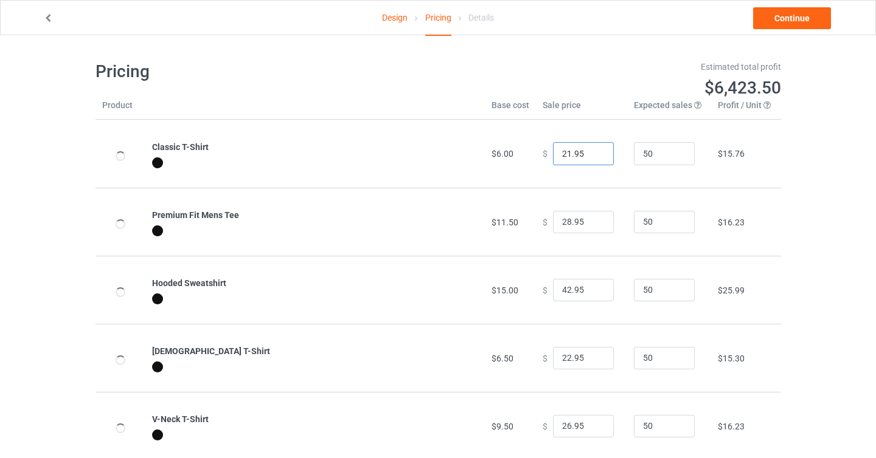
click at [594, 157] on input "21.95" at bounding box center [583, 153] width 61 height 23
click at [594, 157] on input "20.95" at bounding box center [583, 153] width 61 height 23
type input "19.95"
click at [594, 157] on input "19.95" at bounding box center [583, 153] width 61 height 23
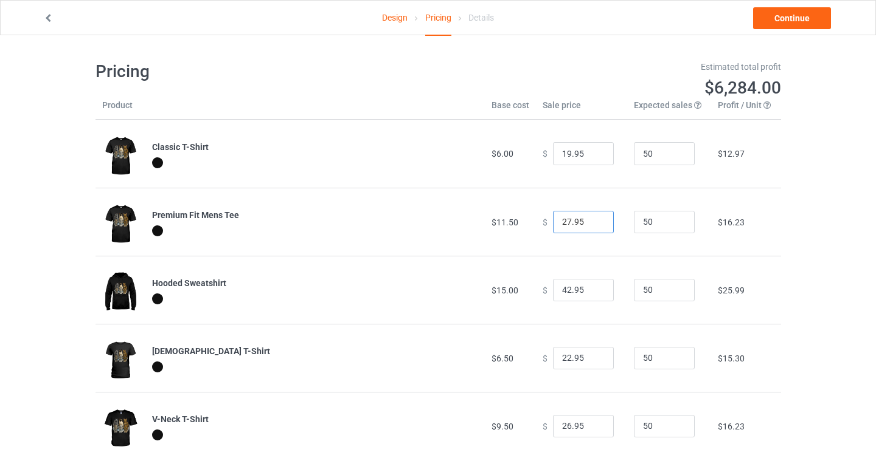
click at [595, 225] on input "27.95" at bounding box center [583, 222] width 61 height 23
click at [595, 225] on input "26.95" at bounding box center [583, 222] width 61 height 23
click at [595, 225] on input "25.95" at bounding box center [583, 222] width 61 height 23
click at [594, 225] on input "24.95" at bounding box center [583, 222] width 61 height 23
type input "23.95"
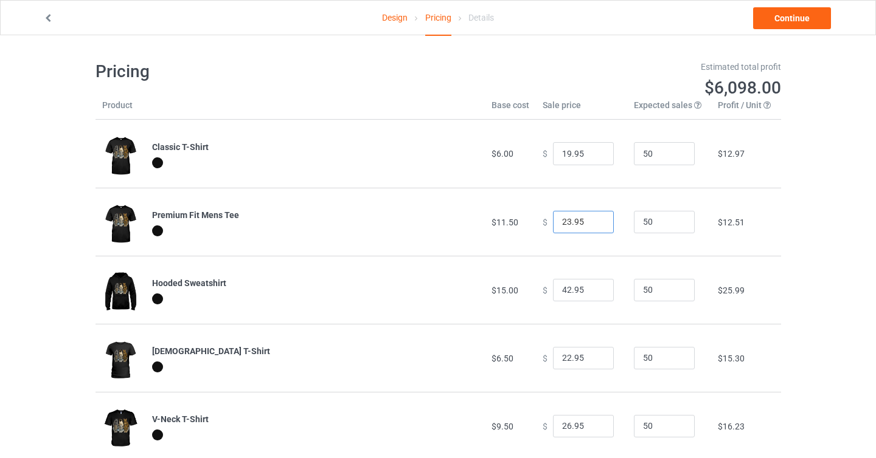
click at [594, 225] on input "23.95" at bounding box center [583, 222] width 61 height 23
click at [595, 294] on input "41.95" at bounding box center [583, 290] width 61 height 23
click at [595, 294] on input "40.95" at bounding box center [583, 290] width 61 height 23
click at [595, 294] on input "39.95" at bounding box center [583, 290] width 61 height 23
click at [595, 294] on input "38.95" at bounding box center [583, 290] width 61 height 23
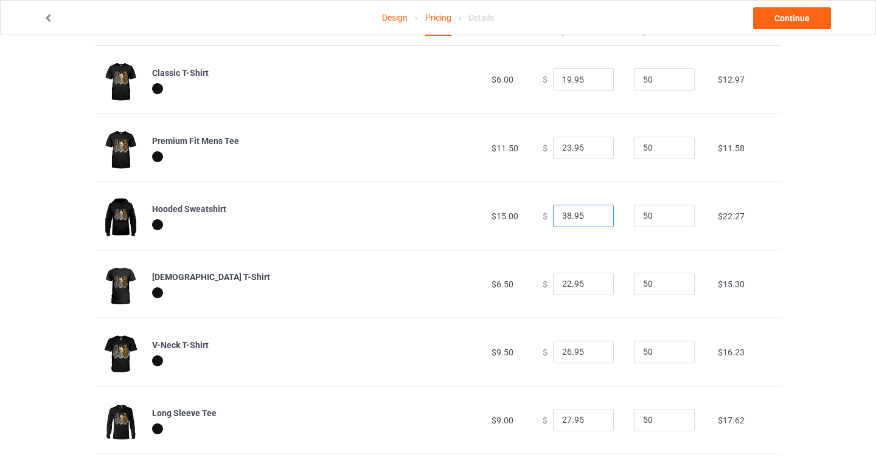
scroll to position [15, 0]
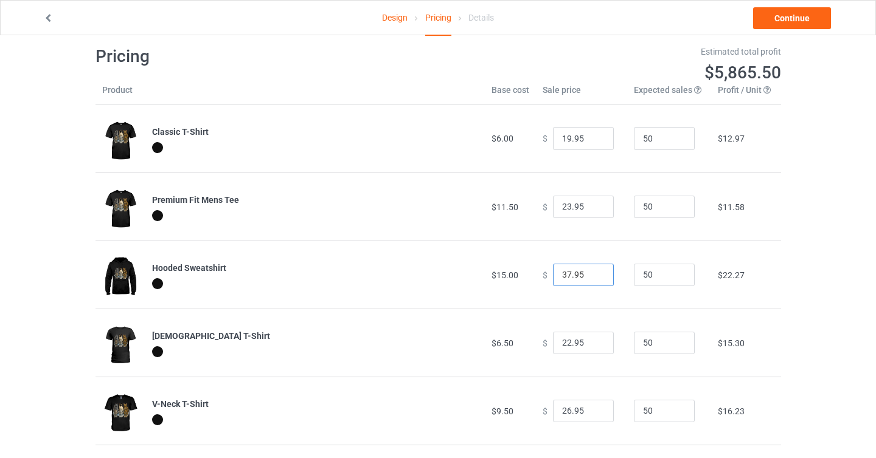
click at [595, 280] on input "37.95" at bounding box center [583, 275] width 61 height 23
click at [595, 280] on input "36.95" at bounding box center [583, 275] width 61 height 23
click at [595, 280] on input "35.95" at bounding box center [583, 275] width 61 height 23
click at [595, 280] on input "34.95" at bounding box center [583, 275] width 61 height 23
click at [595, 280] on input "33.95" at bounding box center [583, 275] width 61 height 23
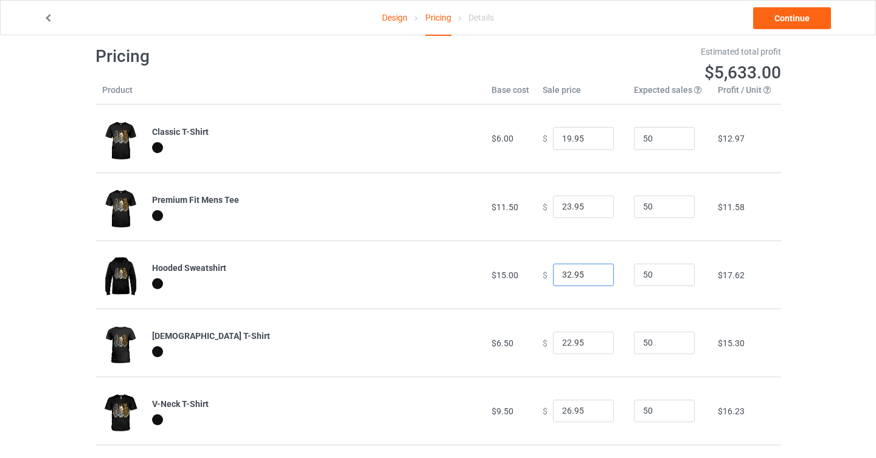
type input "32.95"
click at [595, 280] on input "32.95" at bounding box center [583, 275] width 61 height 23
click at [595, 345] on input "21.95" at bounding box center [583, 343] width 61 height 23
click at [595, 345] on input "20.95" at bounding box center [583, 343] width 61 height 23
click at [595, 345] on input "19.95" at bounding box center [583, 343] width 61 height 23
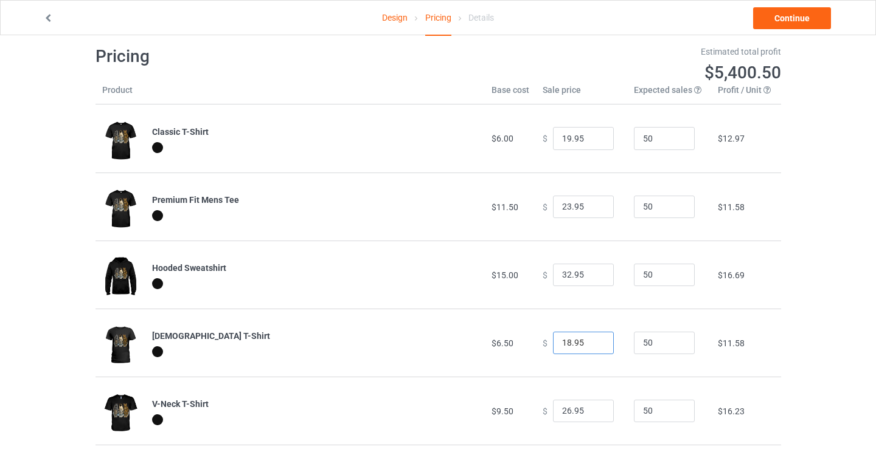
click at [595, 345] on input "18.95" at bounding box center [583, 343] width 61 height 23
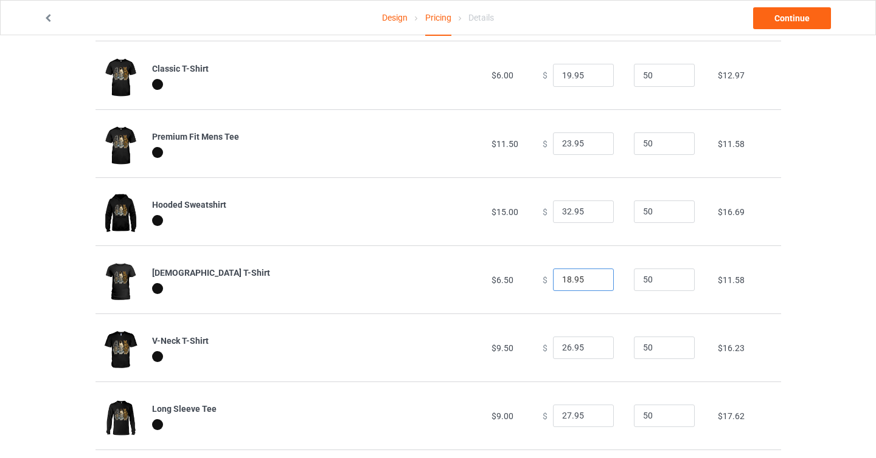
scroll to position [85, 0]
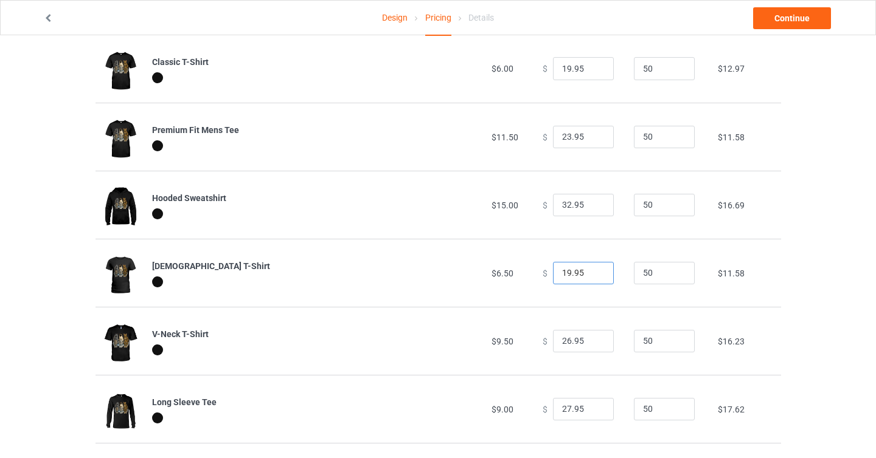
click at [593, 272] on input "19.95" at bounding box center [583, 273] width 61 height 23
click at [593, 271] on input "20.95" at bounding box center [583, 273] width 61 height 23
type input "21.95"
click at [593, 271] on input "21.95" at bounding box center [583, 273] width 61 height 23
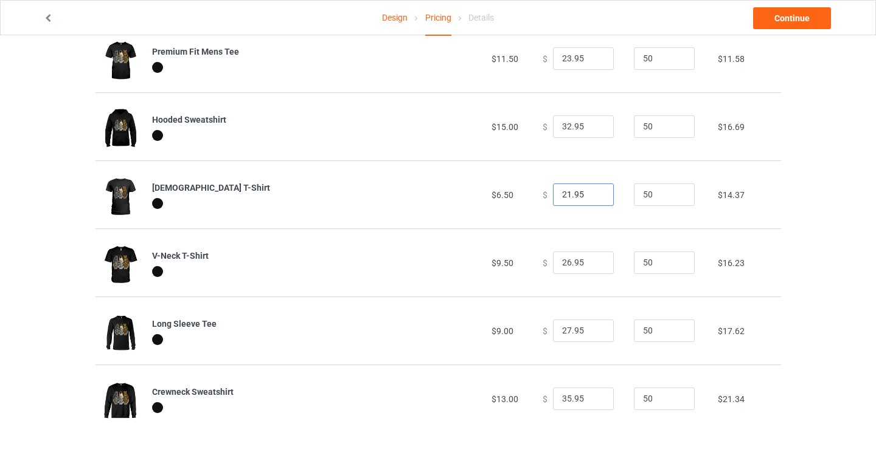
scroll to position [164, 0]
click at [594, 266] on input "25.95" at bounding box center [583, 263] width 61 height 23
click at [594, 266] on input "24.95" at bounding box center [583, 263] width 61 height 23
type input "23.95"
click at [594, 266] on input "23.95" at bounding box center [583, 263] width 61 height 23
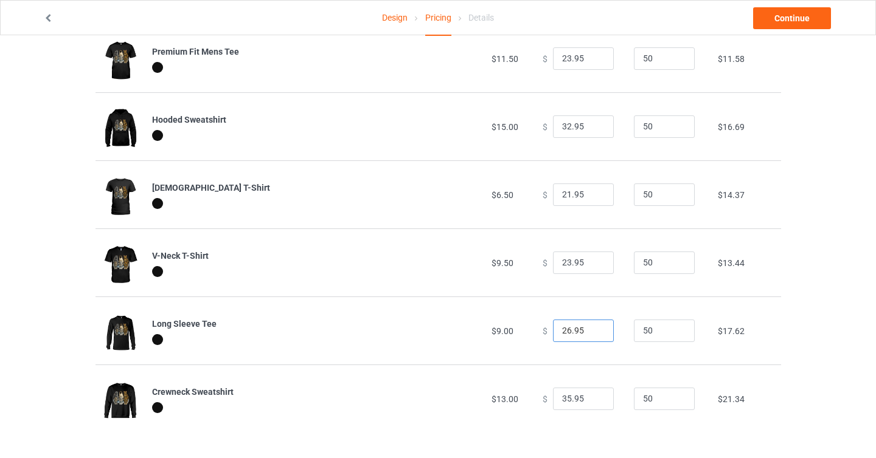
click at [593, 333] on input "26.95" at bounding box center [583, 331] width 61 height 23
type input "25.95"
click at [593, 333] on input "25.95" at bounding box center [583, 331] width 61 height 23
click at [592, 403] on input "34.95" at bounding box center [583, 399] width 61 height 23
click at [592, 403] on input "33.95" at bounding box center [583, 399] width 61 height 23
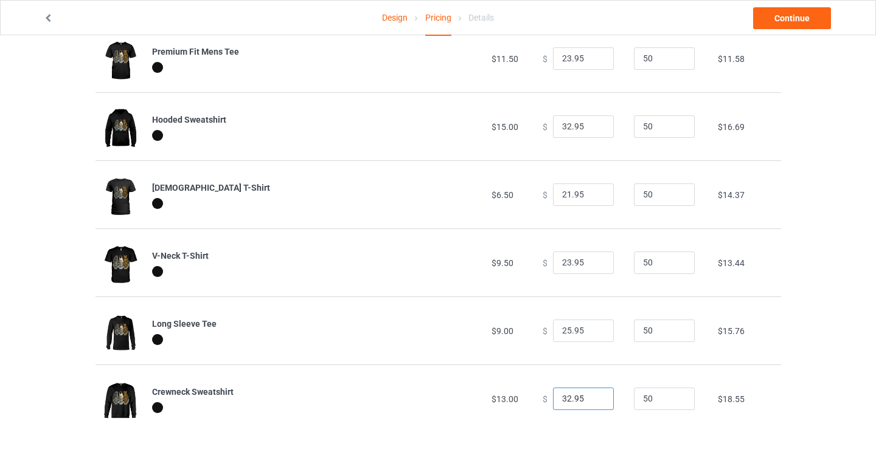
click at [592, 403] on input "32.95" at bounding box center [583, 399] width 61 height 23
type input "31.95"
click at [592, 403] on input "31.95" at bounding box center [583, 399] width 61 height 23
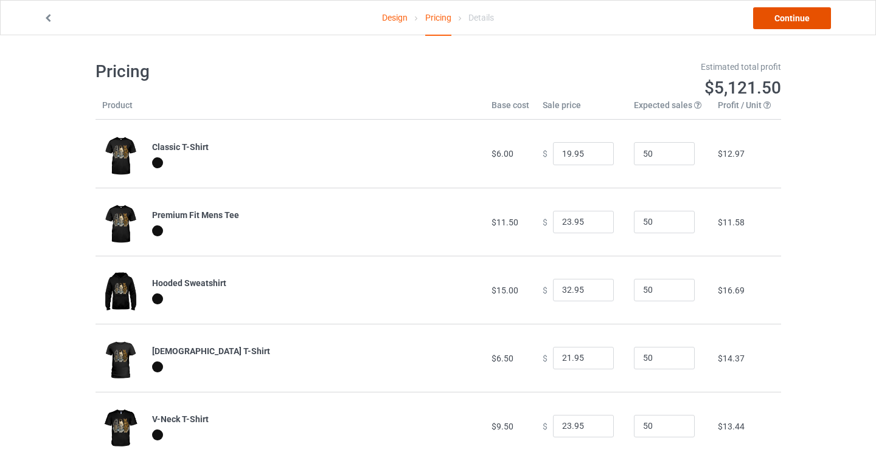
click at [797, 22] on link "Continue" at bounding box center [792, 18] width 78 height 22
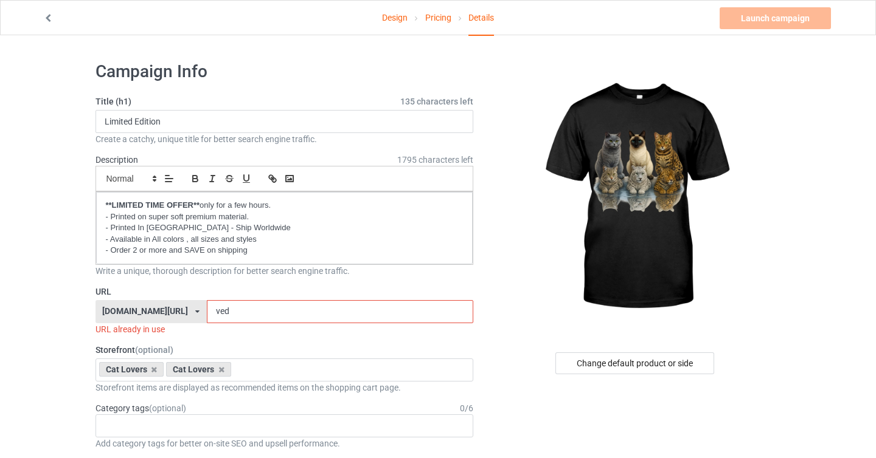
click at [398, 19] on link "Design" at bounding box center [395, 18] width 26 height 34
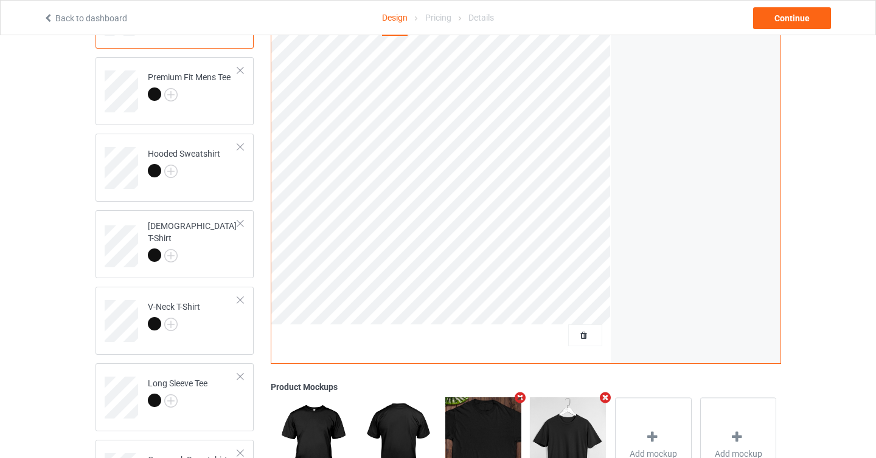
scroll to position [209, 0]
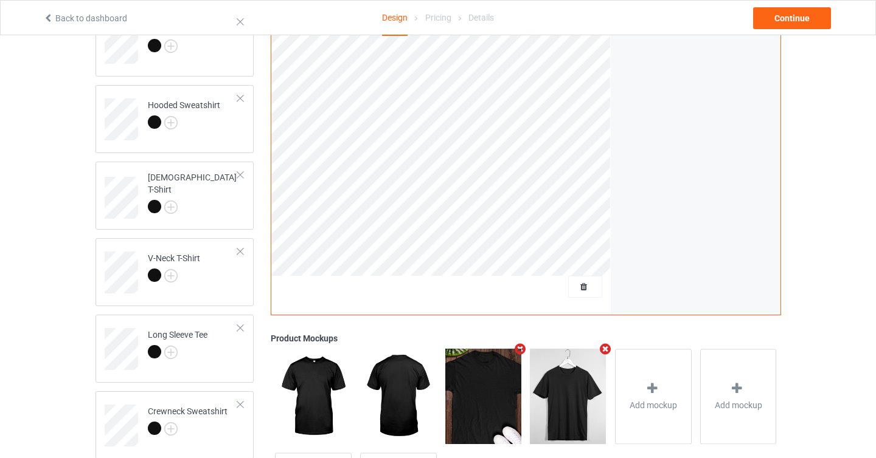
click at [583, 294] on div at bounding box center [585, 287] width 34 height 22
click at [575, 292] on span "Delete all designs" at bounding box center [557, 287] width 64 height 10
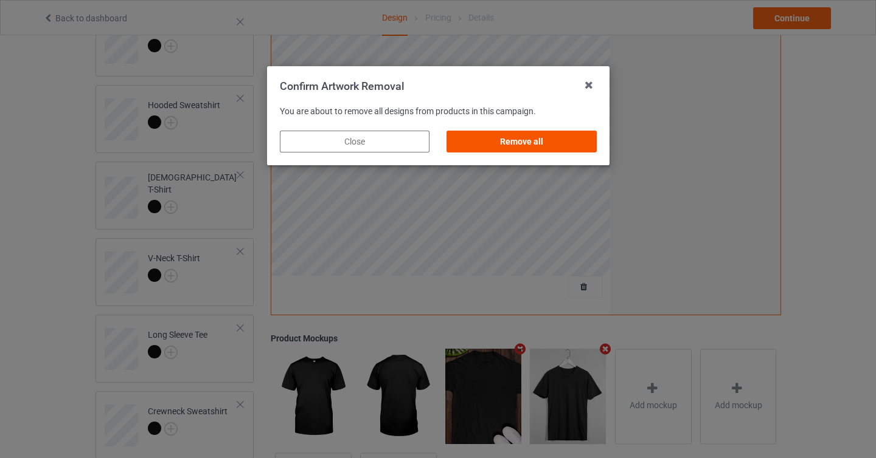
click at [549, 146] on div "Remove all" at bounding box center [521, 142] width 150 height 22
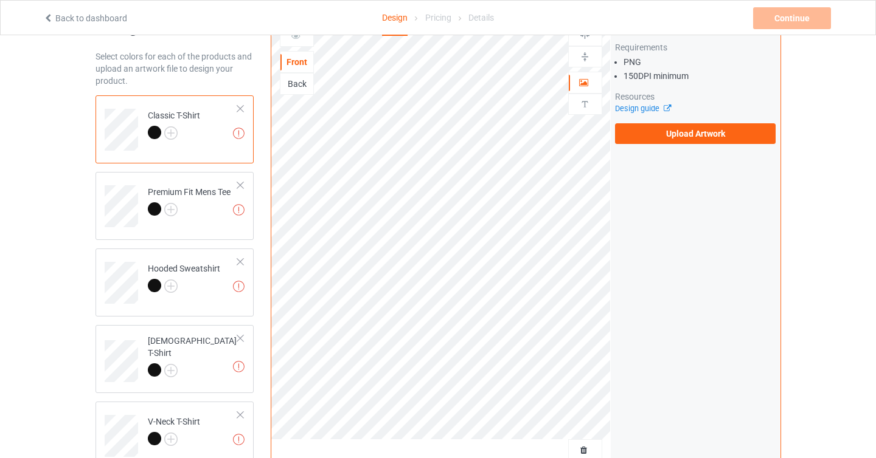
scroll to position [41, 0]
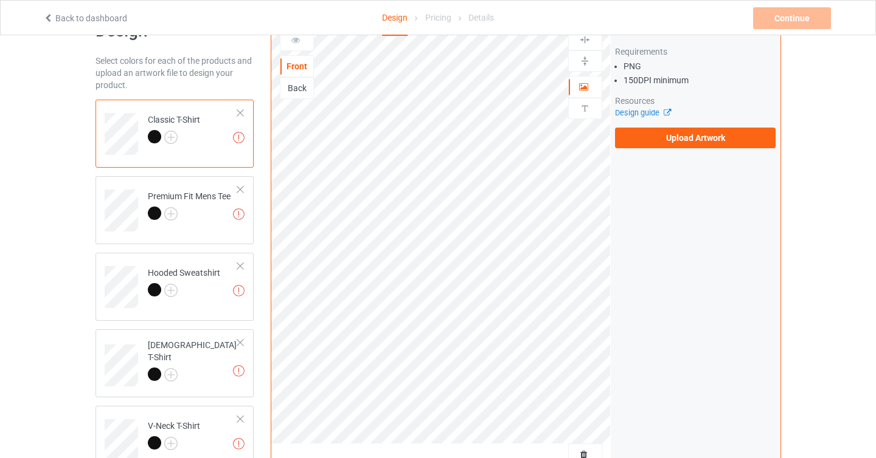
click at [679, 122] on div "Artwork Requirements PNG 150 DPI minimum Resources Design guide Upload Artwork" at bounding box center [695, 86] width 161 height 123
click at [680, 135] on label "Upload Artwork" at bounding box center [695, 138] width 161 height 21
click at [0, 0] on input "Upload Artwork" at bounding box center [0, 0] width 0 height 0
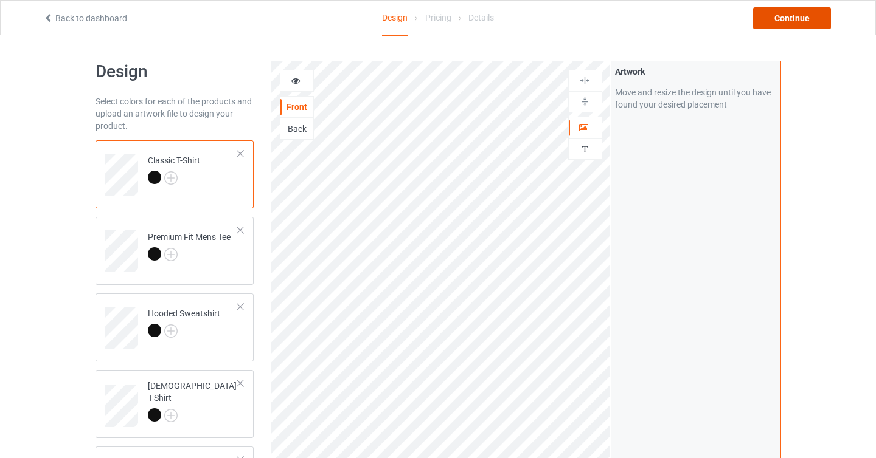
click at [792, 22] on div "Continue" at bounding box center [792, 18] width 78 height 22
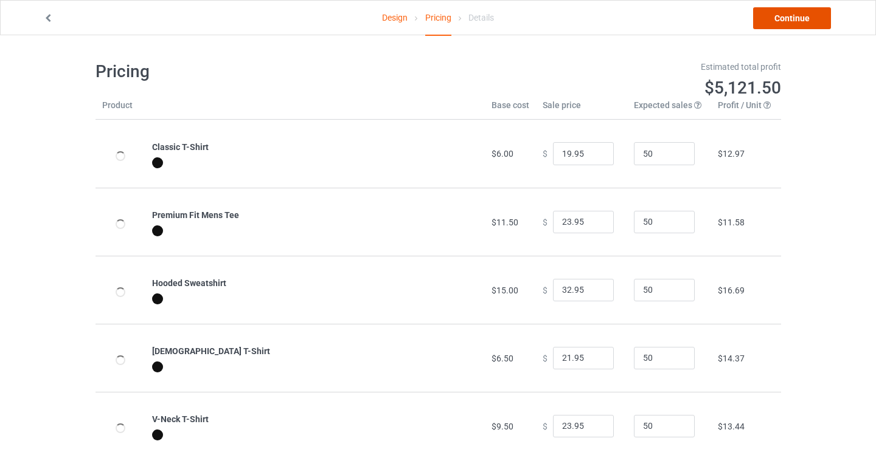
click at [776, 24] on link "Continue" at bounding box center [792, 18] width 78 height 22
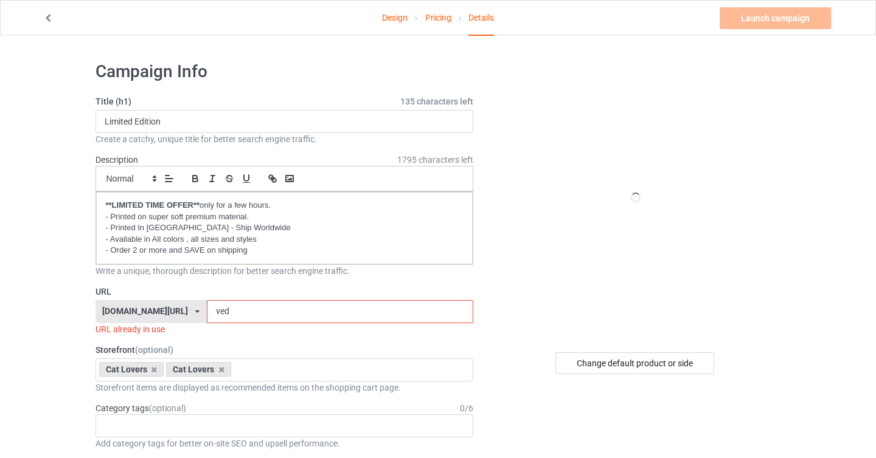
click at [207, 313] on input "ved" at bounding box center [340, 311] width 266 height 23
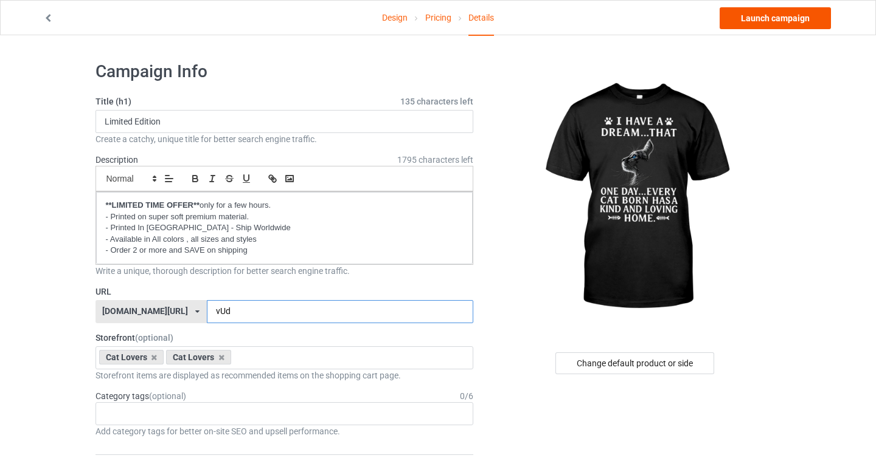
type input "vUd"
click at [779, 18] on link "Launch campaign" at bounding box center [774, 18] width 111 height 22
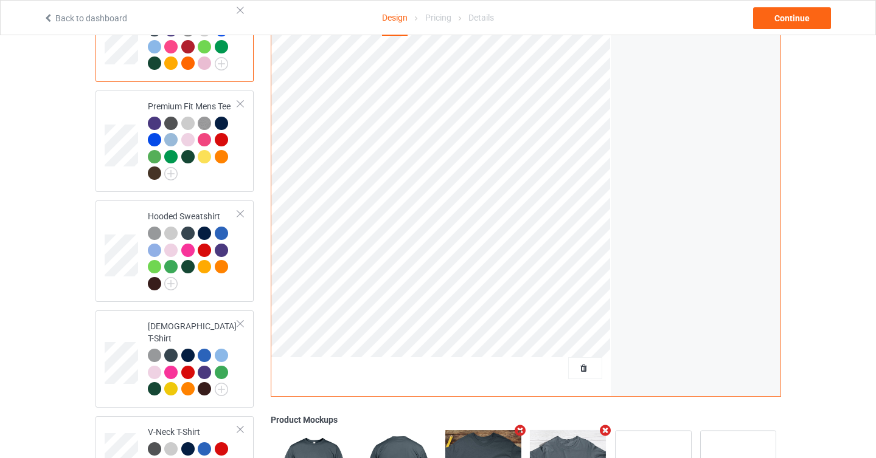
scroll to position [160, 0]
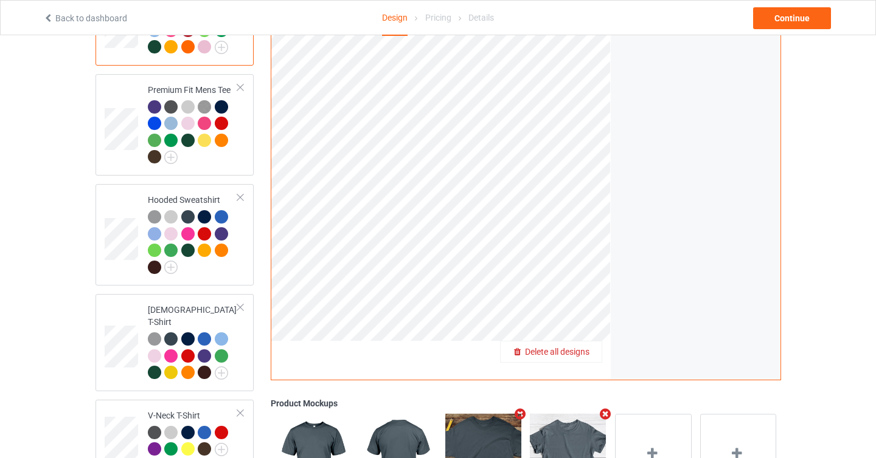
click at [579, 347] on span "Delete all designs" at bounding box center [557, 352] width 64 height 10
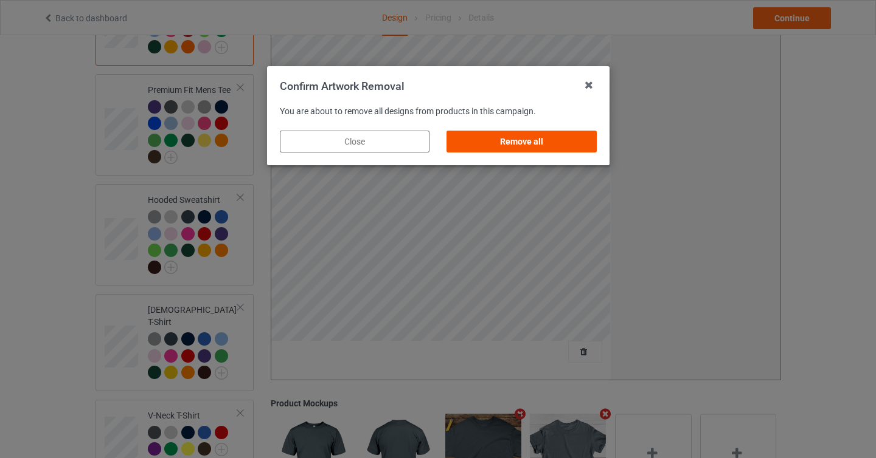
click at [542, 143] on div "Remove all" at bounding box center [521, 142] width 150 height 22
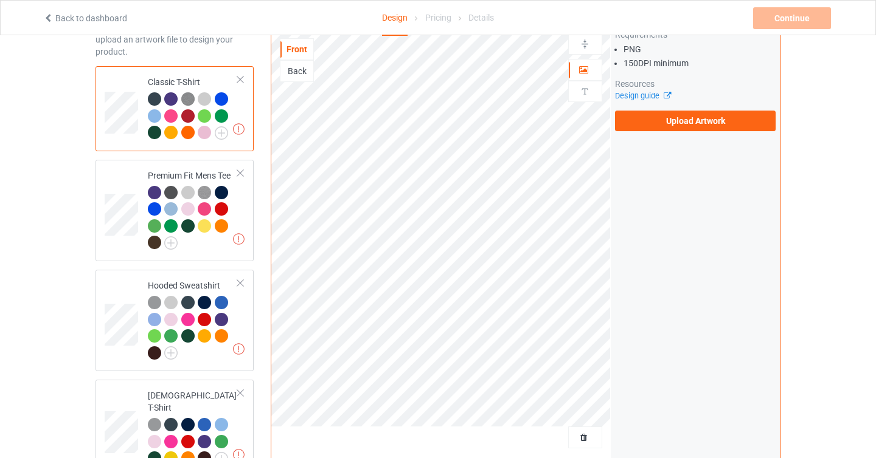
scroll to position [0, 0]
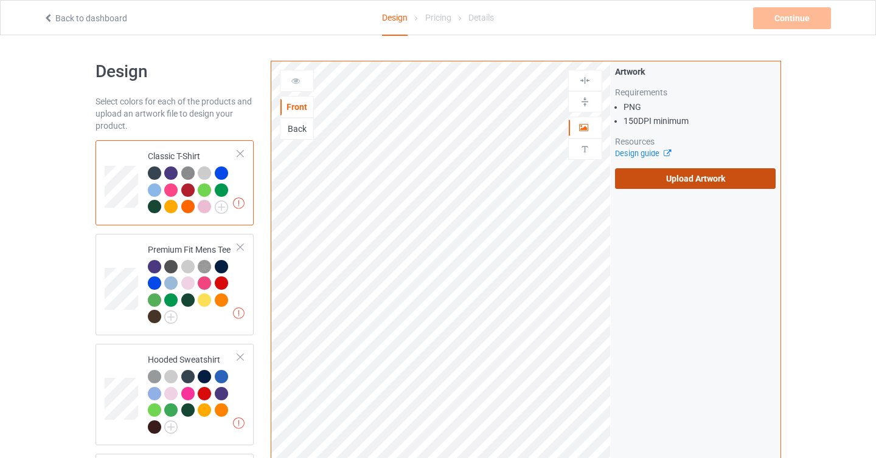
click at [686, 183] on label "Upload Artwork" at bounding box center [695, 178] width 161 height 21
click at [0, 0] on input "Upload Artwork" at bounding box center [0, 0] width 0 height 0
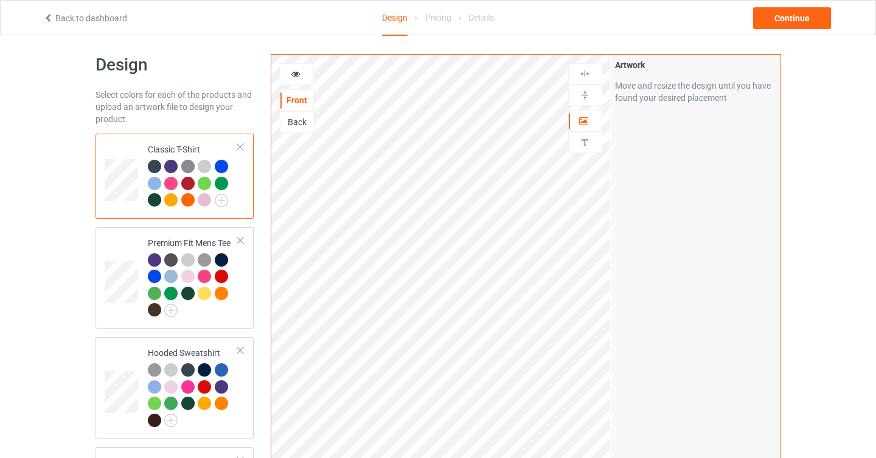
scroll to position [6, 0]
click at [228, 202] on div at bounding box center [193, 186] width 91 height 50
click at [220, 202] on img at bounding box center [221, 201] width 13 height 13
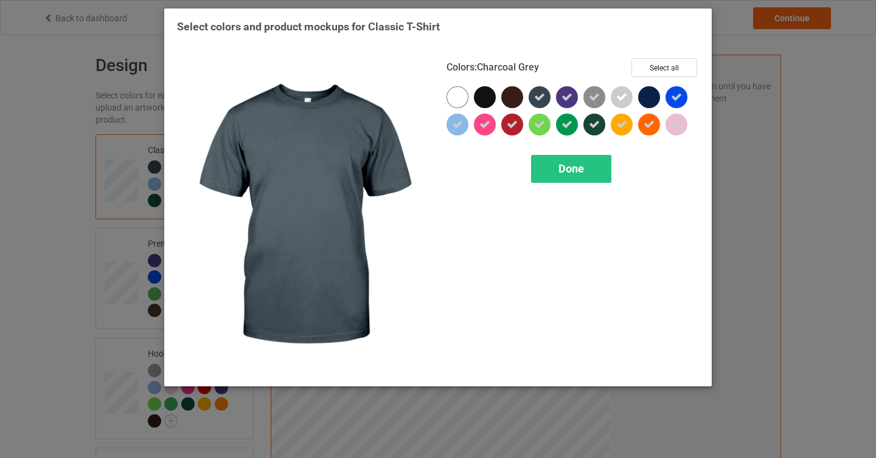
click at [543, 94] on icon at bounding box center [539, 97] width 11 height 11
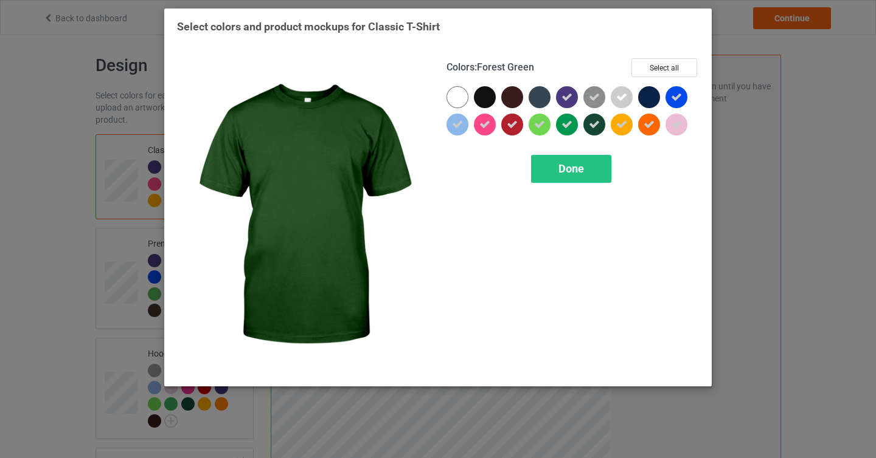
click at [597, 126] on icon at bounding box center [594, 124] width 11 height 11
click at [585, 163] on div "Done" at bounding box center [571, 169] width 80 height 28
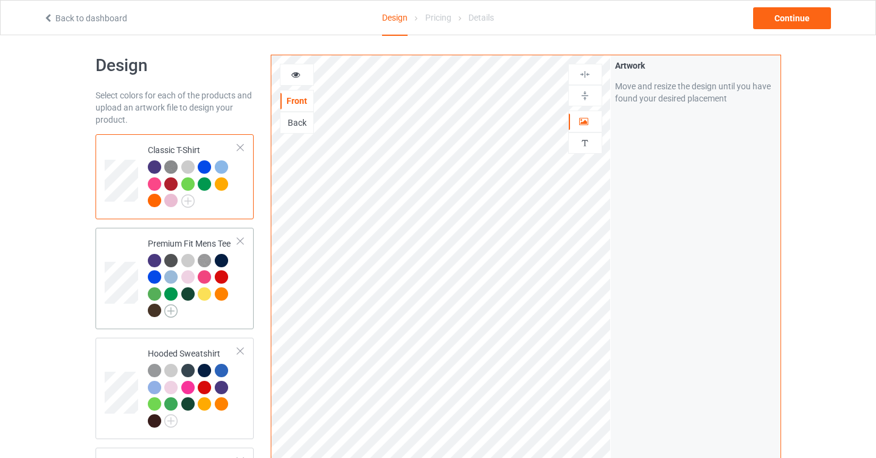
click at [175, 312] on img at bounding box center [170, 311] width 13 height 13
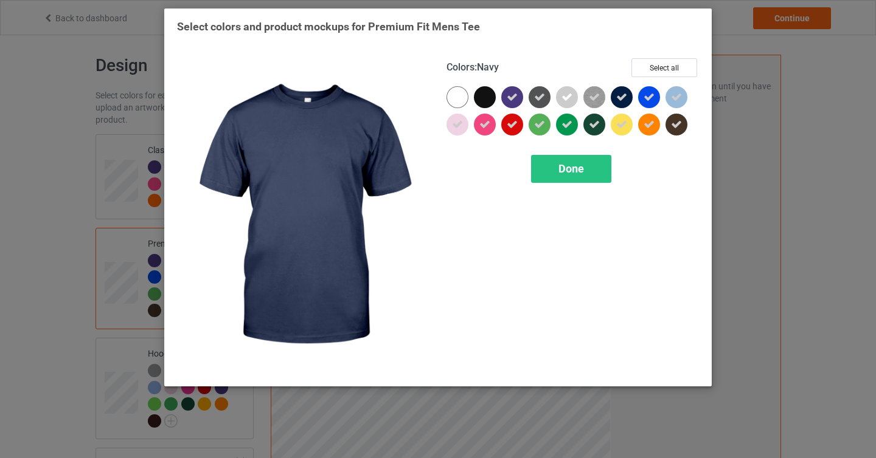
click at [625, 100] on icon at bounding box center [621, 97] width 11 height 11
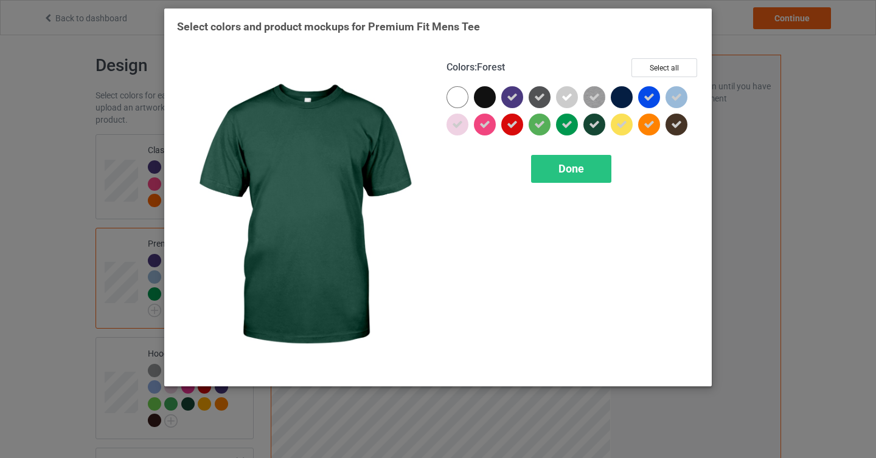
click at [592, 128] on icon at bounding box center [594, 124] width 11 height 11
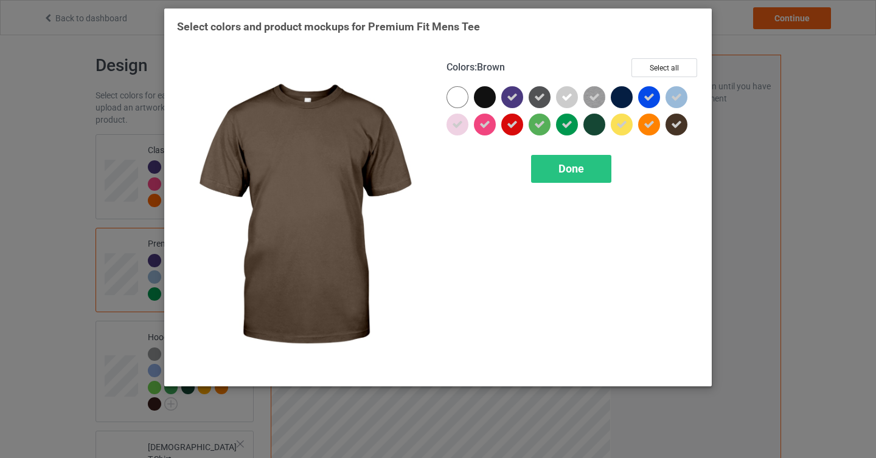
click at [680, 125] on icon at bounding box center [676, 124] width 11 height 11
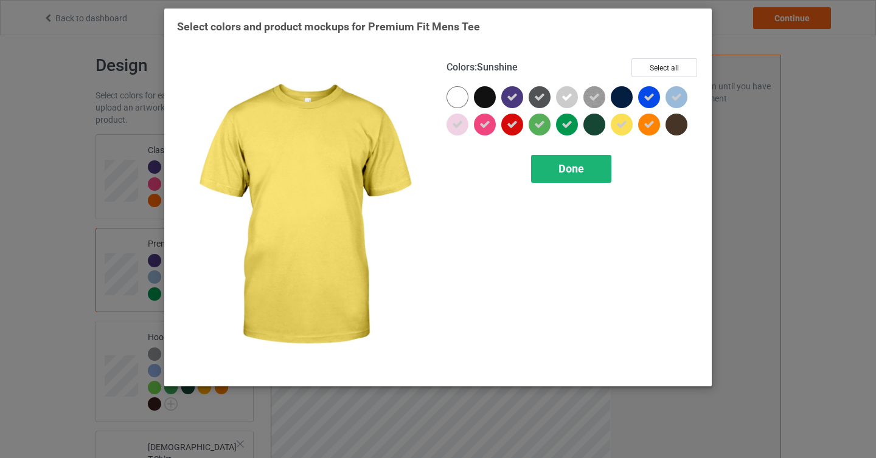
click at [562, 165] on span "Done" at bounding box center [571, 168] width 26 height 13
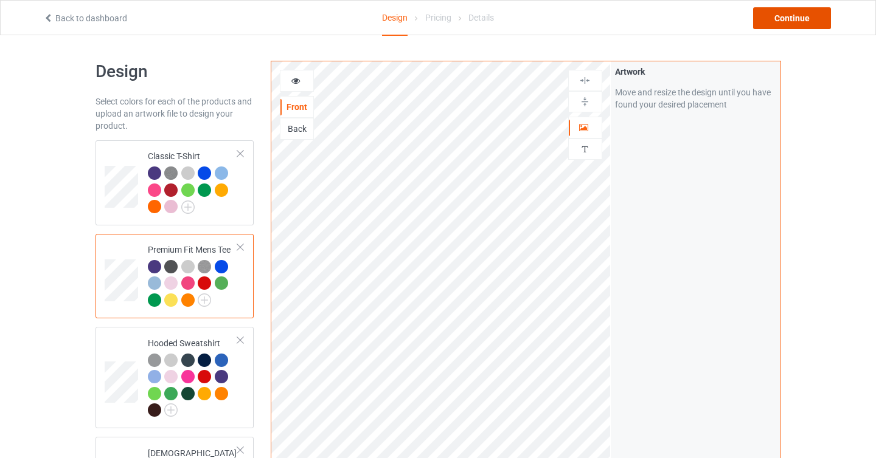
click at [778, 25] on div "Continue" at bounding box center [792, 18] width 78 height 22
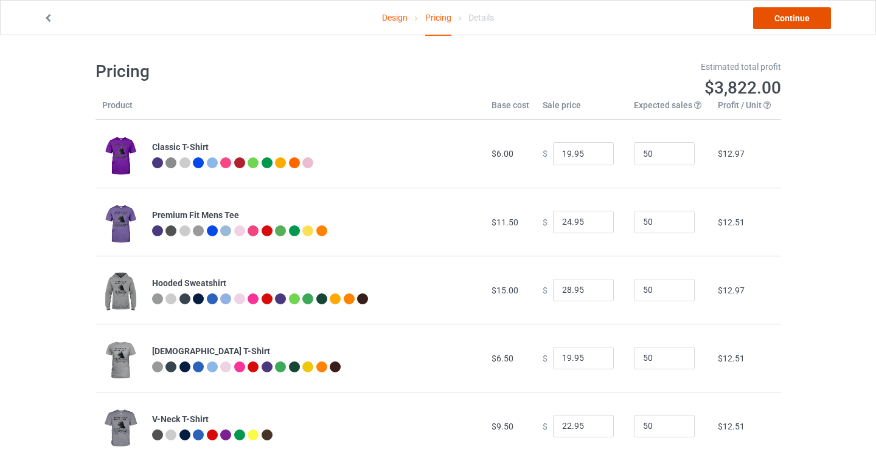
click at [783, 18] on link "Continue" at bounding box center [792, 18] width 78 height 22
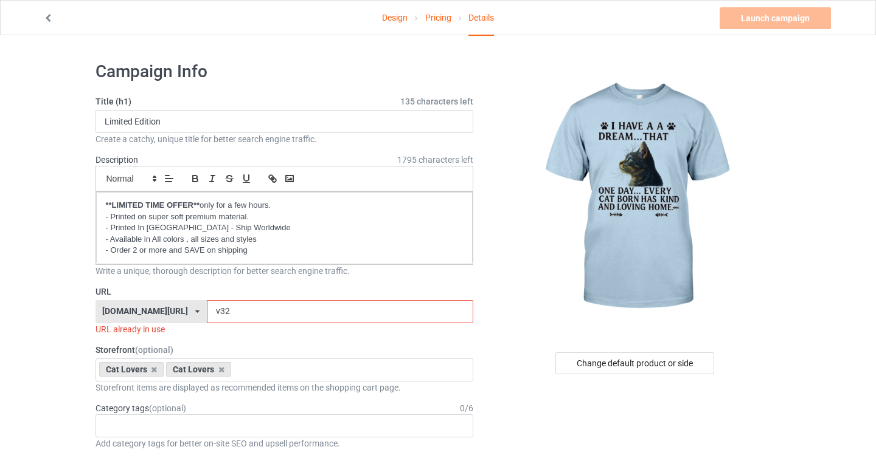
click at [207, 311] on input "v32" at bounding box center [340, 311] width 266 height 23
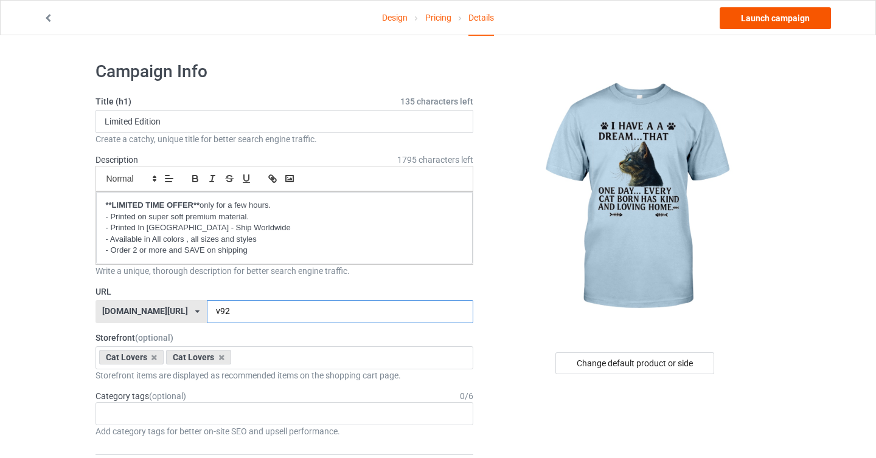
type input "v92"
click at [756, 22] on link "Launch campaign" at bounding box center [774, 18] width 111 height 22
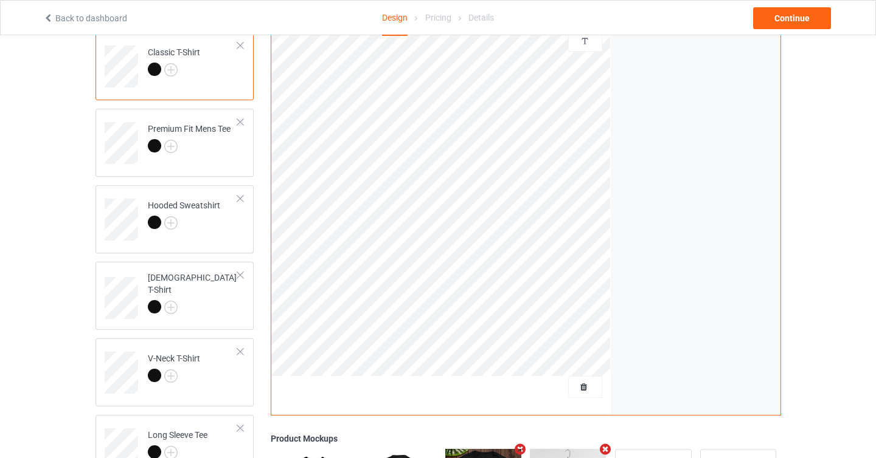
scroll to position [61, 0]
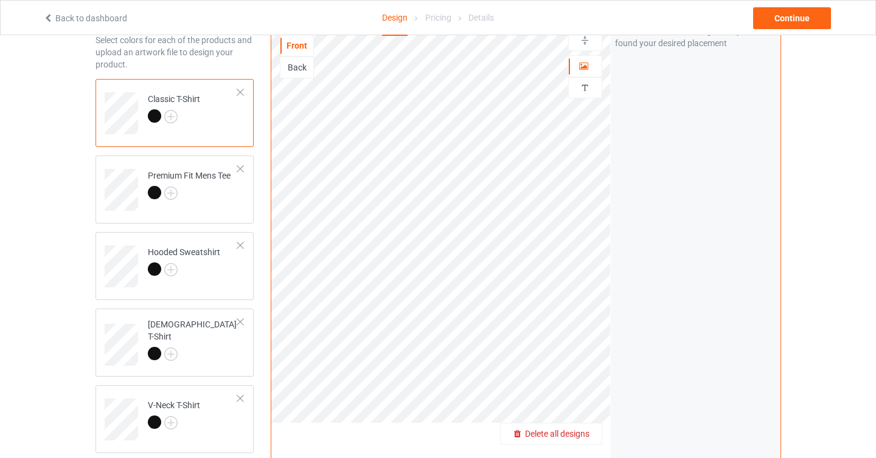
click at [581, 438] on span "Delete all designs" at bounding box center [557, 434] width 64 height 10
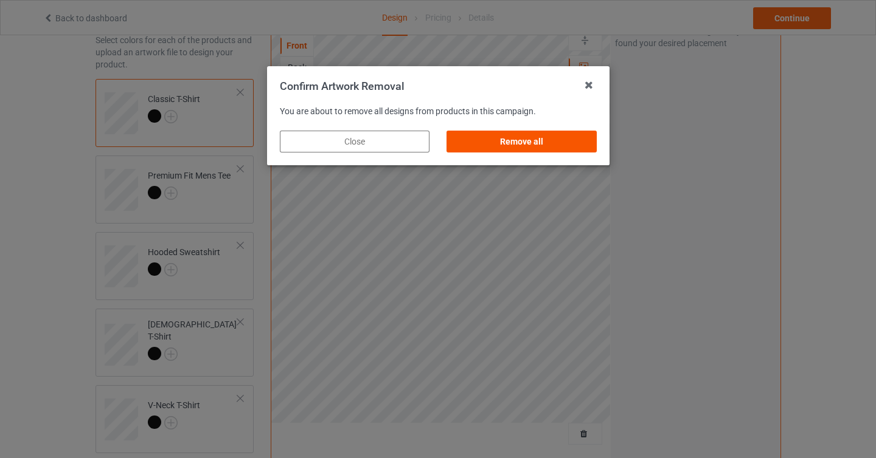
click at [570, 151] on div "Remove all" at bounding box center [521, 142] width 150 height 22
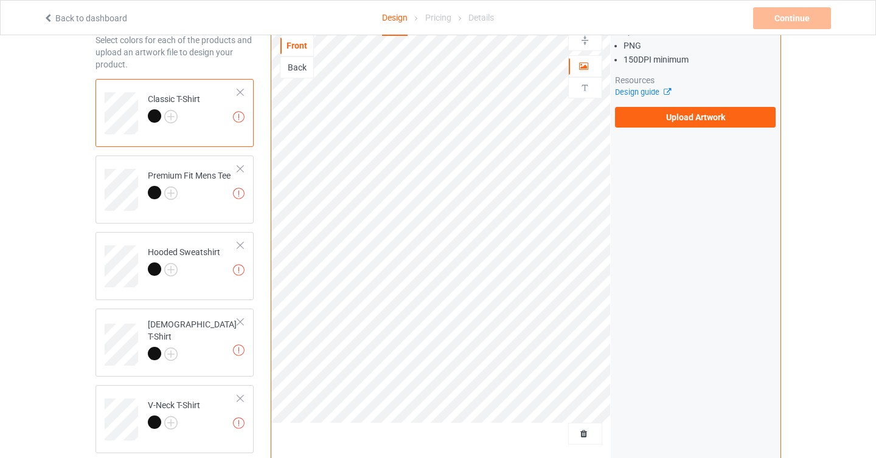
scroll to position [0, 0]
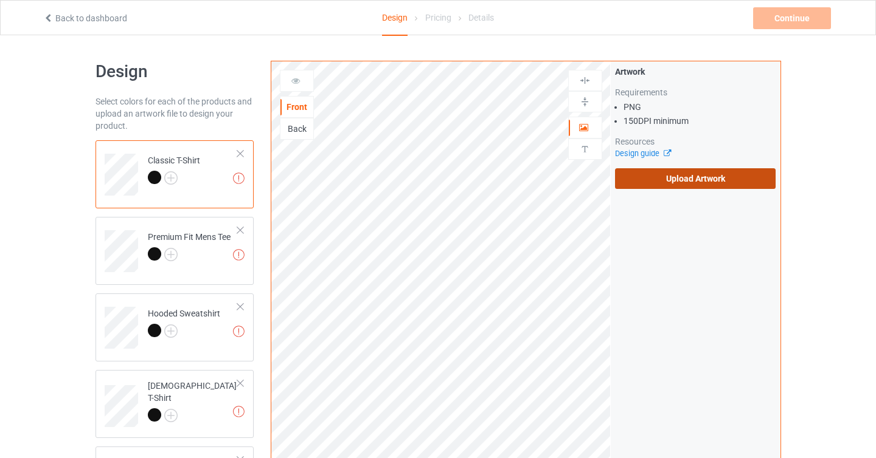
click at [672, 173] on label "Upload Artwork" at bounding box center [695, 178] width 161 height 21
click at [0, 0] on input "Upload Artwork" at bounding box center [0, 0] width 0 height 0
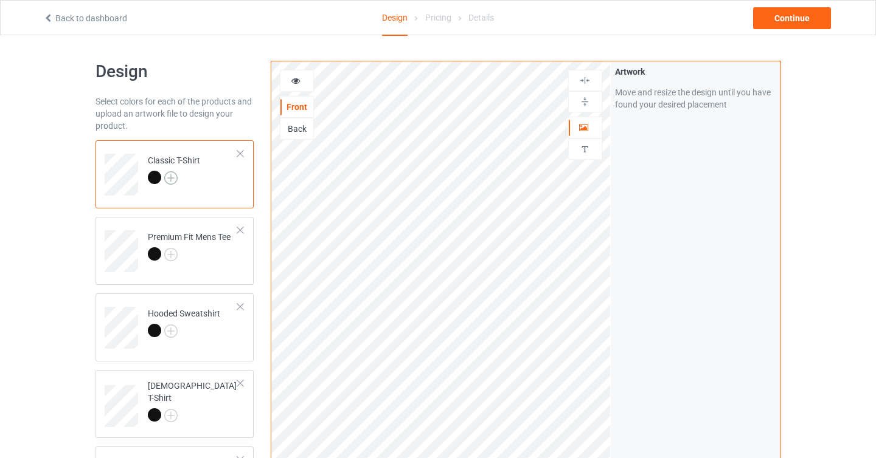
click at [174, 178] on img at bounding box center [170, 177] width 13 height 13
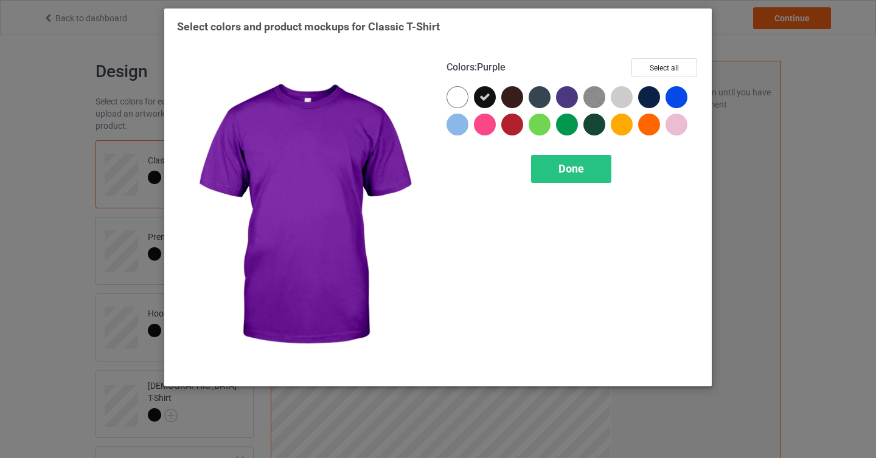
click at [567, 95] on div at bounding box center [567, 97] width 22 height 22
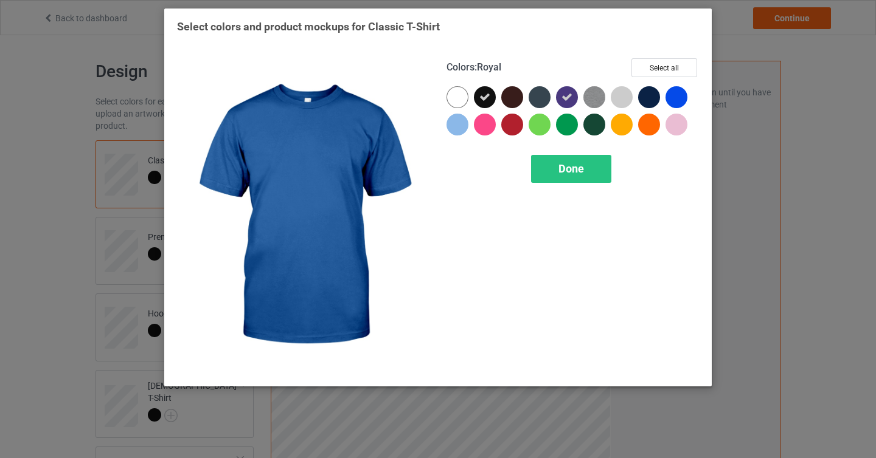
click at [674, 97] on div at bounding box center [676, 97] width 22 height 22
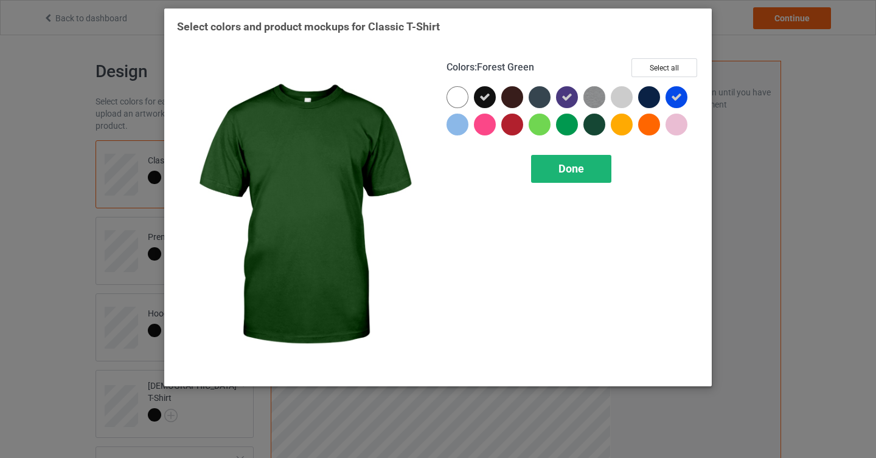
click at [583, 166] on span "Done" at bounding box center [571, 168] width 26 height 13
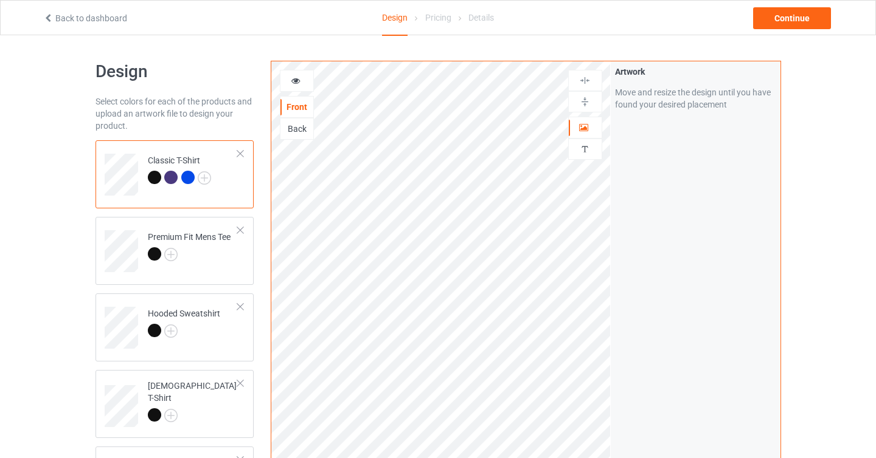
click at [188, 182] on div at bounding box center [187, 177] width 13 height 13
click at [665, 205] on div "Artwork Move and resize the design until you have found your desired placement" at bounding box center [695, 292] width 170 height 462
click at [171, 179] on div at bounding box center [170, 177] width 13 height 13
click at [153, 181] on div at bounding box center [154, 177] width 13 height 13
click at [171, 180] on div at bounding box center [170, 177] width 13 height 13
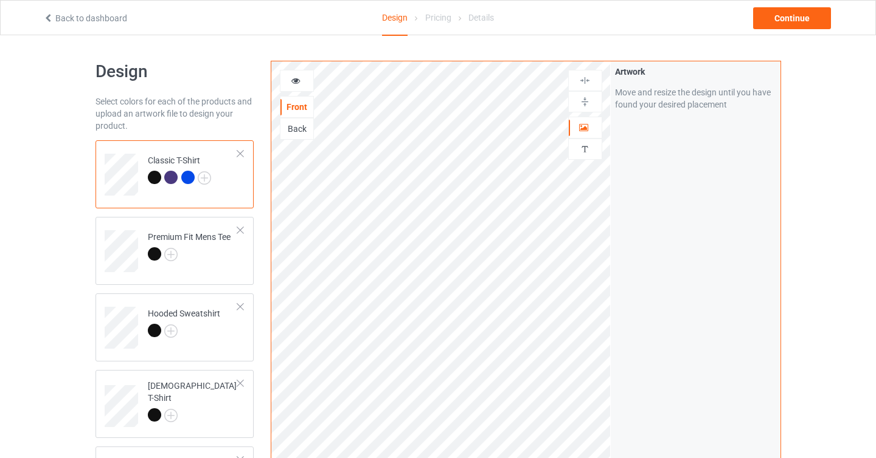
click at [188, 179] on div at bounding box center [187, 177] width 13 height 13
click at [174, 257] on img at bounding box center [170, 254] width 13 height 13
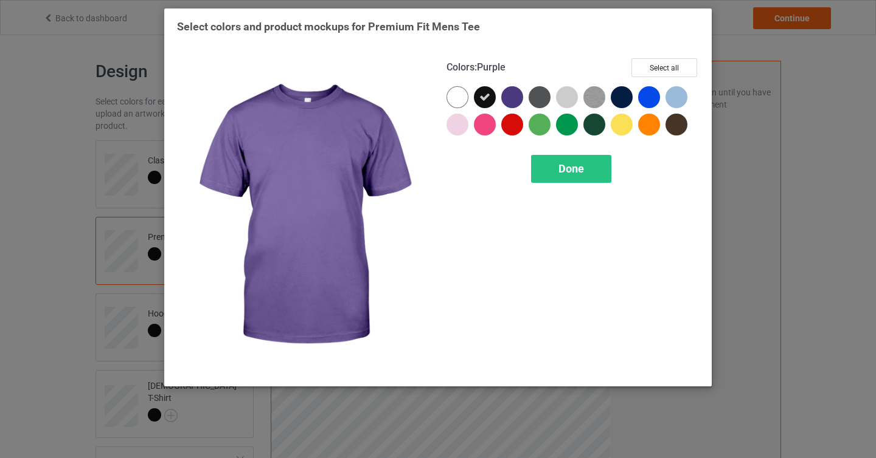
click at [515, 95] on div at bounding box center [512, 97] width 22 height 22
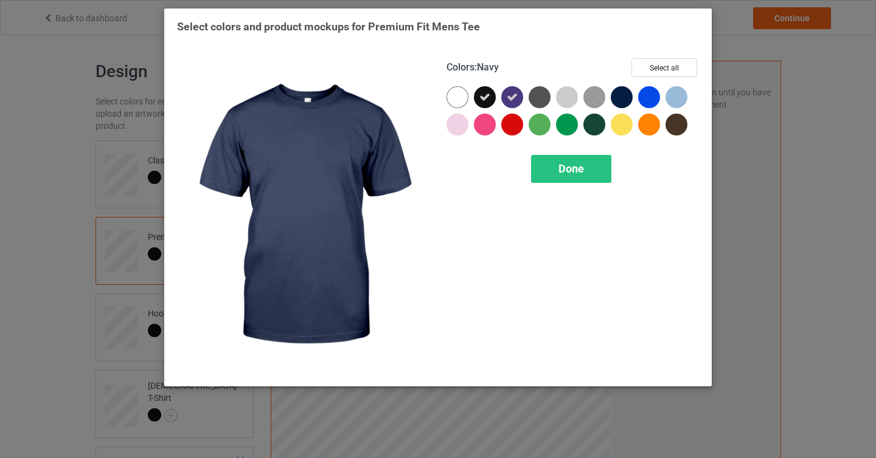
click at [621, 93] on div at bounding box center [621, 97] width 22 height 22
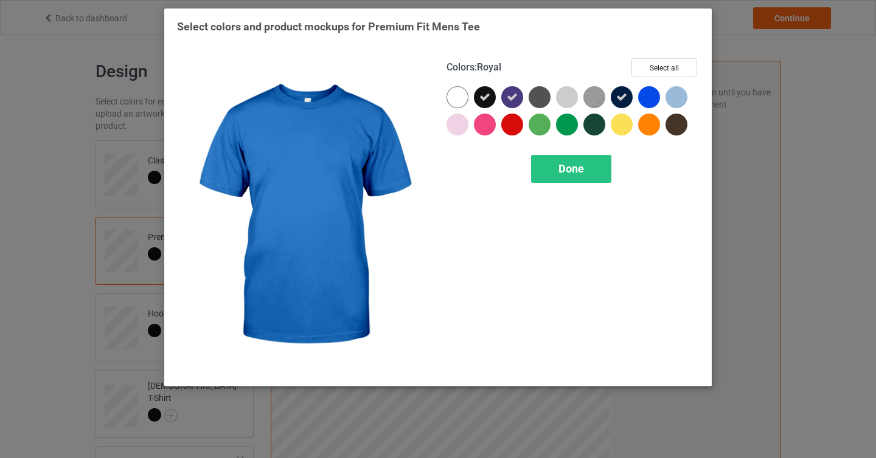
click at [651, 94] on div at bounding box center [649, 97] width 22 height 22
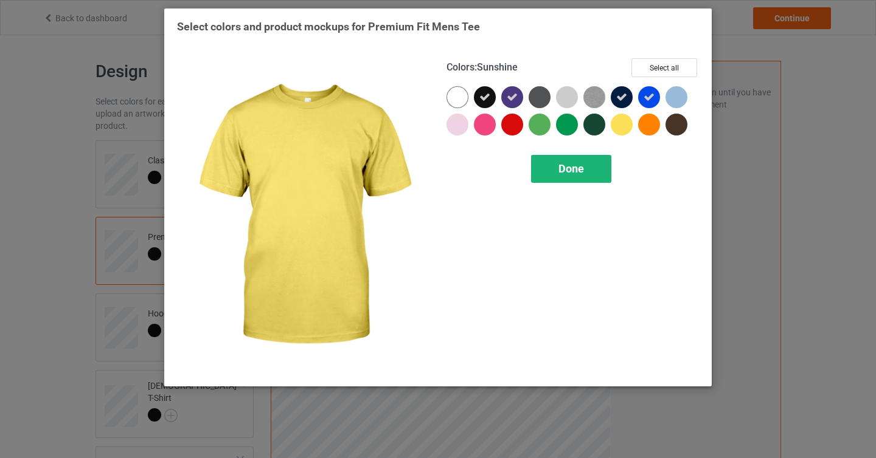
click at [583, 172] on span "Done" at bounding box center [571, 168] width 26 height 13
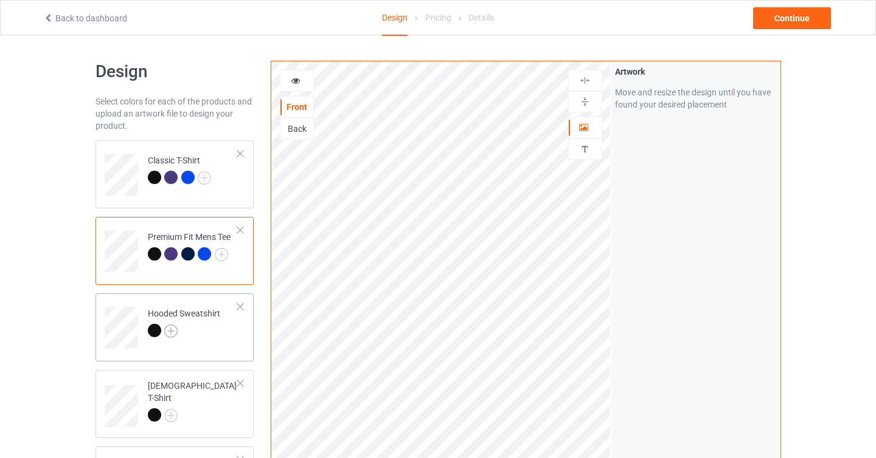
click at [174, 332] on img at bounding box center [170, 331] width 13 height 13
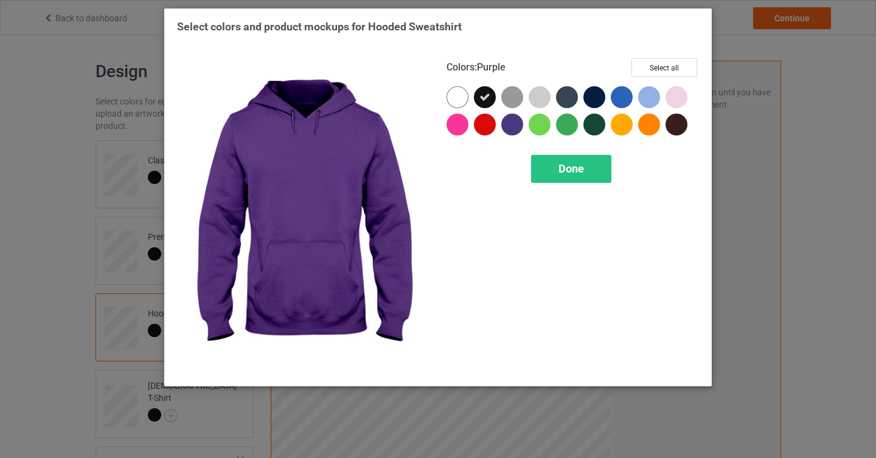
click at [516, 120] on div at bounding box center [512, 125] width 22 height 22
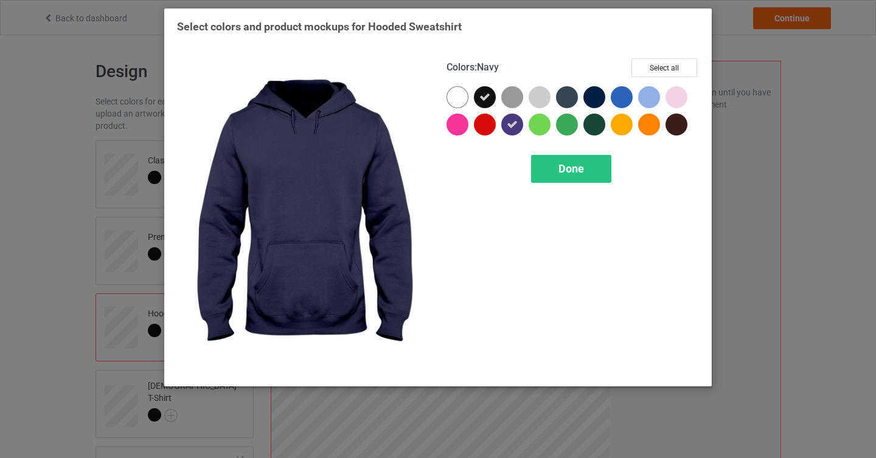
click at [593, 98] on div at bounding box center [594, 97] width 22 height 22
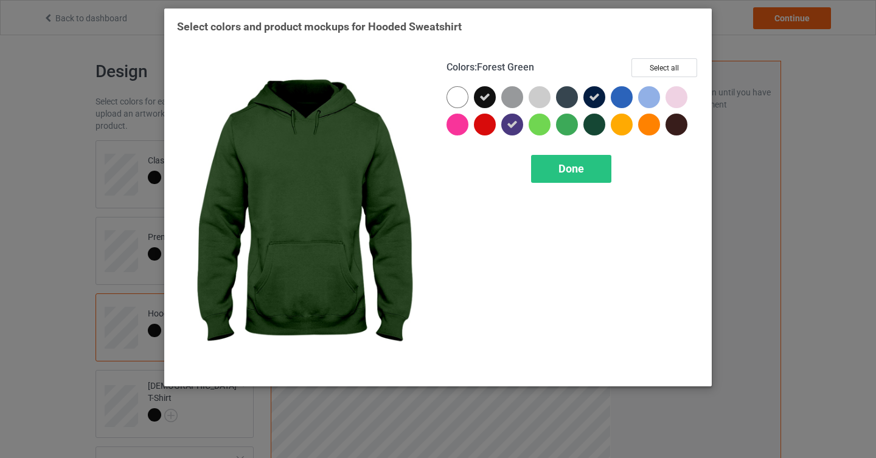
click at [594, 131] on div at bounding box center [594, 125] width 22 height 22
click at [581, 169] on span "Done" at bounding box center [571, 168] width 26 height 13
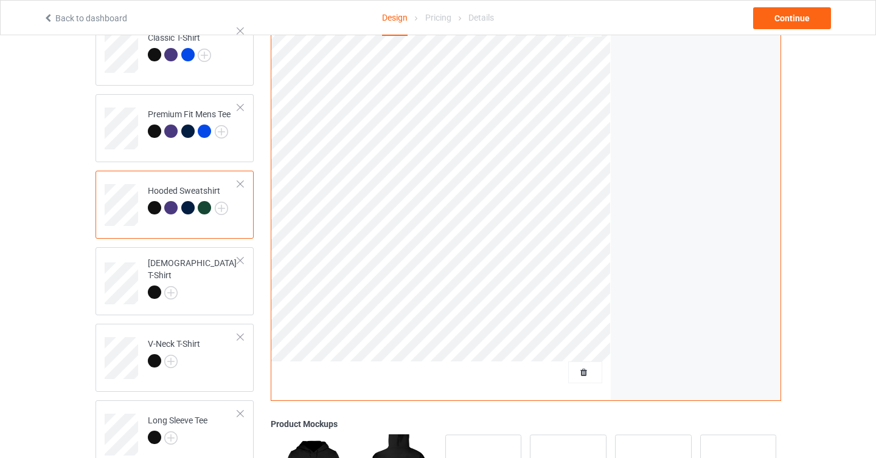
scroll to position [125, 0]
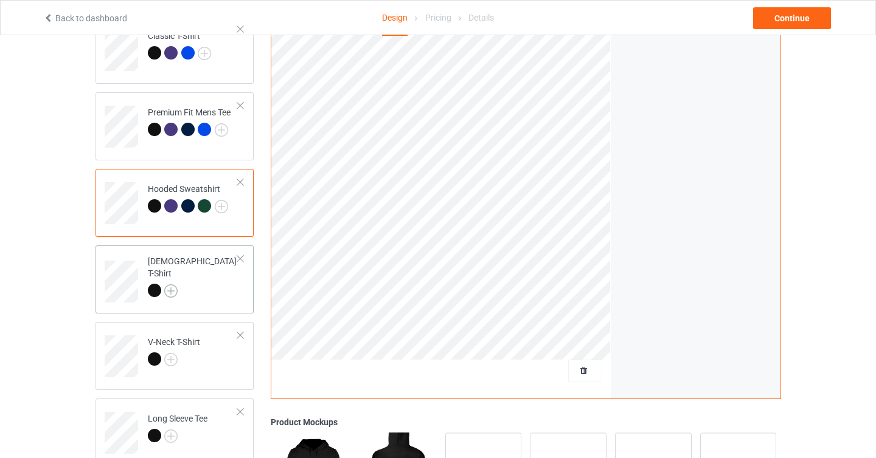
click at [169, 285] on img at bounding box center [170, 291] width 13 height 13
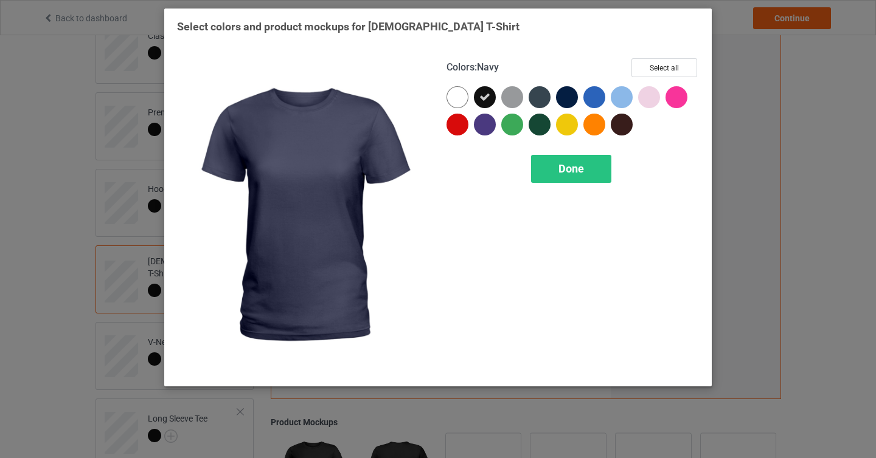
click at [569, 99] on div at bounding box center [567, 97] width 22 height 22
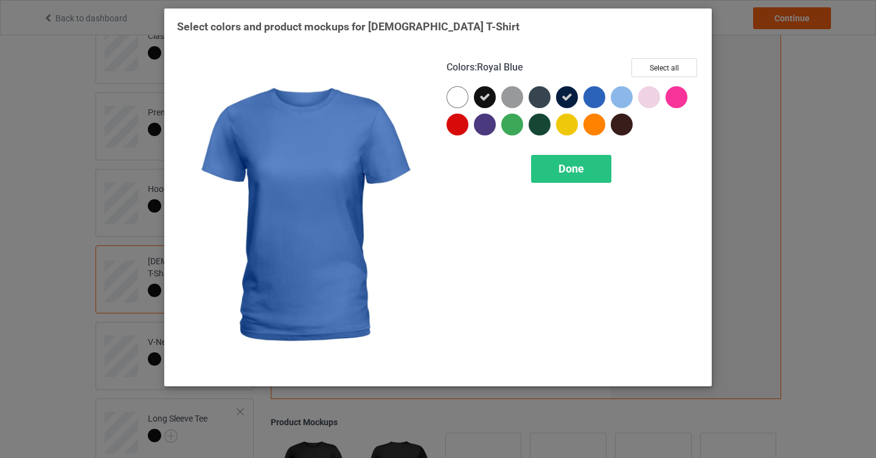
click at [600, 97] on div at bounding box center [594, 97] width 22 height 22
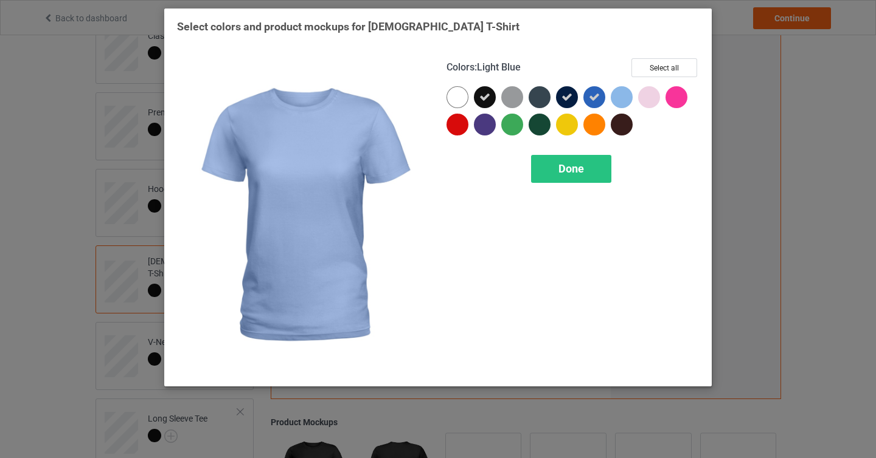
click at [618, 97] on div at bounding box center [621, 97] width 22 height 22
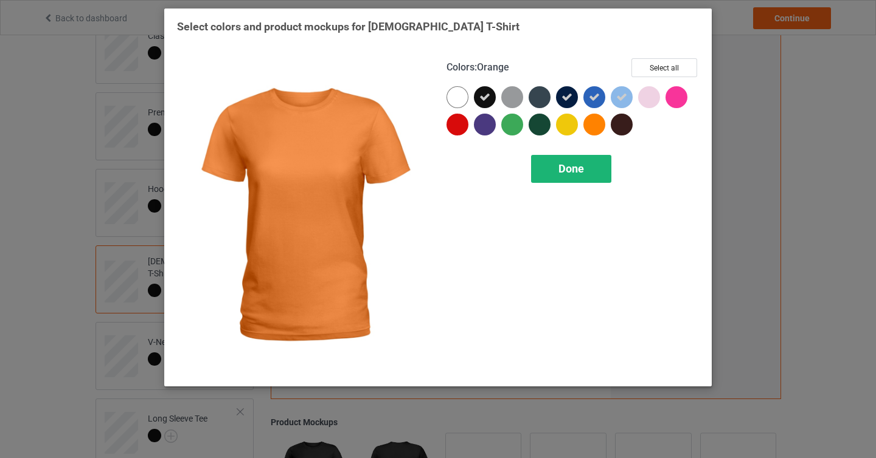
click at [581, 166] on span "Done" at bounding box center [571, 168] width 26 height 13
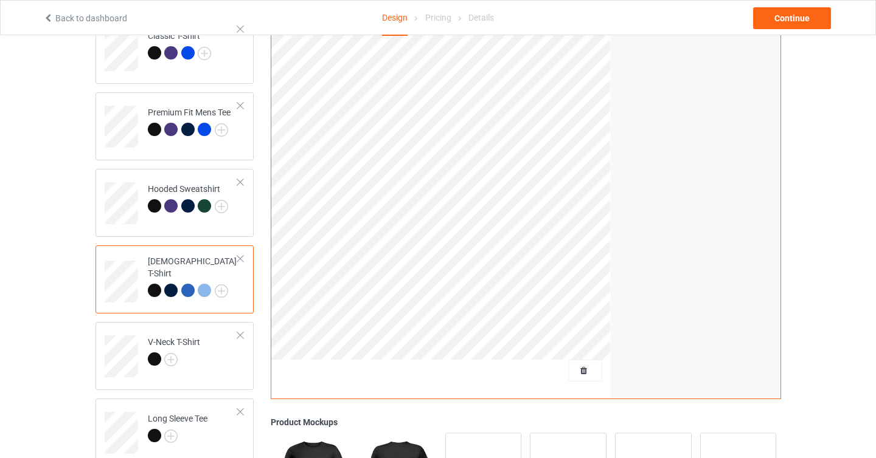
scroll to position [213, 0]
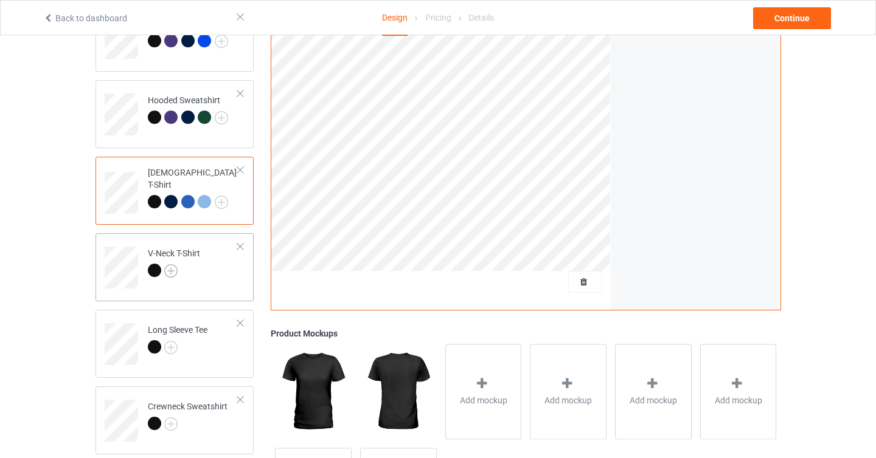
click at [171, 268] on img at bounding box center [170, 271] width 13 height 13
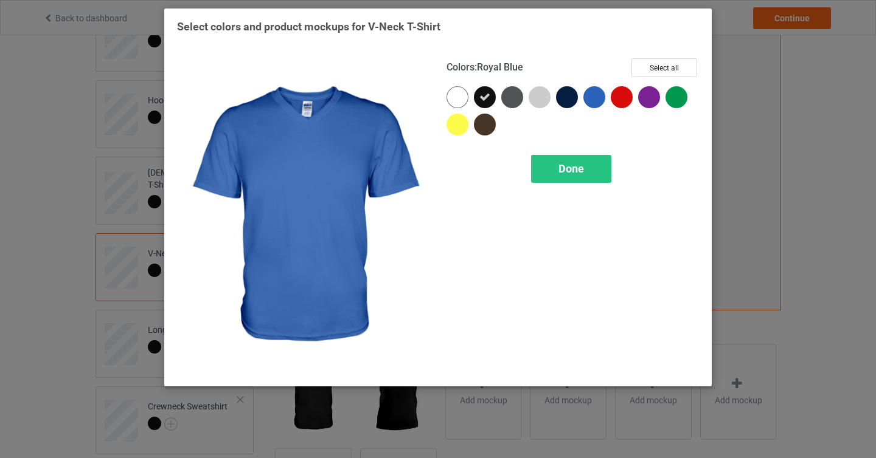
click at [595, 100] on div at bounding box center [594, 97] width 22 height 22
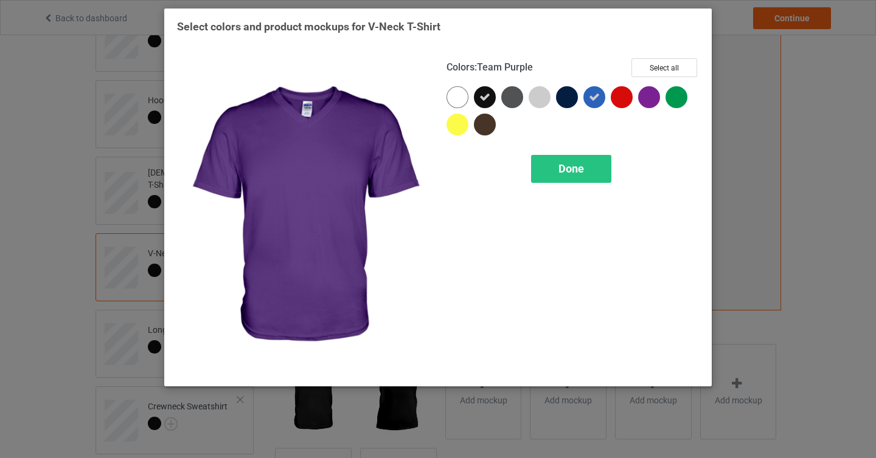
click at [641, 99] on div at bounding box center [649, 97] width 22 height 22
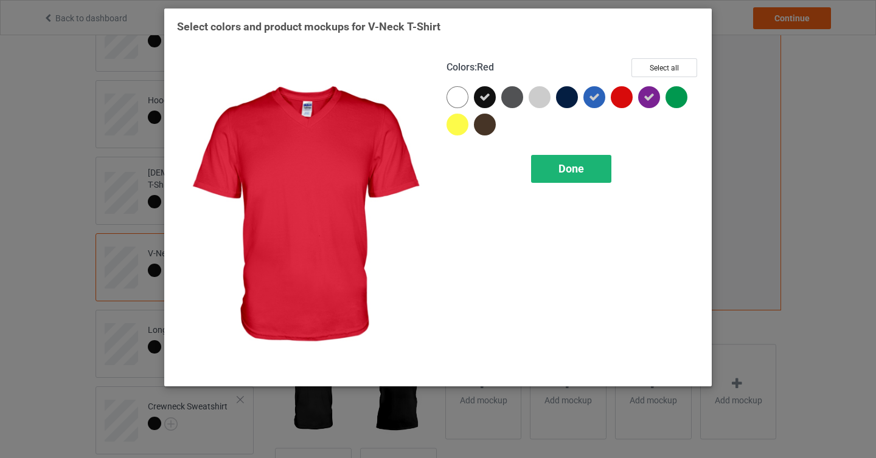
click at [572, 171] on span "Done" at bounding box center [571, 168] width 26 height 13
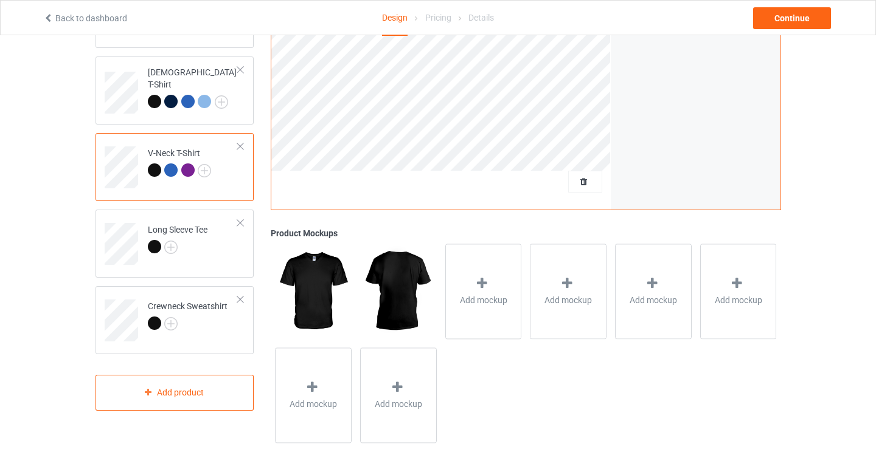
scroll to position [318, 0]
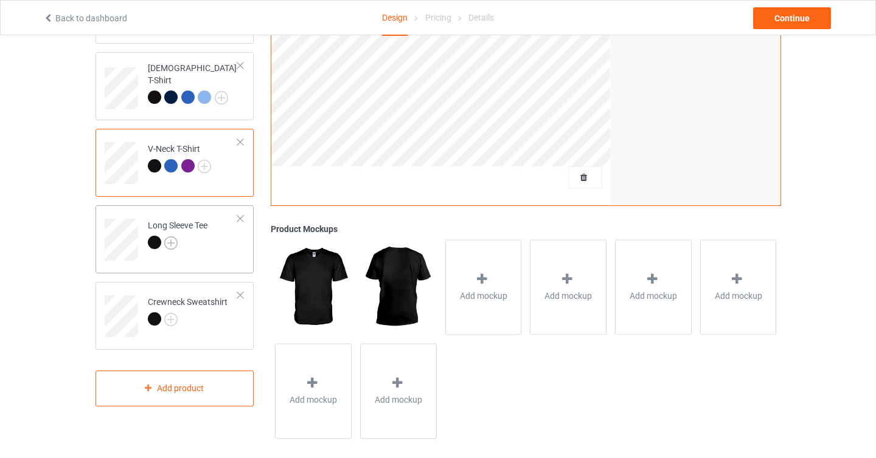
click at [170, 241] on img at bounding box center [170, 243] width 13 height 13
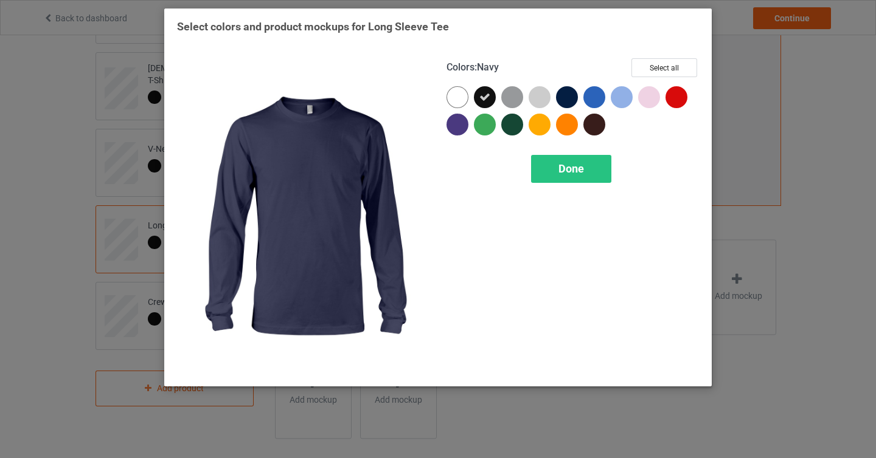
click at [573, 97] on div at bounding box center [567, 97] width 22 height 22
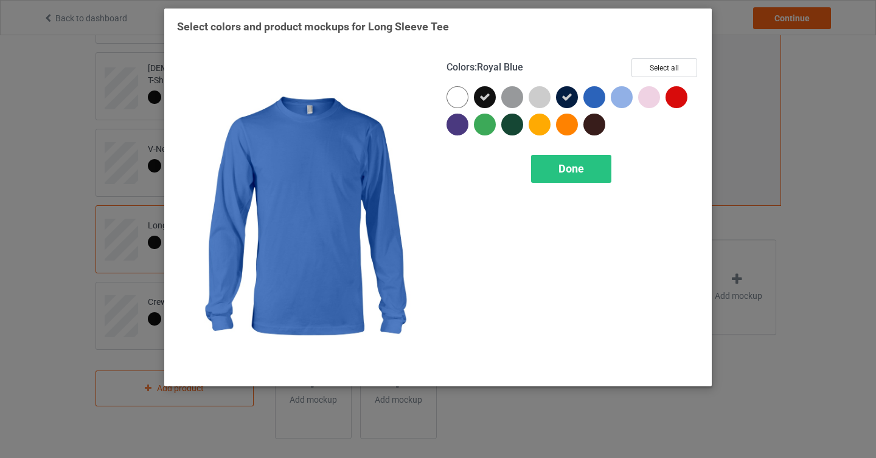
click at [592, 97] on div at bounding box center [594, 97] width 22 height 22
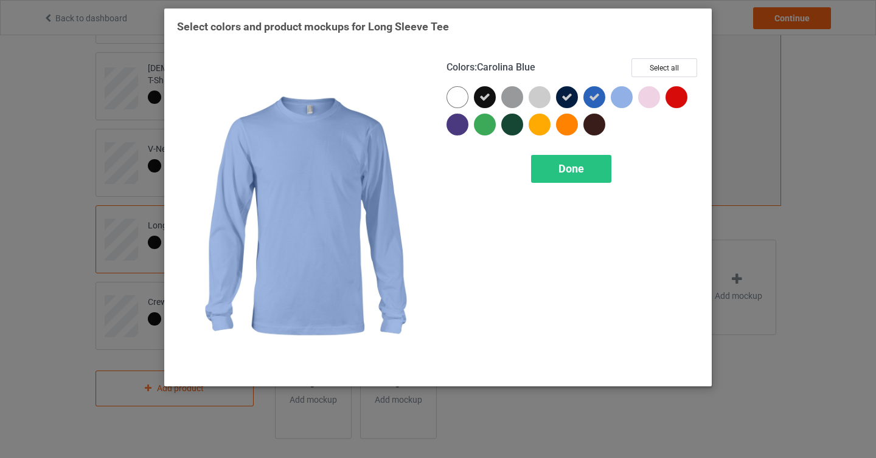
click at [618, 97] on div at bounding box center [621, 97] width 22 height 22
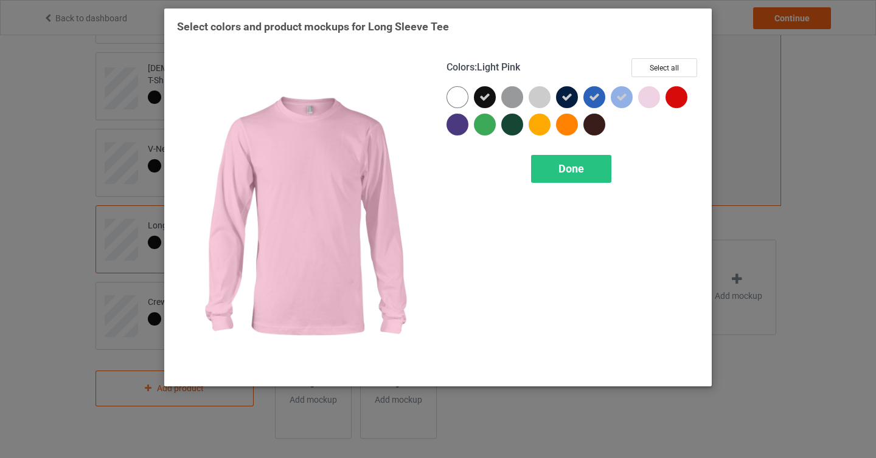
click at [649, 99] on div at bounding box center [649, 97] width 22 height 22
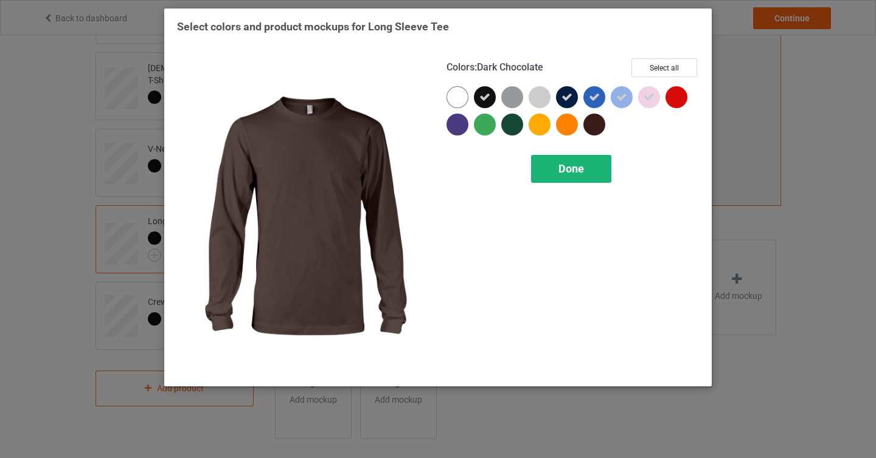
click at [565, 168] on span "Done" at bounding box center [571, 168] width 26 height 13
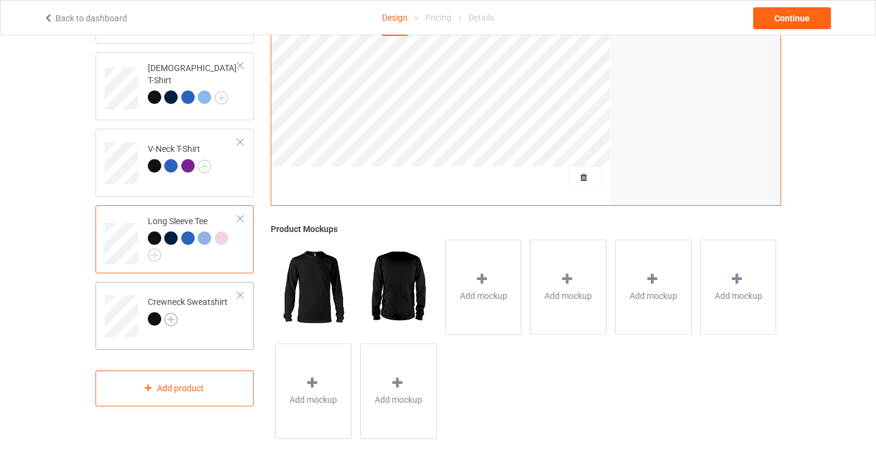
click at [171, 319] on img at bounding box center [170, 319] width 13 height 13
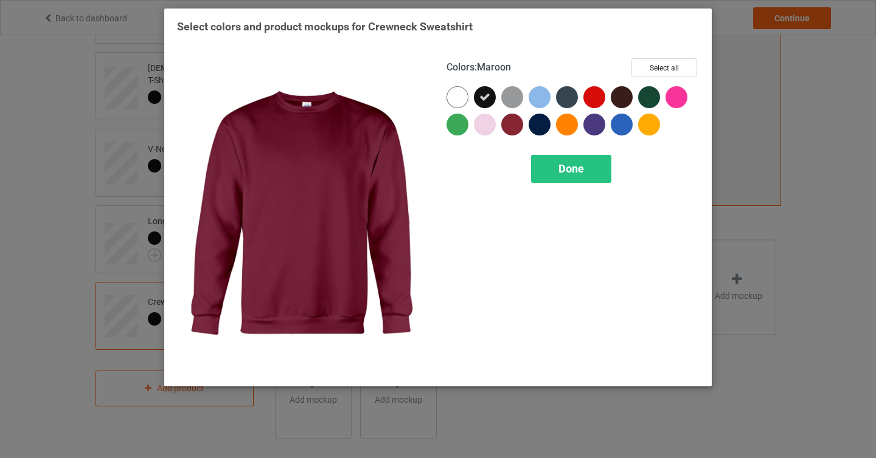
click at [515, 123] on div at bounding box center [512, 125] width 22 height 22
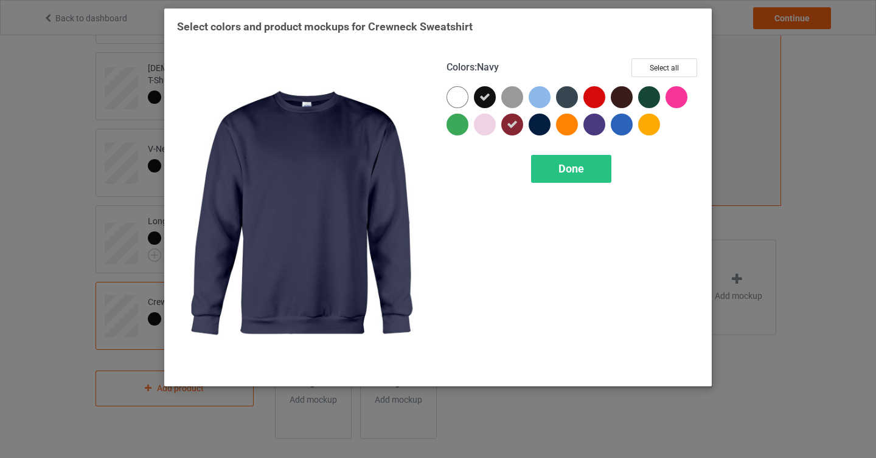
click at [539, 123] on div at bounding box center [539, 125] width 22 height 22
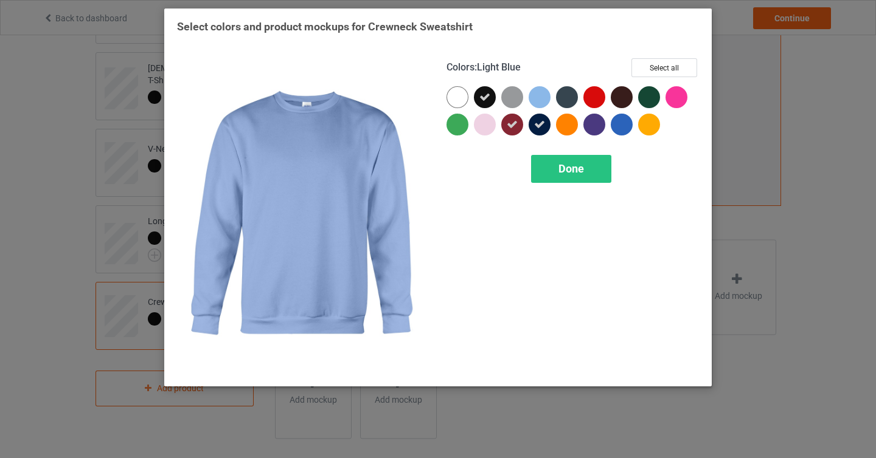
click at [531, 99] on div at bounding box center [539, 97] width 22 height 22
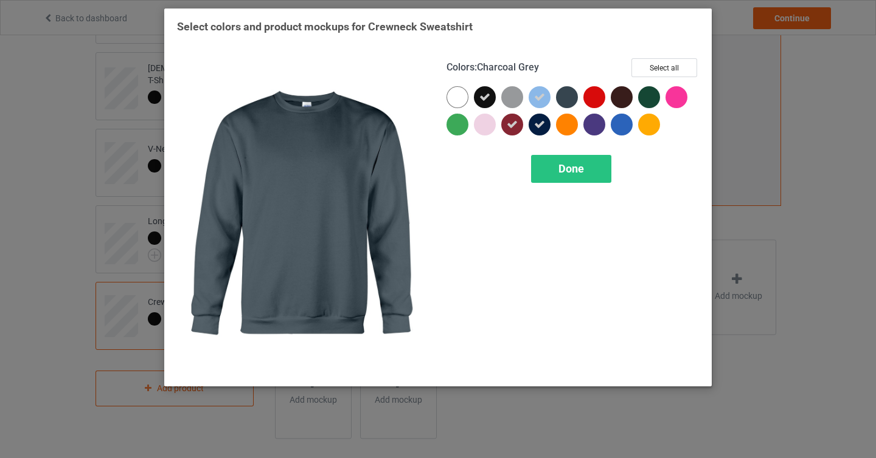
click at [572, 99] on div at bounding box center [567, 97] width 22 height 22
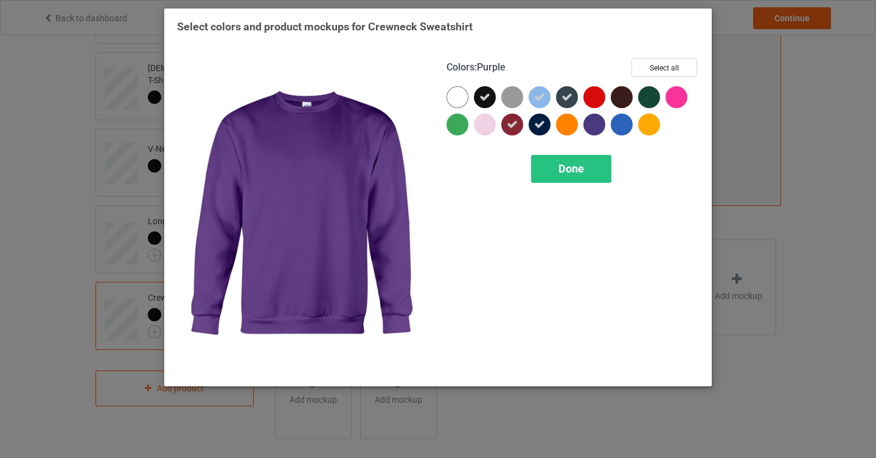
click at [596, 125] on div at bounding box center [594, 125] width 22 height 22
click at [581, 169] on span "Done" at bounding box center [571, 168] width 26 height 13
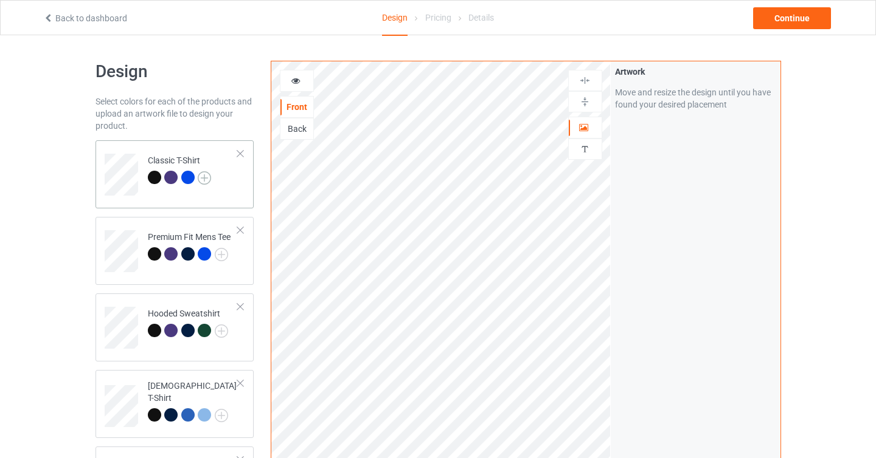
click at [209, 177] on img at bounding box center [204, 177] width 13 height 13
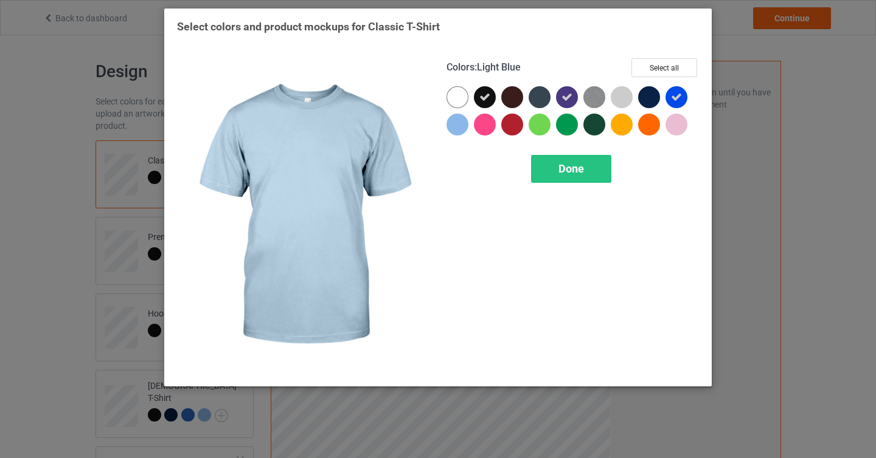
click at [450, 129] on div at bounding box center [457, 125] width 22 height 22
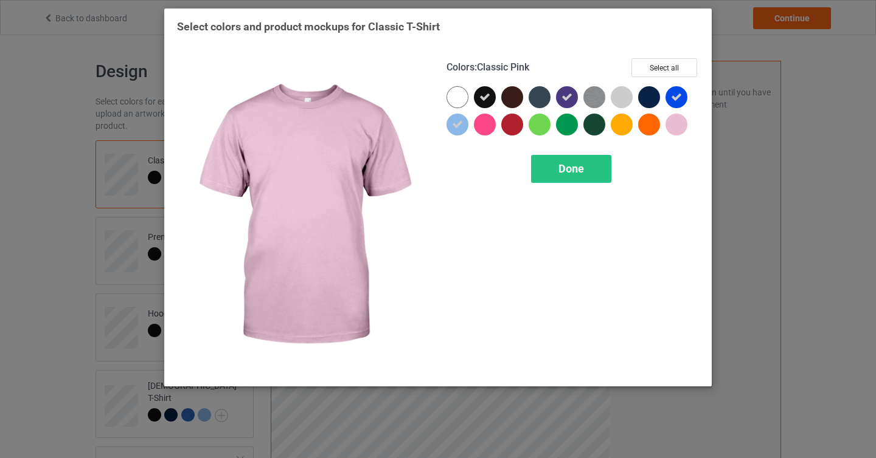
click at [685, 119] on div at bounding box center [676, 125] width 22 height 22
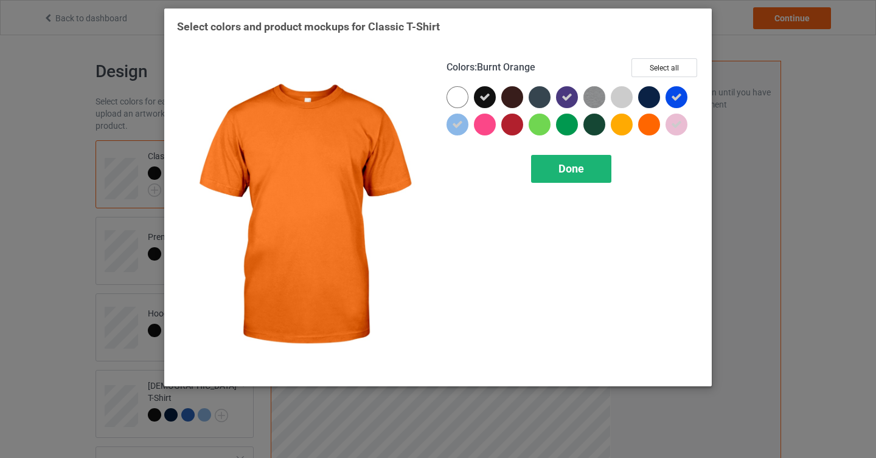
click at [579, 165] on span "Done" at bounding box center [571, 168] width 26 height 13
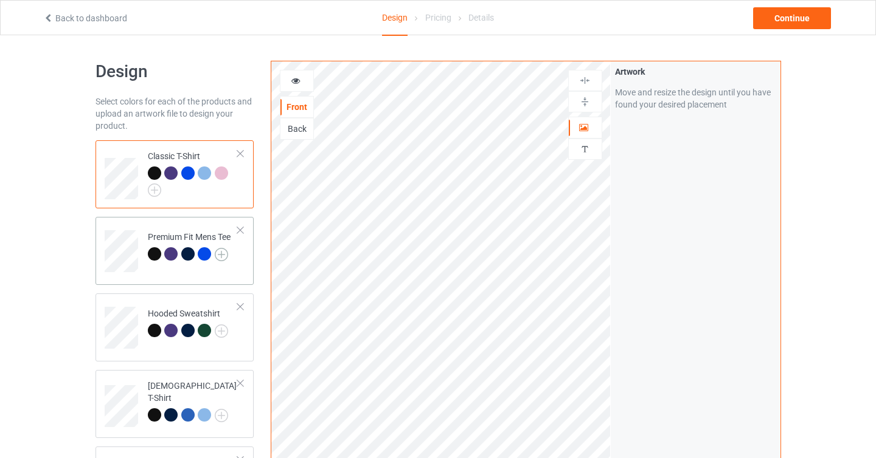
click at [219, 257] on img at bounding box center [221, 254] width 13 height 13
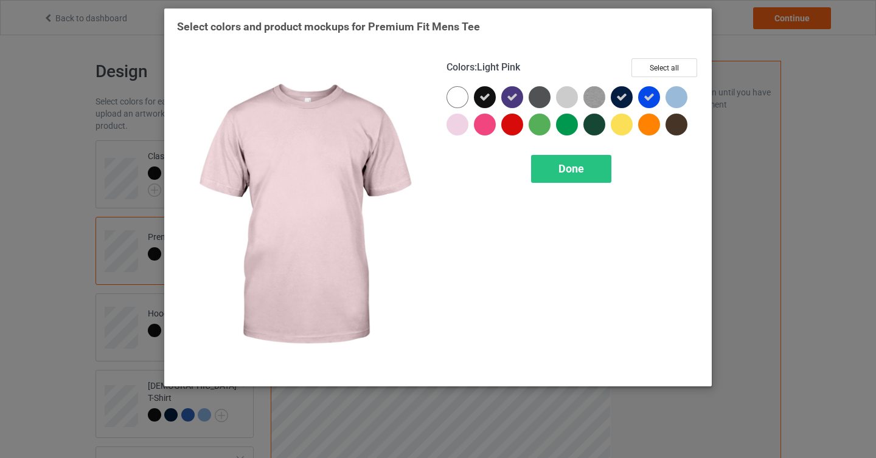
click at [454, 122] on div at bounding box center [457, 125] width 22 height 22
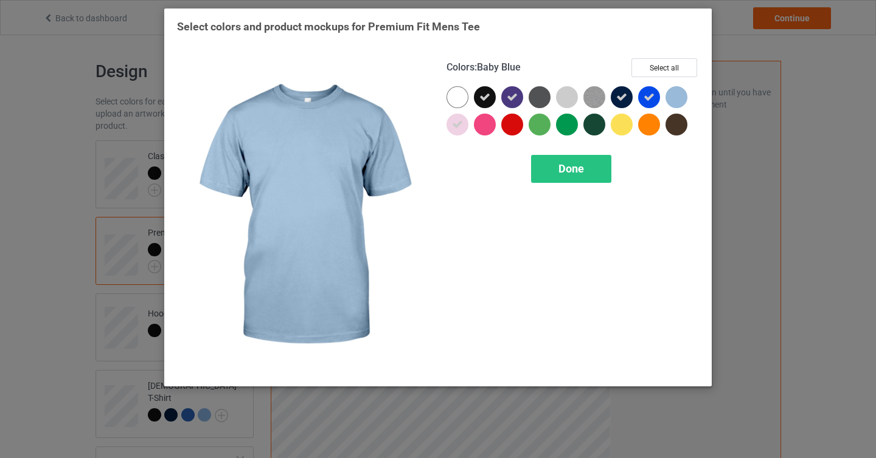
click at [676, 99] on div at bounding box center [676, 97] width 22 height 22
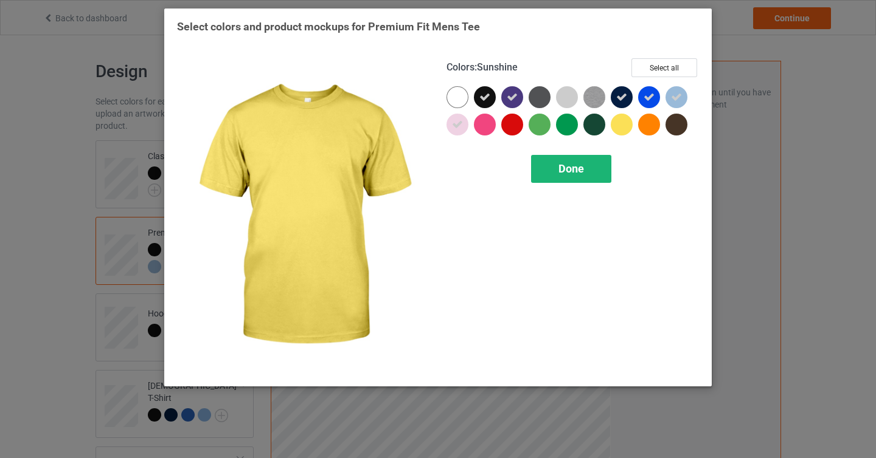
click at [578, 165] on span "Done" at bounding box center [571, 168] width 26 height 13
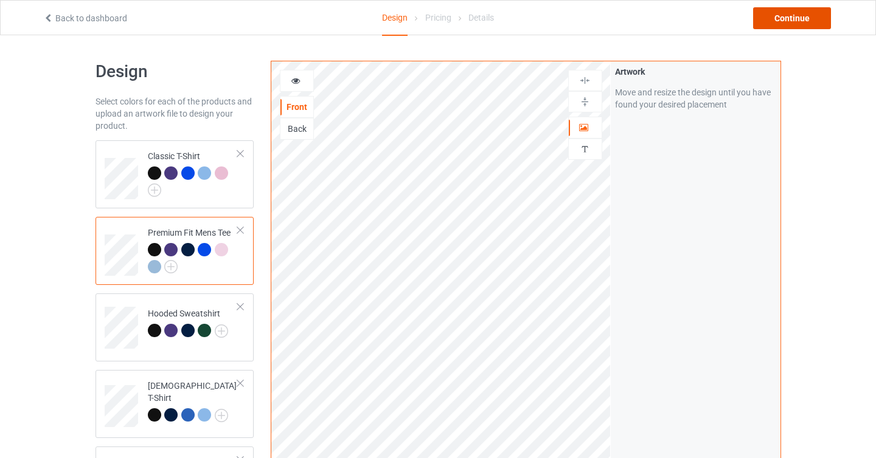
click at [808, 19] on div "Continue" at bounding box center [792, 18] width 78 height 22
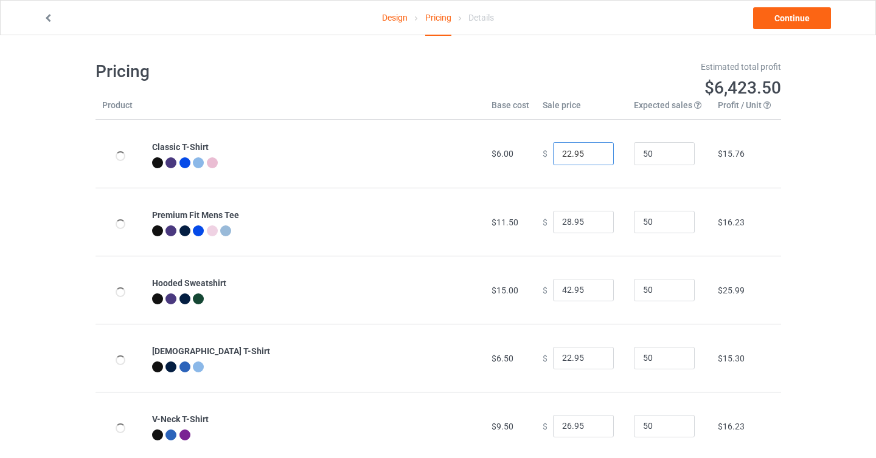
click at [595, 159] on input "22.95" at bounding box center [583, 153] width 61 height 23
click at [595, 157] on input "21.95" at bounding box center [583, 153] width 61 height 23
click at [595, 157] on input "20.95" at bounding box center [583, 153] width 61 height 23
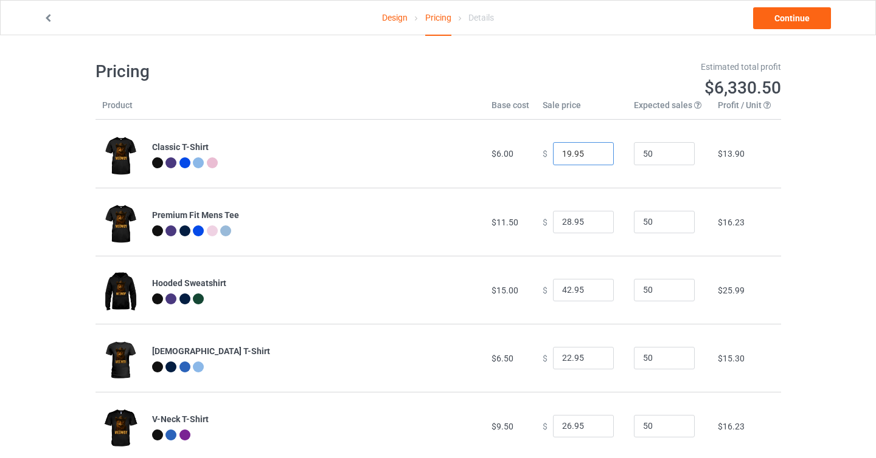
type input "19.95"
click at [595, 157] on input "19.95" at bounding box center [583, 153] width 61 height 23
click at [595, 222] on input "29.95" at bounding box center [583, 222] width 61 height 23
click at [595, 222] on input "30.95" at bounding box center [583, 222] width 61 height 23
click at [596, 223] on input "29.95" at bounding box center [583, 222] width 61 height 23
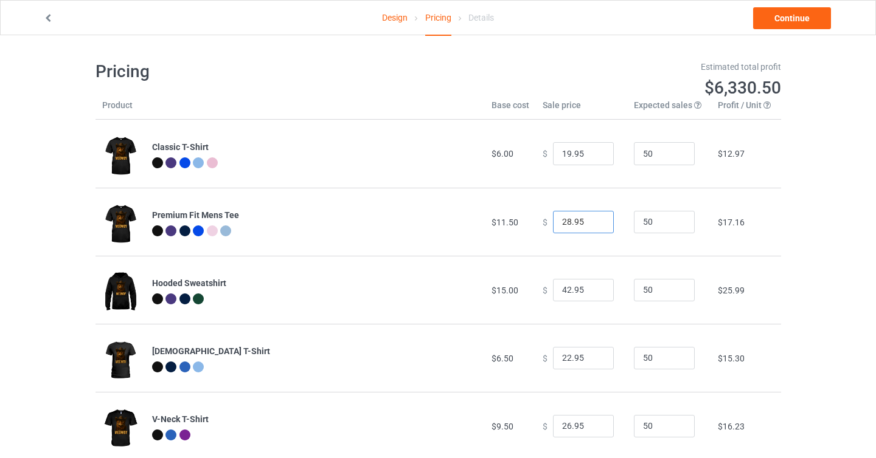
click at [596, 223] on input "28.95" at bounding box center [583, 222] width 61 height 23
click at [594, 227] on input "28.95" at bounding box center [583, 222] width 61 height 23
click at [594, 226] on input "27.95" at bounding box center [583, 222] width 61 height 23
type input "26.95"
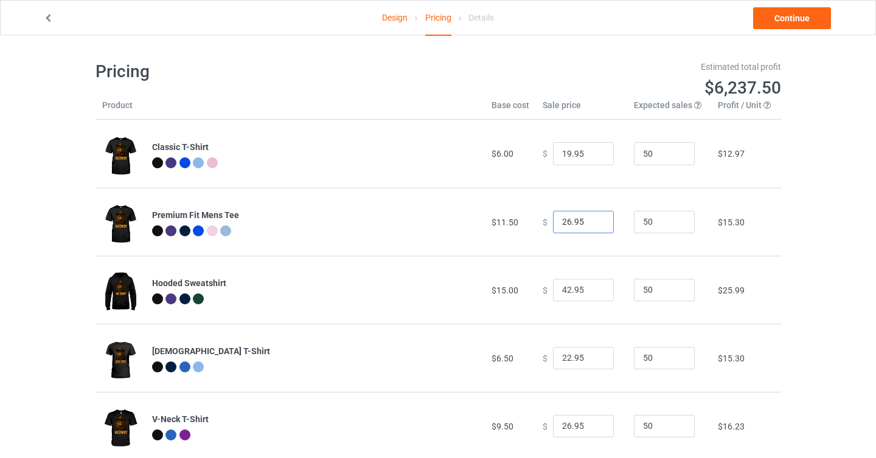
click at [595, 226] on input "26.95" at bounding box center [583, 222] width 61 height 23
click at [593, 294] on input "41.95" at bounding box center [583, 290] width 61 height 23
click at [593, 294] on input "40.95" at bounding box center [583, 290] width 61 height 23
click at [593, 294] on input "39.95" at bounding box center [583, 290] width 61 height 23
click at [593, 294] on input "38.95" at bounding box center [583, 290] width 61 height 23
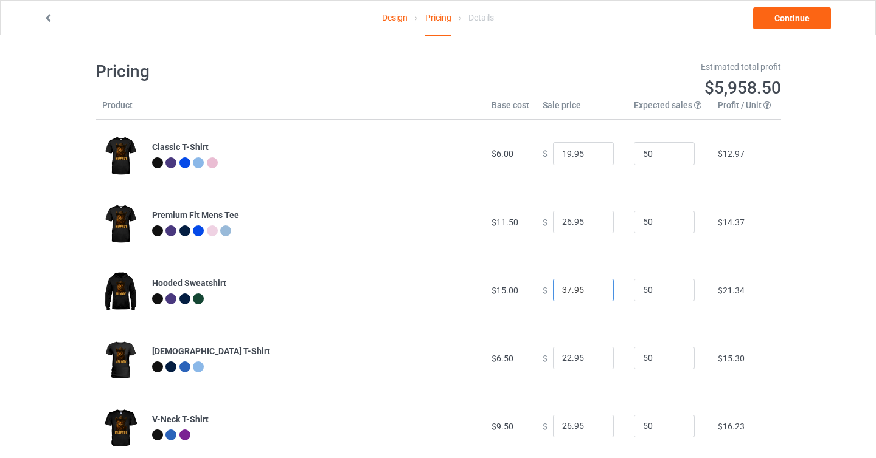
click at [593, 294] on input "37.95" at bounding box center [583, 290] width 61 height 23
click at [593, 294] on input "36.95" at bounding box center [583, 290] width 61 height 23
click at [593, 294] on input "35.95" at bounding box center [583, 290] width 61 height 23
click at [593, 294] on input "34.95" at bounding box center [583, 290] width 61 height 23
click at [593, 294] on input "33.95" at bounding box center [583, 290] width 61 height 23
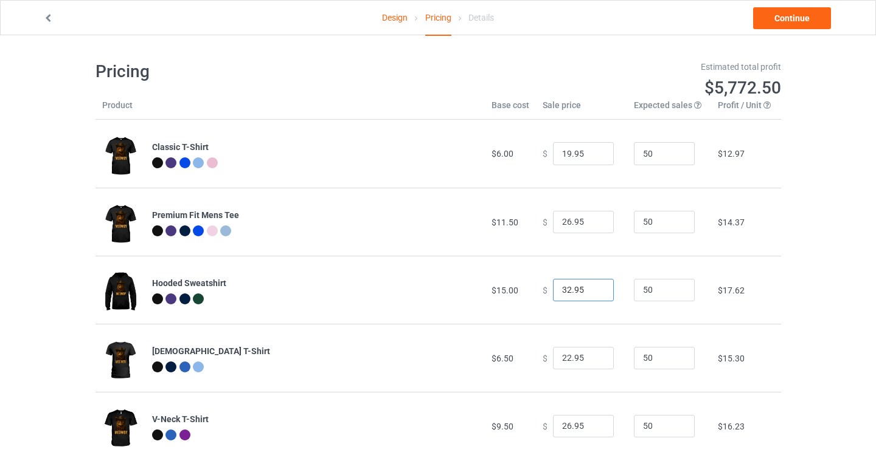
type input "32.95"
click at [593, 294] on input "32.95" at bounding box center [583, 290] width 61 height 23
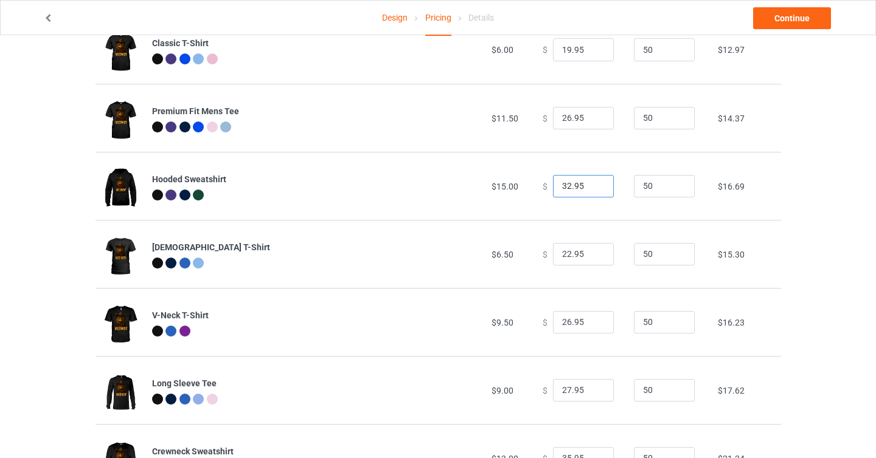
scroll to position [108, 0]
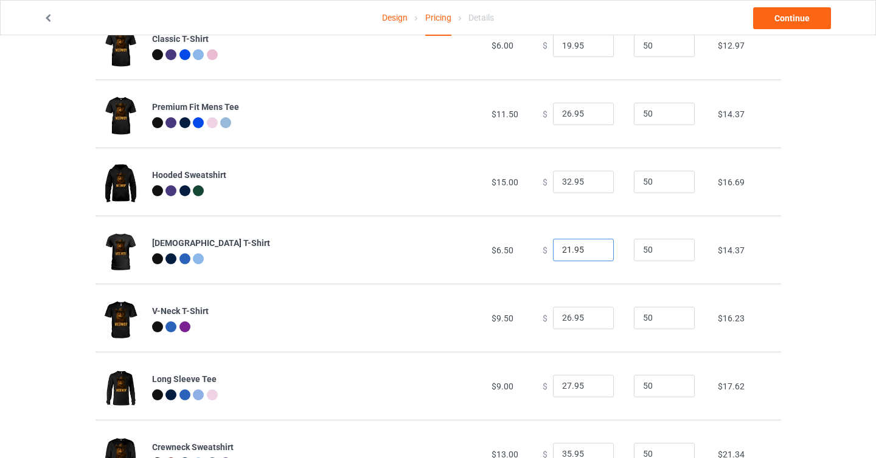
click at [595, 254] on input "21.95" at bounding box center [583, 250] width 61 height 23
click at [595, 254] on input "20.95" at bounding box center [583, 250] width 61 height 23
click at [595, 254] on input "19.95" at bounding box center [583, 250] width 61 height 23
click at [592, 245] on input "20.95" at bounding box center [583, 250] width 61 height 23
type input "21.95"
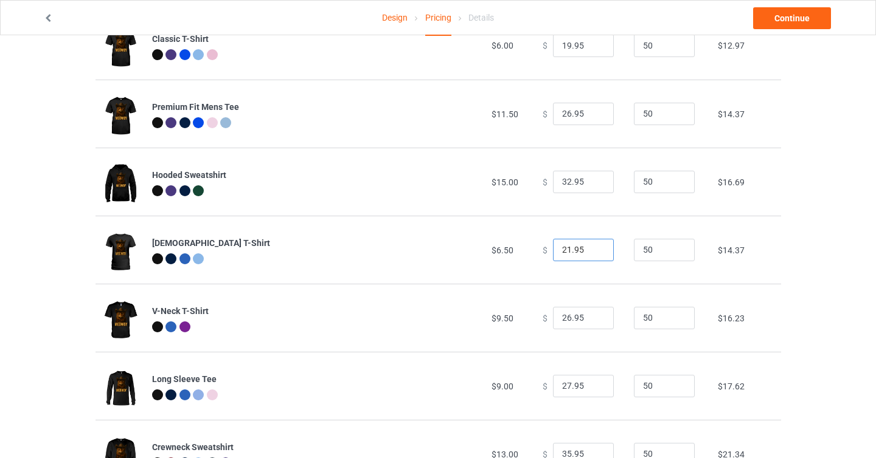
click at [592, 245] on input "21.95" at bounding box center [583, 250] width 61 height 23
click at [592, 320] on input "25.95" at bounding box center [583, 318] width 61 height 23
type input "24.95"
click at [592, 320] on input "24.95" at bounding box center [583, 318] width 61 height 23
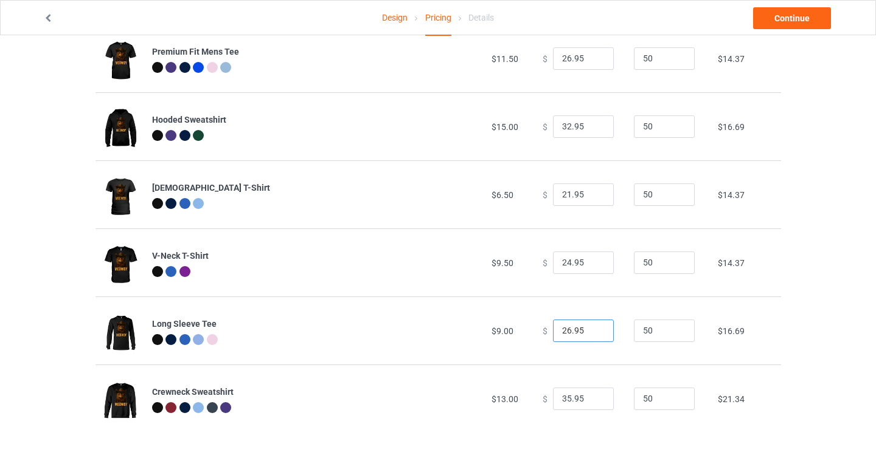
click at [596, 335] on input "26.95" at bounding box center [583, 331] width 61 height 23
click at [596, 335] on input "25.95" at bounding box center [583, 331] width 61 height 23
type input "24.95"
click at [596, 335] on input "24.95" at bounding box center [583, 331] width 61 height 23
click at [595, 401] on input "34.95" at bounding box center [583, 399] width 61 height 23
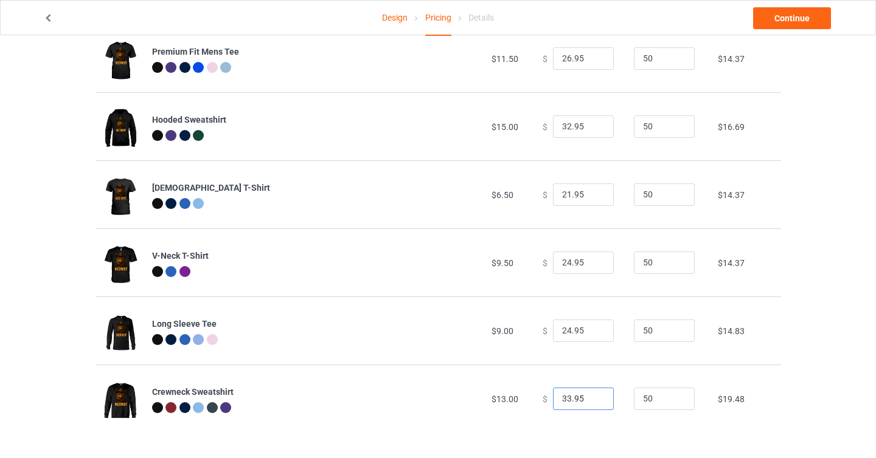
click at [595, 401] on input "33.95" at bounding box center [583, 399] width 61 height 23
click at [595, 401] on input "32.95" at bounding box center [583, 399] width 61 height 23
click at [595, 401] on input "31.95" at bounding box center [583, 399] width 61 height 23
click at [595, 401] on input "30.95" at bounding box center [583, 399] width 61 height 23
click at [595, 401] on input "29.95" at bounding box center [583, 399] width 61 height 23
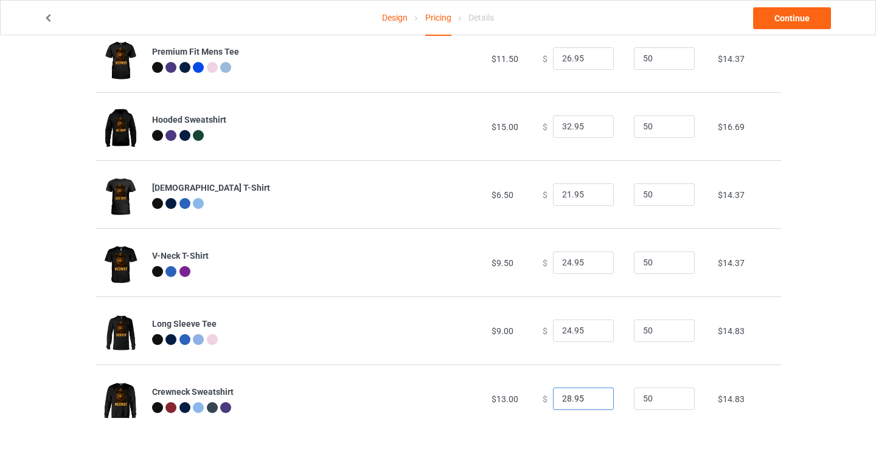
type input "28.95"
click at [595, 401] on input "28.95" at bounding box center [583, 399] width 61 height 23
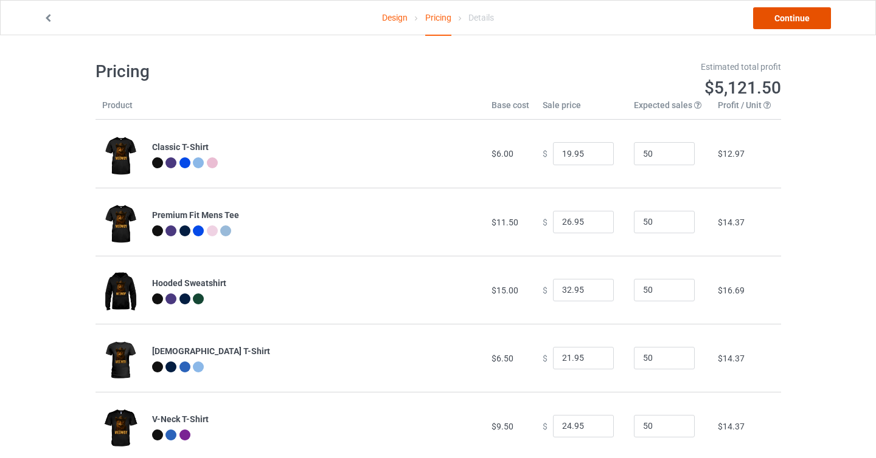
click at [773, 17] on link "Continue" at bounding box center [792, 18] width 78 height 22
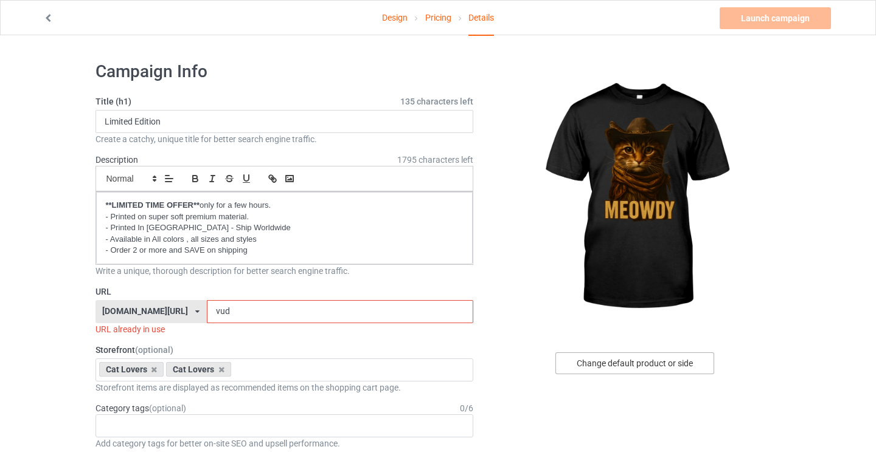
click at [649, 356] on div "Change default product or side" at bounding box center [634, 364] width 159 height 22
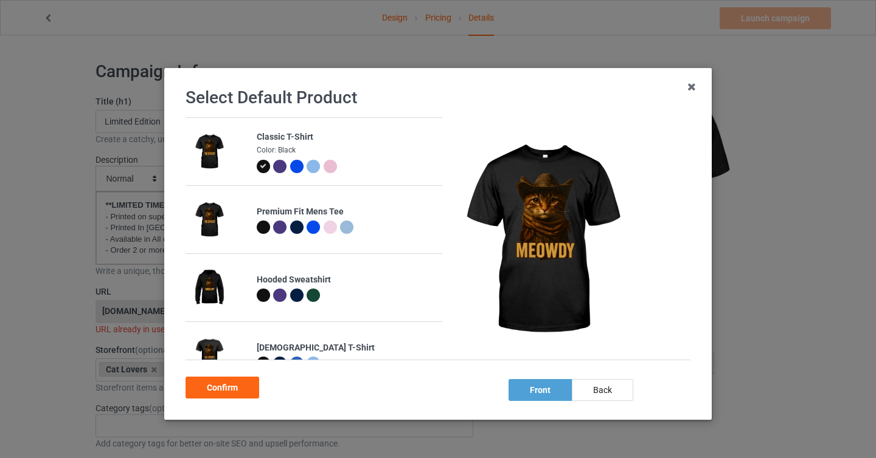
click at [311, 168] on div at bounding box center [312, 166] width 13 height 13
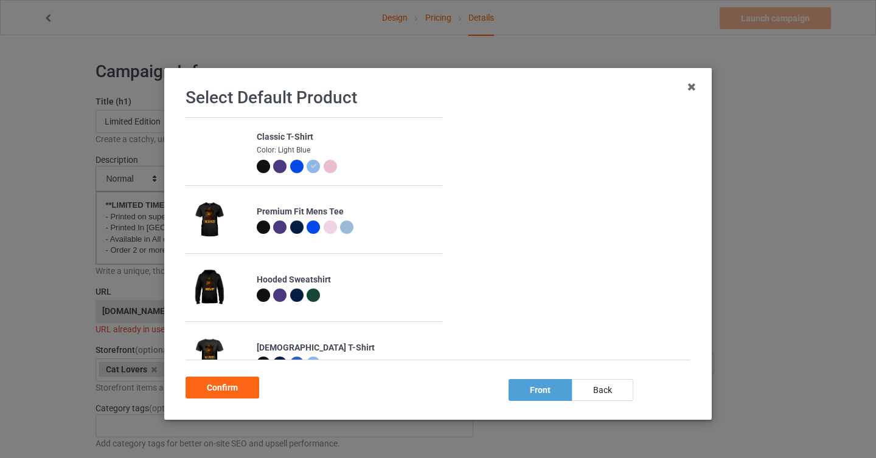
click at [329, 168] on div at bounding box center [329, 166] width 13 height 13
click at [279, 167] on div at bounding box center [279, 166] width 13 height 13
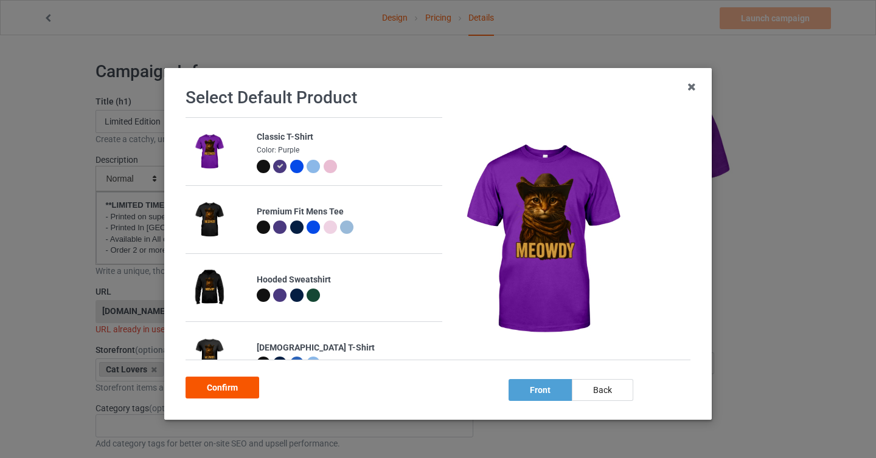
click at [235, 393] on div "Confirm" at bounding box center [222, 388] width 74 height 22
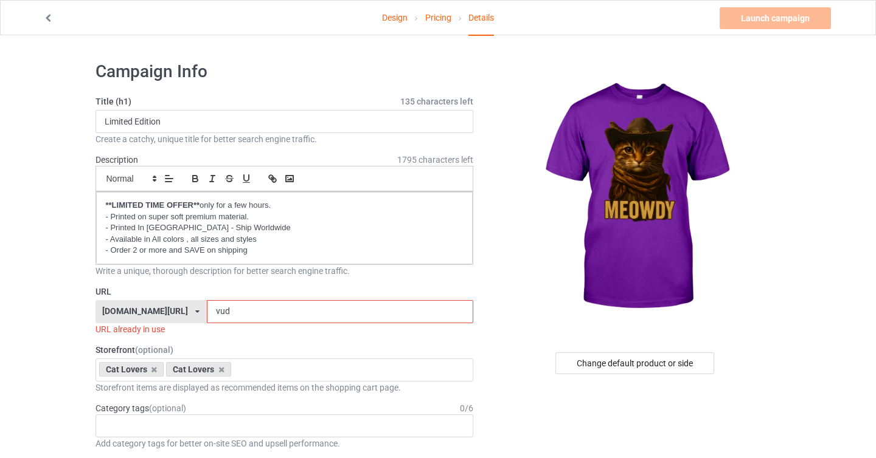
click at [207, 314] on input "vud" at bounding box center [340, 311] width 266 height 23
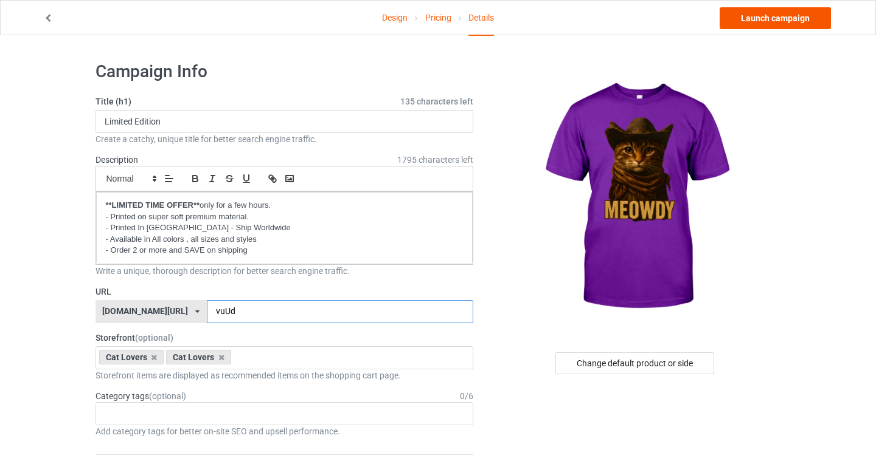
type input "vuUd"
click at [768, 18] on link "Launch campaign" at bounding box center [774, 18] width 111 height 22
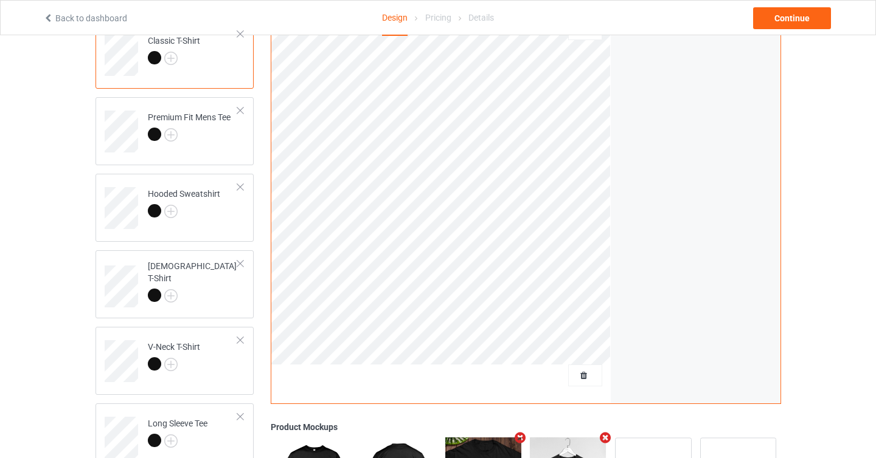
scroll to position [157, 0]
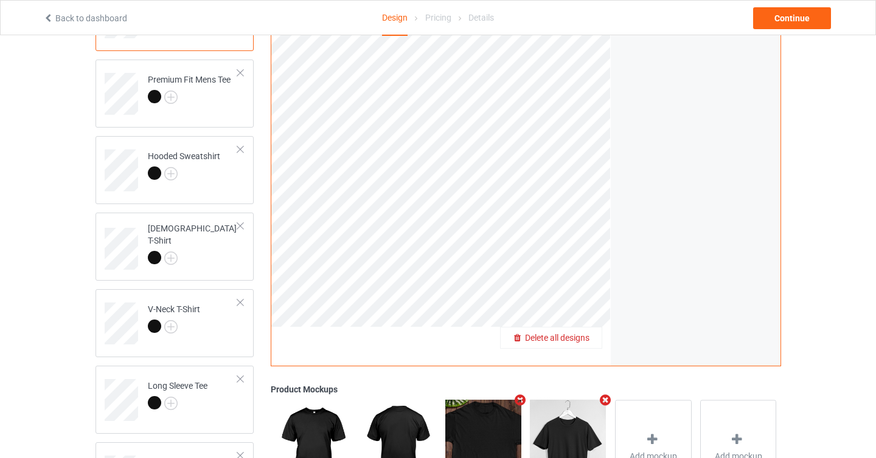
click at [579, 336] on span "Delete all designs" at bounding box center [557, 338] width 64 height 10
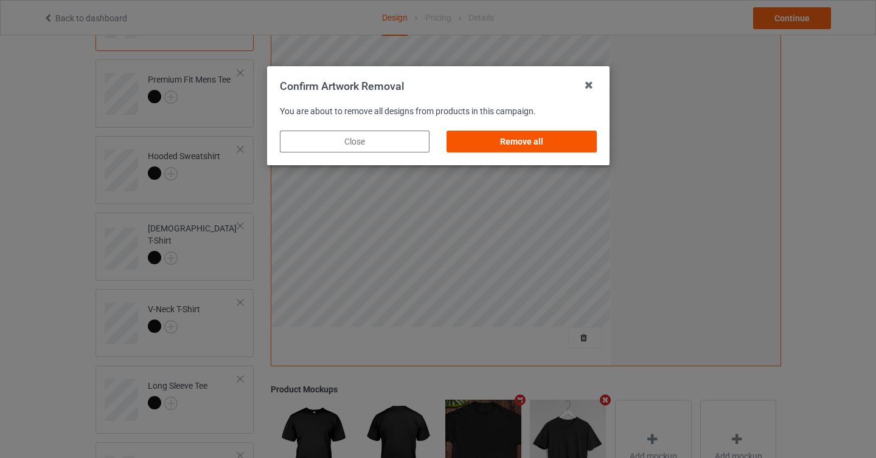
click at [548, 146] on div "Remove all" at bounding box center [521, 142] width 150 height 22
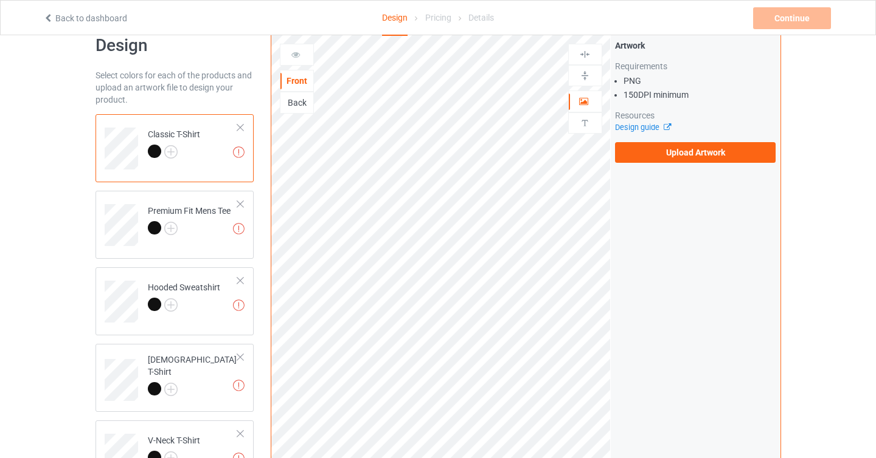
scroll to position [22, 0]
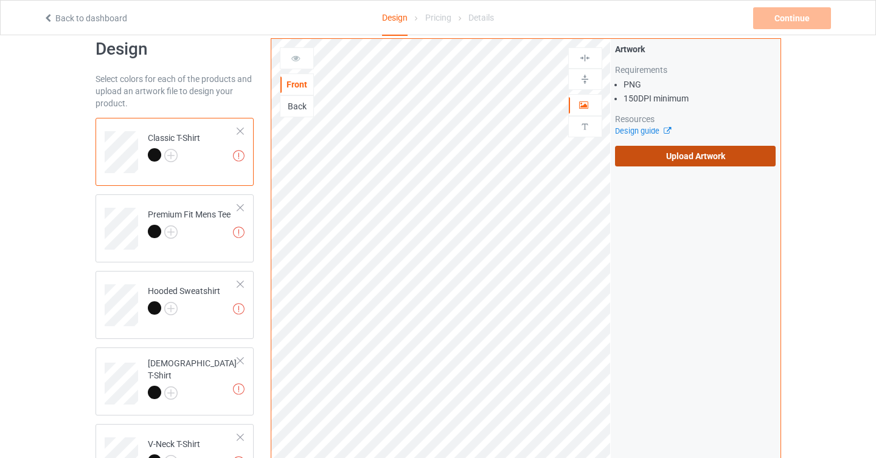
click at [704, 146] on label "Upload Artwork" at bounding box center [695, 156] width 161 height 21
click at [0, 0] on input "Upload Artwork" at bounding box center [0, 0] width 0 height 0
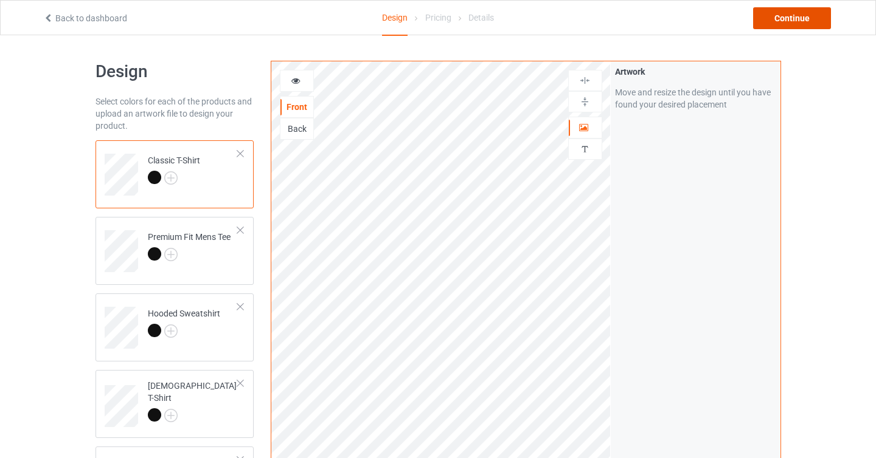
click at [772, 18] on div "Continue" at bounding box center [792, 18] width 78 height 22
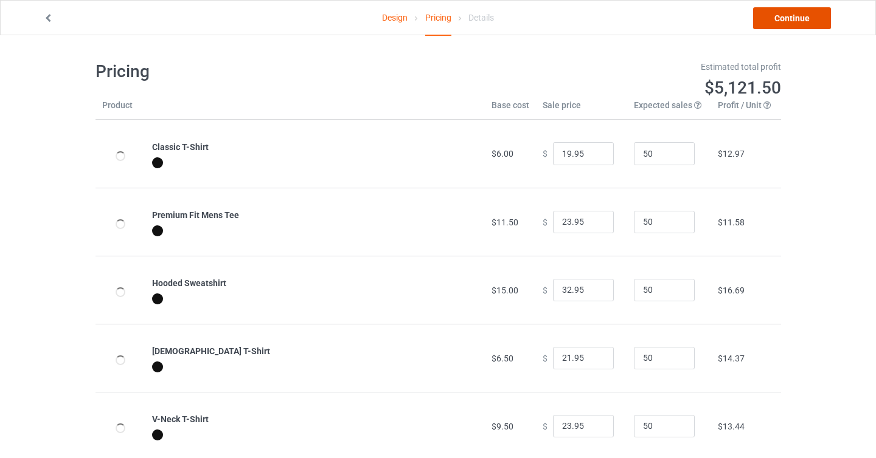
click at [800, 26] on link "Continue" at bounding box center [792, 18] width 78 height 22
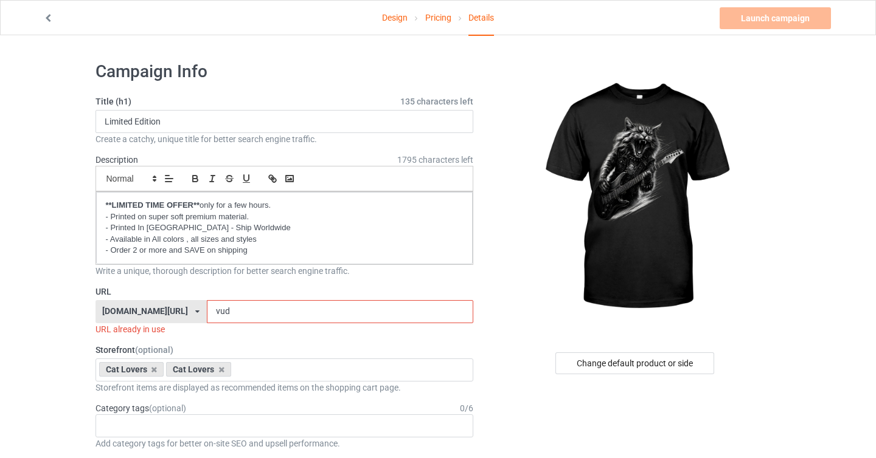
click at [207, 313] on input "vud" at bounding box center [340, 311] width 266 height 23
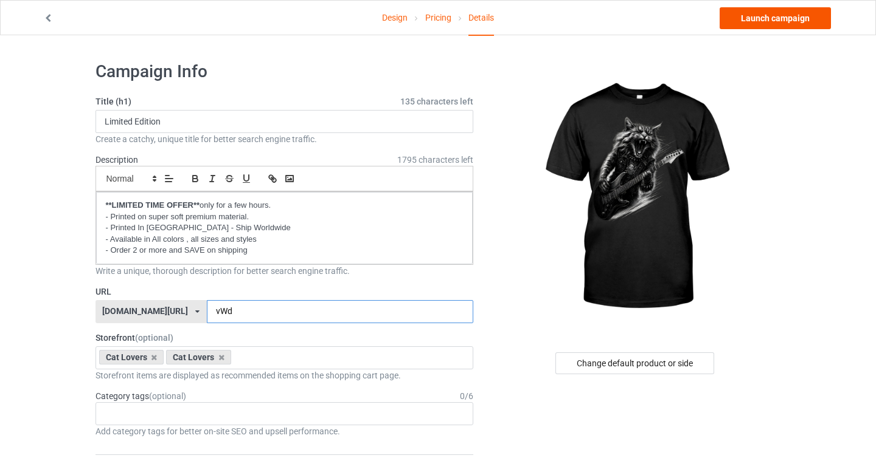
type input "vWd"
click at [794, 18] on link "Launch campaign" at bounding box center [774, 18] width 111 height 22
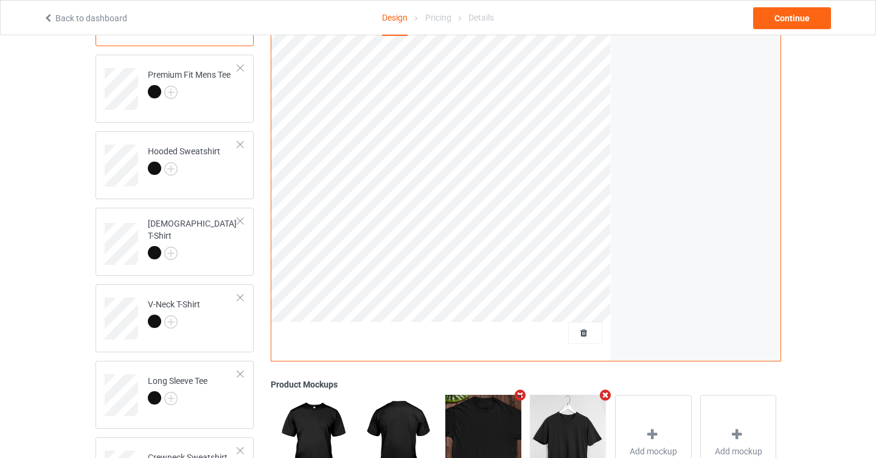
scroll to position [132, 0]
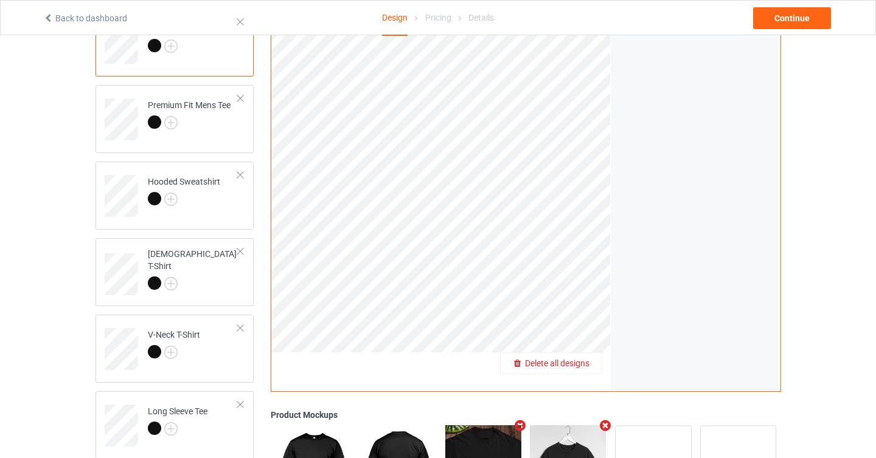
click at [581, 362] on span "Delete all designs" at bounding box center [557, 364] width 64 height 10
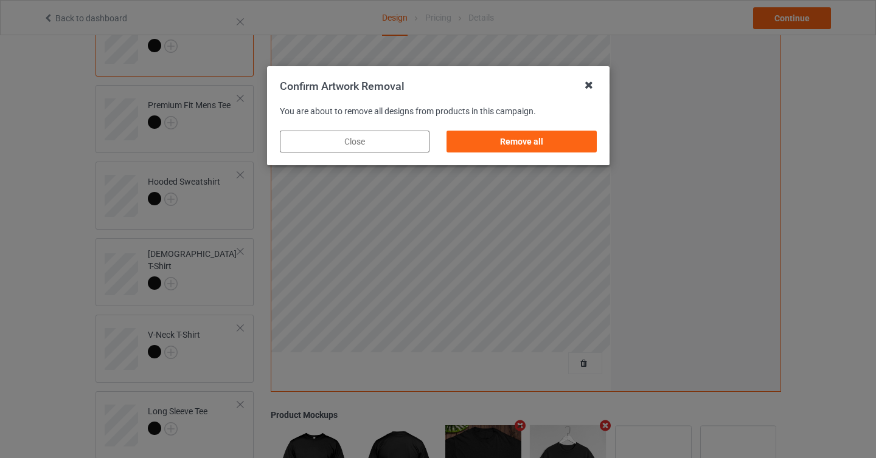
click at [588, 86] on icon at bounding box center [588, 84] width 19 height 19
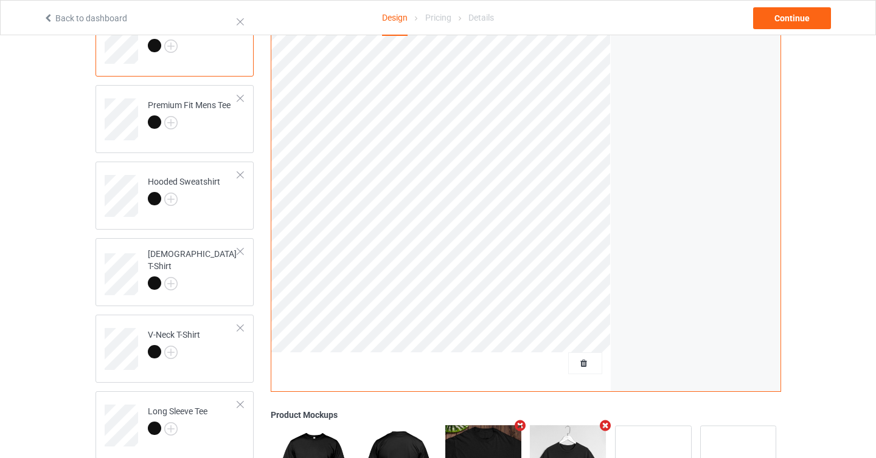
scroll to position [0, 0]
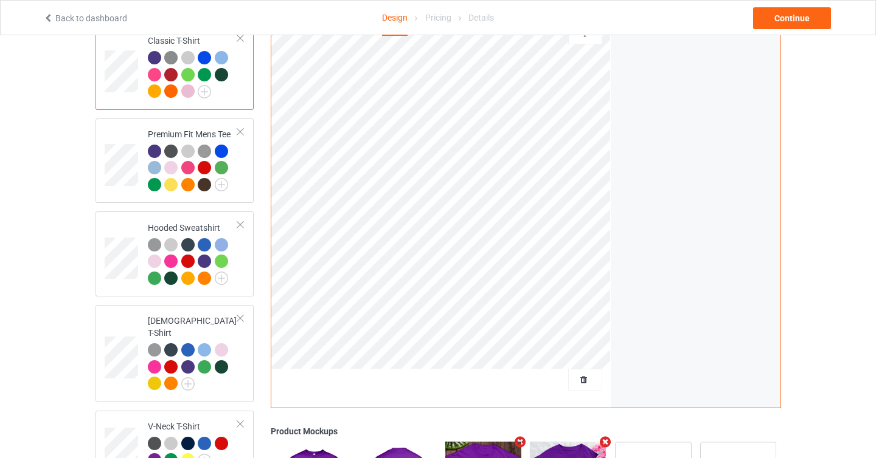
scroll to position [329, 0]
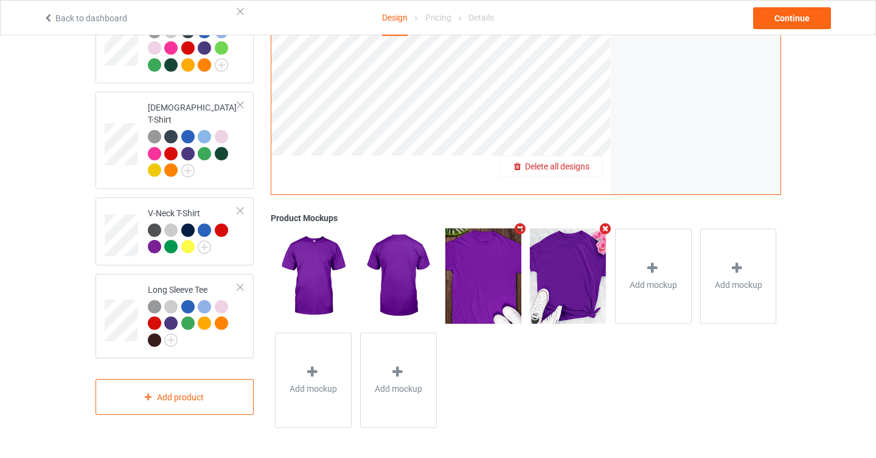
click at [580, 171] on span "Delete all designs" at bounding box center [557, 167] width 64 height 10
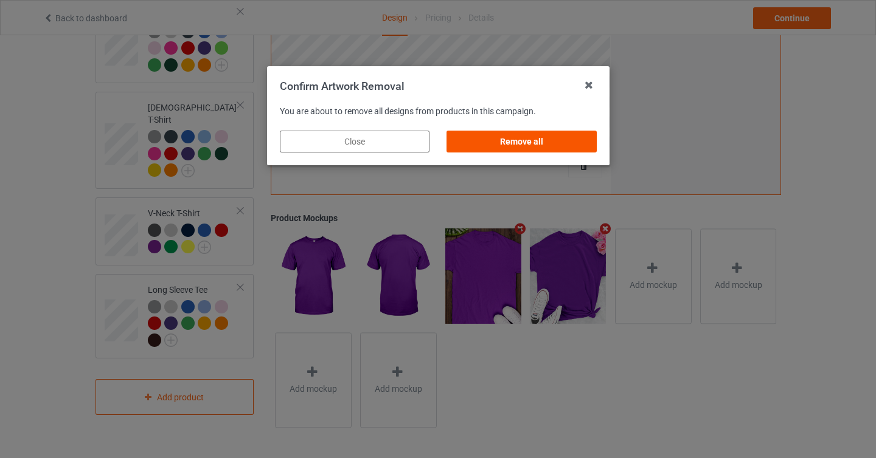
click at [564, 136] on div "Remove all" at bounding box center [521, 142] width 150 height 22
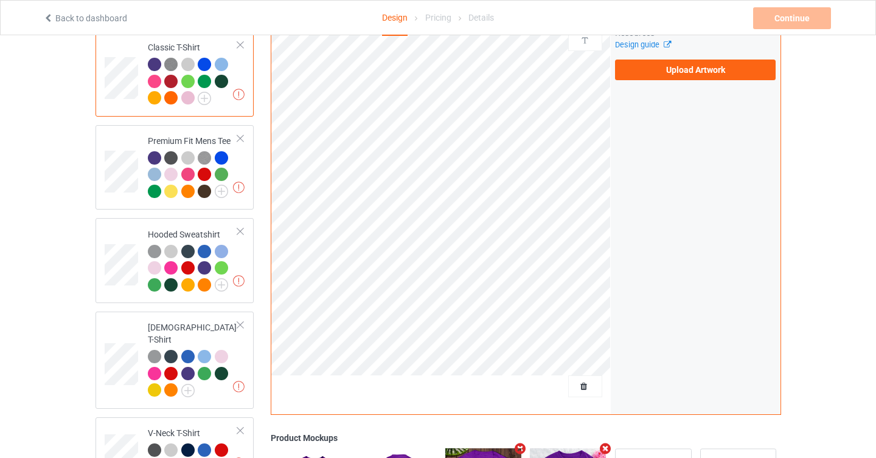
scroll to position [0, 0]
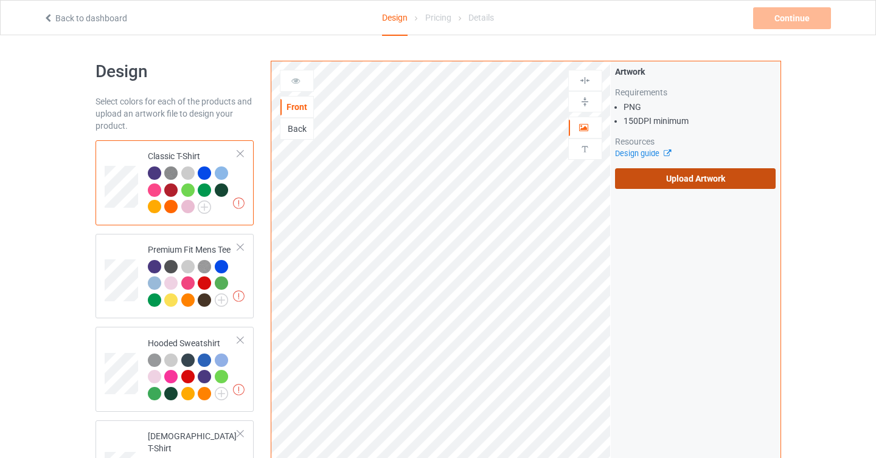
click at [666, 180] on label "Upload Artwork" at bounding box center [695, 178] width 161 height 21
click at [0, 0] on input "Upload Artwork" at bounding box center [0, 0] width 0 height 0
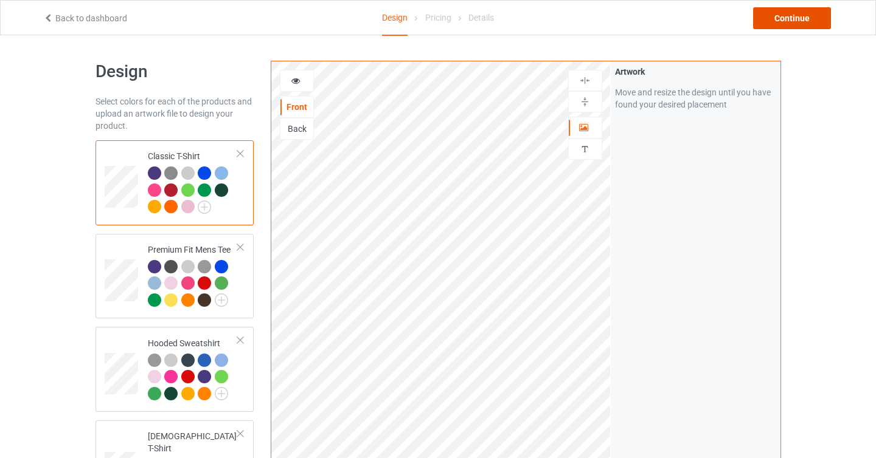
click at [785, 19] on div "Continue" at bounding box center [792, 18] width 78 height 22
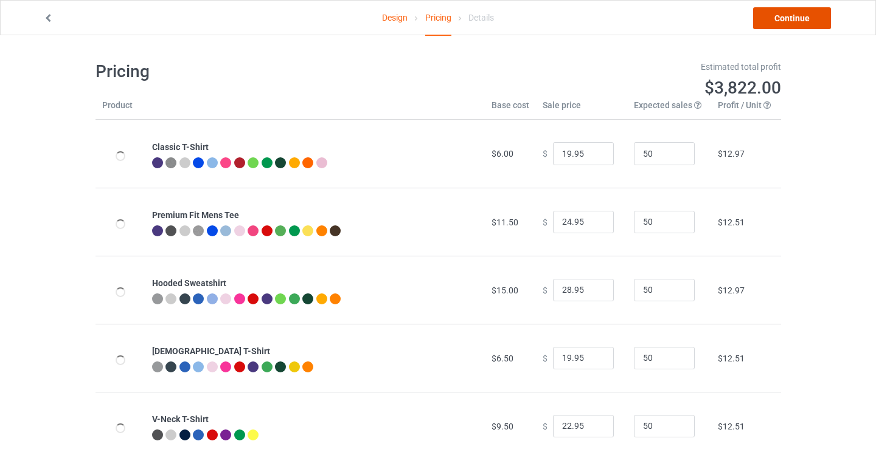
click at [761, 17] on link "Continue" at bounding box center [792, 18] width 78 height 22
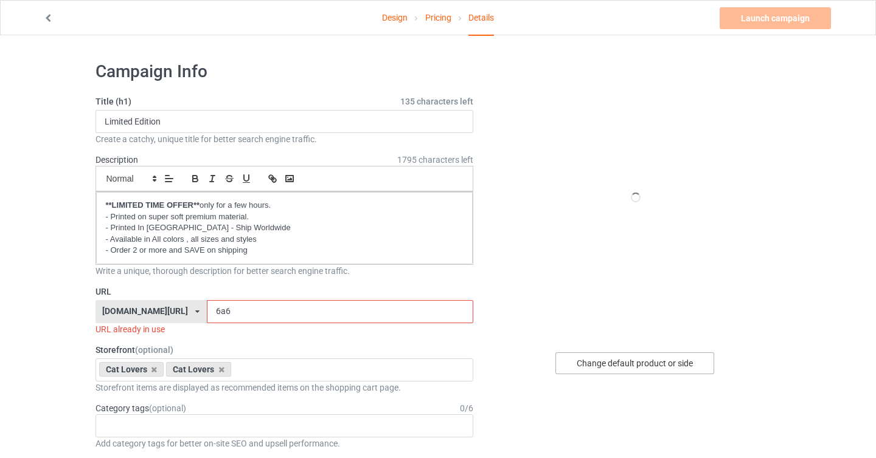
click at [621, 361] on div "Change default product or side" at bounding box center [634, 364] width 159 height 22
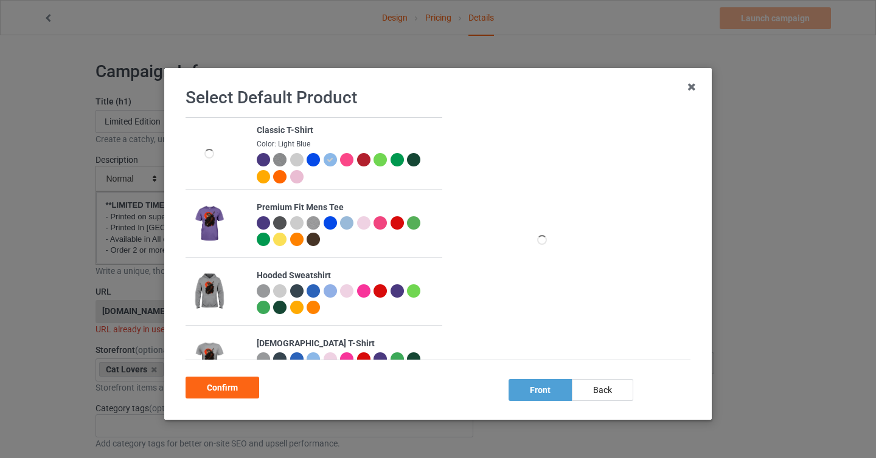
click at [257, 162] on div at bounding box center [263, 159] width 13 height 13
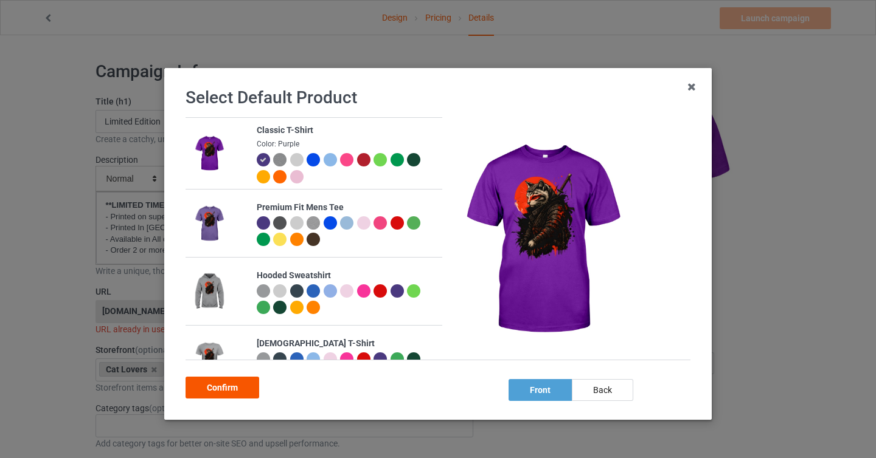
click at [252, 387] on div "Confirm" at bounding box center [222, 388] width 74 height 22
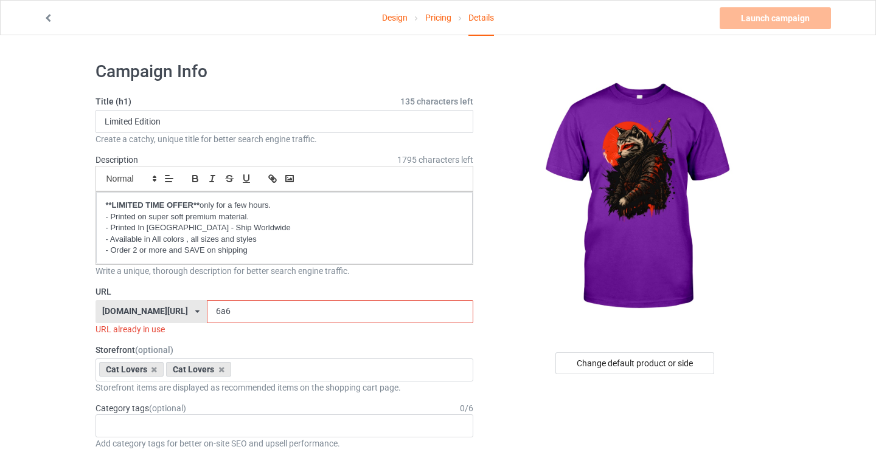
drag, startPoint x: 200, startPoint y: 313, endPoint x: 188, endPoint y: 312, distance: 12.2
click at [207, 312] on input "6a6" at bounding box center [340, 311] width 266 height 23
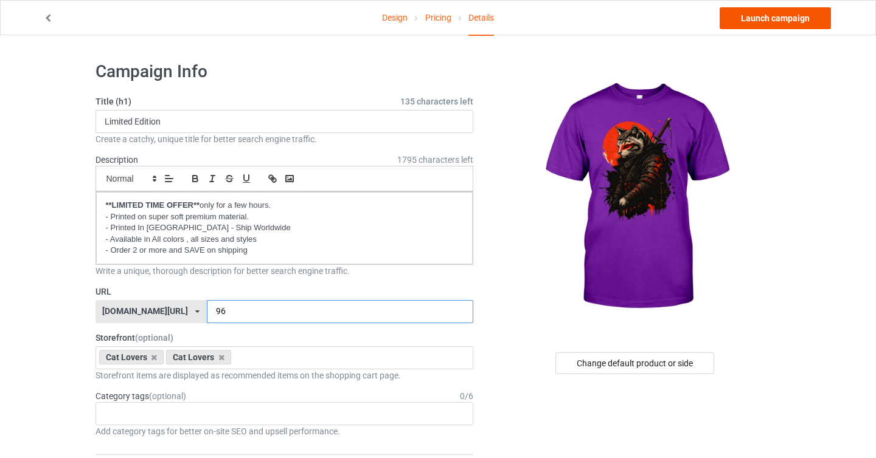
type input "96"
click at [768, 26] on link "Launch campaign" at bounding box center [774, 18] width 111 height 22
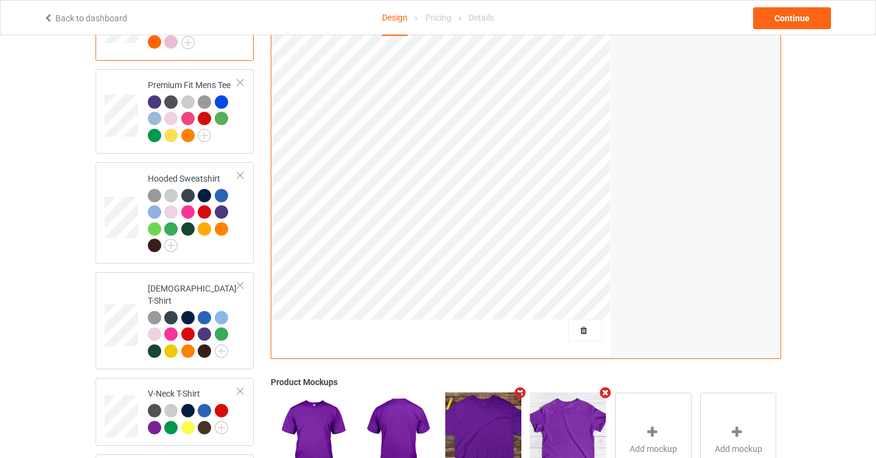
scroll to position [216, 0]
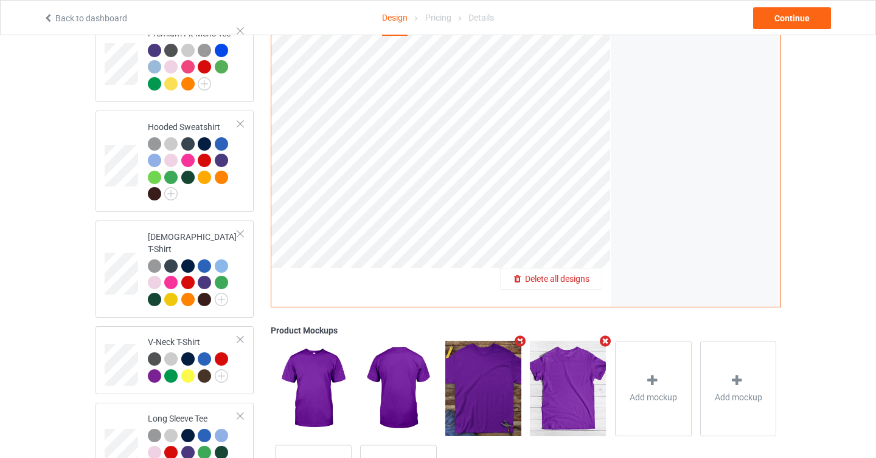
click at [588, 283] on span "Delete all designs" at bounding box center [557, 279] width 64 height 10
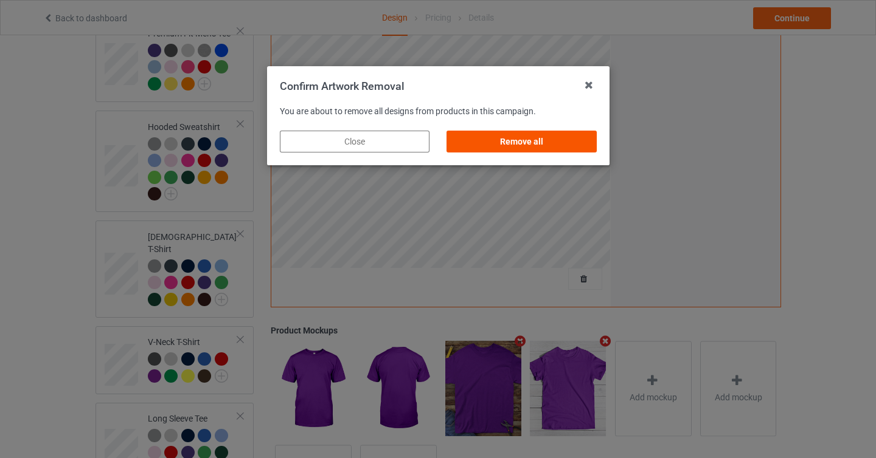
click at [563, 131] on div "Remove all" at bounding box center [521, 142] width 150 height 22
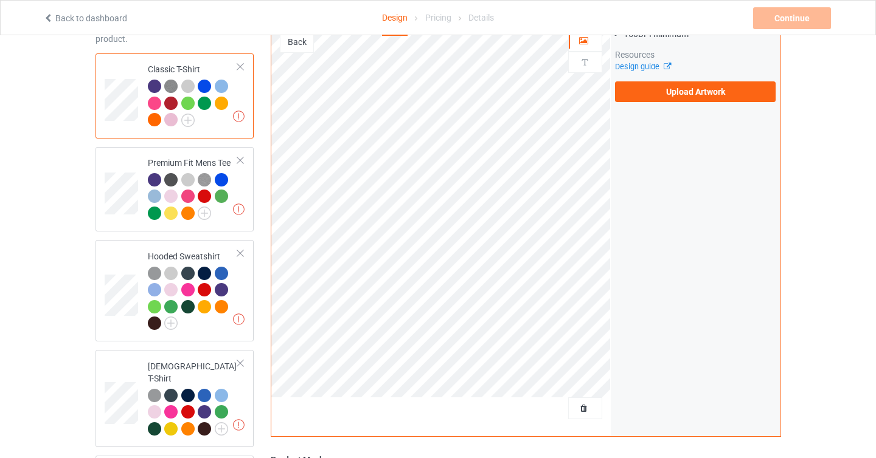
scroll to position [9, 0]
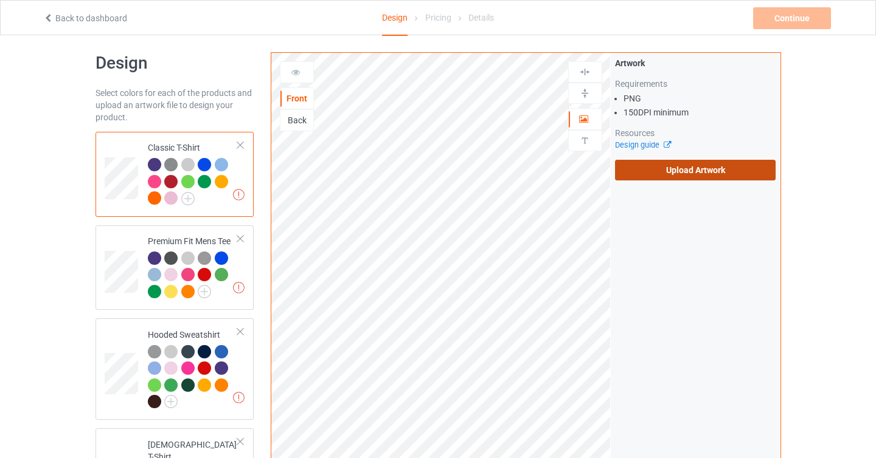
click at [659, 176] on label "Upload Artwork" at bounding box center [695, 170] width 161 height 21
click at [0, 0] on input "Upload Artwork" at bounding box center [0, 0] width 0 height 0
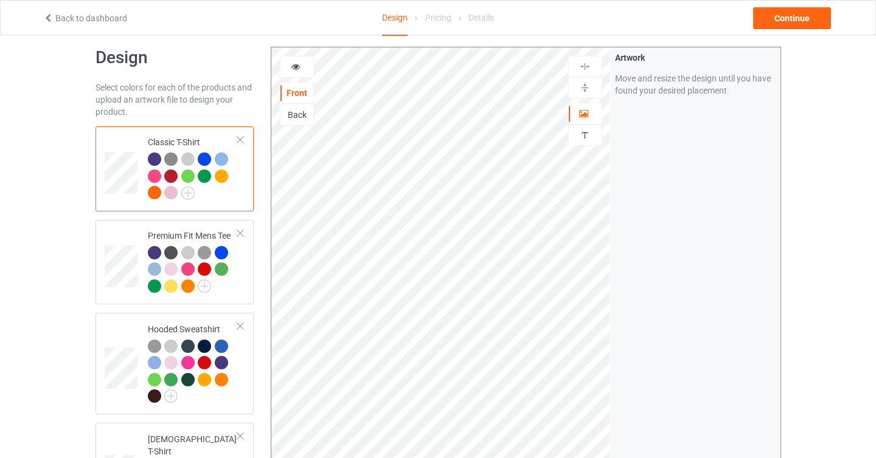
scroll to position [13, 0]
click at [224, 162] on div at bounding box center [221, 159] width 13 height 13
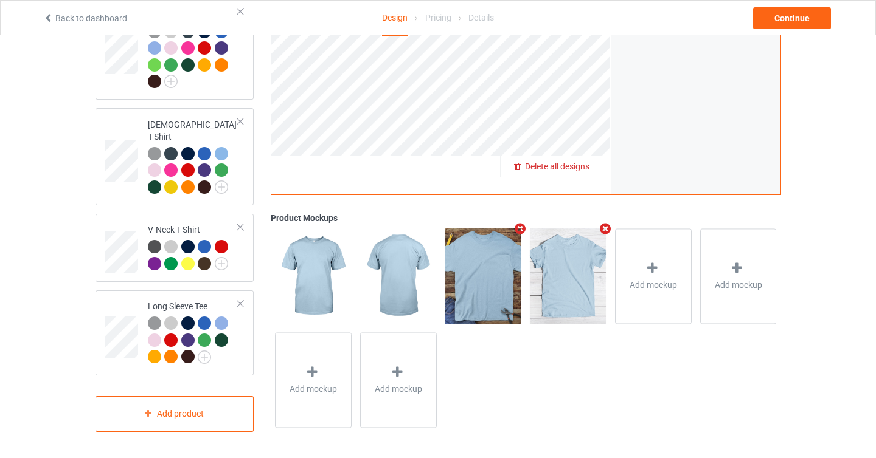
click at [589, 168] on span "Delete all designs" at bounding box center [557, 167] width 64 height 10
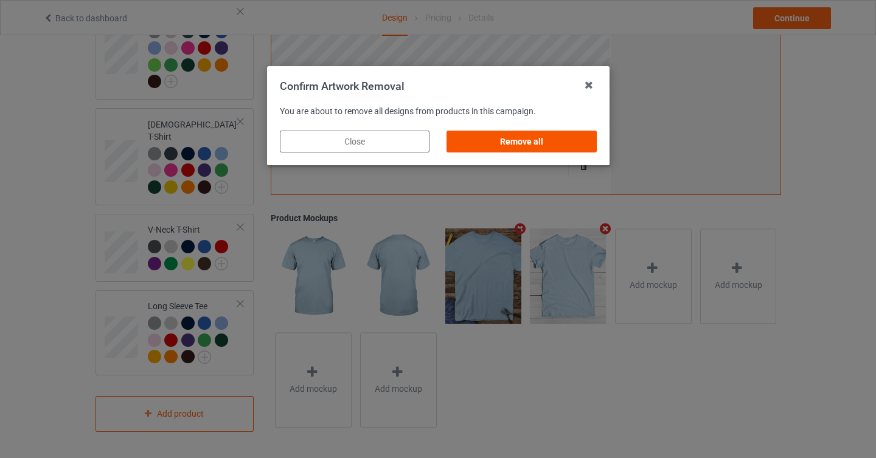
click at [536, 149] on div "Remove all" at bounding box center [521, 142] width 150 height 22
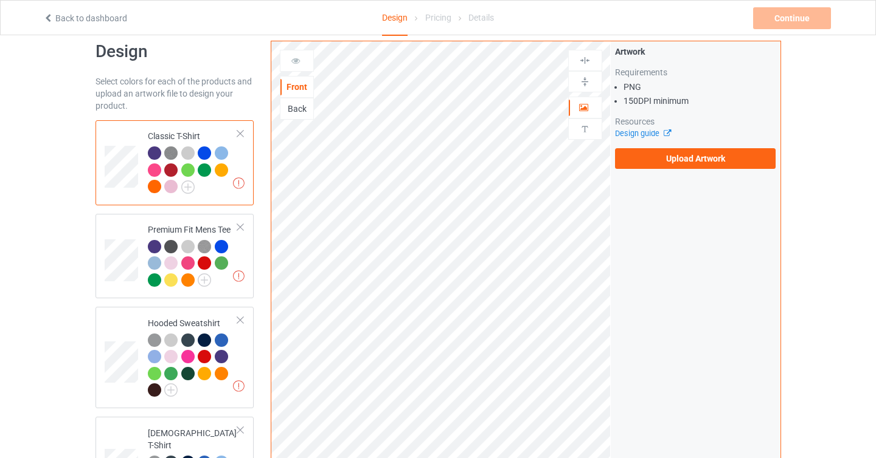
scroll to position [0, 0]
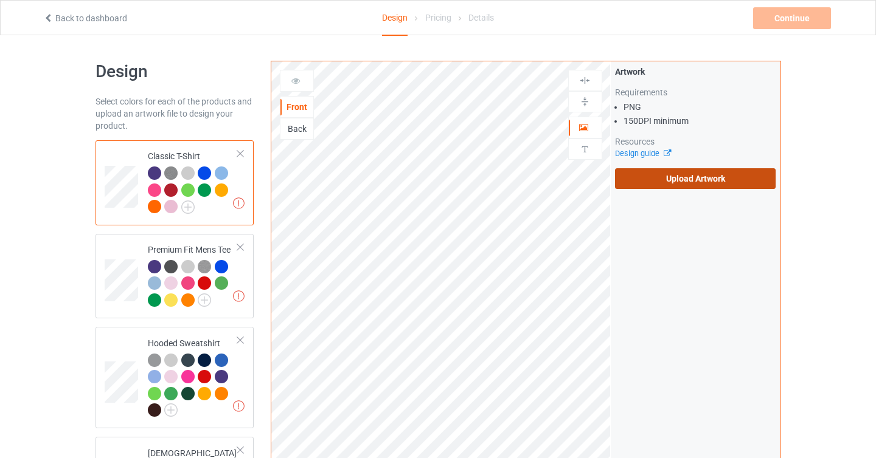
click at [669, 173] on label "Upload Artwork" at bounding box center [695, 178] width 161 height 21
click at [0, 0] on input "Upload Artwork" at bounding box center [0, 0] width 0 height 0
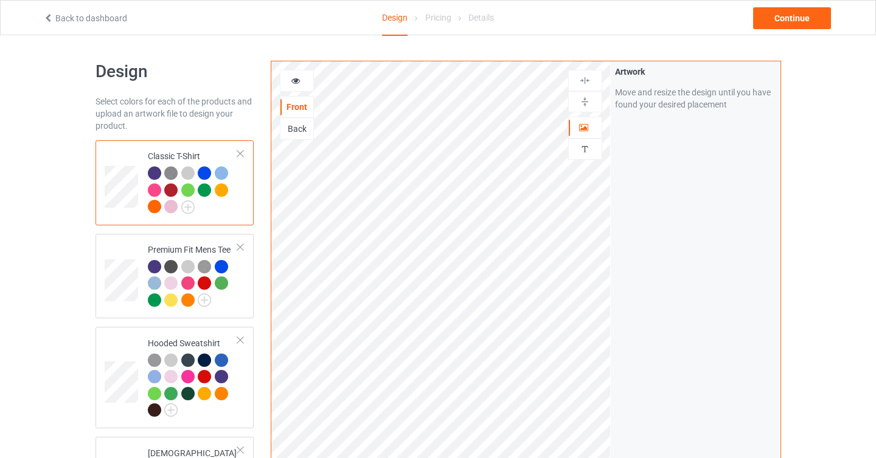
click at [784, 35] on div "Back to dashboard Design Pricing Details Continue" at bounding box center [438, 17] width 876 height 35
click at [793, 16] on div "Continue" at bounding box center [792, 18] width 78 height 22
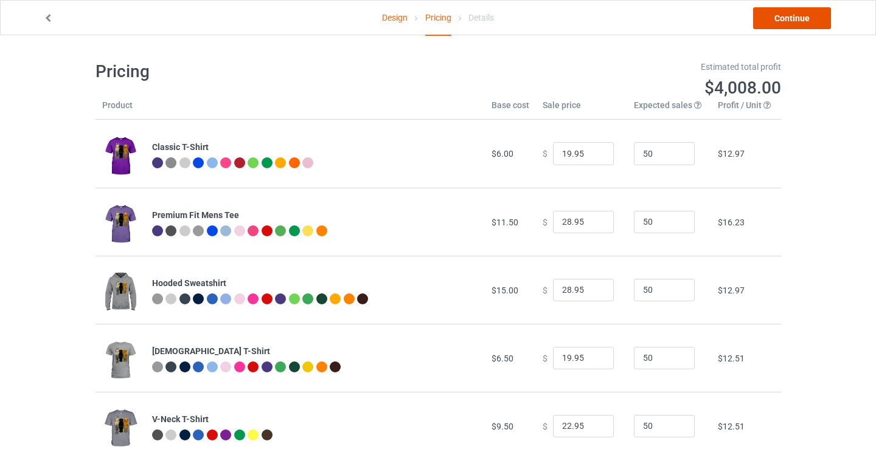
click at [792, 16] on link "Continue" at bounding box center [792, 18] width 78 height 22
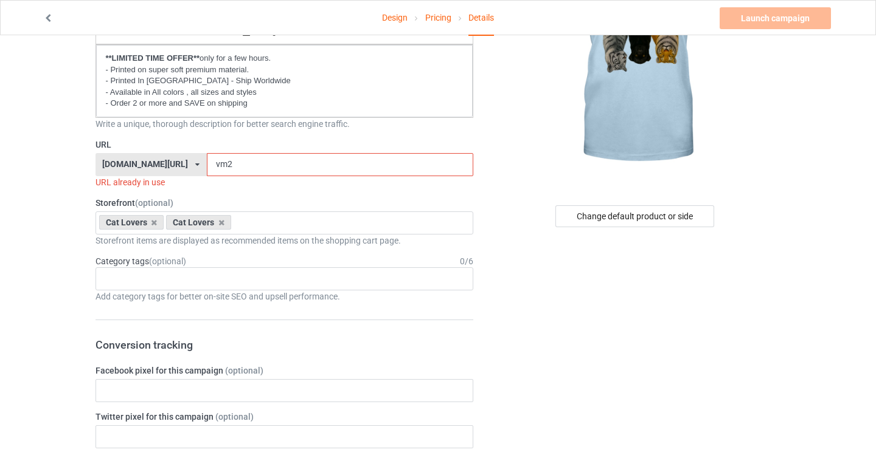
scroll to position [110, 0]
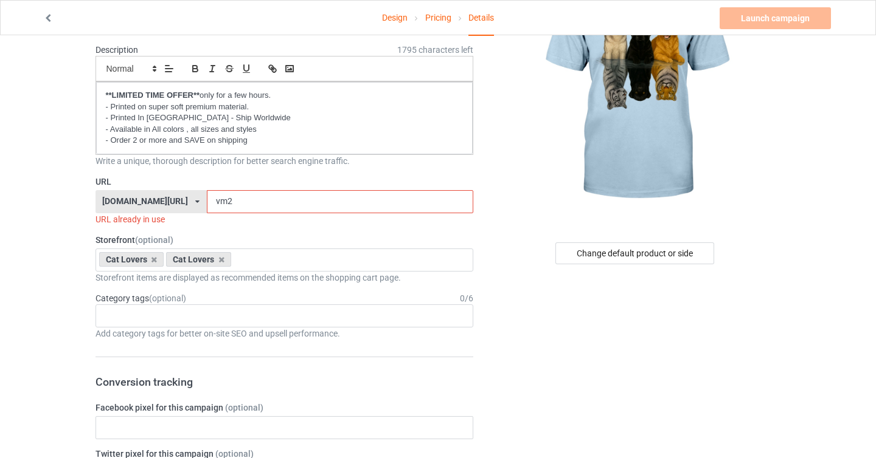
drag, startPoint x: 190, startPoint y: 202, endPoint x: 201, endPoint y: 204, distance: 11.2
click at [207, 204] on input "vm2" at bounding box center [340, 201] width 266 height 23
click at [264, 210] on input "u2" at bounding box center [340, 201] width 266 height 23
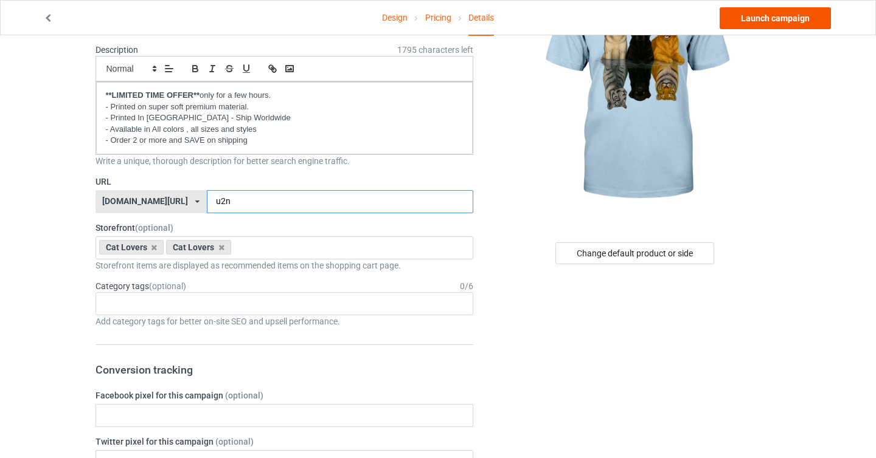
type input "u2n"
click at [750, 18] on link "Launch campaign" at bounding box center [774, 18] width 111 height 22
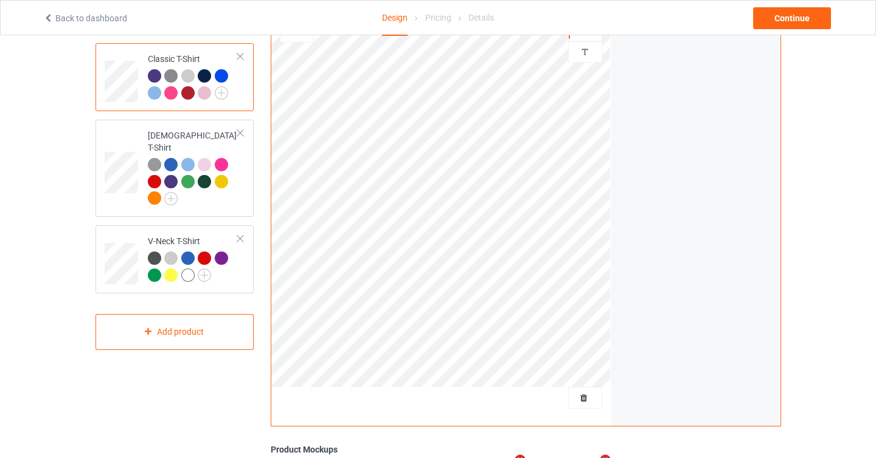
scroll to position [80, 0]
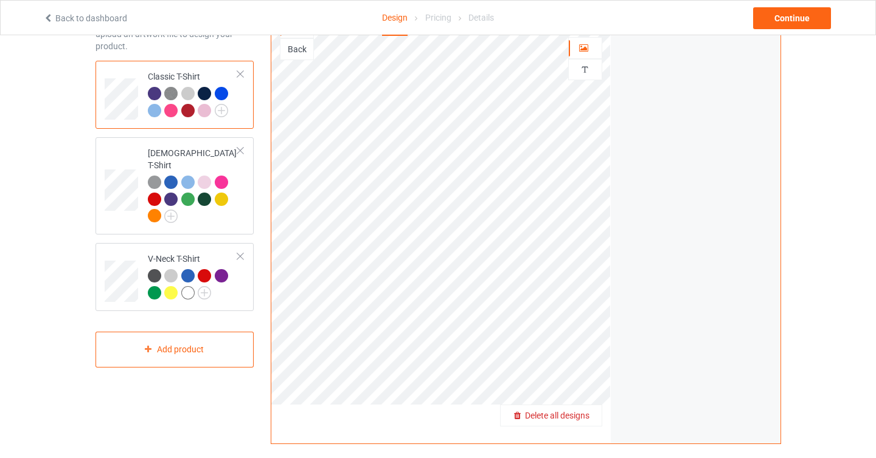
click at [582, 415] on span "Delete all designs" at bounding box center [557, 416] width 64 height 10
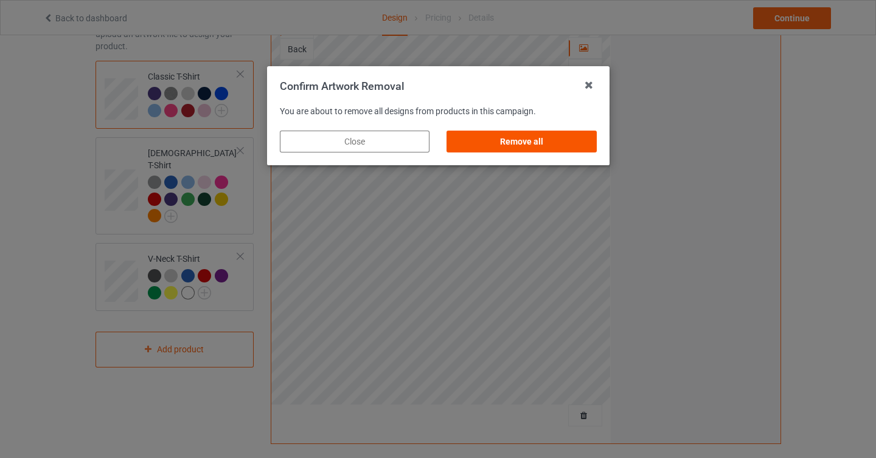
click at [575, 140] on div "Remove all" at bounding box center [521, 142] width 150 height 22
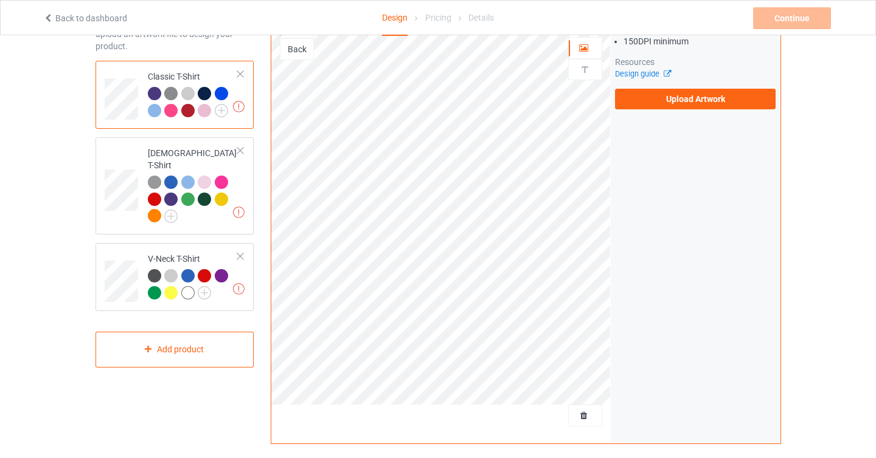
scroll to position [0, 0]
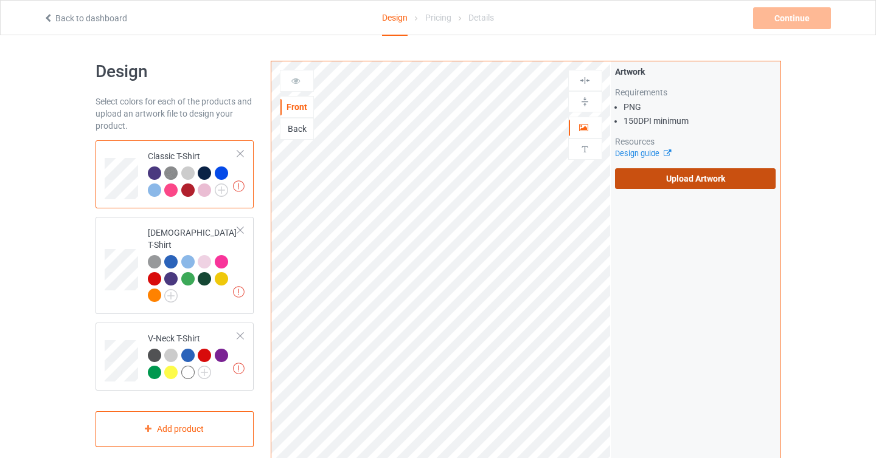
click at [676, 182] on label "Upload Artwork" at bounding box center [695, 178] width 161 height 21
click at [0, 0] on input "Upload Artwork" at bounding box center [0, 0] width 0 height 0
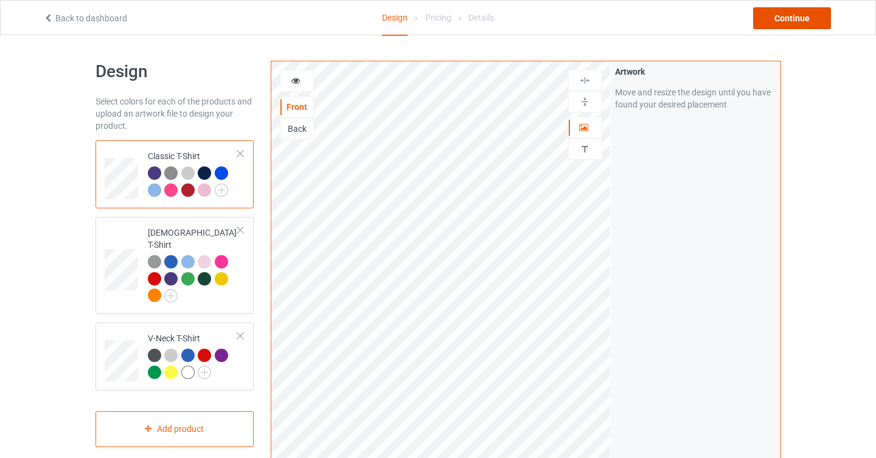
click at [809, 16] on div "Continue" at bounding box center [792, 18] width 78 height 22
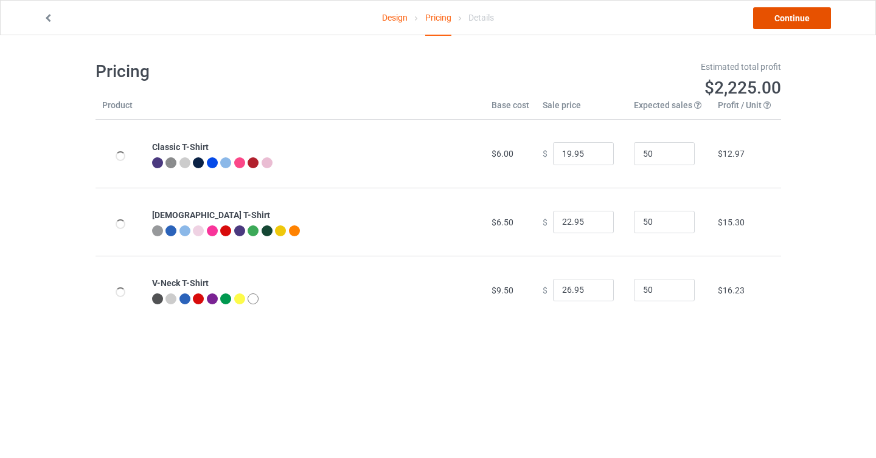
click at [787, 18] on link "Continue" at bounding box center [792, 18] width 78 height 22
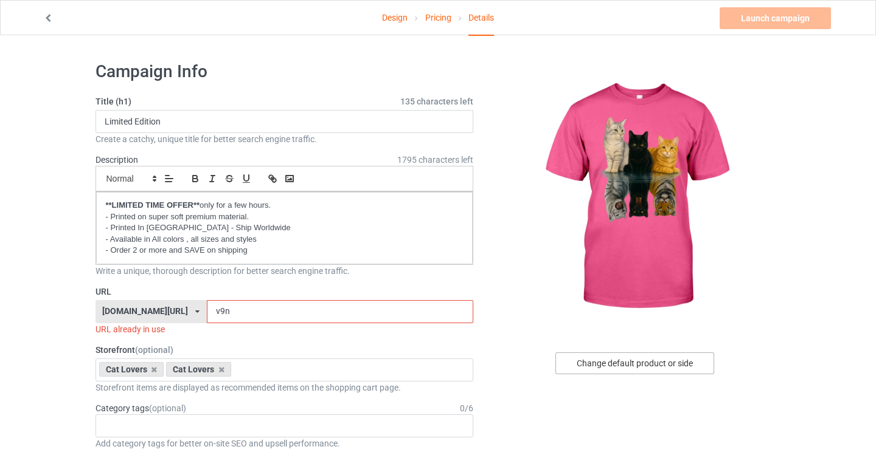
click at [671, 358] on div "Change default product or side" at bounding box center [634, 364] width 159 height 22
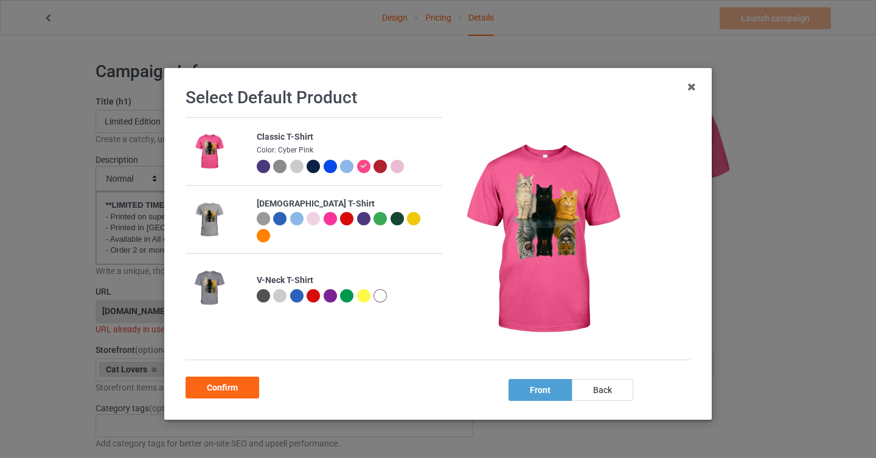
click at [265, 167] on div at bounding box center [263, 166] width 13 height 13
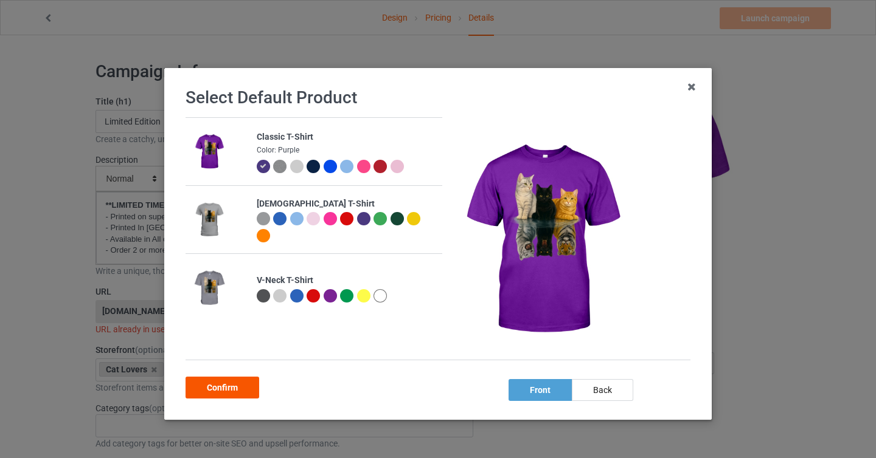
click at [238, 387] on div "Confirm" at bounding box center [222, 388] width 74 height 22
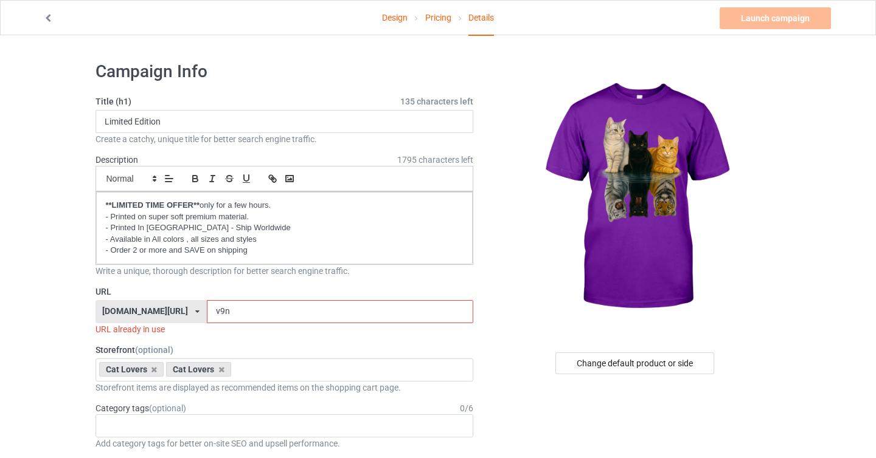
click at [207, 313] on input "v9n" at bounding box center [340, 311] width 266 height 23
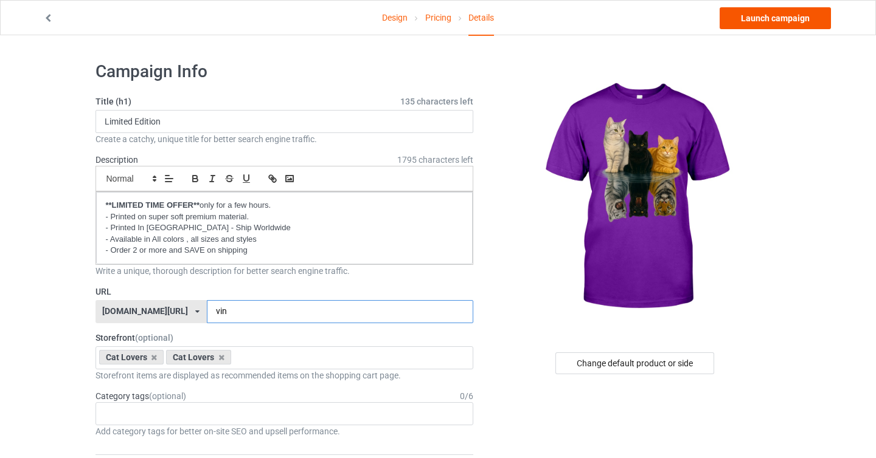
type input "vin"
click at [778, 17] on link "Launch campaign" at bounding box center [774, 18] width 111 height 22
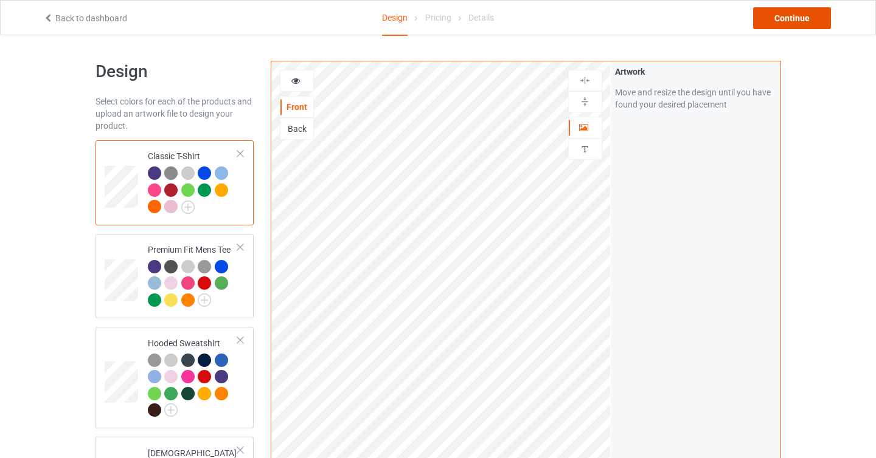
click at [791, 13] on div "Continue" at bounding box center [792, 18] width 78 height 22
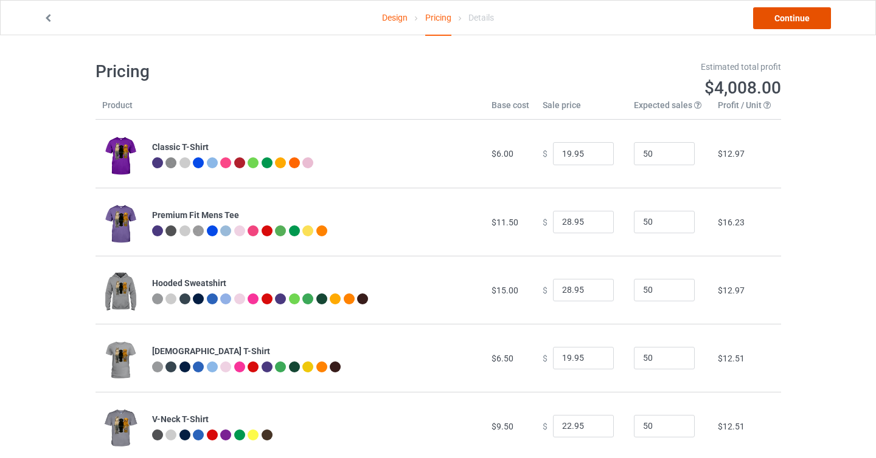
click at [792, 26] on link "Continue" at bounding box center [792, 18] width 78 height 22
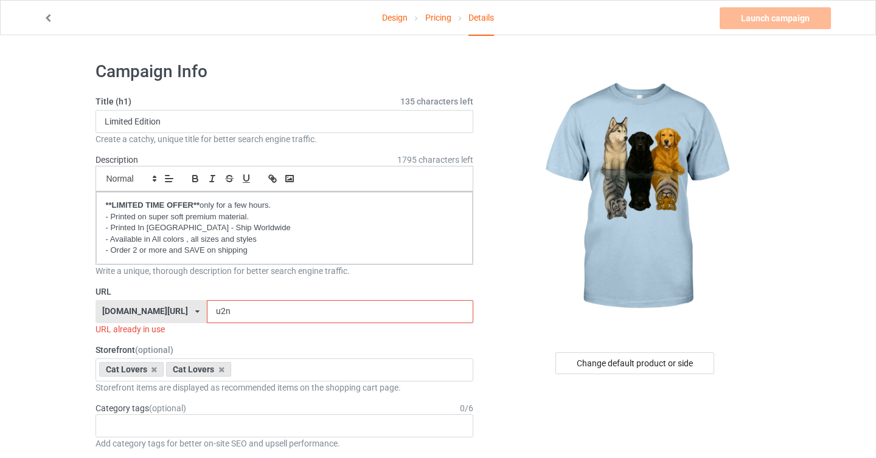
drag, startPoint x: 196, startPoint y: 311, endPoint x: 202, endPoint y: 311, distance: 6.7
click at [207, 311] on input "u2n" at bounding box center [340, 311] width 266 height 23
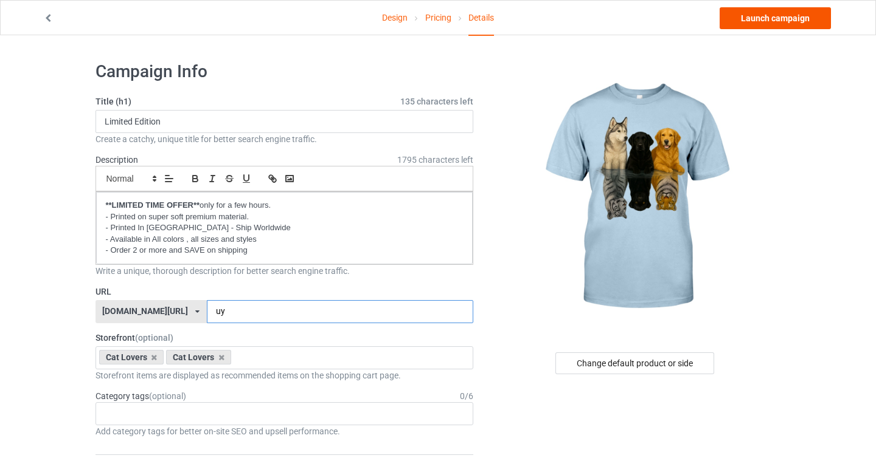
type input "uy"
click at [762, 26] on link "Launch campaign" at bounding box center [774, 18] width 111 height 22
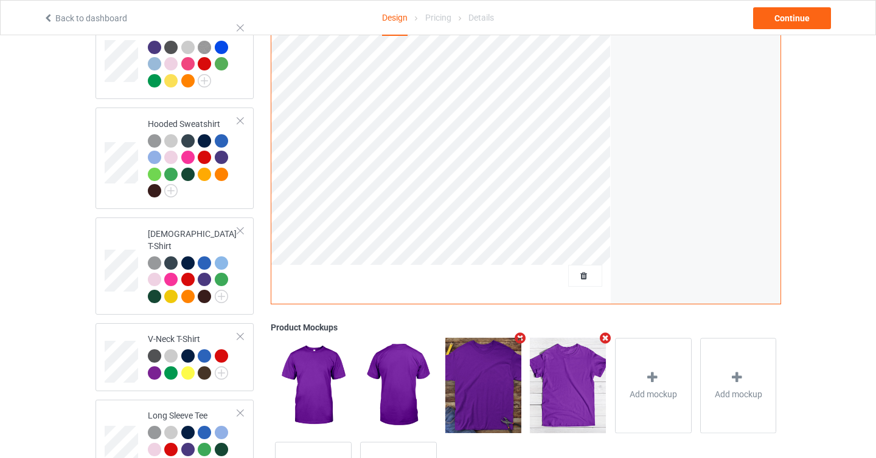
scroll to position [220, 0]
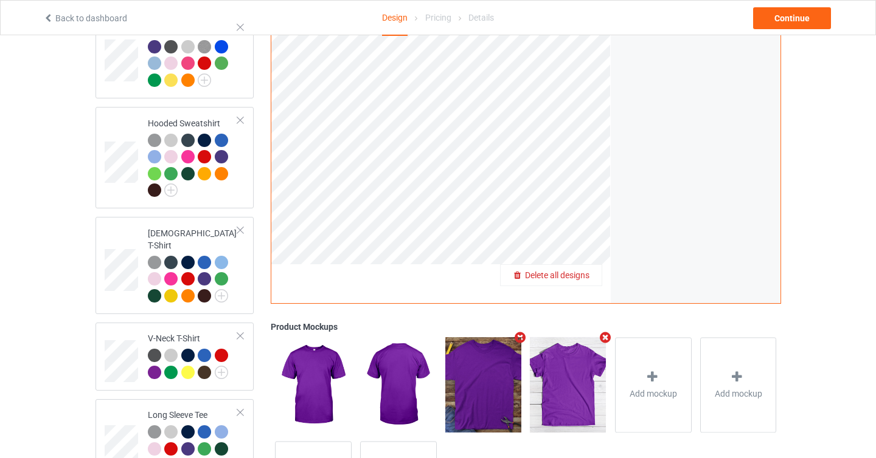
click at [590, 268] on div "Delete all designs" at bounding box center [551, 276] width 102 height 22
click at [584, 275] on span "Delete all designs" at bounding box center [557, 276] width 64 height 10
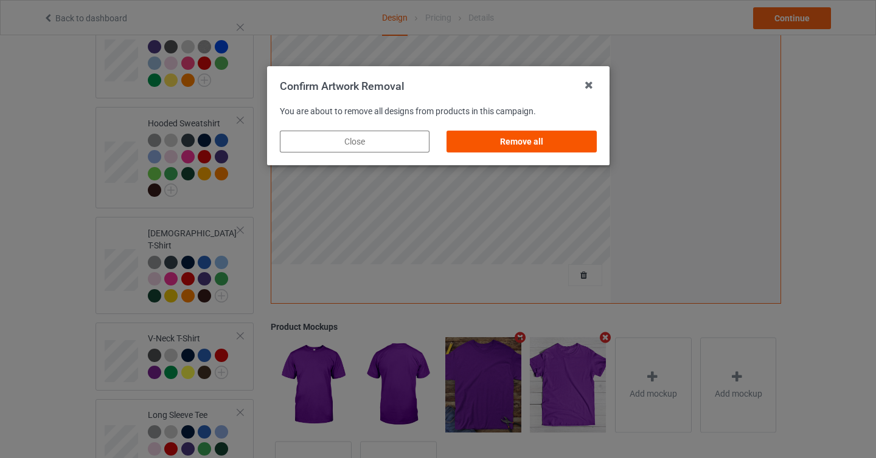
click at [559, 143] on div "Remove all" at bounding box center [521, 142] width 150 height 22
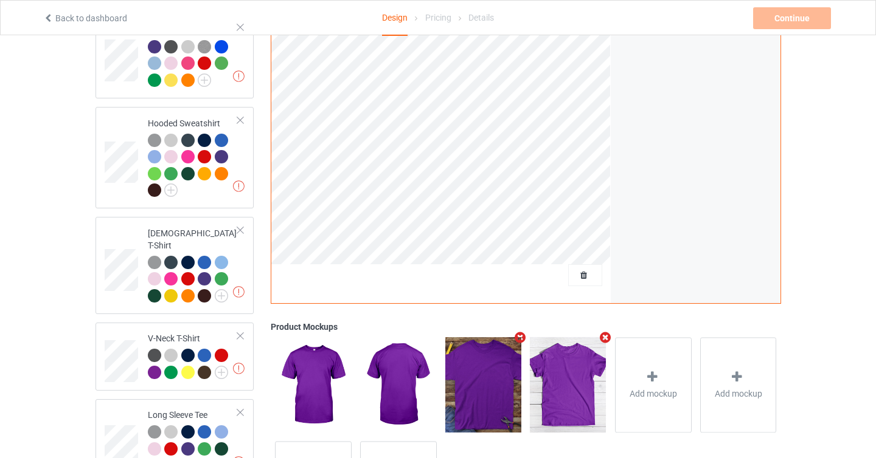
scroll to position [0, 0]
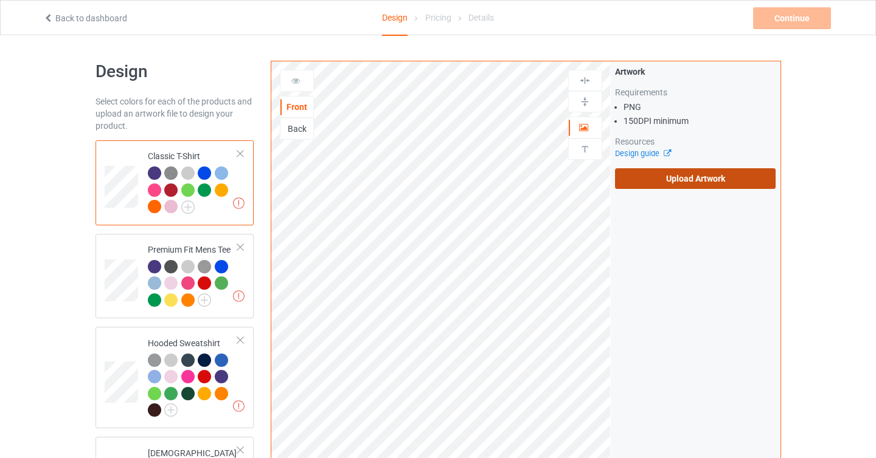
click at [699, 181] on label "Upload Artwork" at bounding box center [695, 178] width 161 height 21
click at [0, 0] on input "Upload Artwork" at bounding box center [0, 0] width 0 height 0
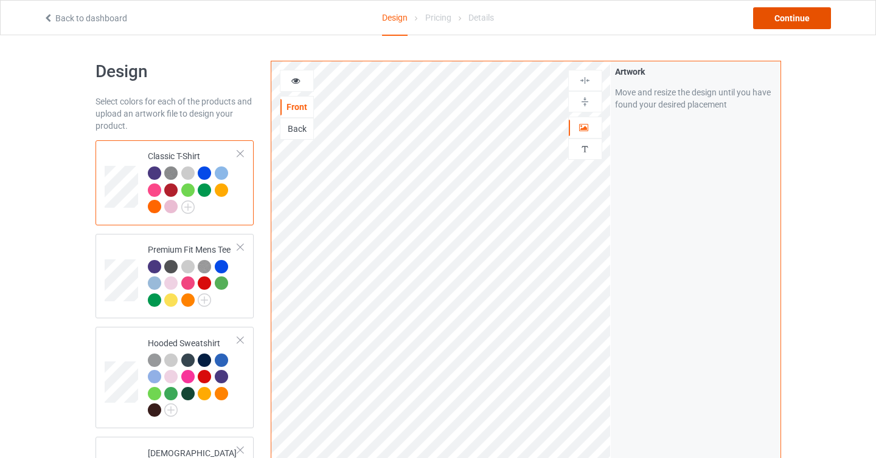
click at [786, 19] on div "Continue" at bounding box center [792, 18] width 78 height 22
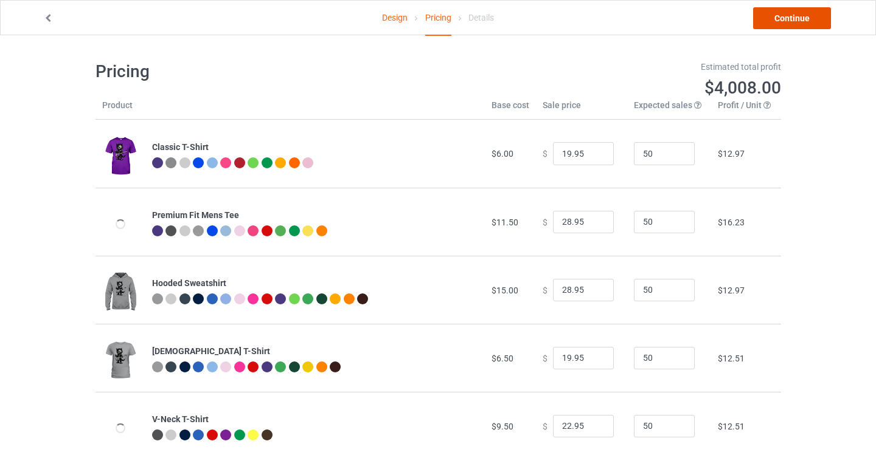
click at [778, 24] on link "Continue" at bounding box center [792, 18] width 78 height 22
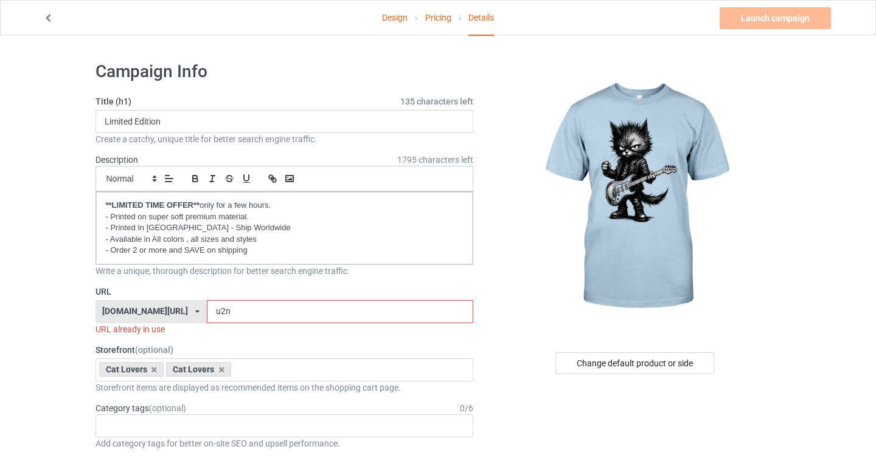
scroll to position [86, 0]
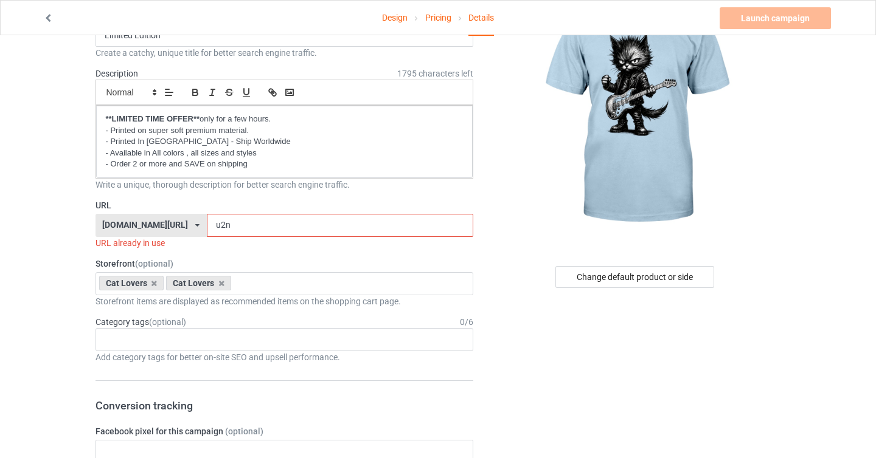
drag, startPoint x: 192, startPoint y: 223, endPoint x: 200, endPoint y: 224, distance: 8.5
click at [207, 224] on input "u2n" at bounding box center [340, 225] width 266 height 23
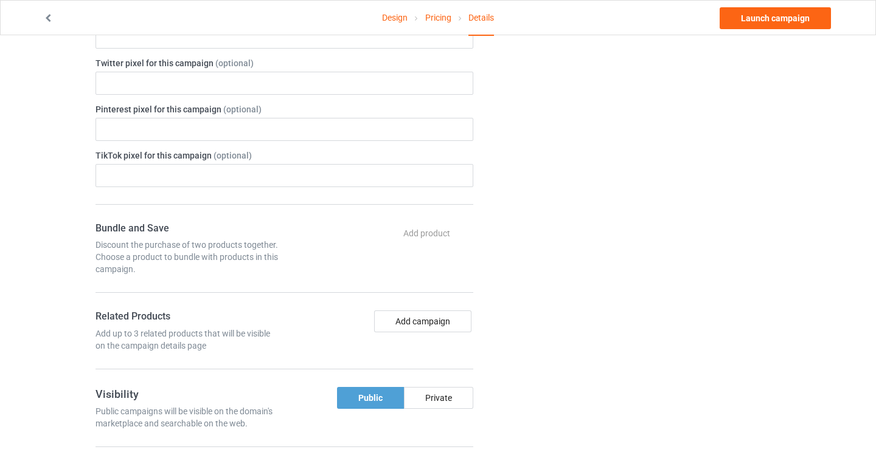
scroll to position [0, 0]
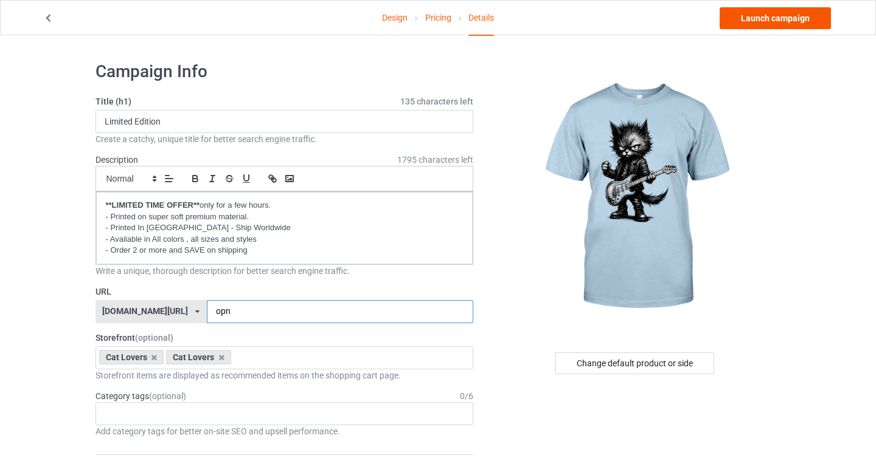
type input "opn"
click at [779, 20] on link "Launch campaign" at bounding box center [774, 18] width 111 height 22
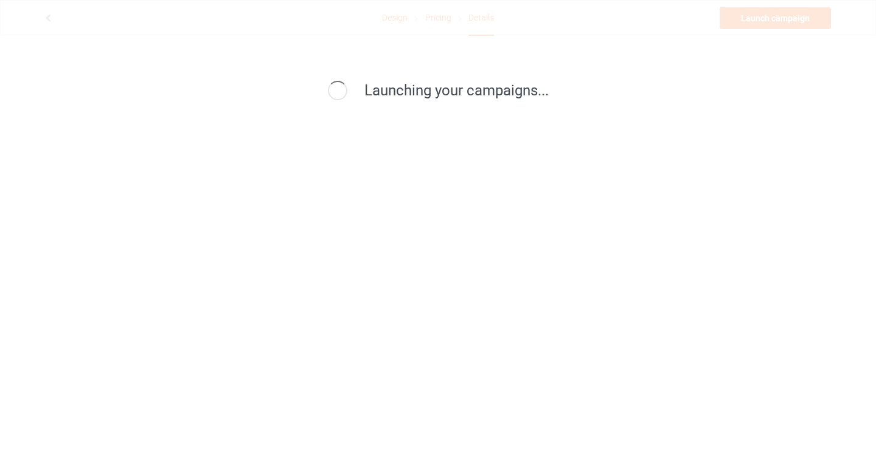
click at [474, 113] on div "Launching your campaigns..." at bounding box center [437, 91] width 547 height 46
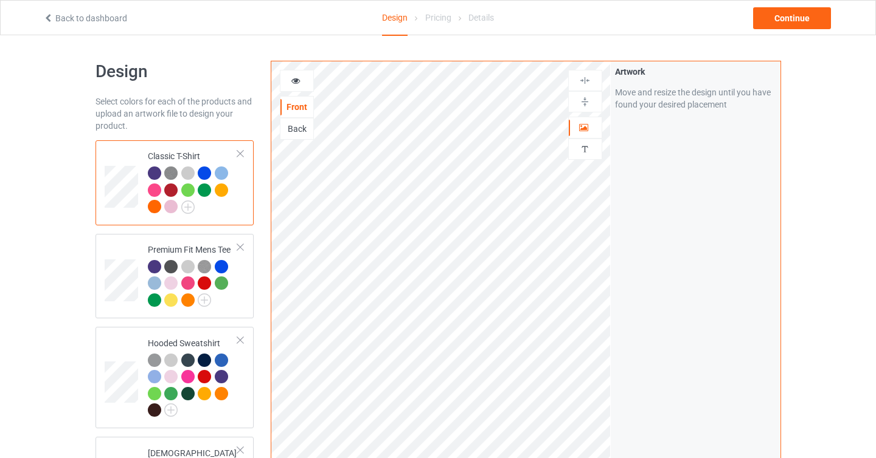
click at [164, 210] on div at bounding box center [172, 208] width 17 height 17
click at [171, 208] on div at bounding box center [170, 206] width 13 height 13
click at [801, 15] on div "Continue" at bounding box center [792, 18] width 78 height 22
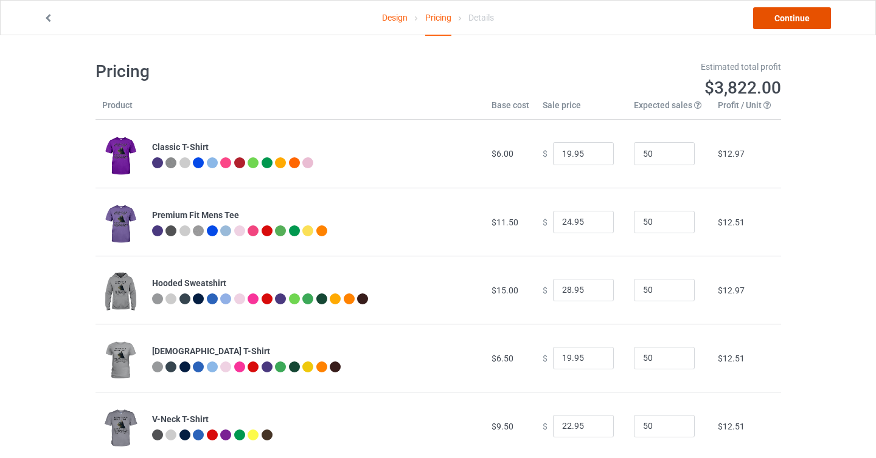
click at [788, 26] on link "Continue" at bounding box center [792, 18] width 78 height 22
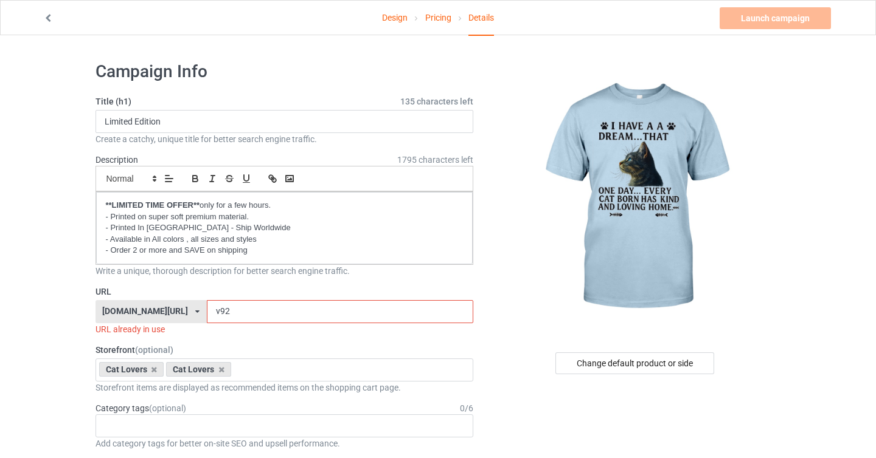
drag, startPoint x: 192, startPoint y: 310, endPoint x: 199, endPoint y: 310, distance: 6.7
click at [207, 310] on input "v92" at bounding box center [340, 311] width 266 height 23
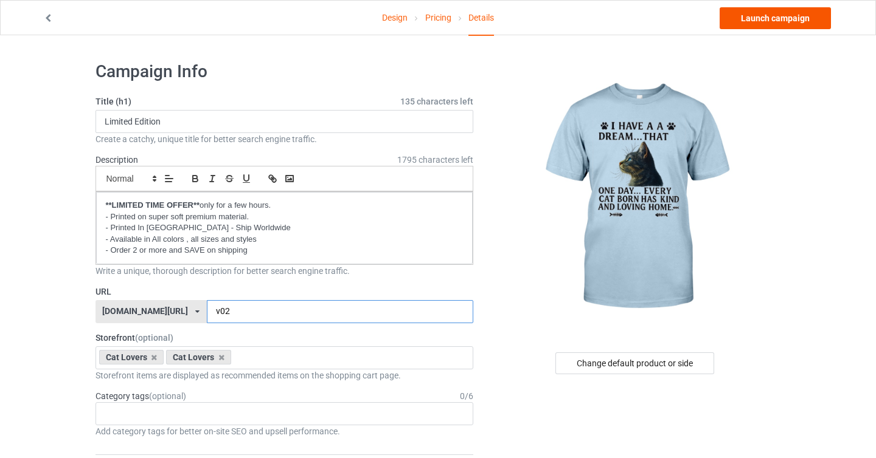
type input "v02"
click at [758, 24] on link "Launch campaign" at bounding box center [774, 18] width 111 height 22
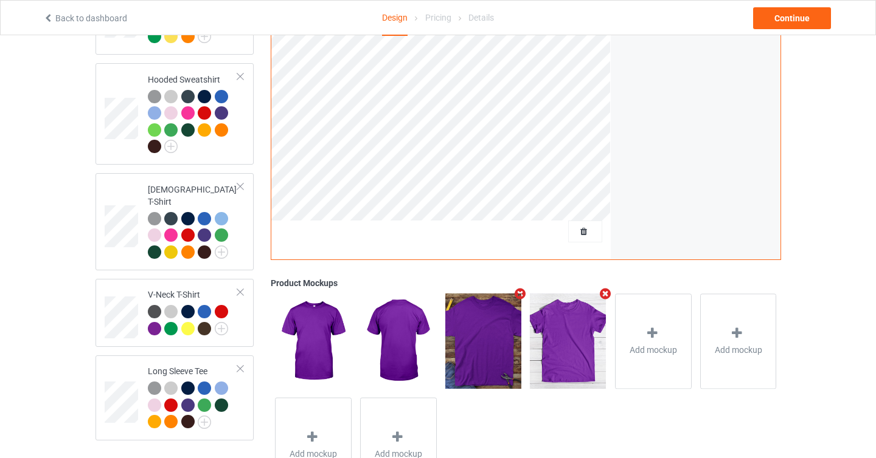
scroll to position [269, 0]
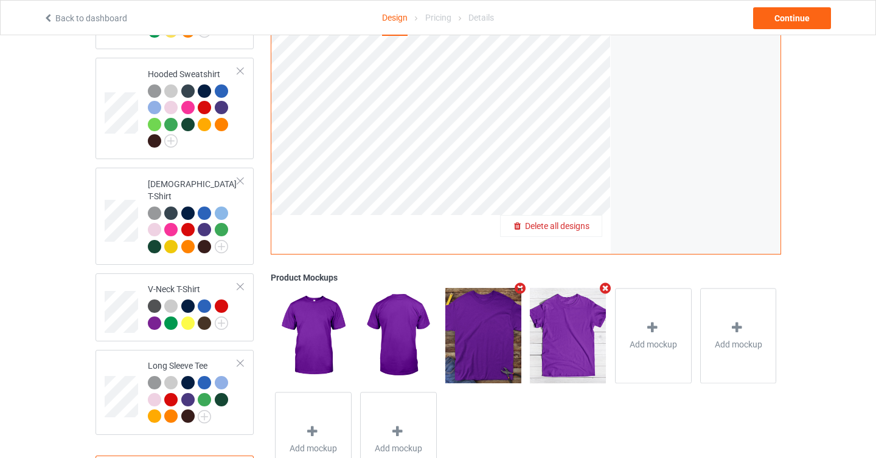
click at [585, 228] on span "Delete all designs" at bounding box center [557, 226] width 64 height 10
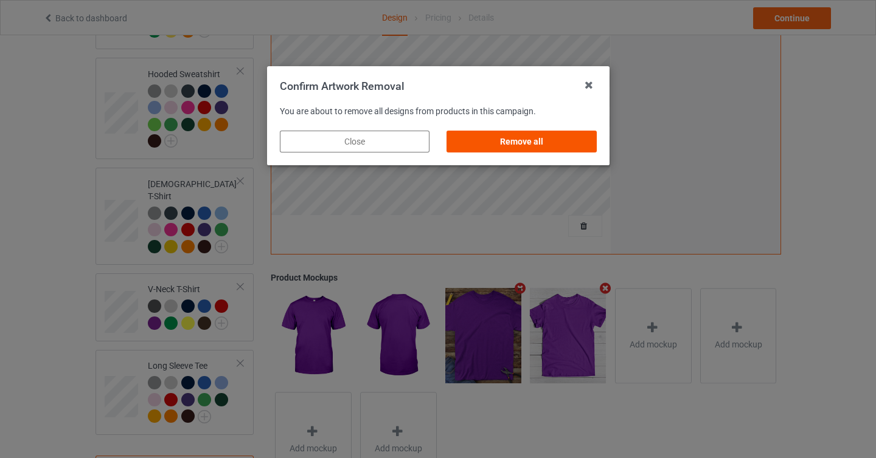
click at [559, 145] on div "Remove all" at bounding box center [521, 142] width 150 height 22
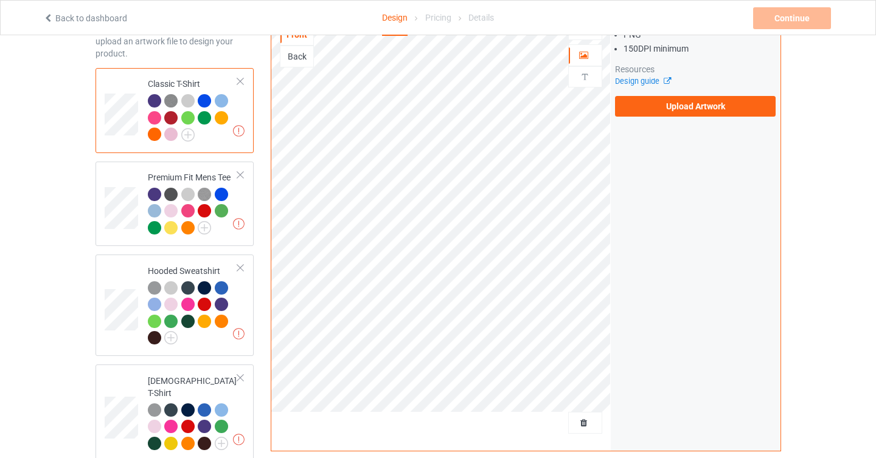
scroll to position [0, 0]
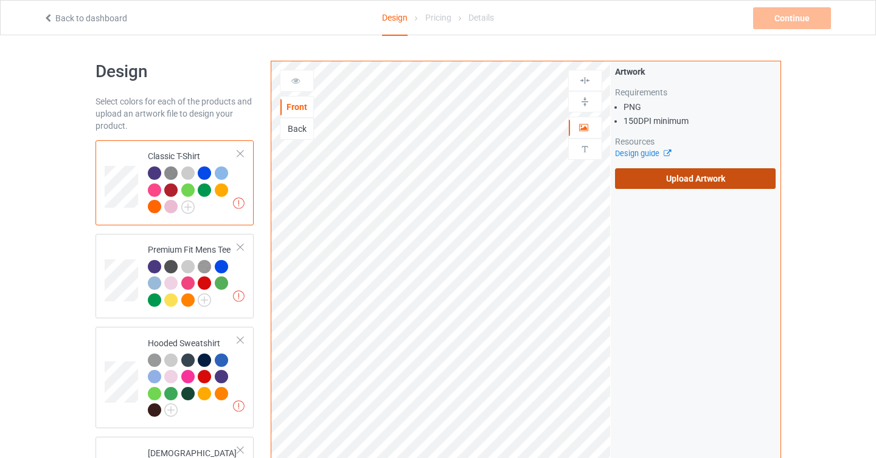
click at [697, 176] on label "Upload Artwork" at bounding box center [695, 178] width 161 height 21
click at [0, 0] on input "Upload Artwork" at bounding box center [0, 0] width 0 height 0
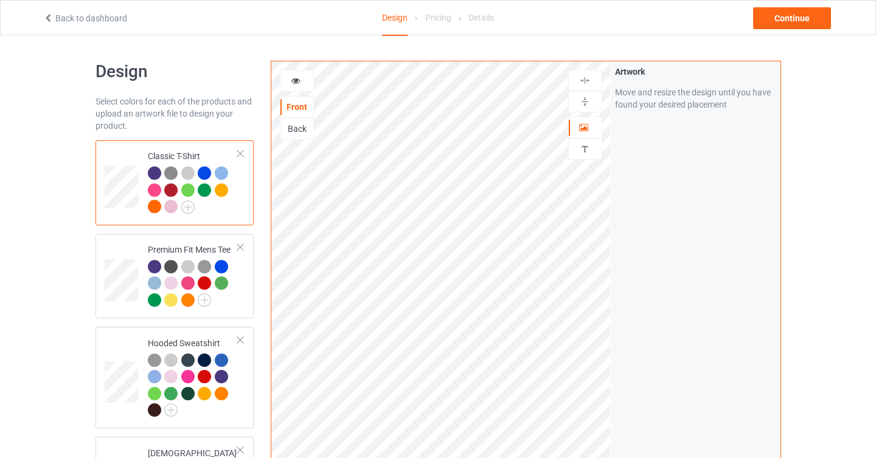
click at [172, 206] on div at bounding box center [170, 206] width 13 height 13
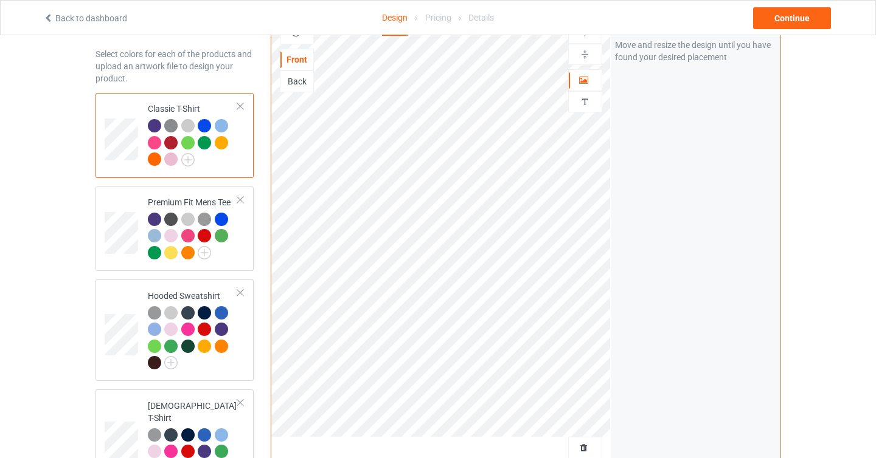
scroll to position [9, 0]
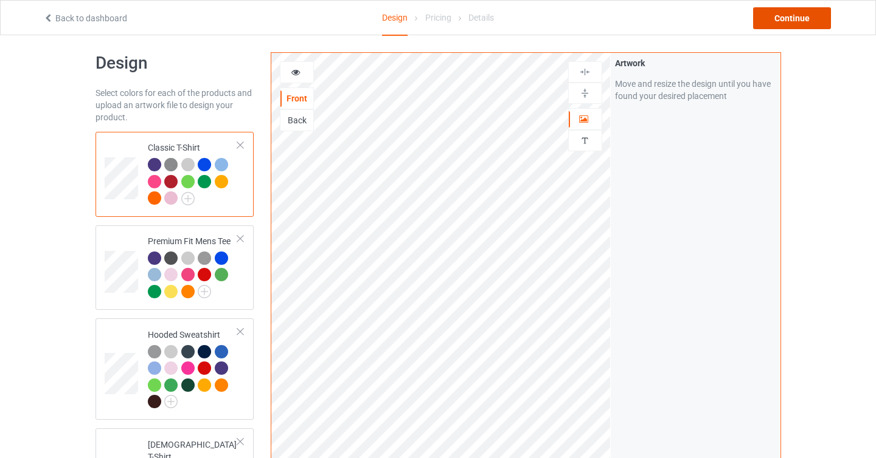
click at [803, 22] on div "Continue" at bounding box center [792, 18] width 78 height 22
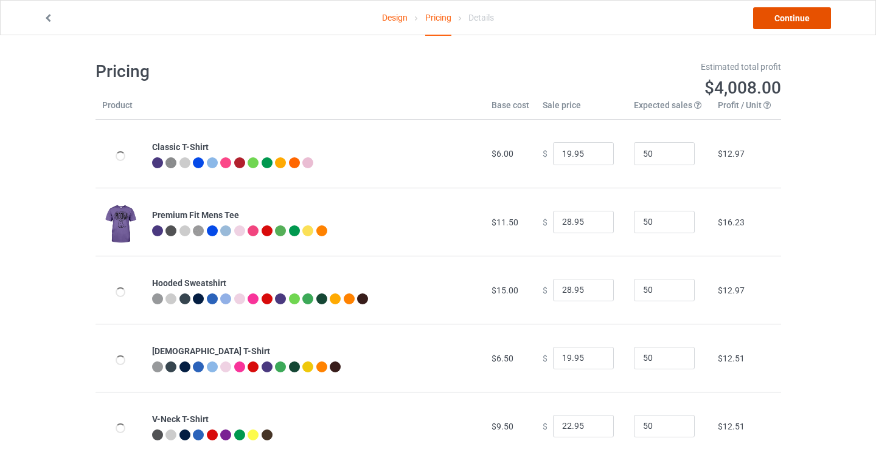
click at [781, 22] on link "Continue" at bounding box center [792, 18] width 78 height 22
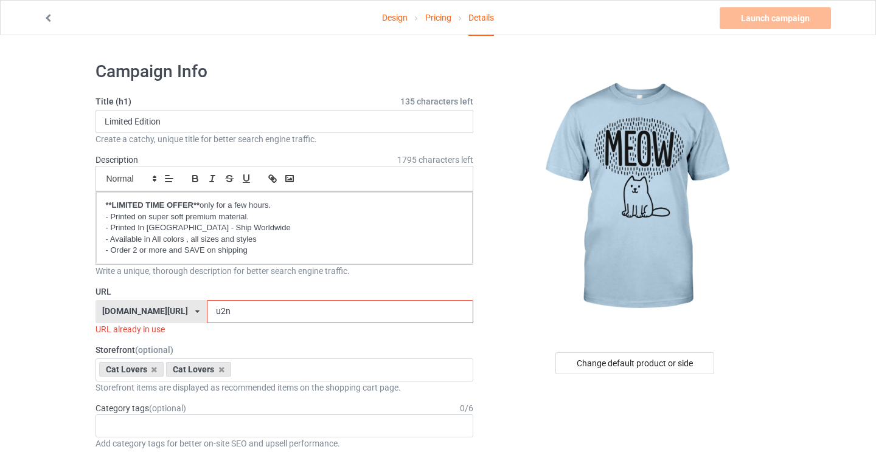
drag, startPoint x: 194, startPoint y: 310, endPoint x: 184, endPoint y: 310, distance: 9.7
click at [207, 310] on input "u2n" at bounding box center [340, 311] width 266 height 23
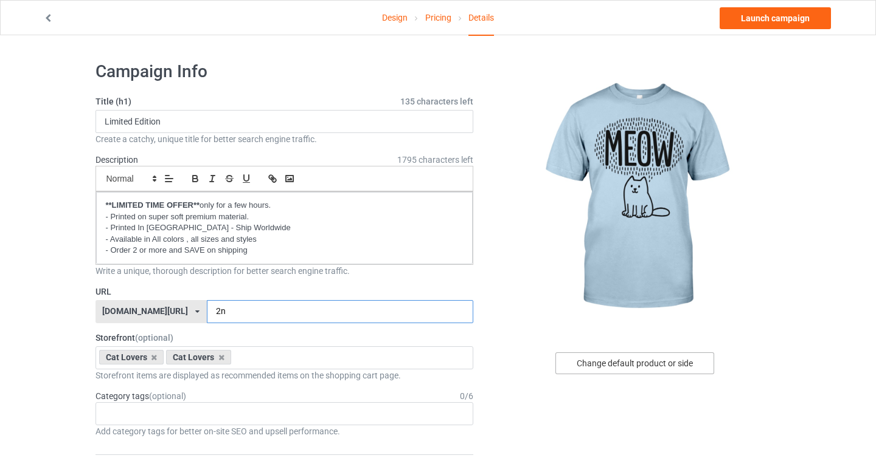
type input "2n"
click at [601, 362] on div "Change default product or side" at bounding box center [634, 364] width 159 height 22
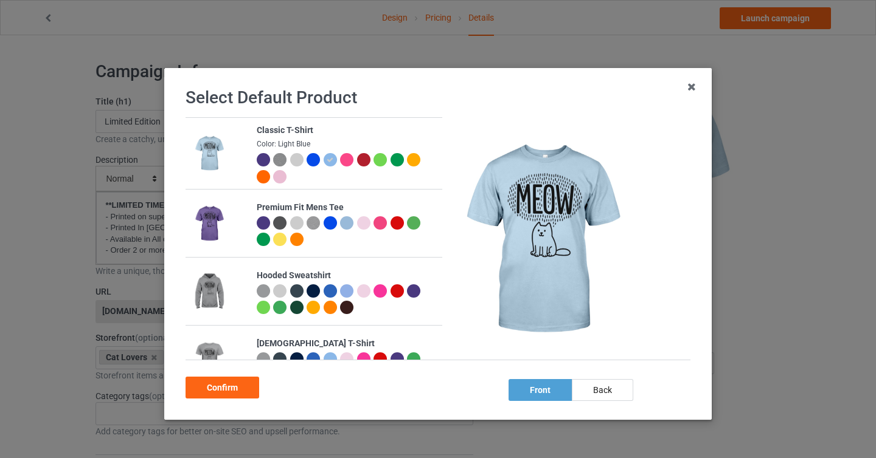
click at [282, 176] on div at bounding box center [279, 176] width 13 height 13
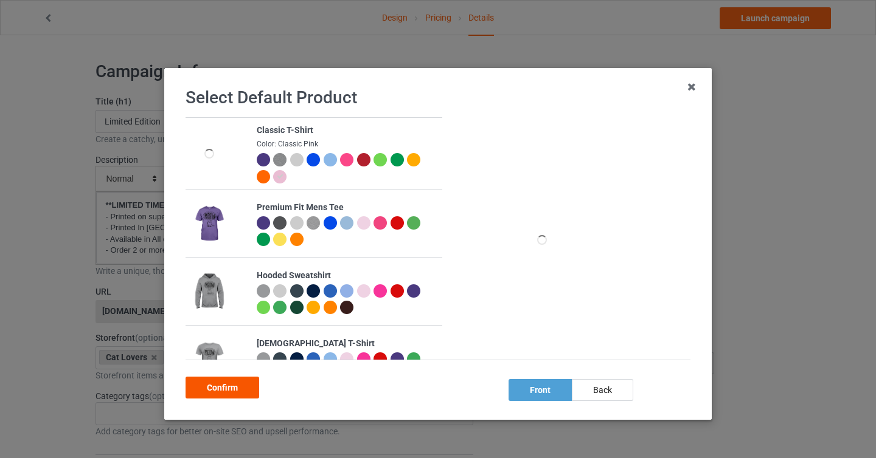
click at [240, 391] on div "Confirm" at bounding box center [222, 388] width 74 height 22
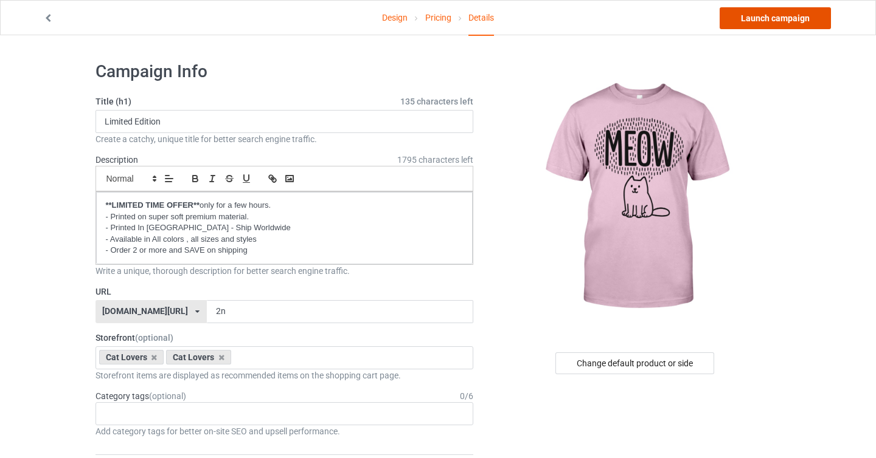
click at [775, 17] on link "Launch campaign" at bounding box center [774, 18] width 111 height 22
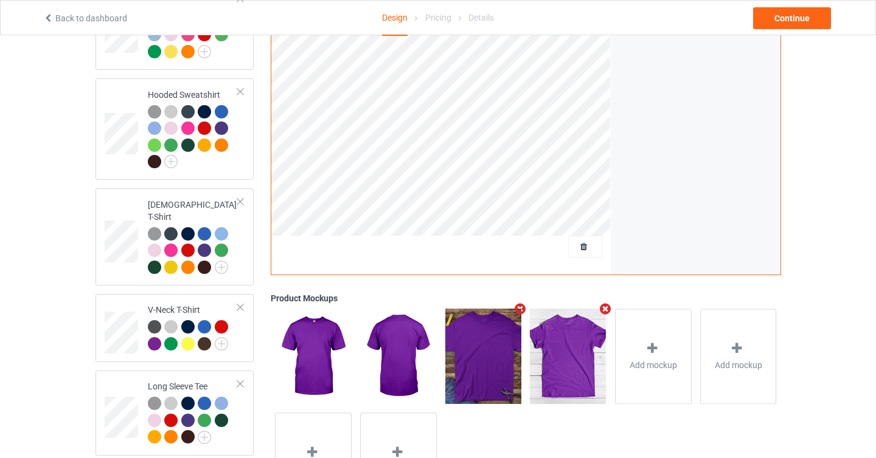
scroll to position [245, 0]
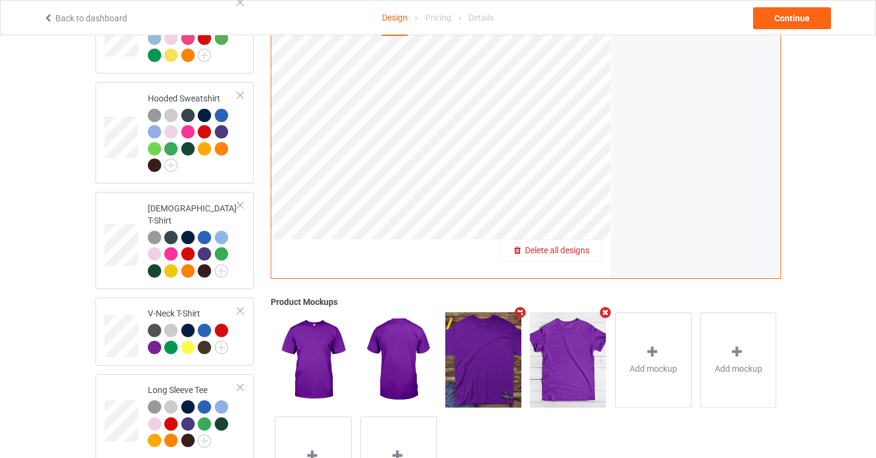
click at [579, 251] on span "Delete all designs" at bounding box center [557, 251] width 64 height 10
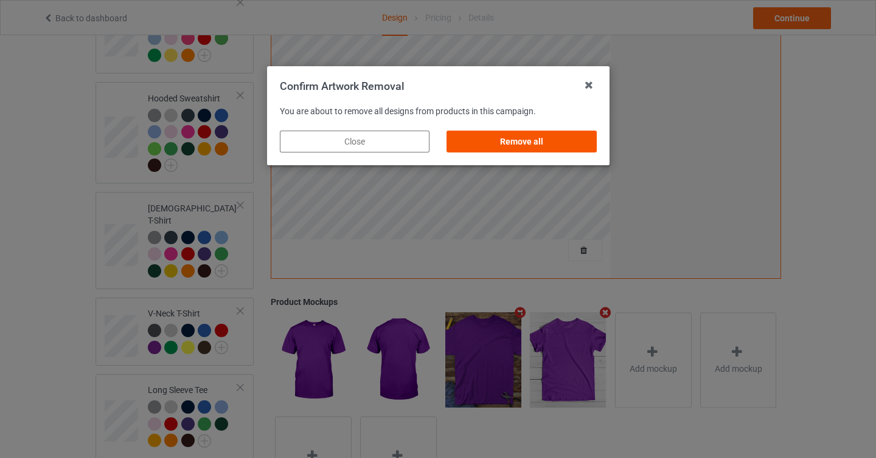
click at [558, 137] on div "Remove all" at bounding box center [521, 142] width 150 height 22
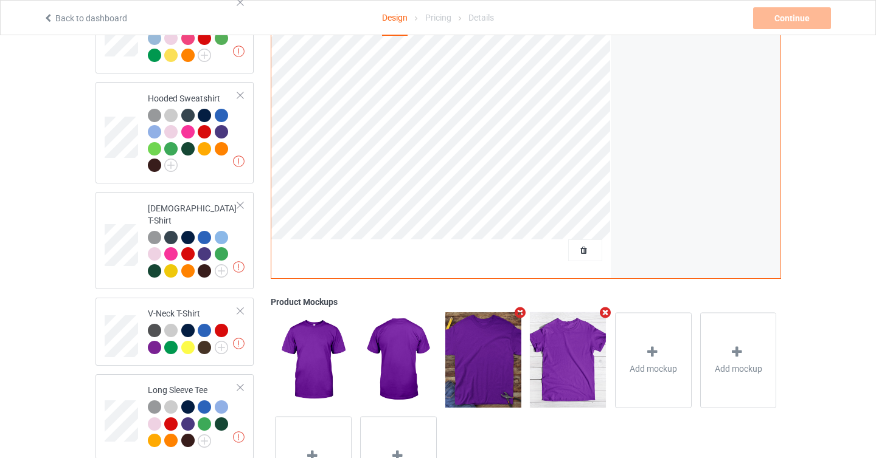
scroll to position [0, 0]
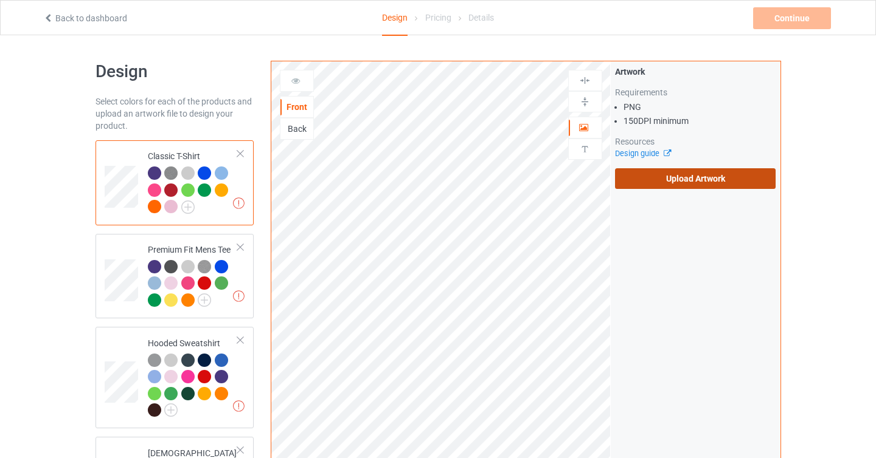
click at [688, 176] on label "Upload Artwork" at bounding box center [695, 178] width 161 height 21
click at [0, 0] on input "Upload Artwork" at bounding box center [0, 0] width 0 height 0
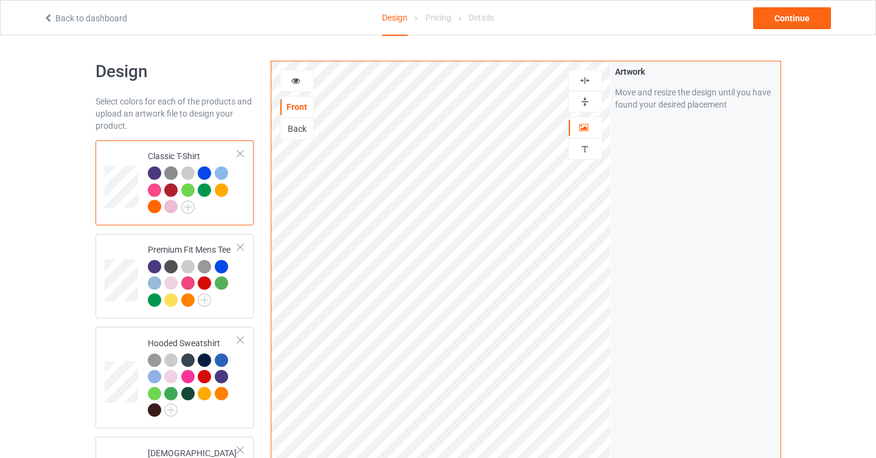
click at [156, 176] on div at bounding box center [154, 173] width 13 height 13
click at [168, 174] on img at bounding box center [170, 173] width 13 height 13
click at [156, 173] on div at bounding box center [154, 173] width 13 height 13
click at [188, 204] on img at bounding box center [187, 207] width 13 height 13
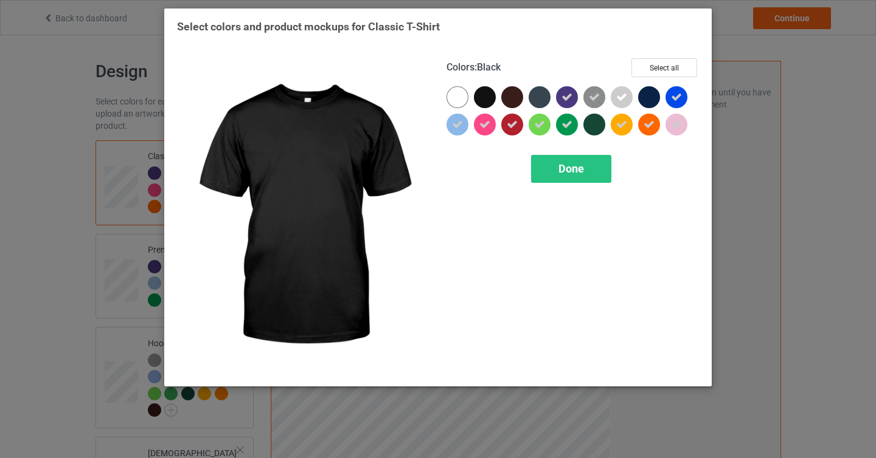
click at [496, 104] on div at bounding box center [487, 99] width 27 height 27
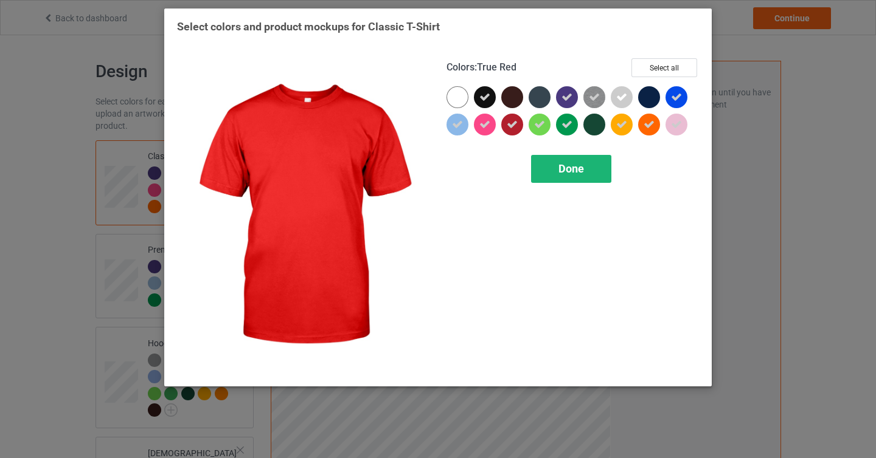
click at [572, 177] on div "Done" at bounding box center [571, 169] width 80 height 28
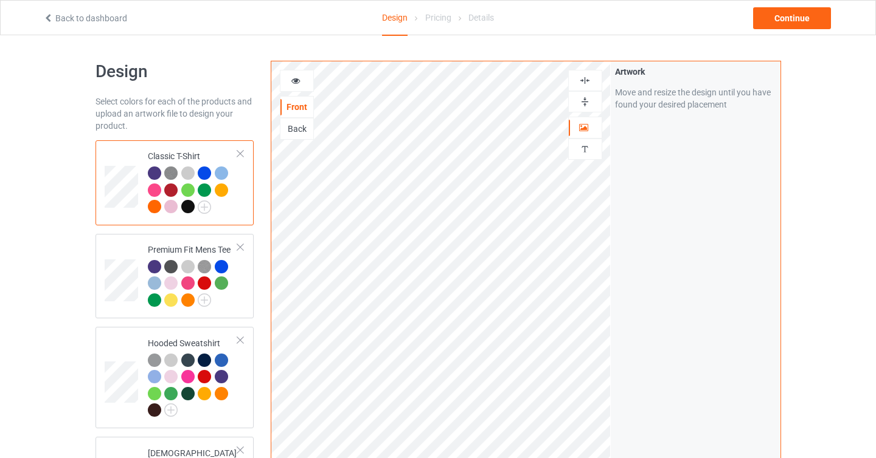
click at [195, 208] on div at bounding box center [189, 208] width 17 height 17
click at [810, 21] on div "Continue" at bounding box center [792, 18] width 78 height 22
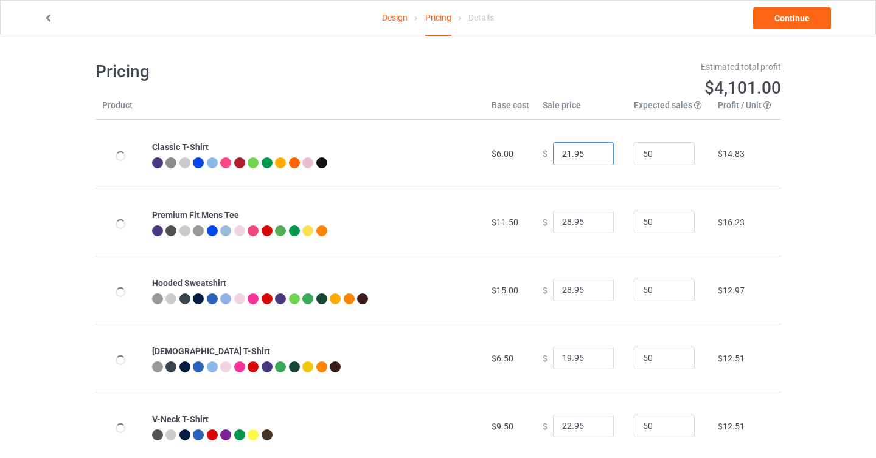
click at [597, 157] on input "21.95" at bounding box center [583, 153] width 61 height 23
click at [597, 157] on input "20.95" at bounding box center [583, 153] width 61 height 23
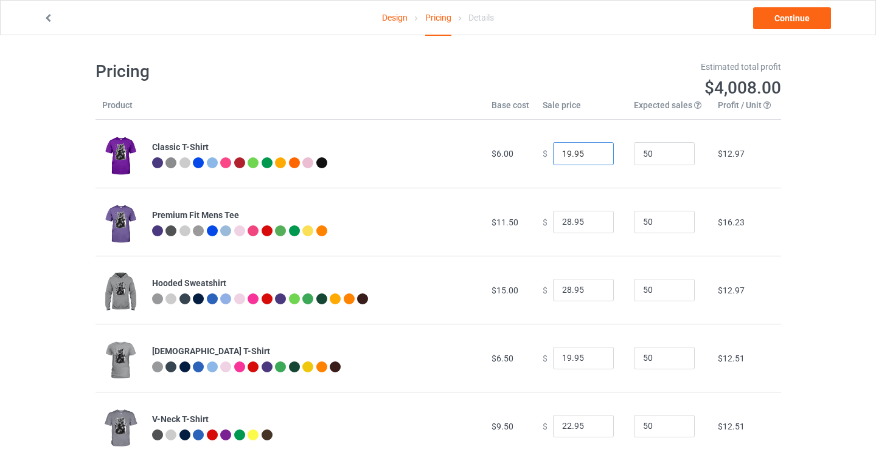
type input "19.95"
click at [594, 156] on input "19.95" at bounding box center [583, 153] width 61 height 23
click at [594, 225] on input "27.95" at bounding box center [583, 222] width 61 height 23
type input "26.95"
click at [594, 225] on input "26.95" at bounding box center [583, 222] width 61 height 23
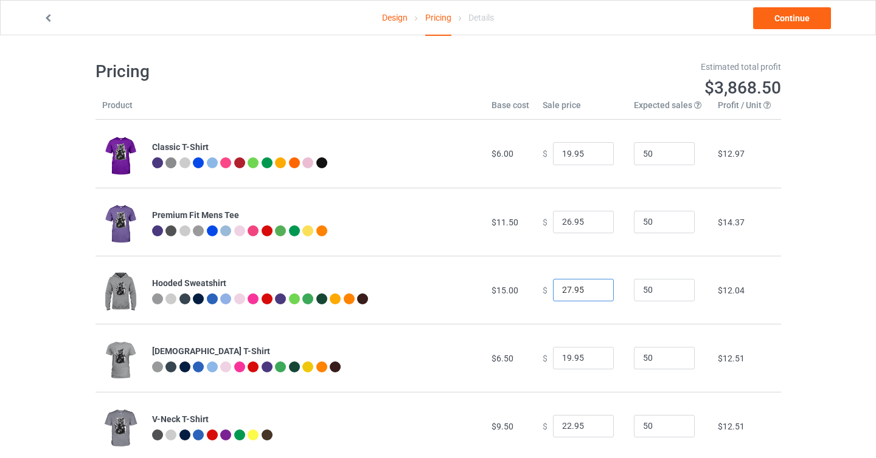
click at [593, 291] on input "27.95" at bounding box center [583, 290] width 61 height 23
click at [593, 291] on input "26.95" at bounding box center [583, 290] width 61 height 23
click at [593, 288] on input "27.95" at bounding box center [583, 290] width 61 height 23
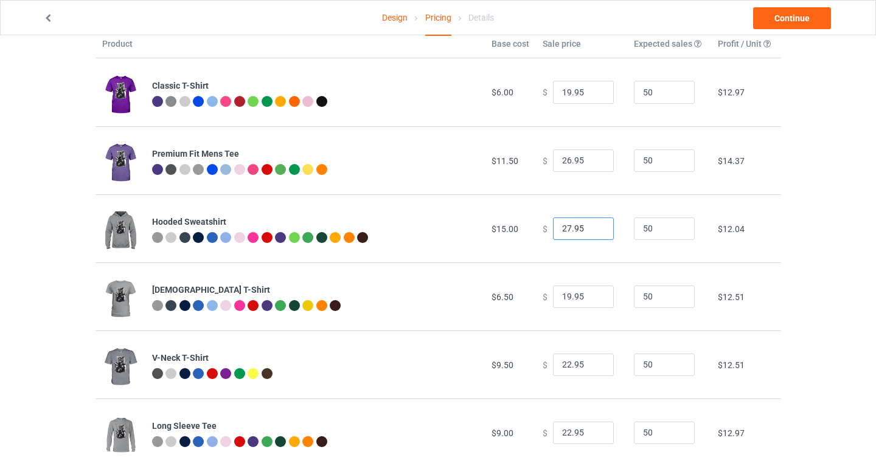
scroll to position [95, 0]
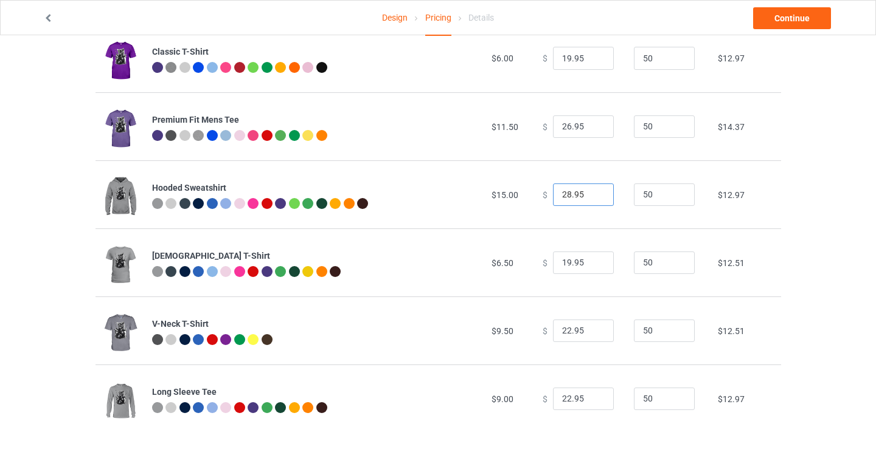
click at [594, 193] on input "28.95" at bounding box center [583, 195] width 61 height 23
click at [594, 193] on input "29.95" at bounding box center [583, 195] width 61 height 23
type input "30.95"
click at [594, 193] on input "30.95" at bounding box center [583, 195] width 61 height 23
click at [595, 258] on input "20.95" at bounding box center [583, 263] width 61 height 23
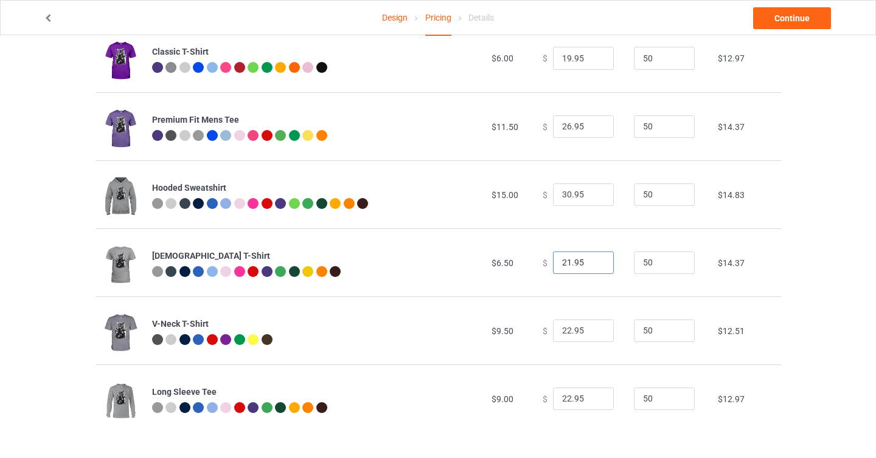
click at [595, 258] on input "21.95" at bounding box center [583, 263] width 61 height 23
type input "20.95"
click at [595, 266] on input "20.95" at bounding box center [583, 263] width 61 height 23
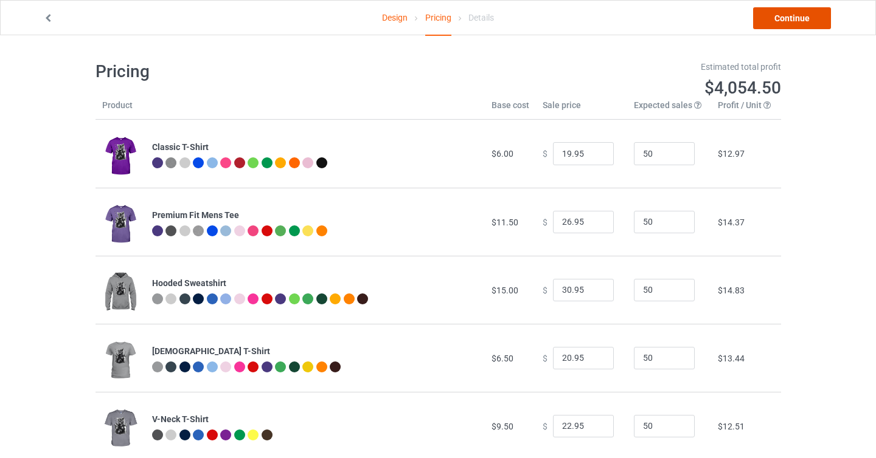
click at [804, 18] on link "Continue" at bounding box center [792, 18] width 78 height 22
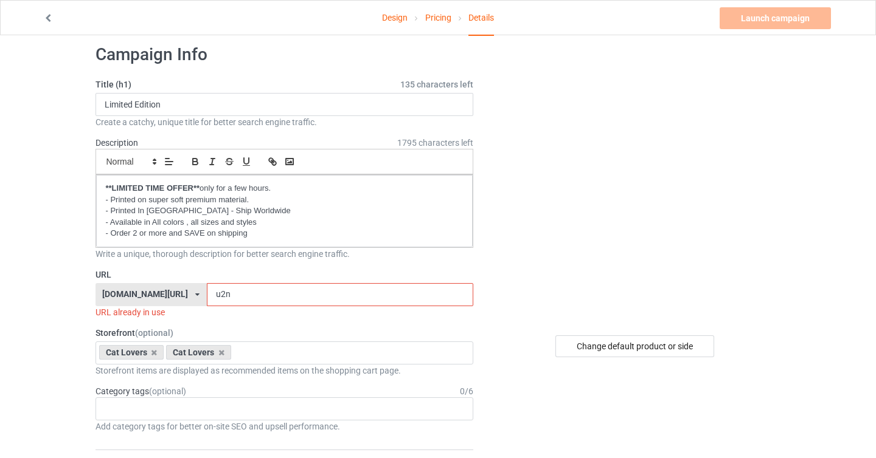
scroll to position [48, 0]
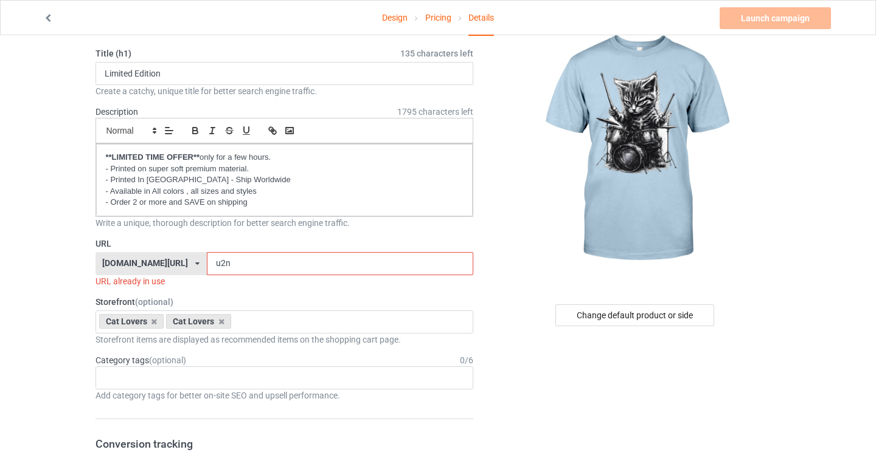
drag, startPoint x: 193, startPoint y: 264, endPoint x: 168, endPoint y: 264, distance: 24.9
click at [168, 264] on div "catssister.com/ catssister.com/ teechip.com/ 6304ea5c2c0e8d002de19406 587d0d41c…" at bounding box center [284, 263] width 378 height 23
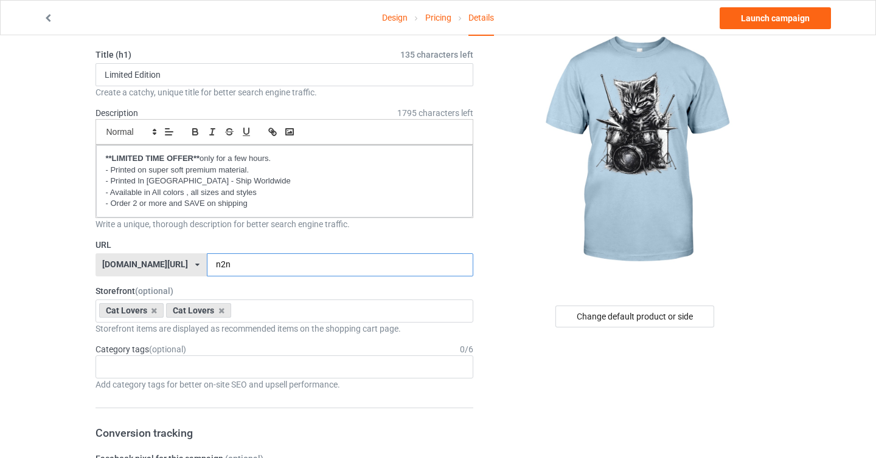
scroll to position [38, 0]
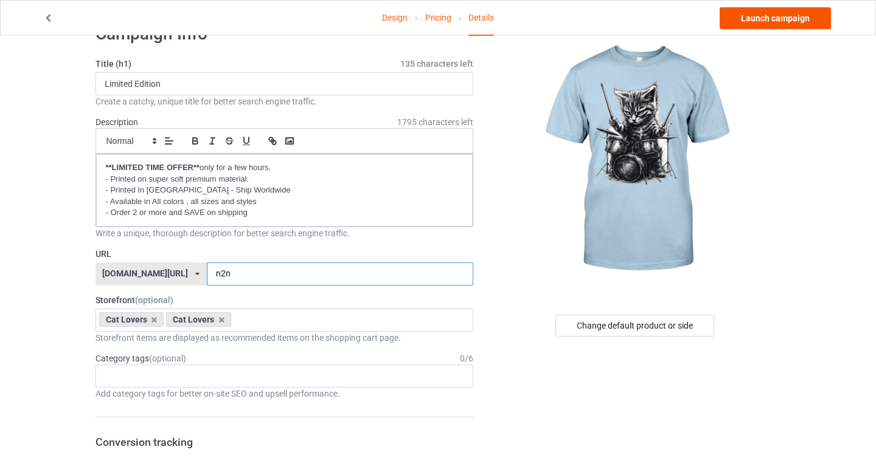
type input "n2n"
click at [778, 24] on link "Launch campaign" at bounding box center [774, 18] width 111 height 22
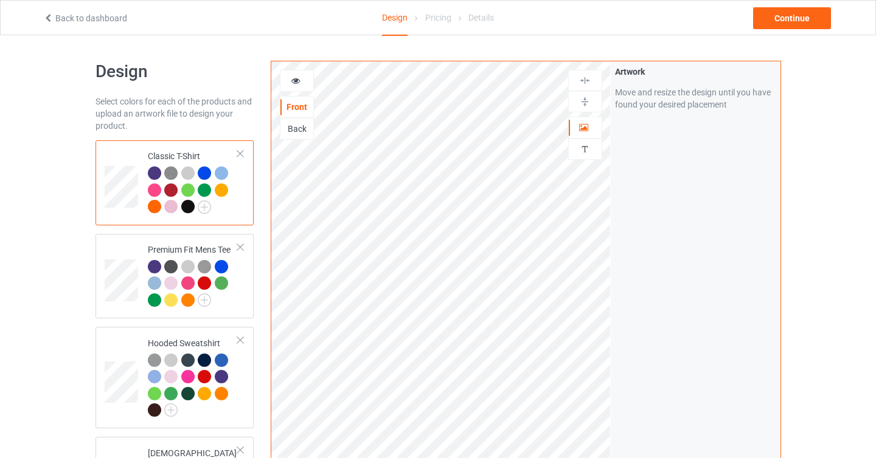
click at [262, 234] on div "Front Back Artwork Personalized text Artwork Move and resize the design until y…" at bounding box center [525, 411] width 527 height 718
click at [784, 18] on div "Continue" at bounding box center [792, 18] width 78 height 22
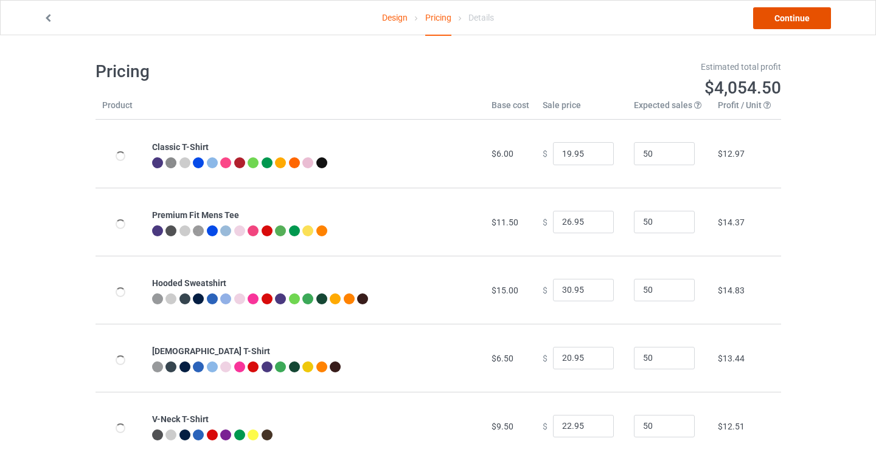
click at [785, 24] on link "Continue" at bounding box center [792, 18] width 78 height 22
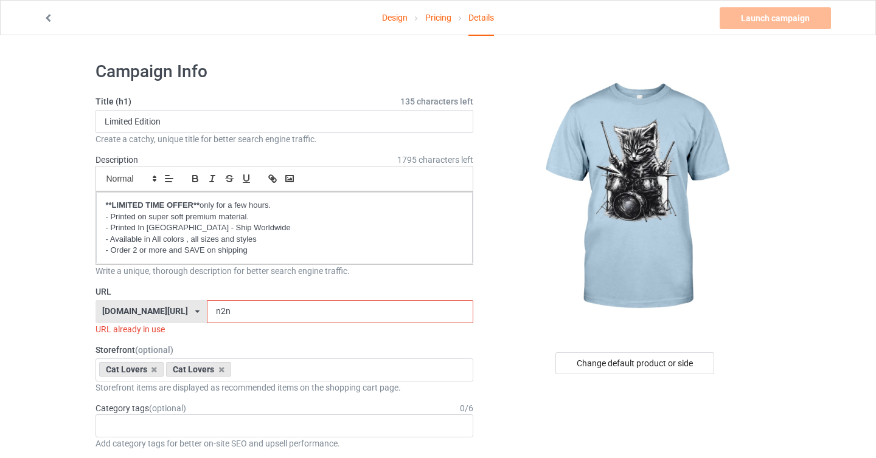
scroll to position [39, 0]
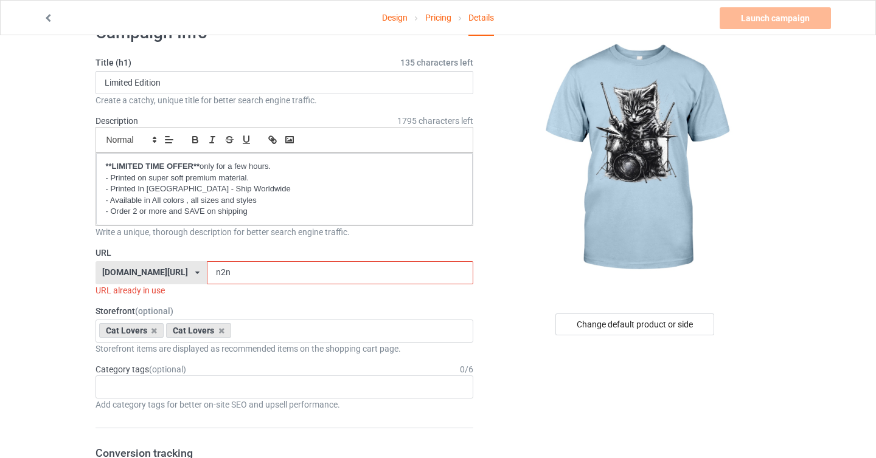
click at [207, 271] on input "n2n" at bounding box center [340, 272] width 266 height 23
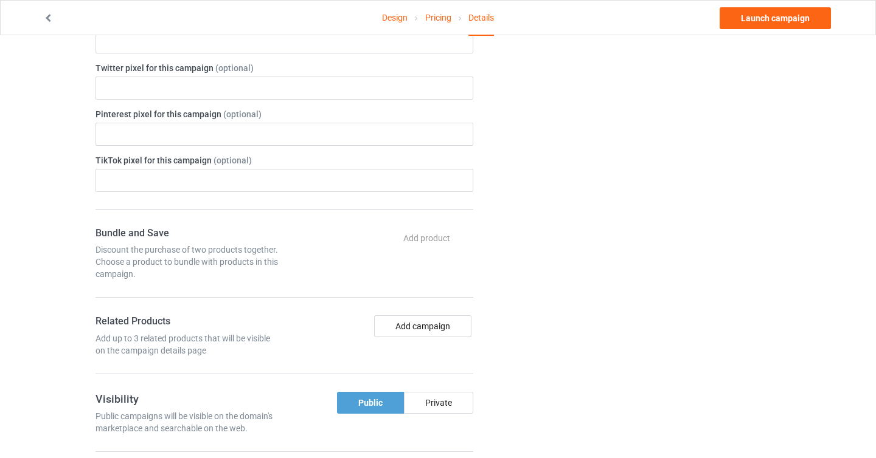
scroll to position [0, 0]
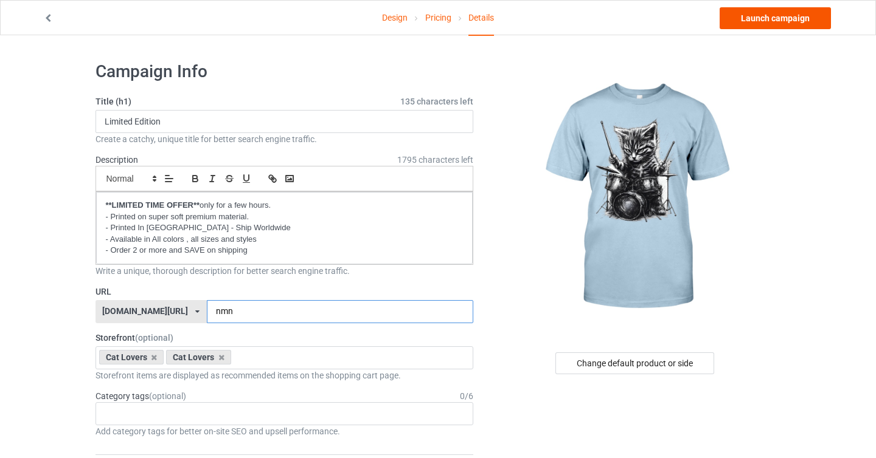
type input "nmn"
click at [764, 19] on link "Launch campaign" at bounding box center [774, 18] width 111 height 22
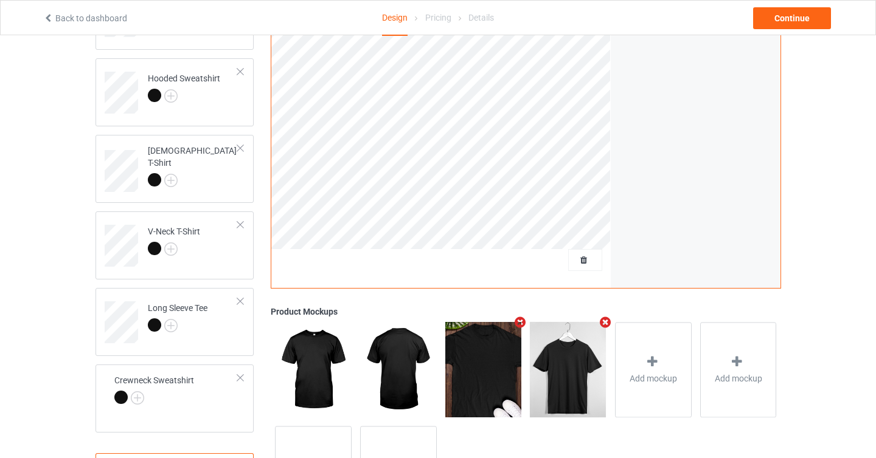
scroll to position [230, 0]
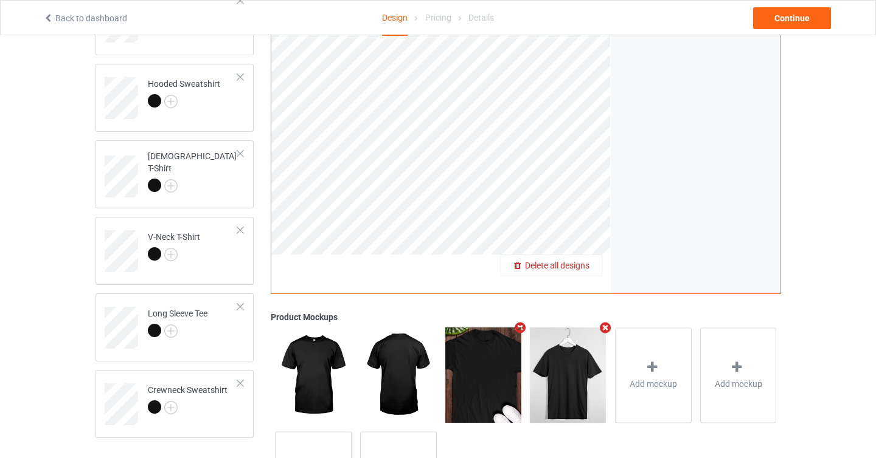
click at [587, 266] on span "Delete all designs" at bounding box center [557, 266] width 64 height 10
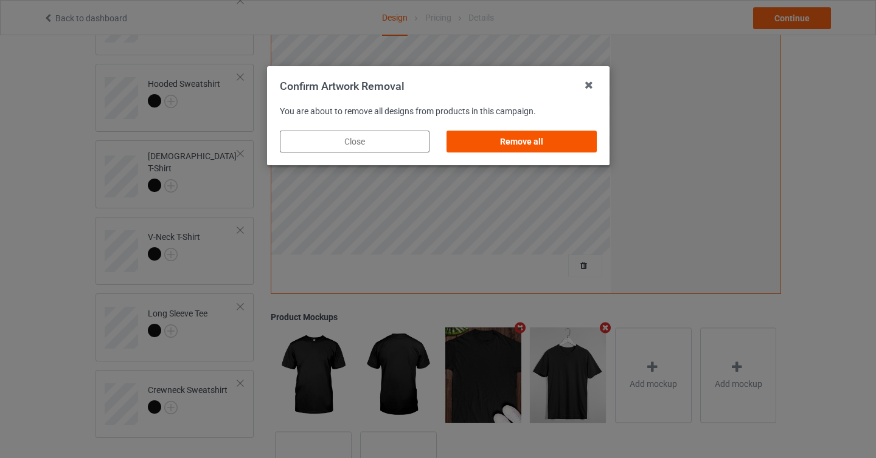
click at [558, 140] on div "Remove all" at bounding box center [521, 142] width 150 height 22
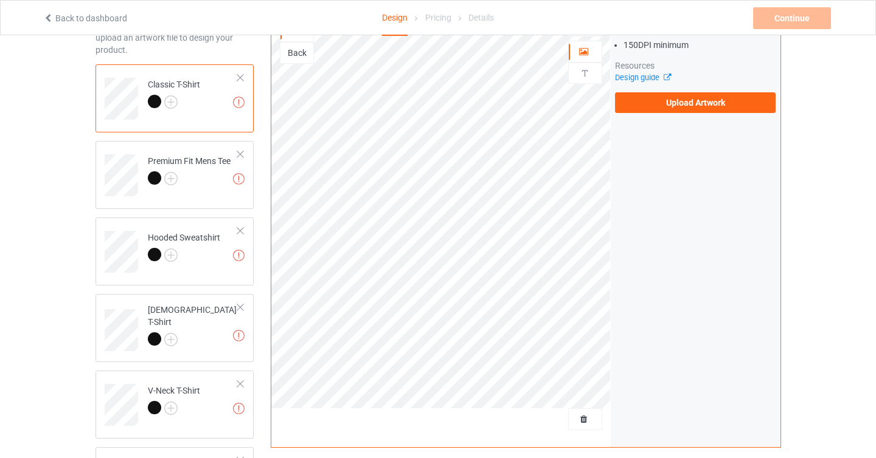
scroll to position [0, 0]
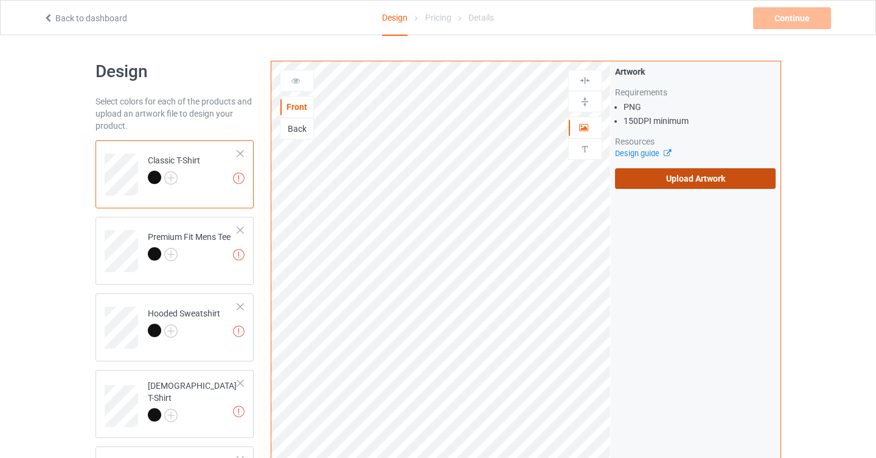
click at [673, 179] on label "Upload Artwork" at bounding box center [695, 178] width 161 height 21
click at [0, 0] on input "Upload Artwork" at bounding box center [0, 0] width 0 height 0
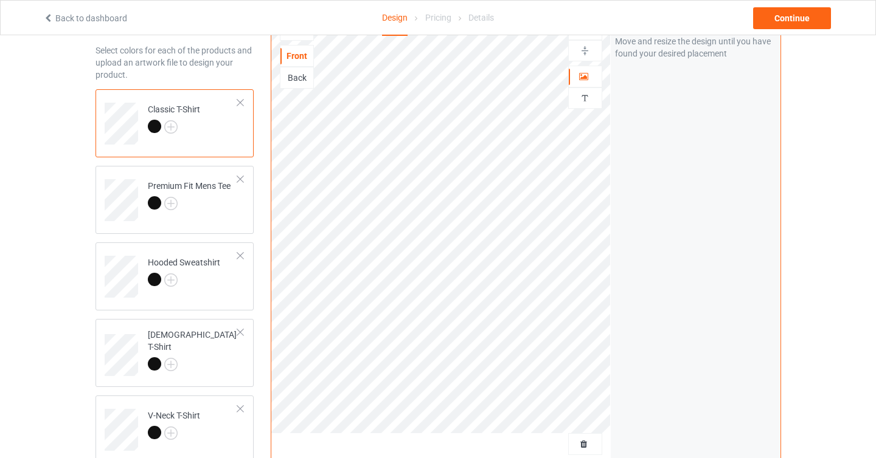
scroll to position [49, 0]
click at [173, 130] on img at bounding box center [170, 129] width 13 height 13
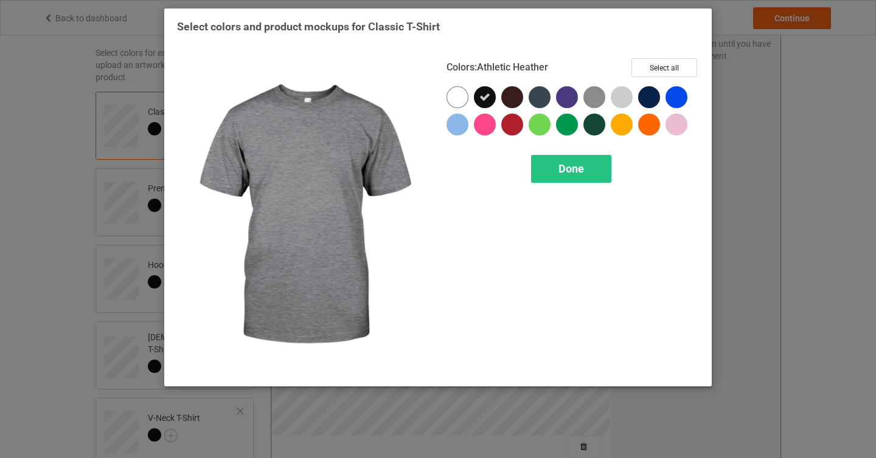
click at [598, 96] on img at bounding box center [594, 97] width 22 height 22
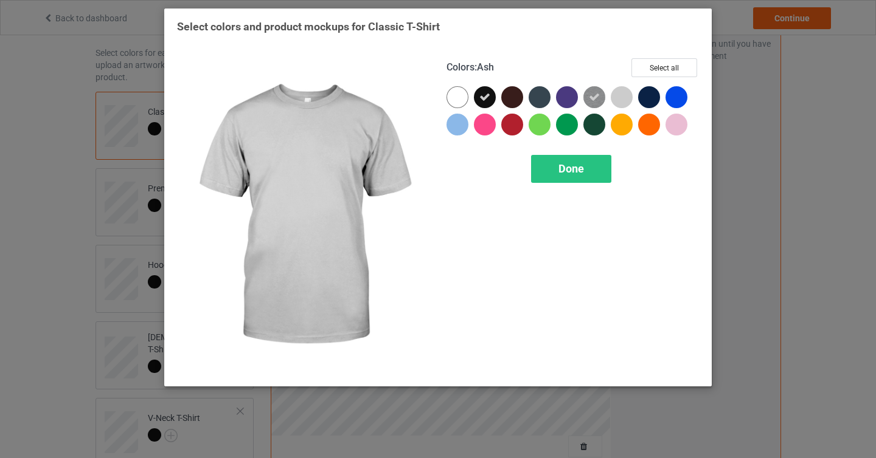
click at [624, 97] on div at bounding box center [621, 97] width 22 height 22
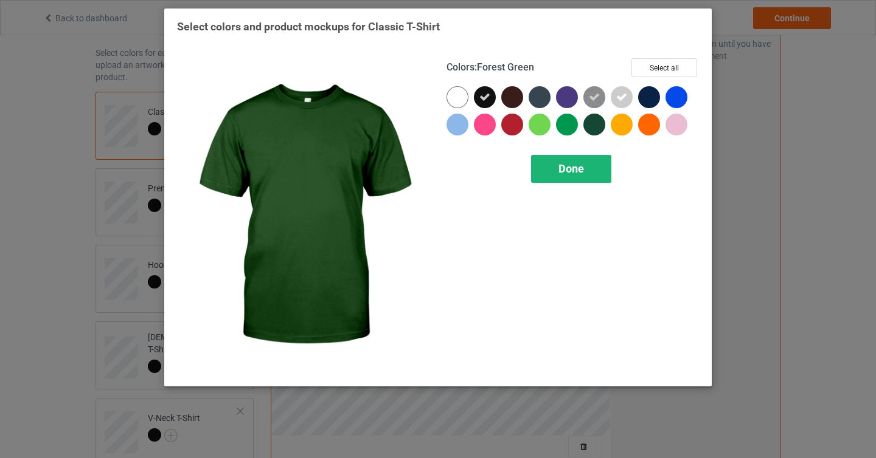
click at [584, 170] on div "Done" at bounding box center [571, 169] width 80 height 28
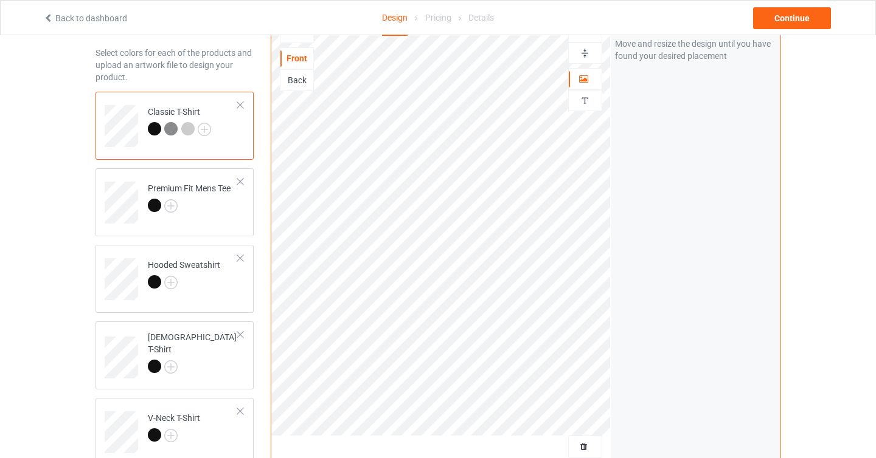
click at [171, 132] on img at bounding box center [170, 128] width 13 height 13
click at [183, 132] on div at bounding box center [187, 128] width 13 height 13
click at [626, 188] on div "Artwork Move and resize the design until you have found your desired placement" at bounding box center [695, 244] width 170 height 462
click at [170, 207] on img at bounding box center [170, 205] width 13 height 13
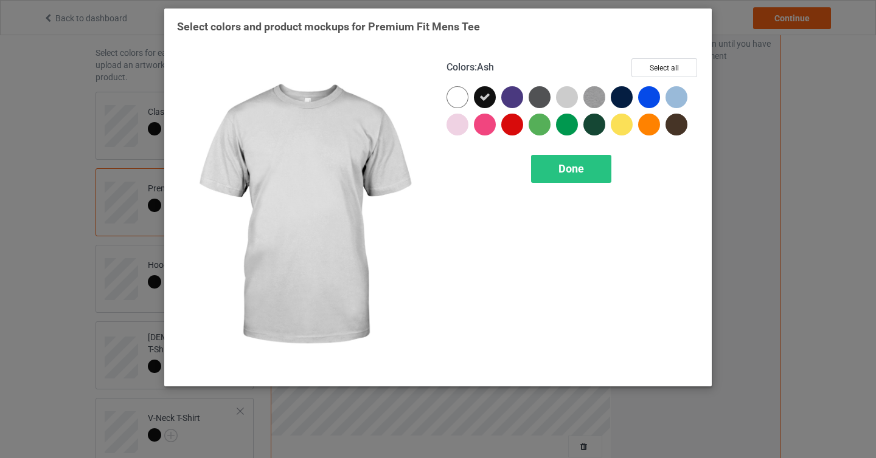
click at [564, 97] on div at bounding box center [567, 97] width 22 height 22
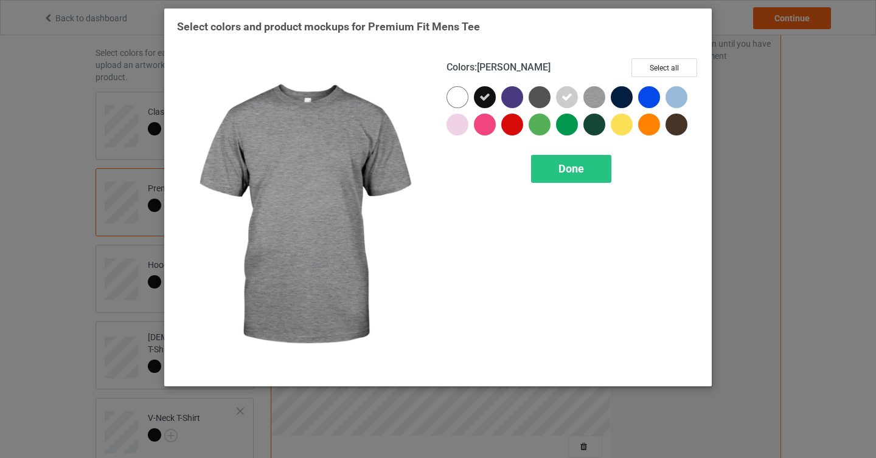
click at [595, 97] on img at bounding box center [594, 97] width 22 height 22
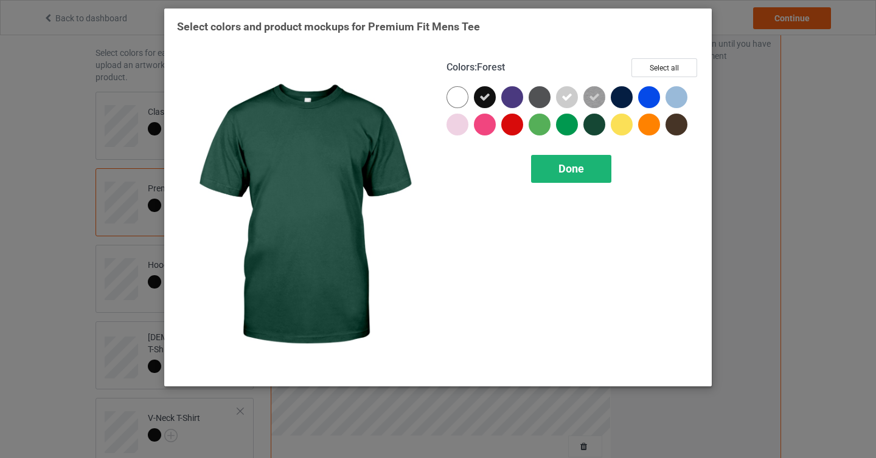
click at [579, 172] on span "Done" at bounding box center [571, 168] width 26 height 13
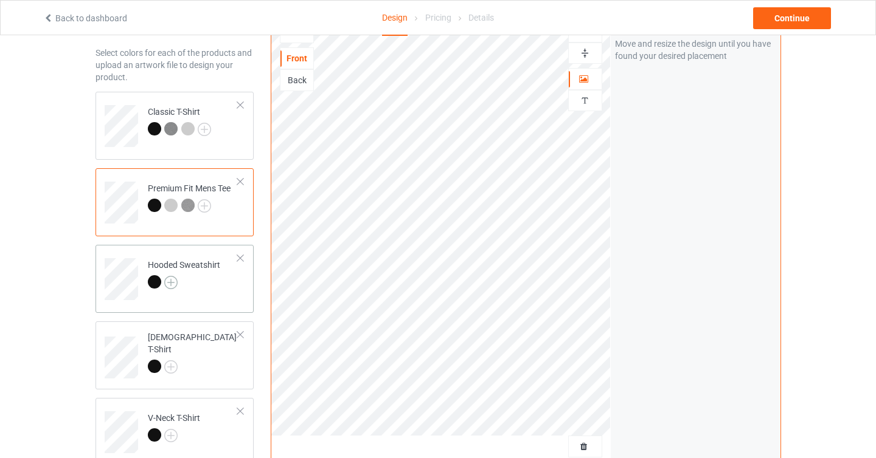
click at [174, 286] on img at bounding box center [170, 282] width 13 height 13
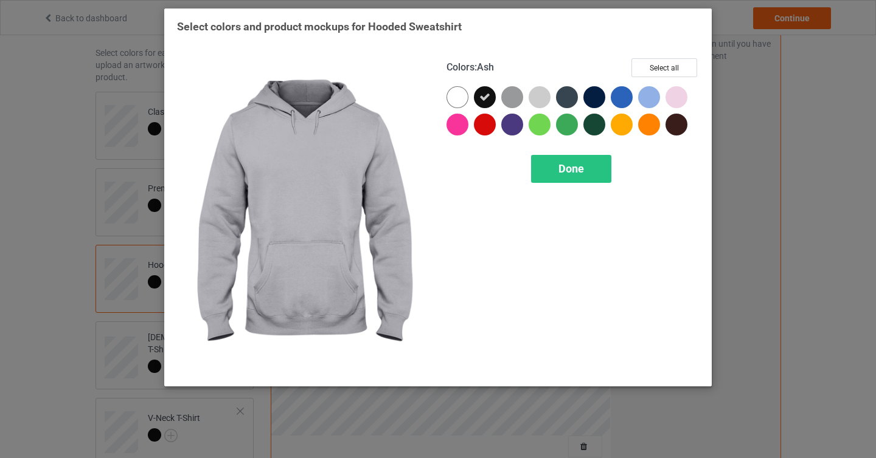
click at [545, 98] on div at bounding box center [539, 97] width 22 height 22
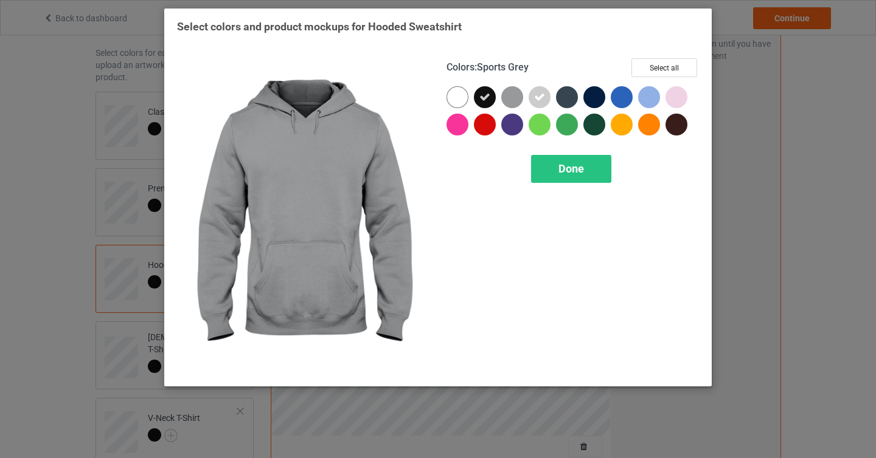
click at [519, 98] on div at bounding box center [512, 97] width 22 height 22
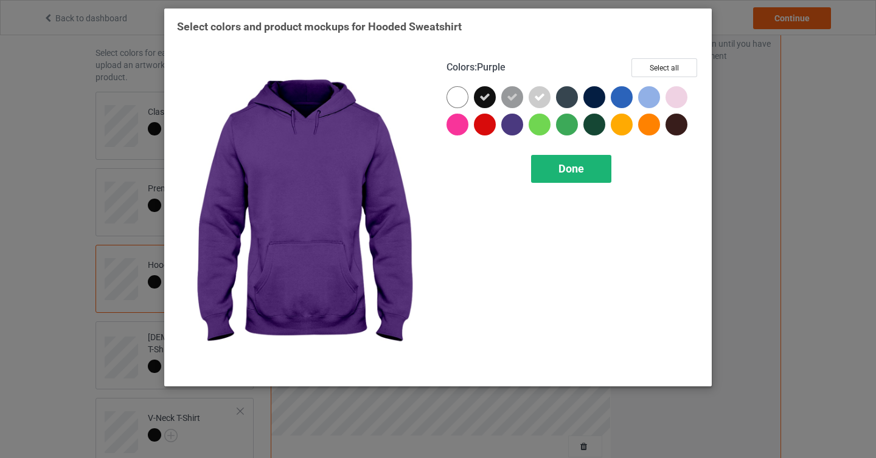
click at [576, 175] on span "Done" at bounding box center [571, 168] width 26 height 13
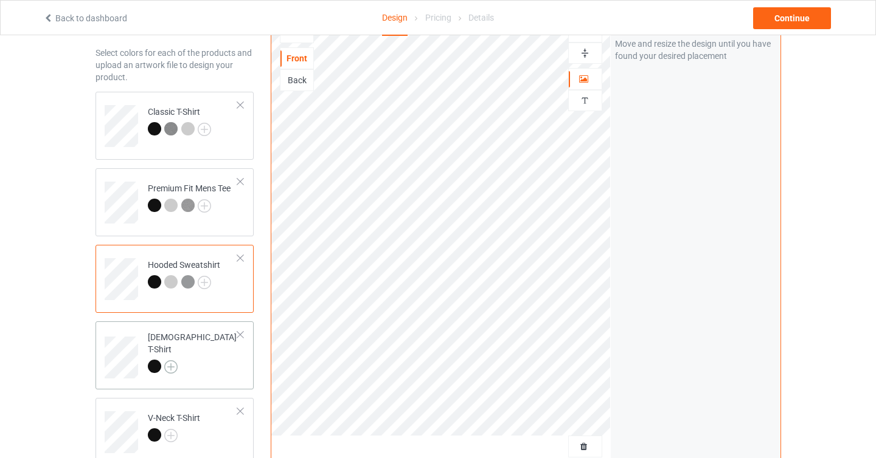
click at [173, 361] on img at bounding box center [170, 367] width 13 height 13
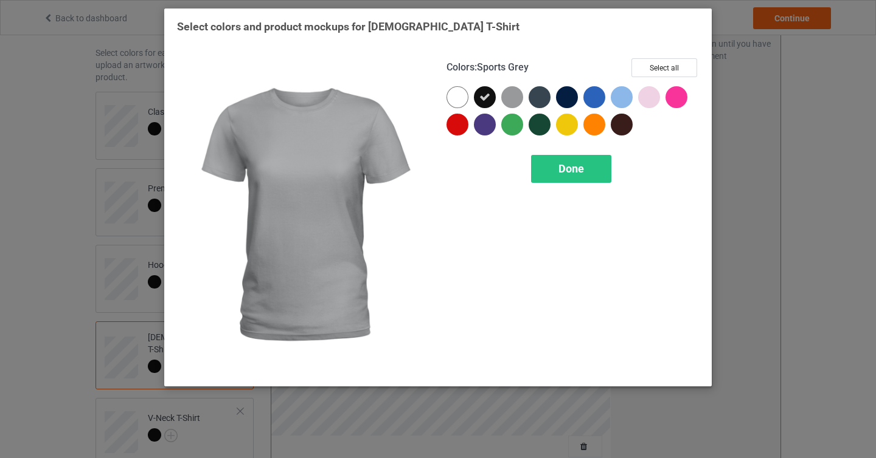
click at [512, 97] on div at bounding box center [512, 97] width 22 height 22
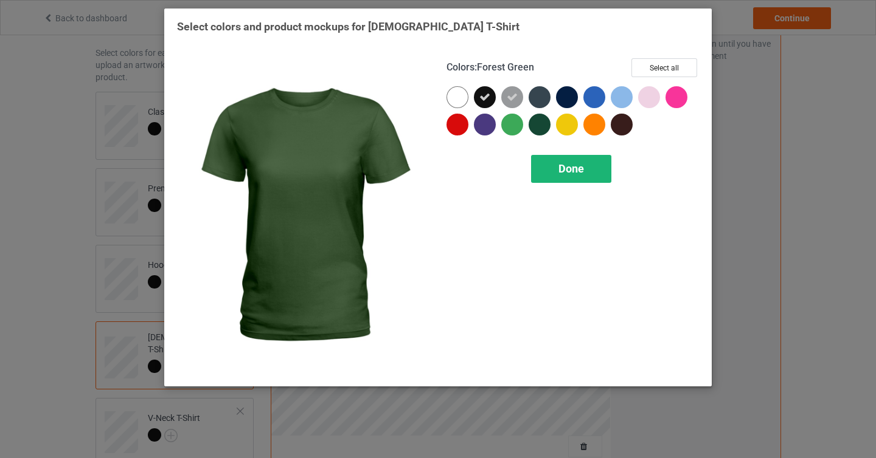
click at [559, 172] on span "Done" at bounding box center [571, 168] width 26 height 13
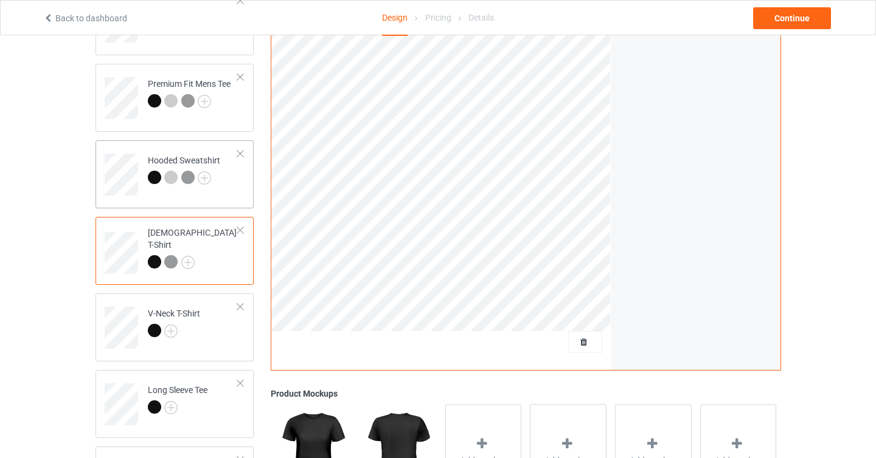
scroll to position [181, 0]
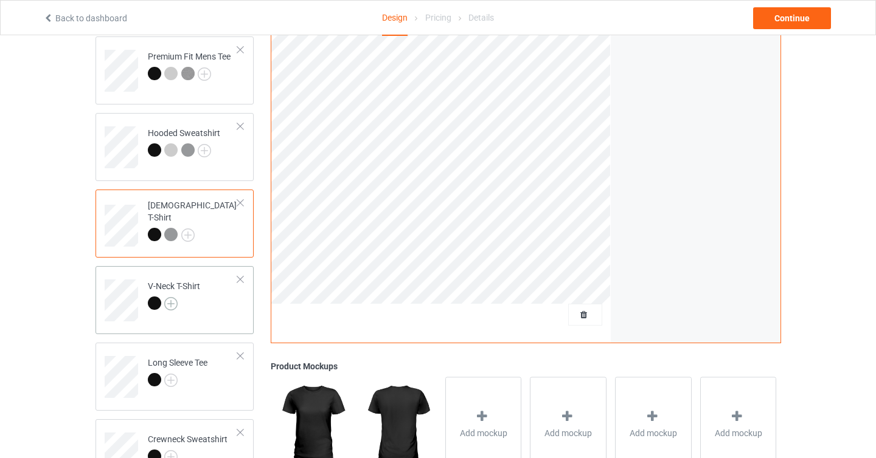
click at [171, 301] on img at bounding box center [170, 303] width 13 height 13
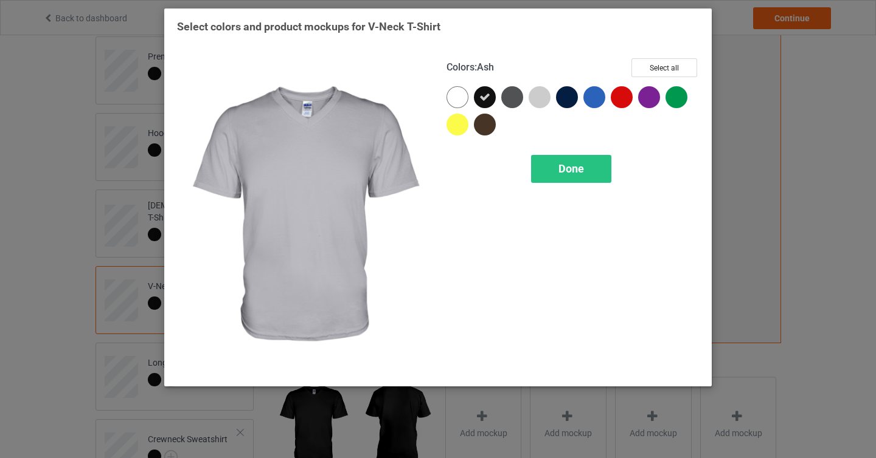
click at [534, 97] on div at bounding box center [539, 97] width 22 height 22
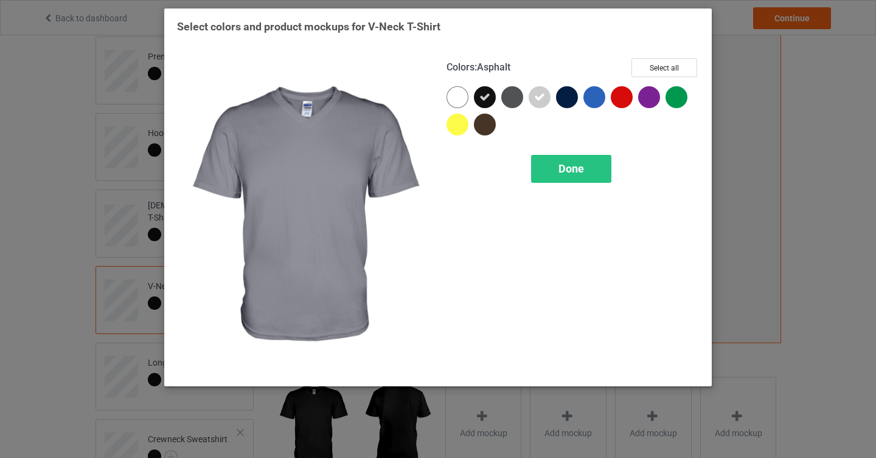
click at [516, 99] on div at bounding box center [512, 97] width 22 height 22
click at [556, 165] on div "Done" at bounding box center [571, 169] width 80 height 28
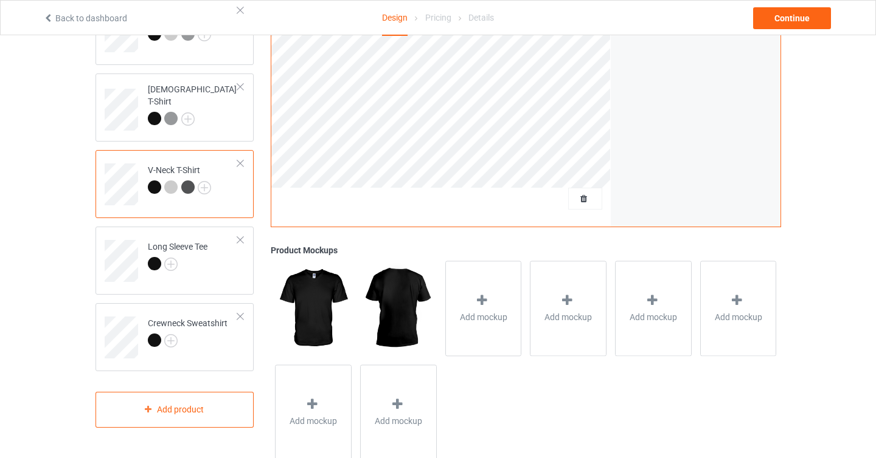
scroll to position [303, 0]
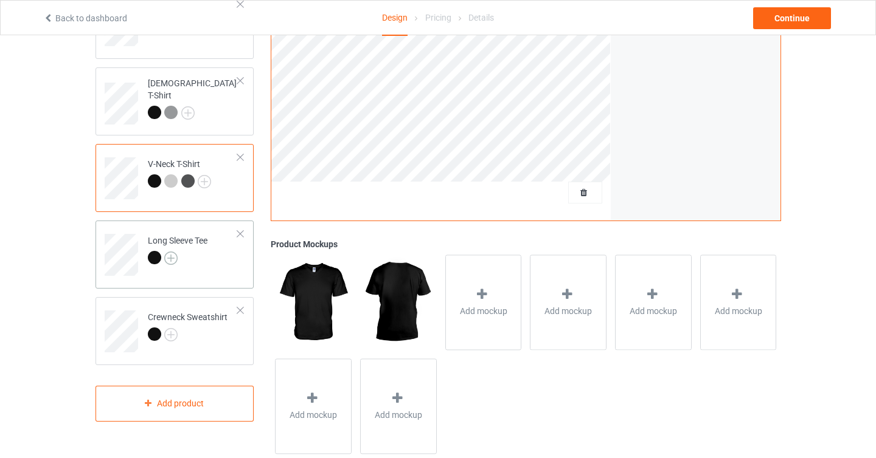
click at [167, 254] on img at bounding box center [170, 258] width 13 height 13
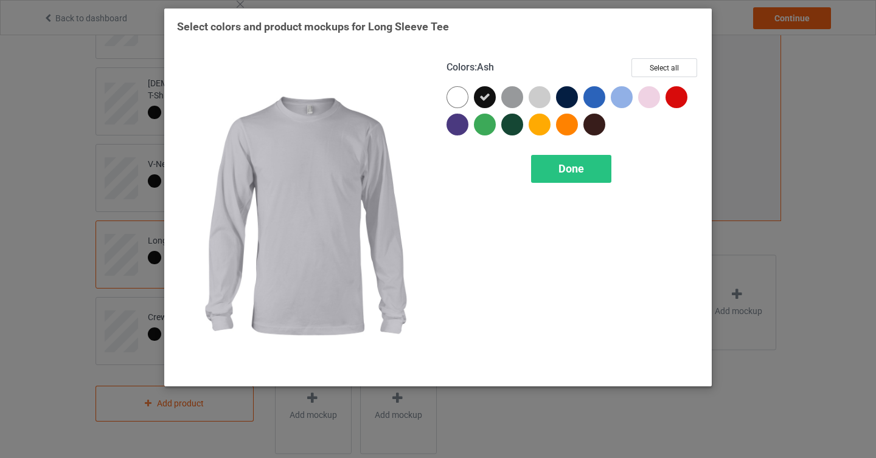
click at [535, 102] on div at bounding box center [539, 97] width 22 height 22
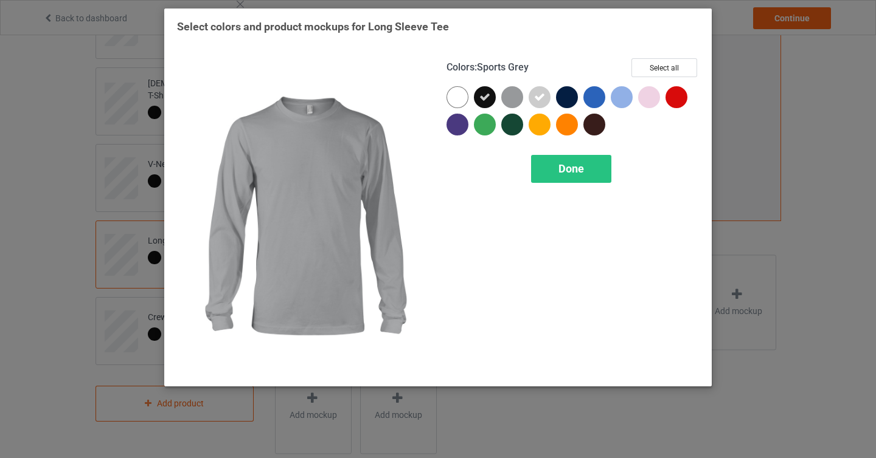
click at [513, 102] on div at bounding box center [512, 97] width 22 height 22
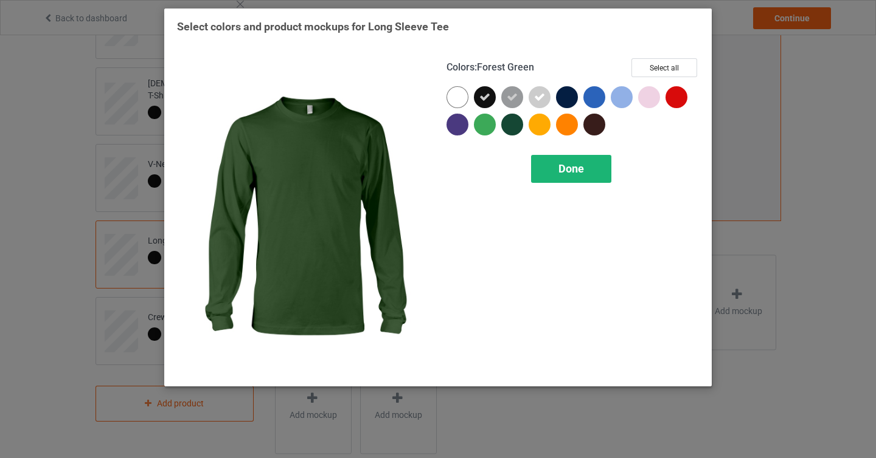
click at [562, 167] on span "Done" at bounding box center [571, 168] width 26 height 13
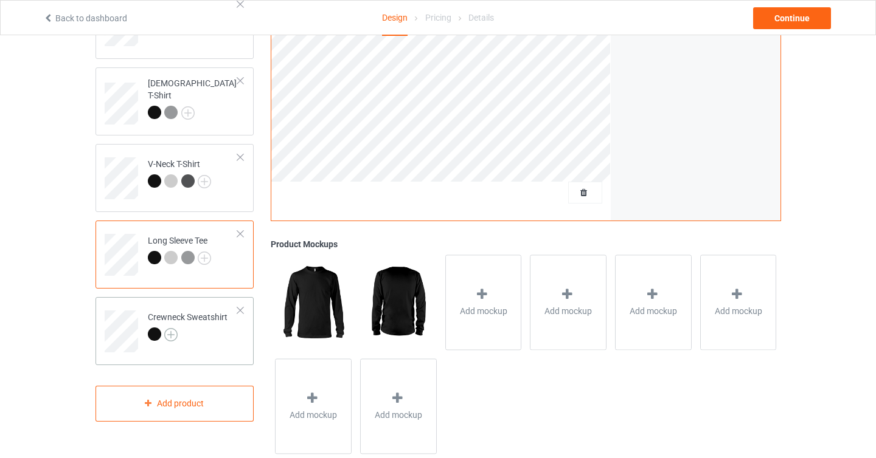
click at [175, 334] on img at bounding box center [170, 334] width 13 height 13
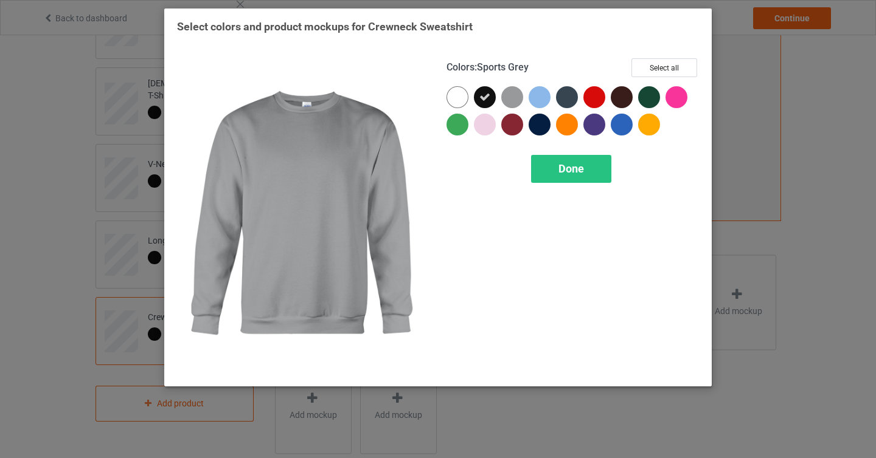
click at [512, 95] on div at bounding box center [512, 97] width 22 height 22
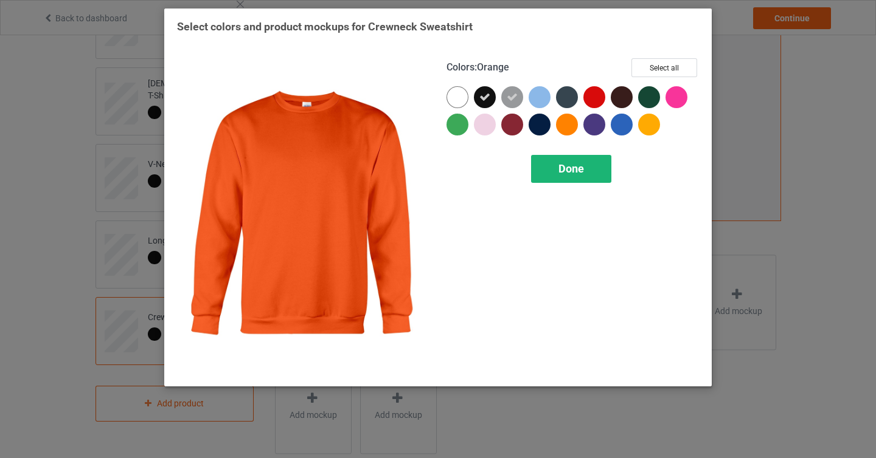
click at [566, 164] on span "Done" at bounding box center [571, 168] width 26 height 13
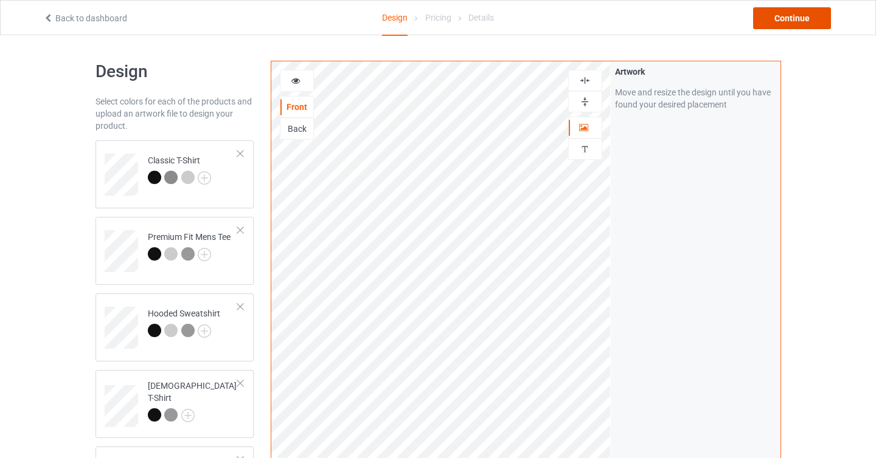
click at [775, 15] on div "Continue" at bounding box center [792, 18] width 78 height 22
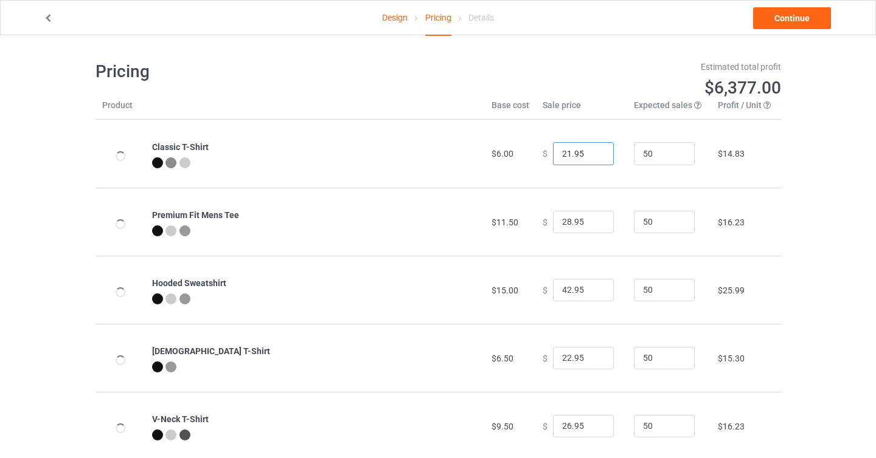
click at [594, 157] on input "21.95" at bounding box center [583, 153] width 61 height 23
click at [594, 157] on input "20.95" at bounding box center [583, 153] width 61 height 23
type input "19.95"
click at [594, 157] on input "19.95" at bounding box center [583, 153] width 61 height 23
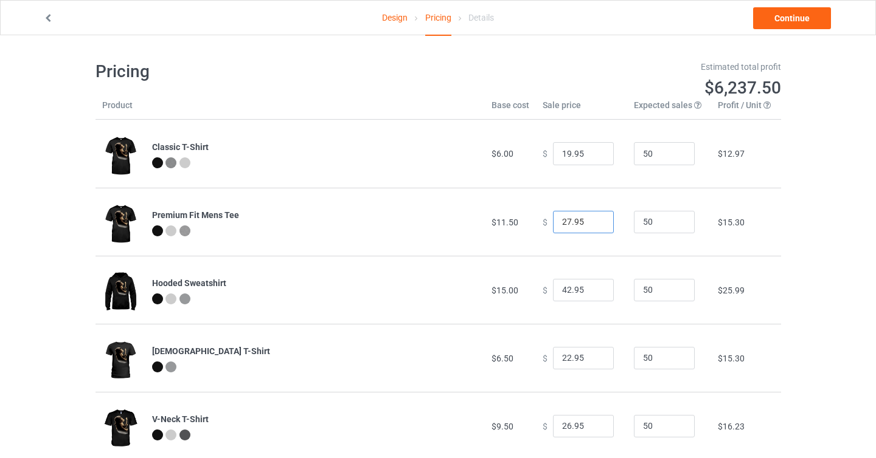
click at [595, 224] on input "27.95" at bounding box center [583, 222] width 61 height 23
type input "26.95"
click at [595, 224] on input "26.95" at bounding box center [583, 222] width 61 height 23
click at [596, 297] on input "42.95" at bounding box center [583, 290] width 61 height 23
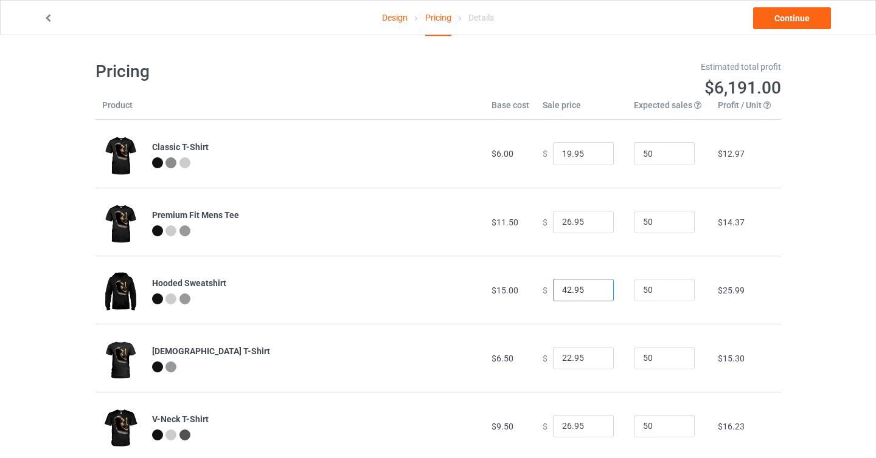
click at [596, 297] on input "42.95" at bounding box center [583, 290] width 61 height 23
click at [595, 292] on input "41.95" at bounding box center [583, 290] width 61 height 23
click at [595, 292] on input "40.95" at bounding box center [583, 290] width 61 height 23
click at [595, 292] on input "39.95" at bounding box center [583, 290] width 61 height 23
click at [595, 292] on input "38.95" at bounding box center [583, 290] width 61 height 23
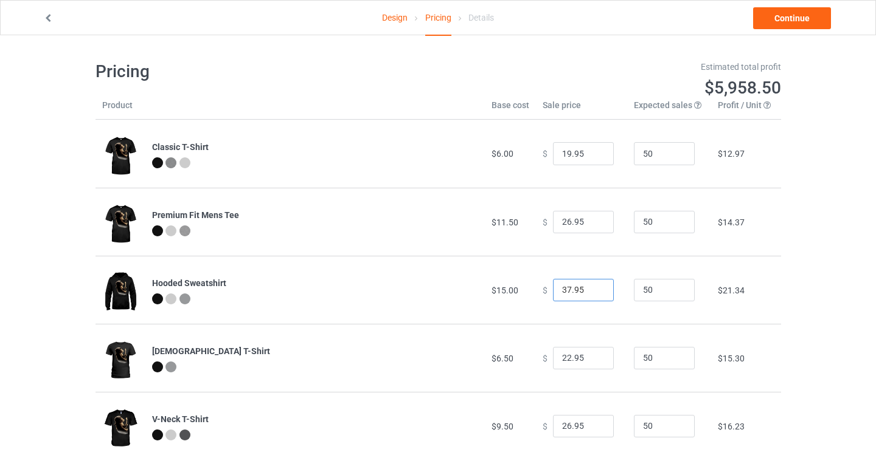
click at [595, 292] on input "37.95" at bounding box center [583, 290] width 61 height 23
click at [595, 292] on input "36.95" at bounding box center [583, 290] width 61 height 23
click at [595, 292] on input "35.95" at bounding box center [583, 290] width 61 height 23
click at [595, 292] on input "34.95" at bounding box center [583, 290] width 61 height 23
click at [595, 292] on input "33.95" at bounding box center [583, 290] width 61 height 23
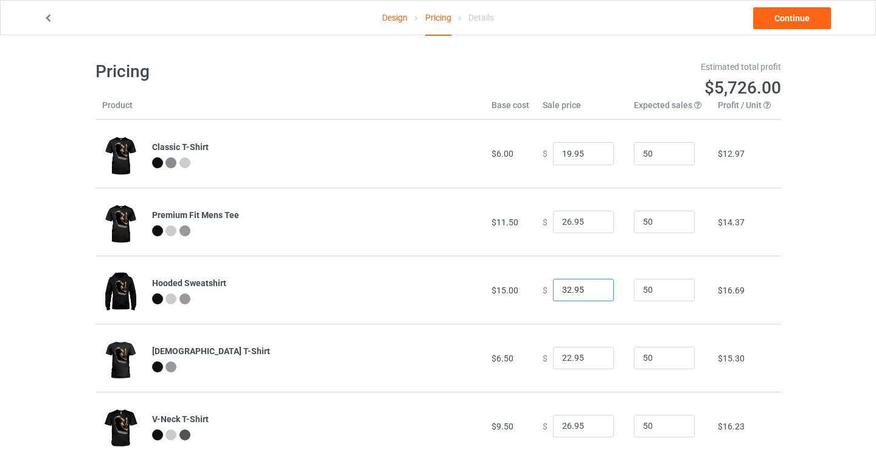
click at [595, 292] on input "32.95" at bounding box center [583, 290] width 61 height 23
type input "31.95"
click at [595, 292] on input "31.95" at bounding box center [583, 290] width 61 height 23
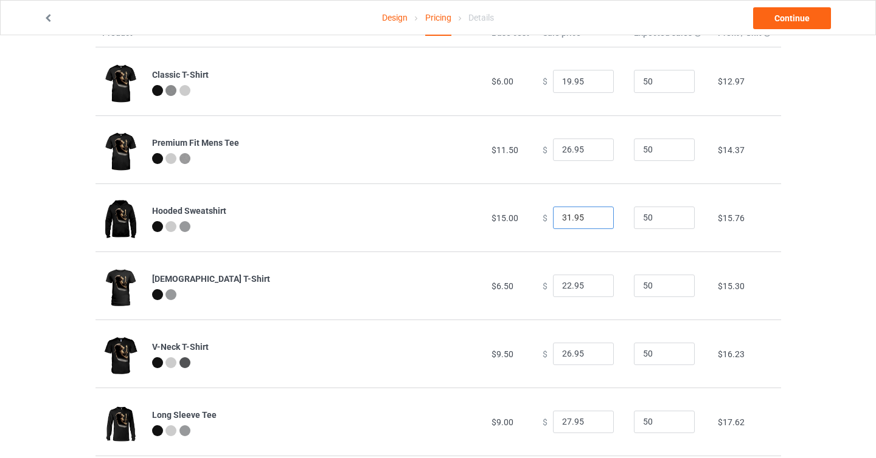
scroll to position [75, 0]
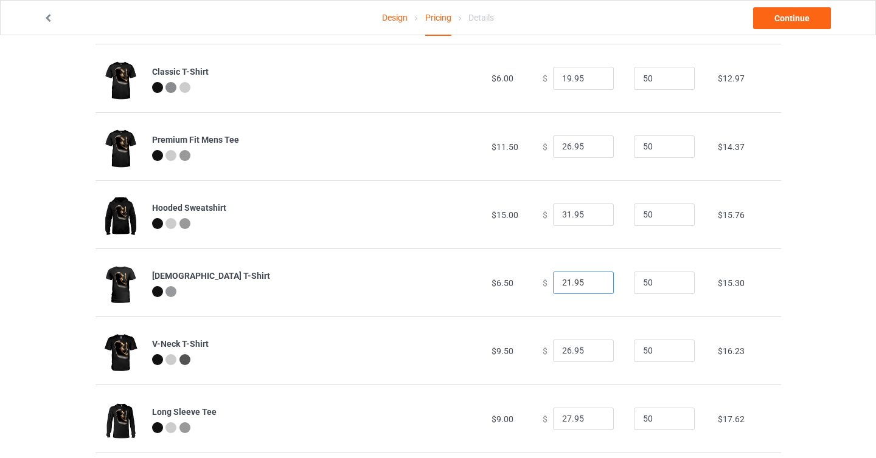
type input "21.95"
click at [593, 286] on input "21.95" at bounding box center [583, 283] width 61 height 23
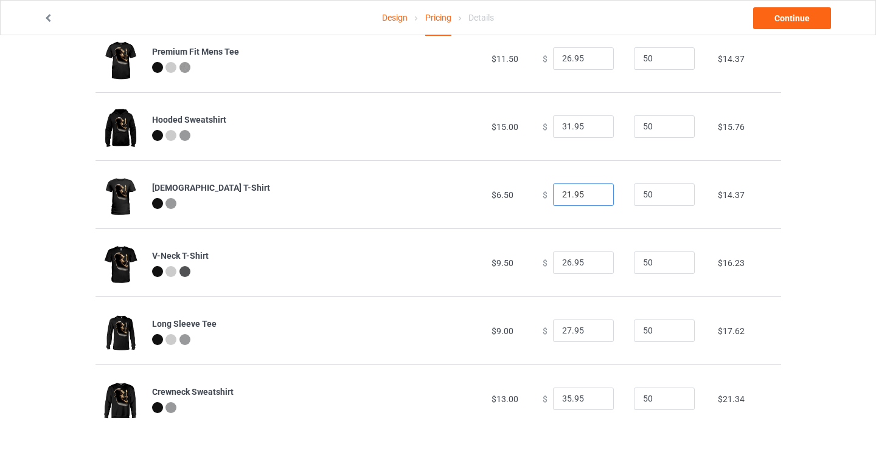
scroll to position [164, 0]
type input "25.95"
click at [596, 267] on input "25.95" at bounding box center [583, 263] width 61 height 23
click at [592, 334] on input "26.95" at bounding box center [583, 331] width 61 height 23
type input "25.95"
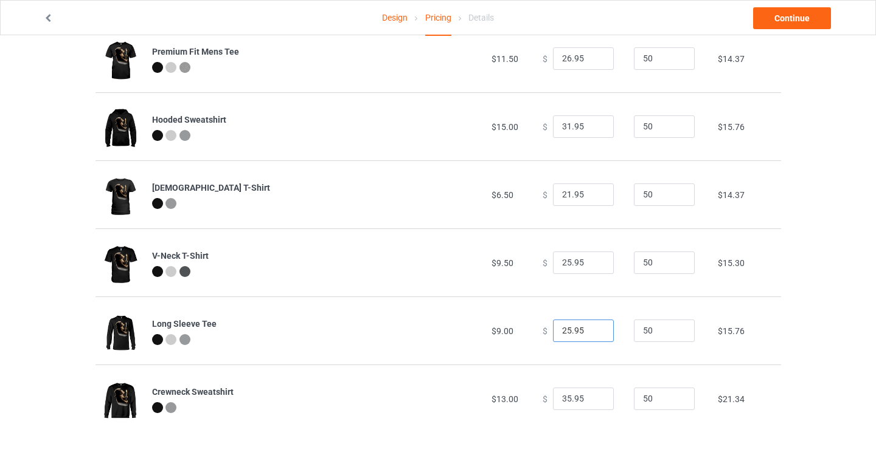
click at [592, 334] on input "25.95" at bounding box center [583, 331] width 61 height 23
click at [594, 403] on input "34.95" at bounding box center [583, 399] width 61 height 23
click at [594, 403] on input "33.95" at bounding box center [583, 399] width 61 height 23
click at [594, 403] on input "32.95" at bounding box center [583, 399] width 61 height 23
click at [594, 403] on input "31.95" at bounding box center [583, 399] width 61 height 23
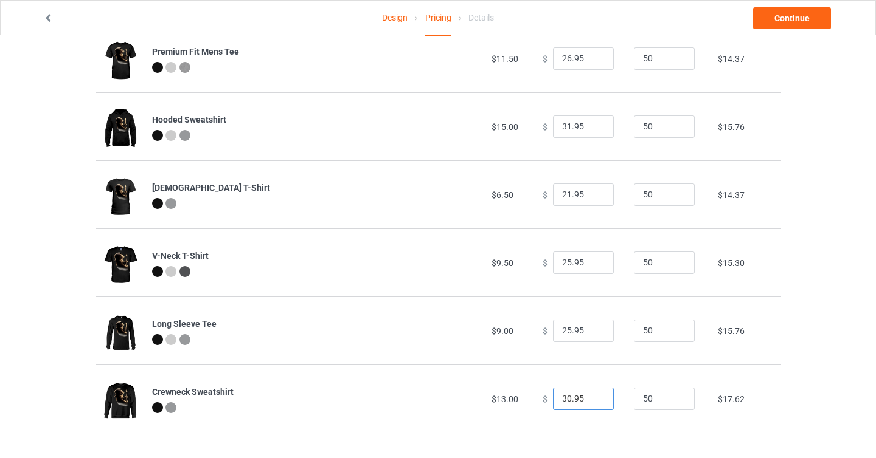
type input "30.95"
click at [594, 403] on input "30.95" at bounding box center [583, 399] width 61 height 23
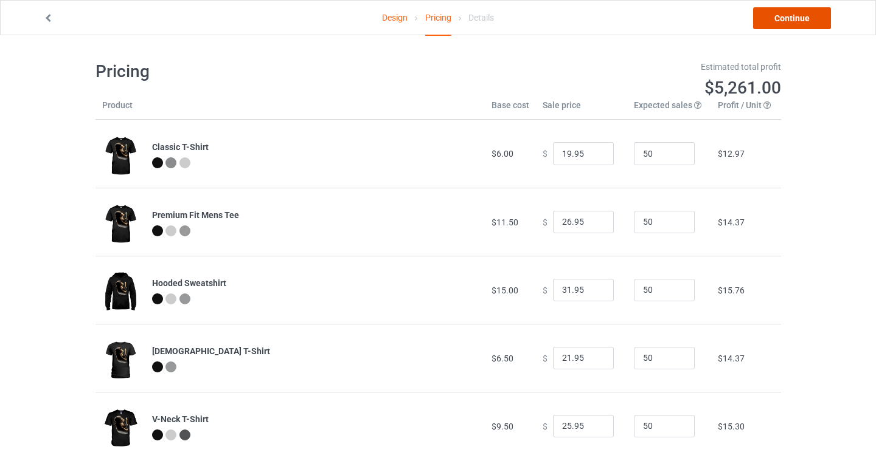
click at [786, 17] on link "Continue" at bounding box center [792, 18] width 78 height 22
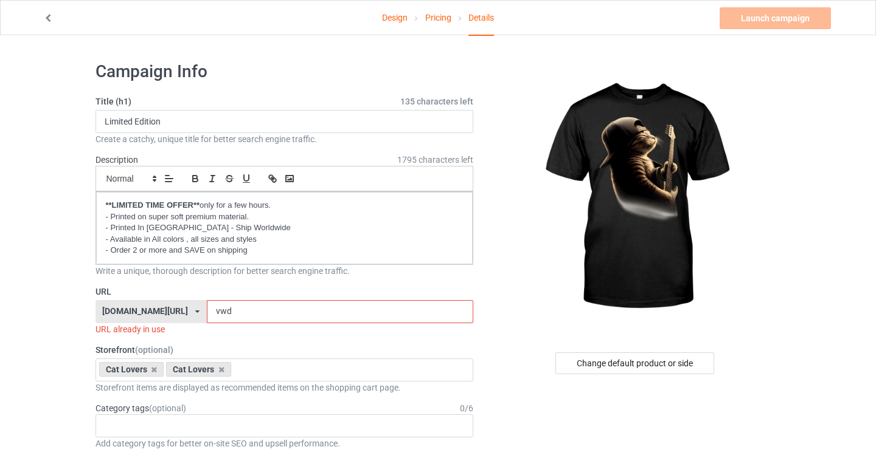
drag, startPoint x: 193, startPoint y: 314, endPoint x: 206, endPoint y: 314, distance: 12.2
click at [207, 314] on input "vwd" at bounding box center [340, 311] width 266 height 23
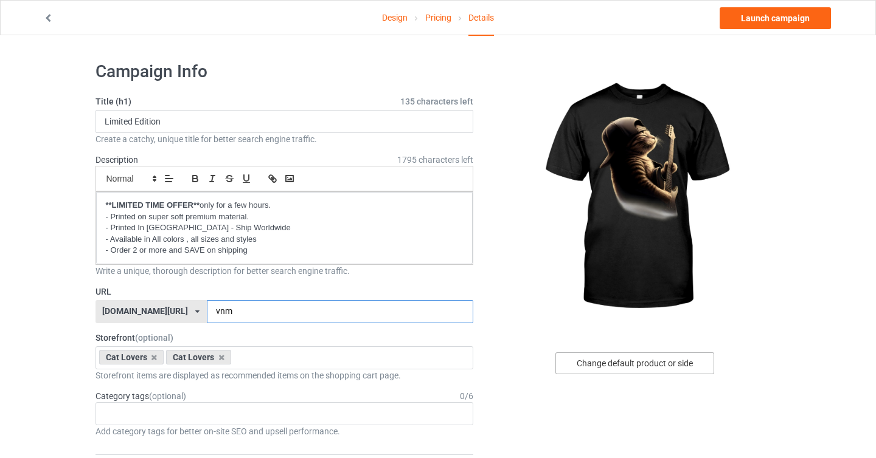
type input "vnm"
click at [610, 363] on div "Change default product or side" at bounding box center [634, 364] width 159 height 22
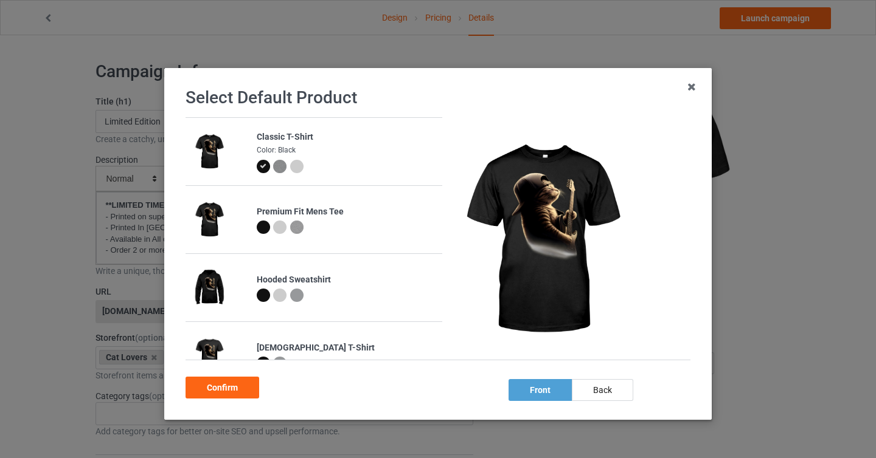
click at [298, 167] on div at bounding box center [296, 166] width 13 height 13
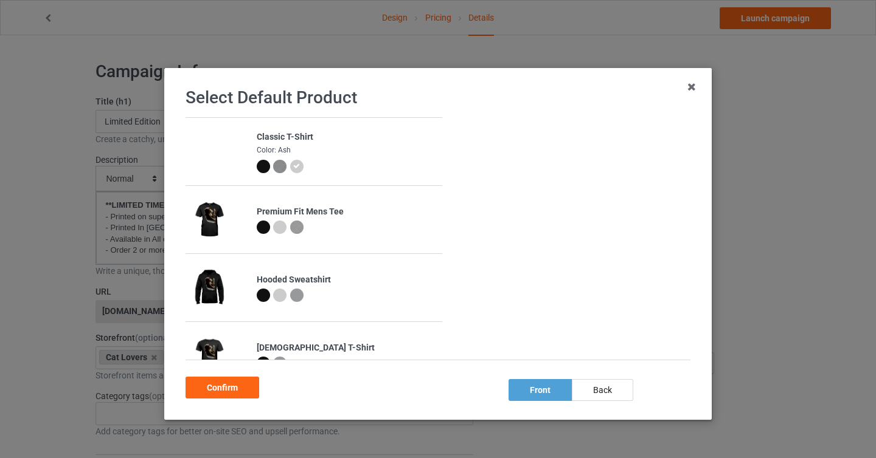
click at [277, 230] on div at bounding box center [279, 227] width 13 height 13
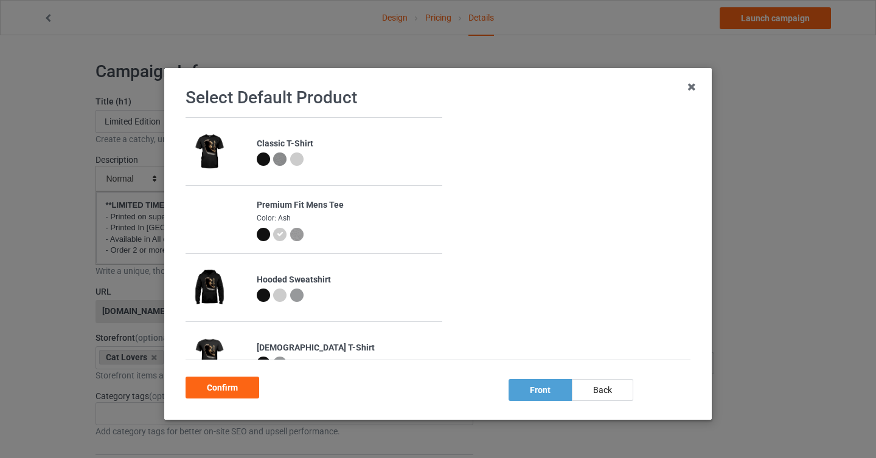
click at [298, 161] on div at bounding box center [296, 159] width 13 height 13
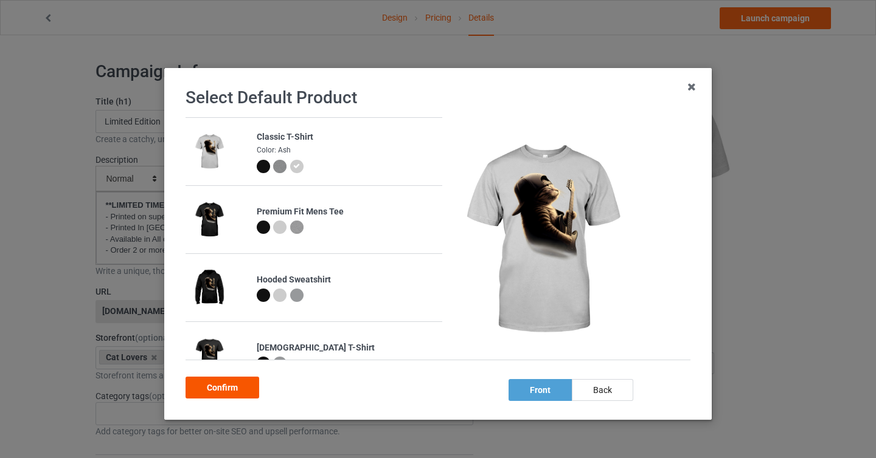
click at [240, 389] on div "Confirm" at bounding box center [222, 388] width 74 height 22
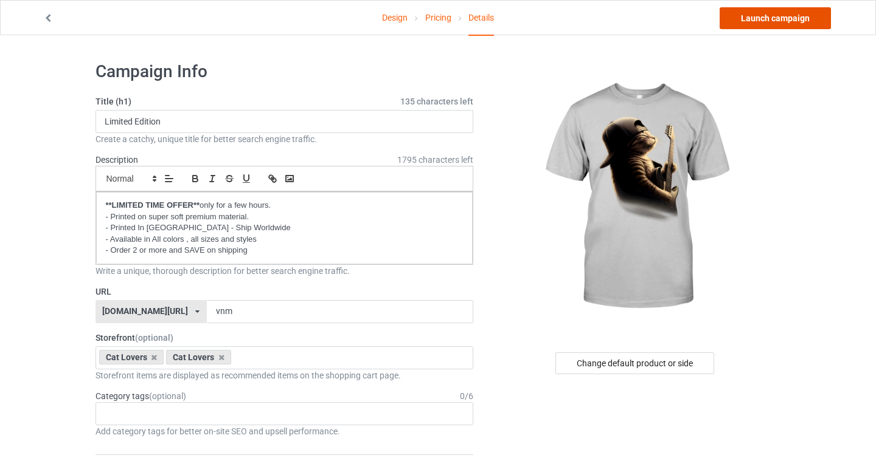
click at [748, 21] on link "Launch campaign" at bounding box center [774, 18] width 111 height 22
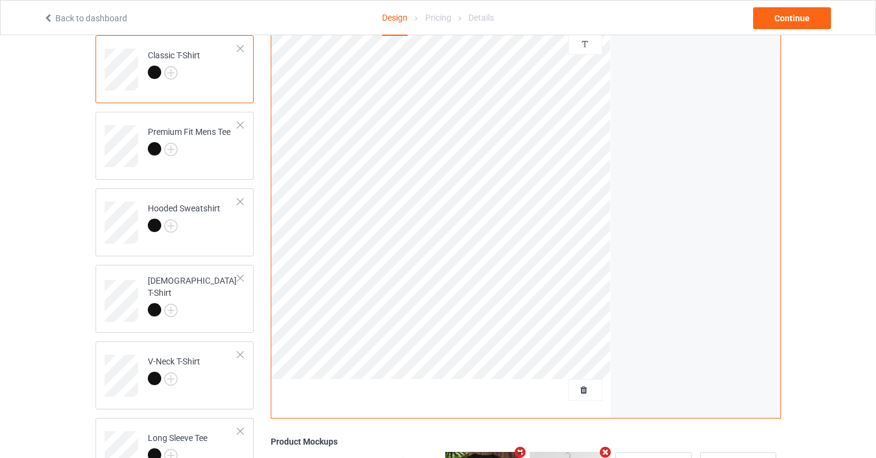
scroll to position [114, 0]
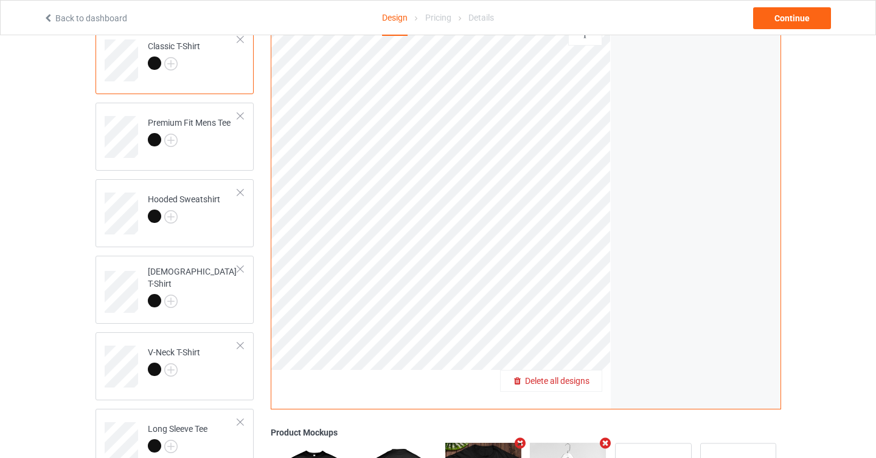
click at [589, 379] on span "Delete all designs" at bounding box center [557, 381] width 64 height 10
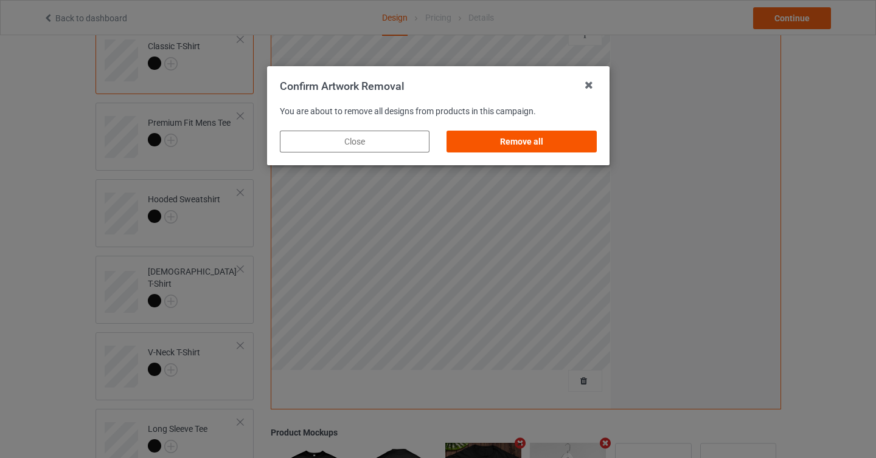
click at [564, 149] on div "Remove all" at bounding box center [521, 142] width 150 height 22
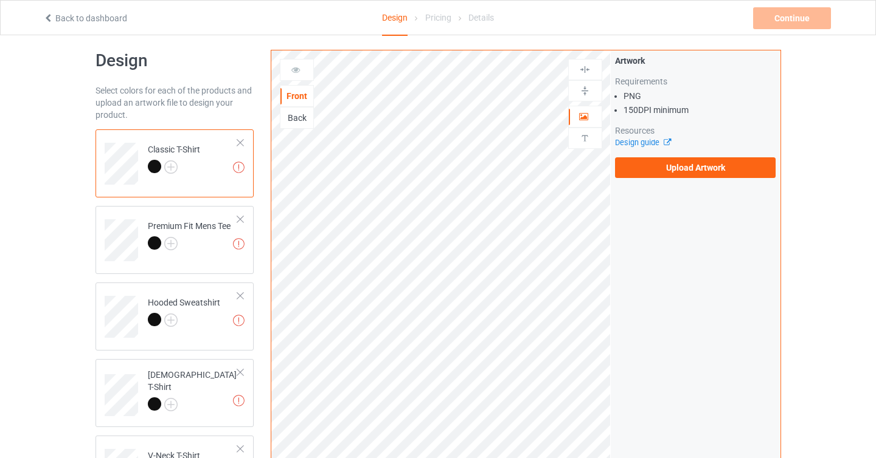
scroll to position [0, 0]
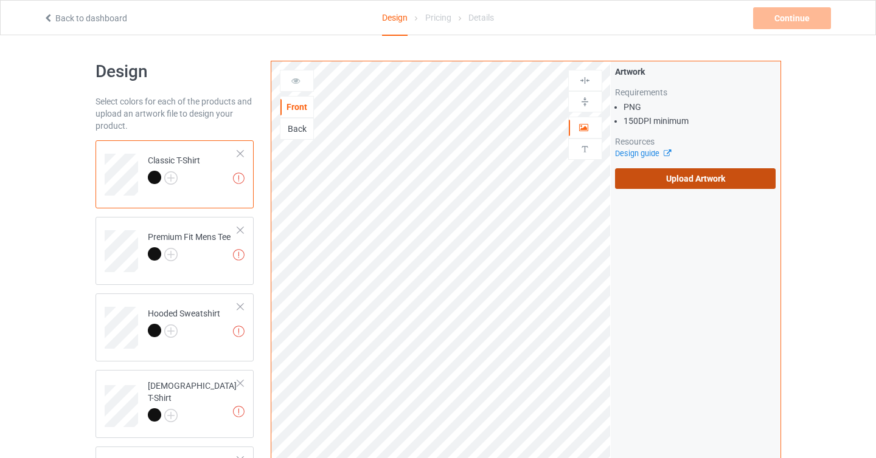
click at [666, 179] on label "Upload Artwork" at bounding box center [695, 178] width 161 height 21
click at [0, 0] on input "Upload Artwork" at bounding box center [0, 0] width 0 height 0
